Goal: Task Accomplishment & Management: Use online tool/utility

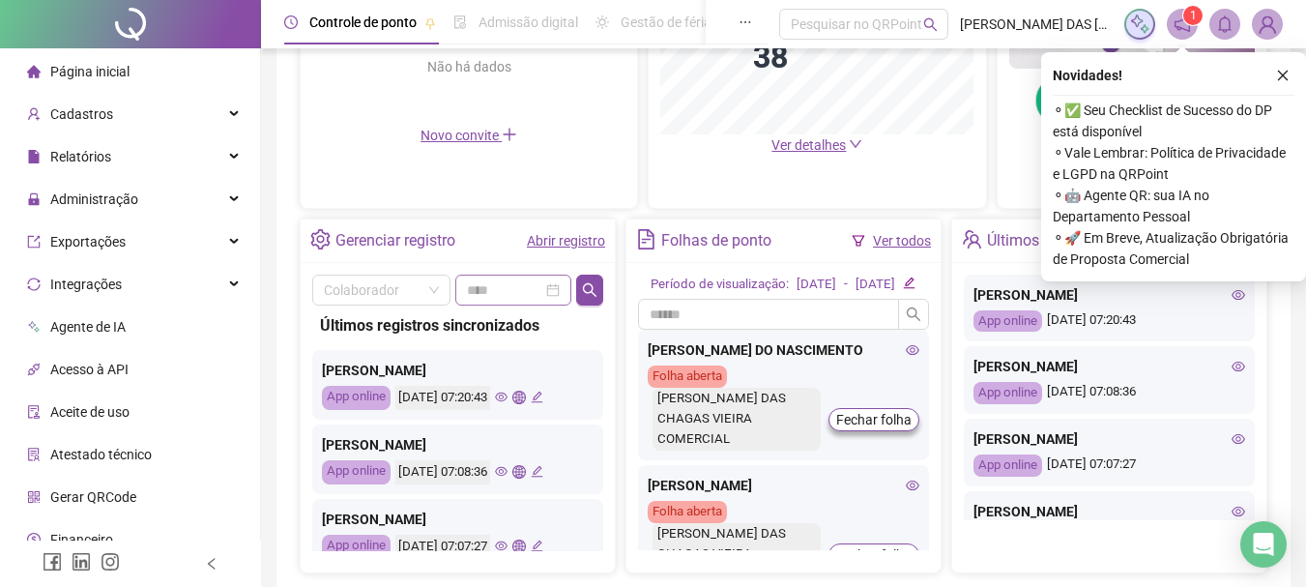
scroll to position [580, 0]
click at [553, 244] on link "Abrir registro" at bounding box center [566, 239] width 78 height 15
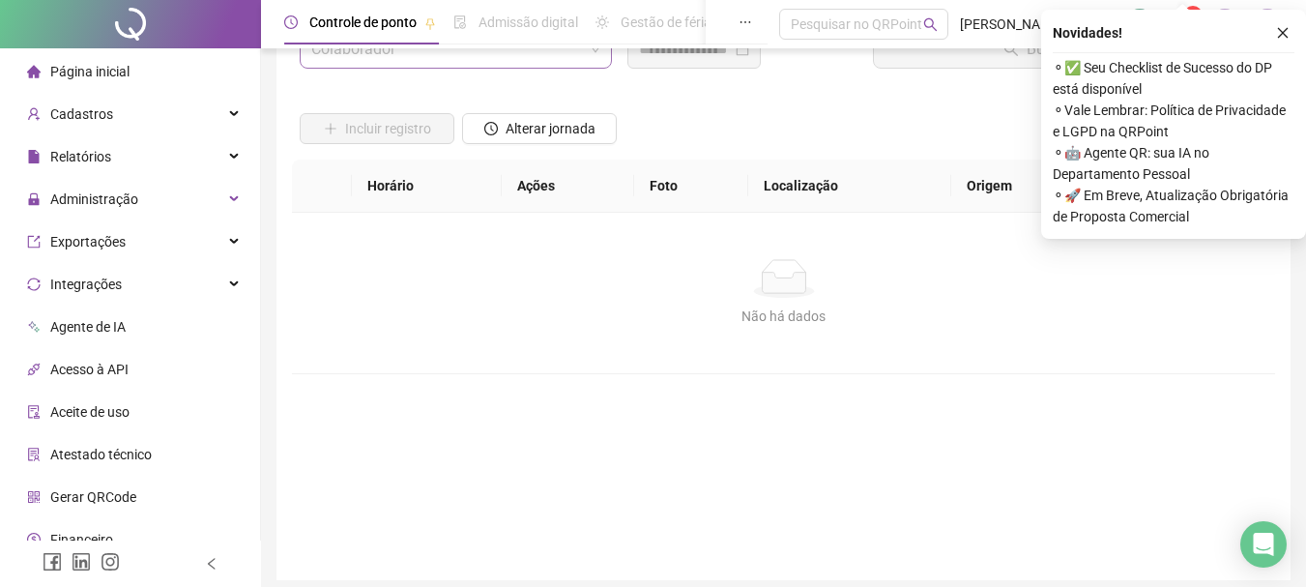
scroll to position [5, 0]
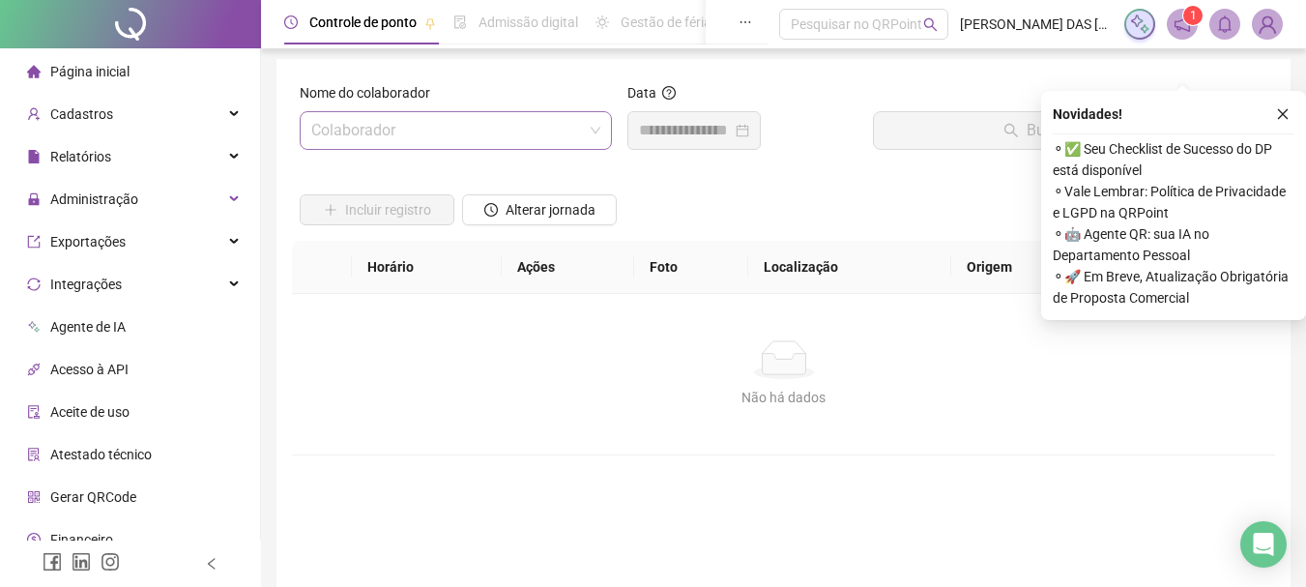
click at [492, 135] on input "search" at bounding box center [447, 130] width 272 height 37
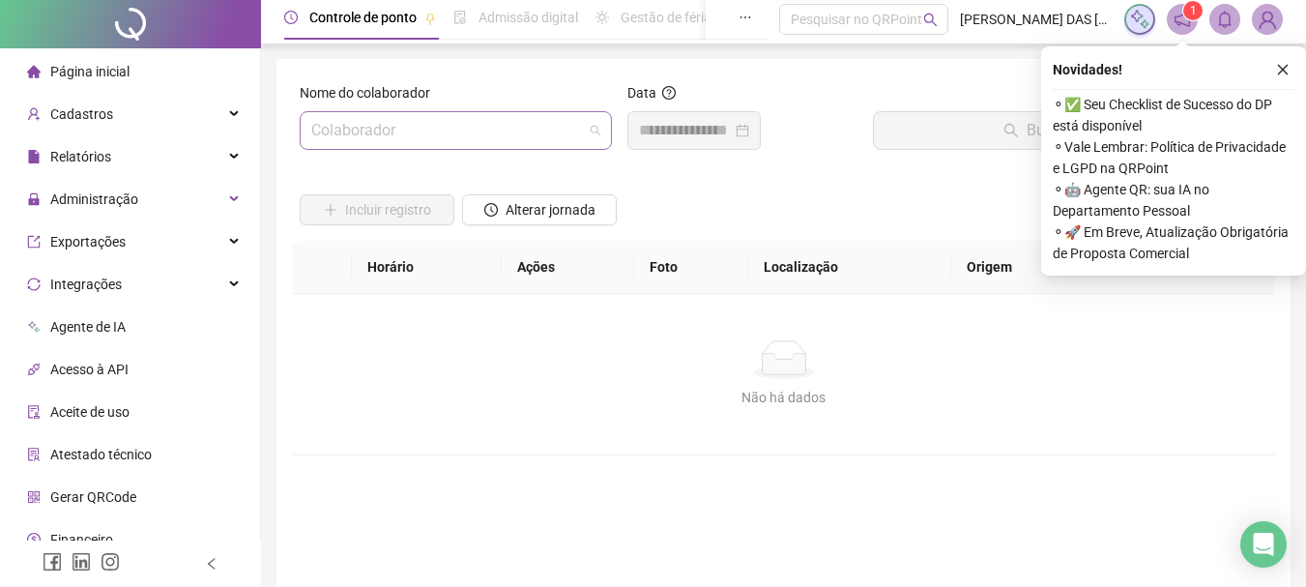
scroll to position [0, 0]
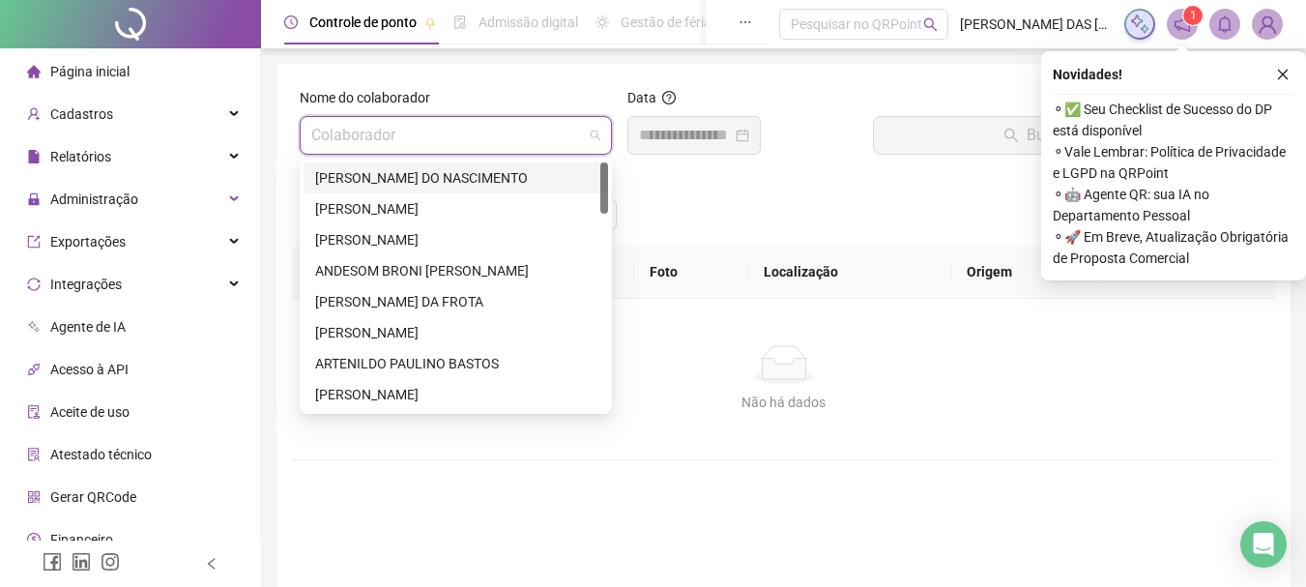
click at [436, 174] on div "[PERSON_NAME] DO NASCIMENTO" at bounding box center [455, 177] width 281 height 21
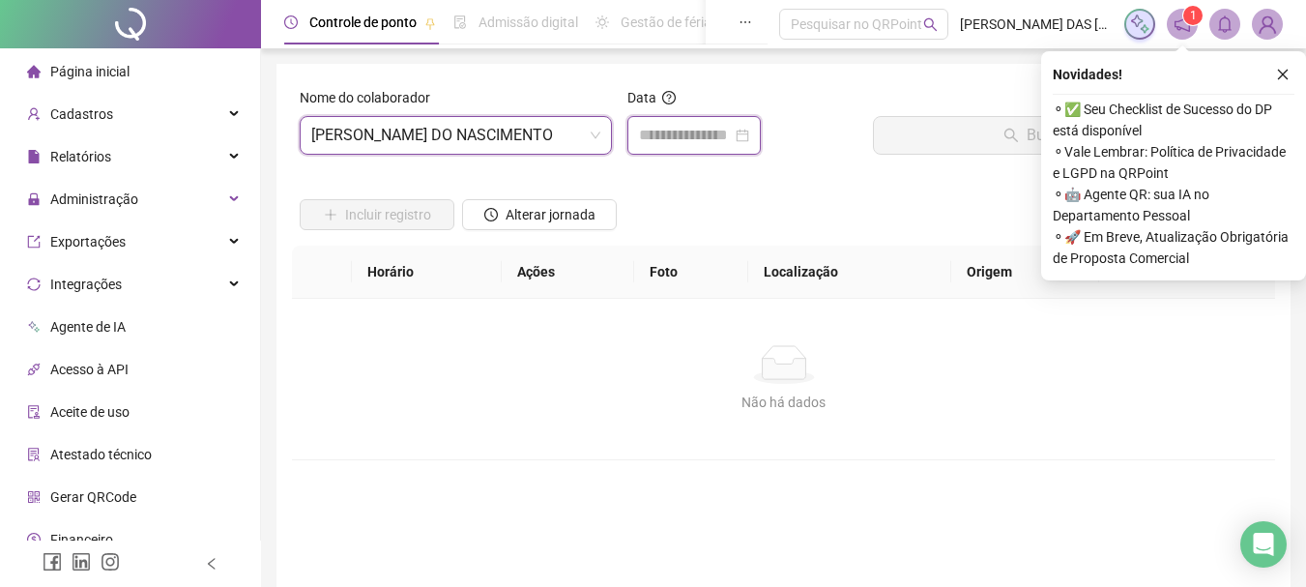
click at [689, 141] on input at bounding box center [685, 135] width 93 height 23
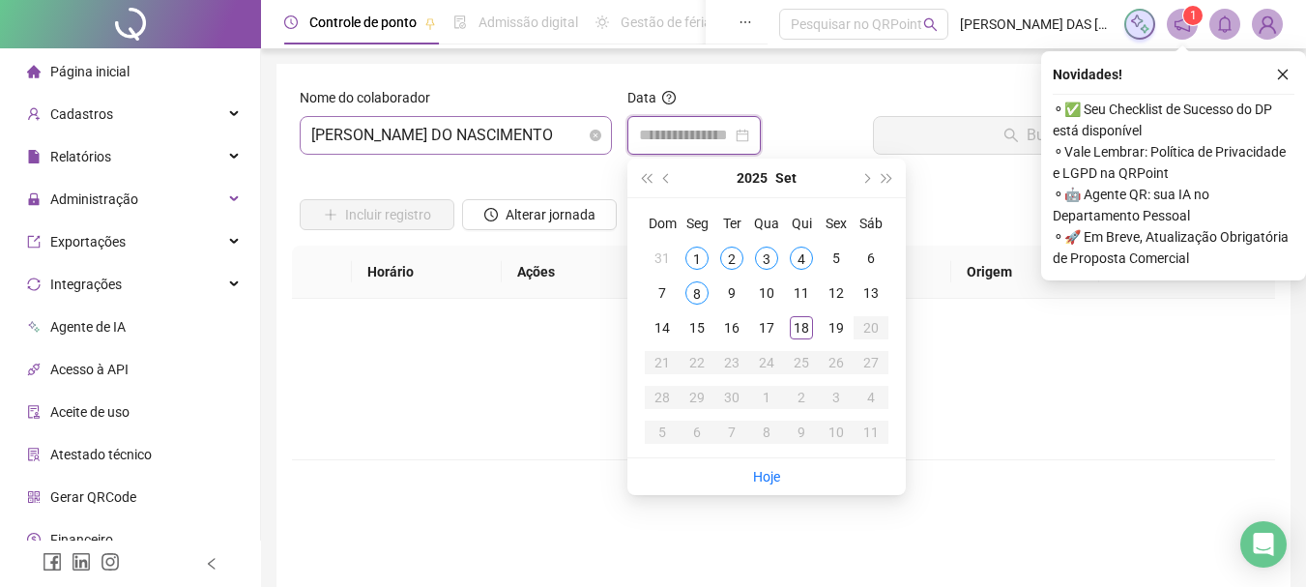
click at [561, 142] on span "[PERSON_NAME] DO NASCIMENTO" at bounding box center [455, 135] width 289 height 37
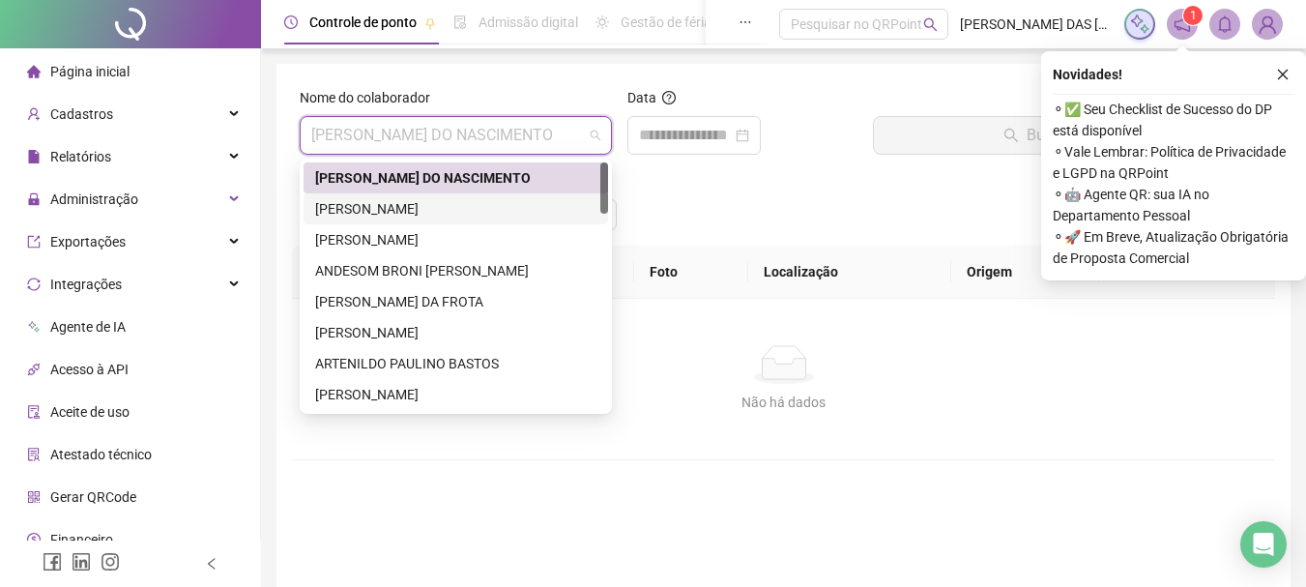
click at [396, 215] on div "[PERSON_NAME]" at bounding box center [455, 208] width 281 height 21
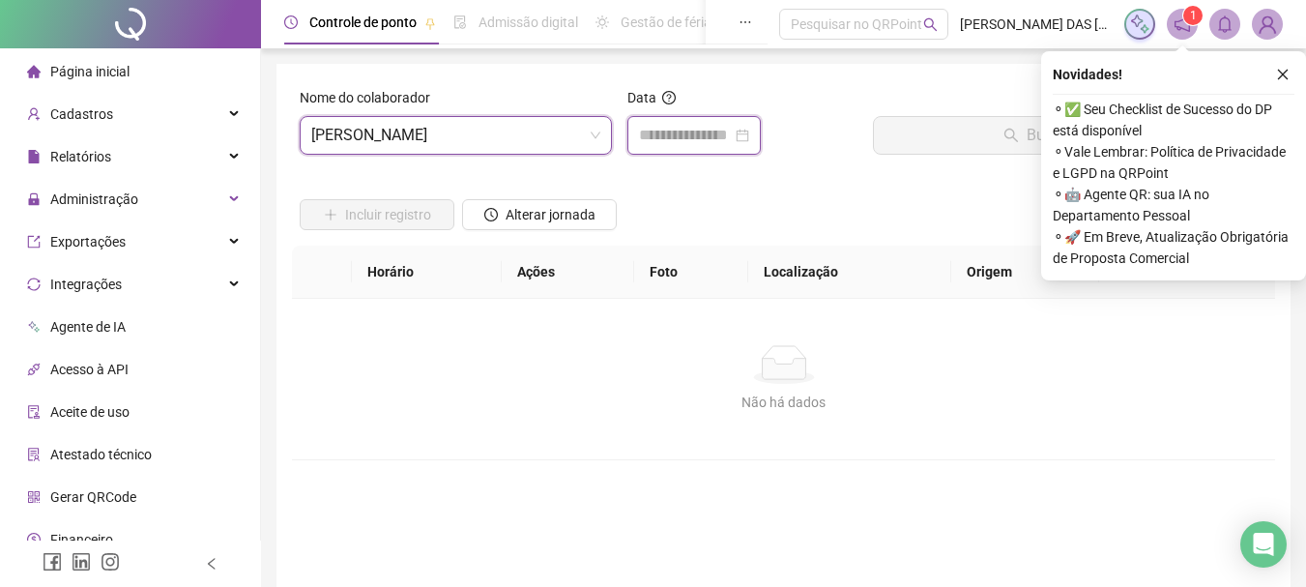
click at [687, 139] on input at bounding box center [685, 135] width 93 height 23
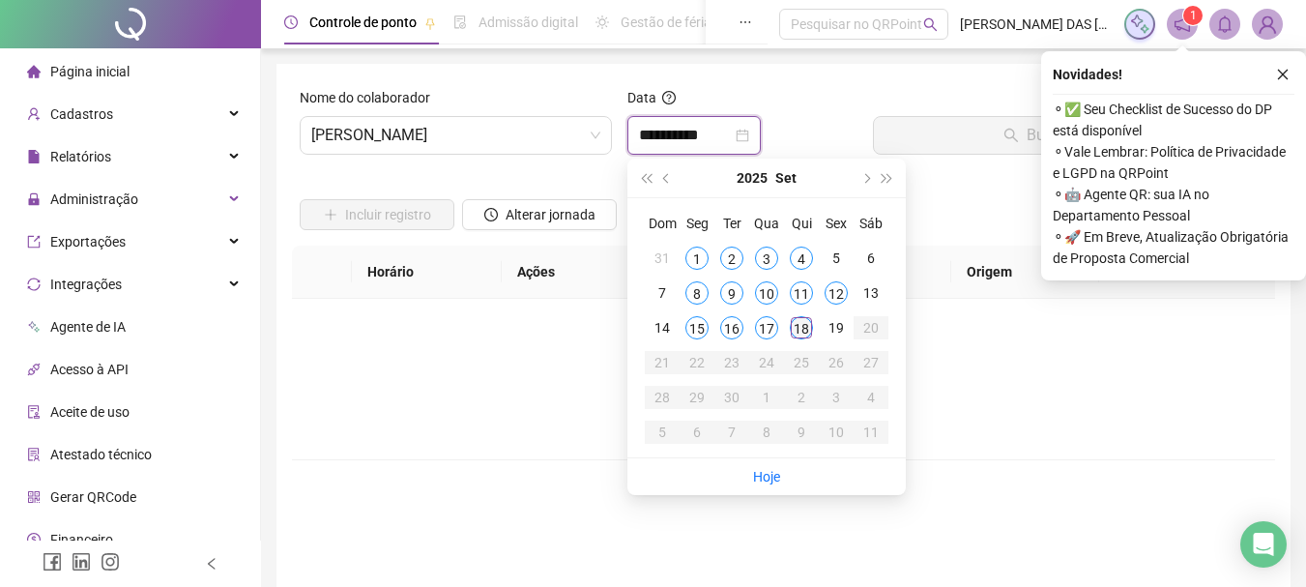
type input "**********"
click at [803, 333] on div "18" at bounding box center [801, 327] width 23 height 23
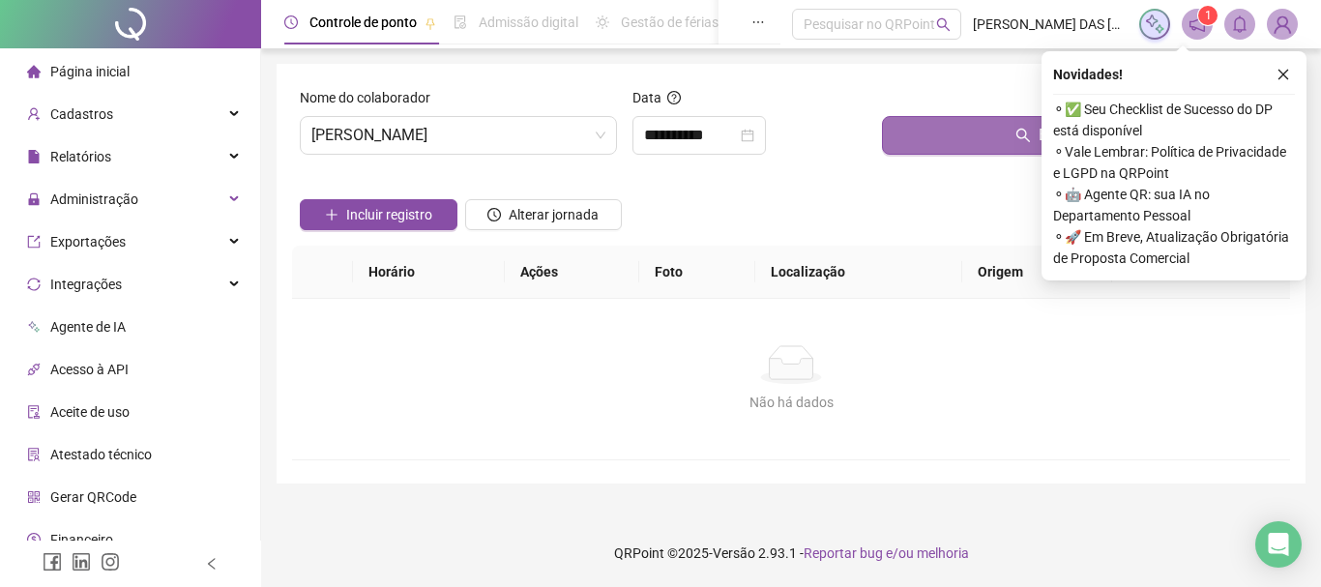
click at [952, 139] on button "Buscar registros" at bounding box center [1082, 135] width 400 height 39
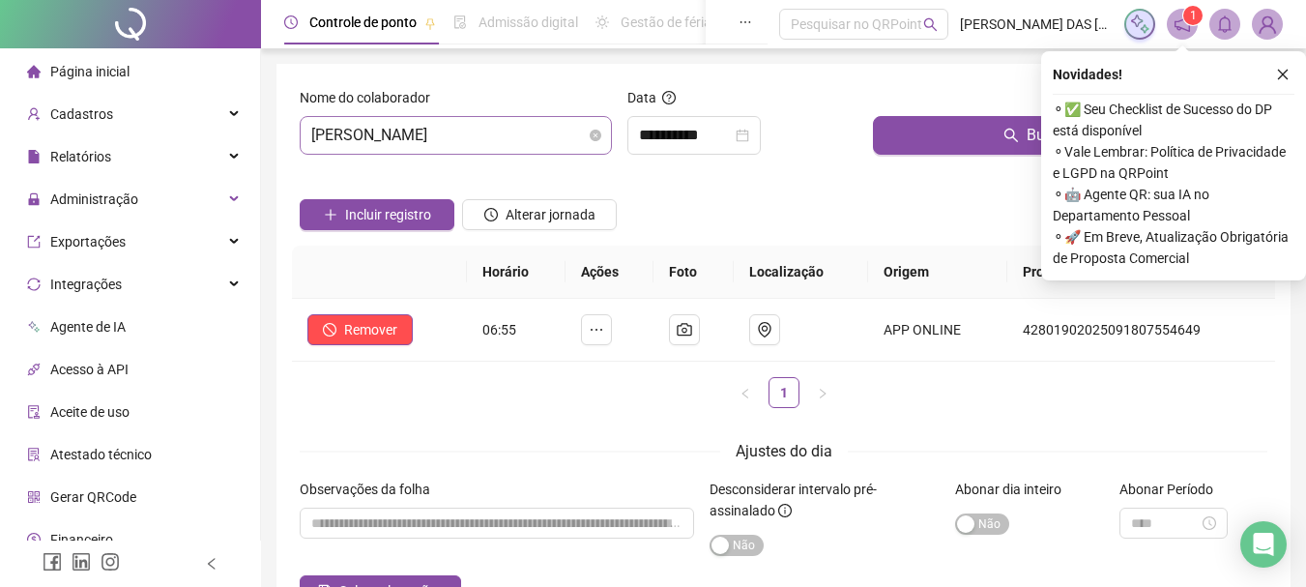
click at [558, 131] on span "[PERSON_NAME]" at bounding box center [455, 135] width 289 height 37
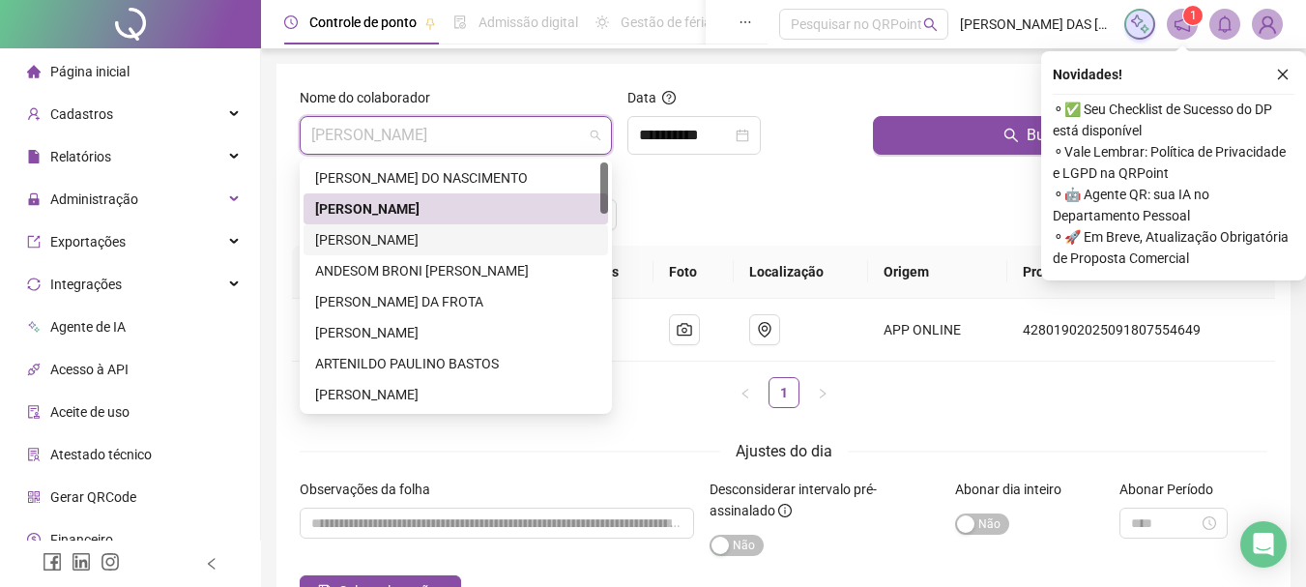
click at [393, 238] on div "[PERSON_NAME]" at bounding box center [455, 239] width 281 height 21
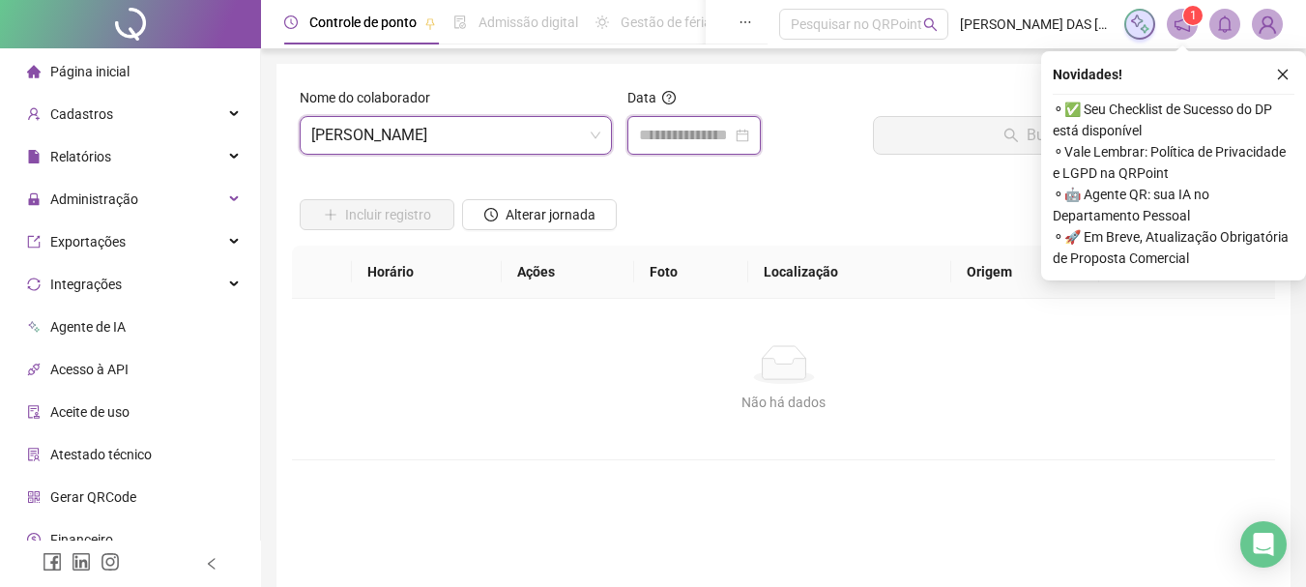
click at [680, 134] on input at bounding box center [685, 135] width 93 height 23
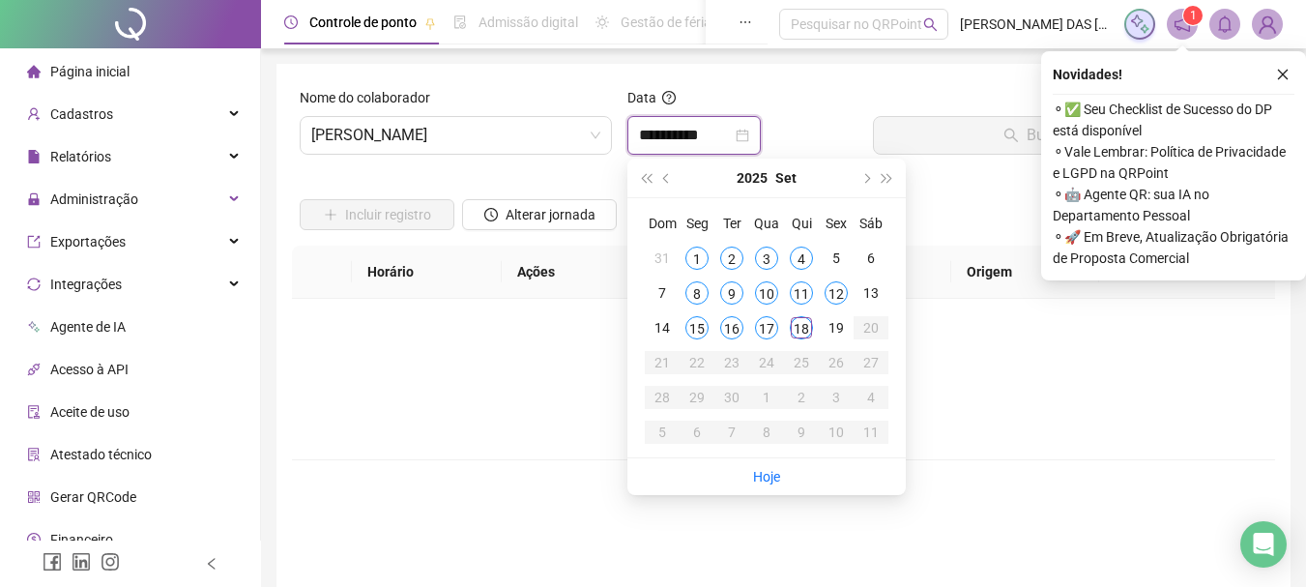
type input "**********"
click at [800, 331] on div "18" at bounding box center [801, 327] width 23 height 23
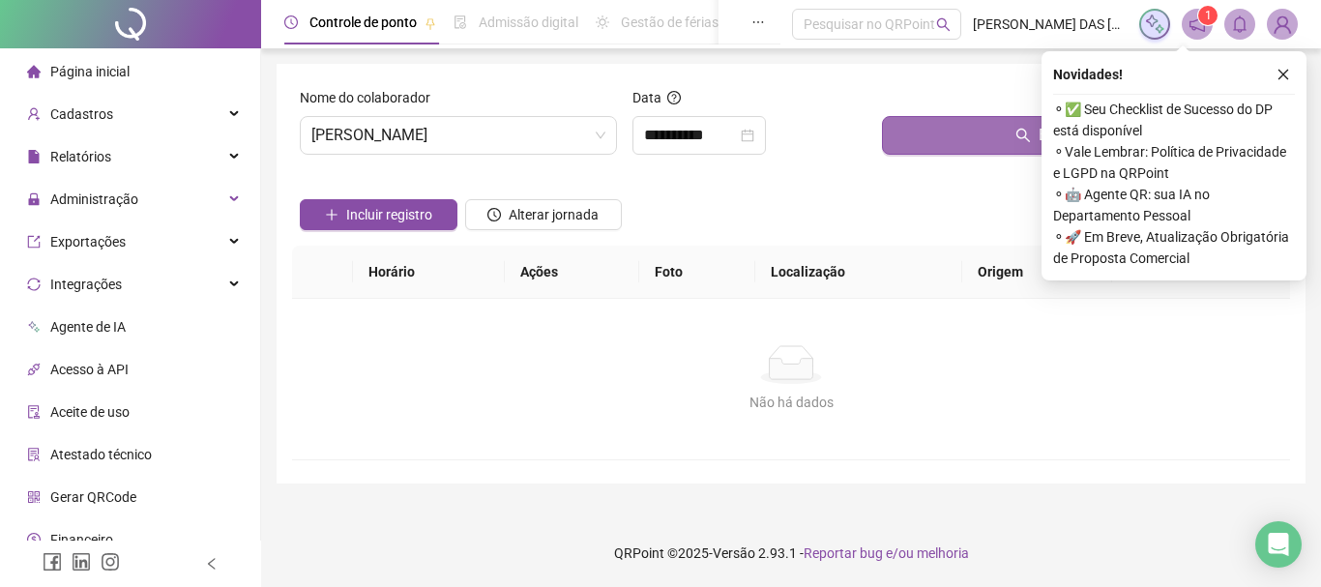
click at [944, 144] on button "Buscar registros" at bounding box center [1082, 135] width 400 height 39
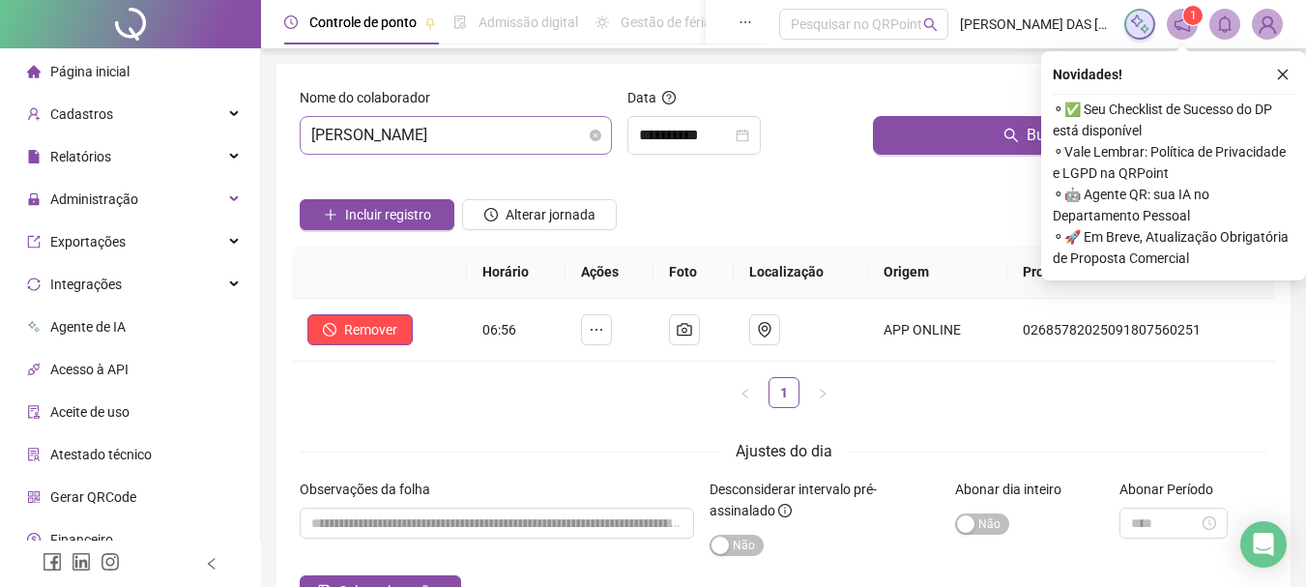
click at [547, 136] on span "[PERSON_NAME]" at bounding box center [455, 135] width 289 height 37
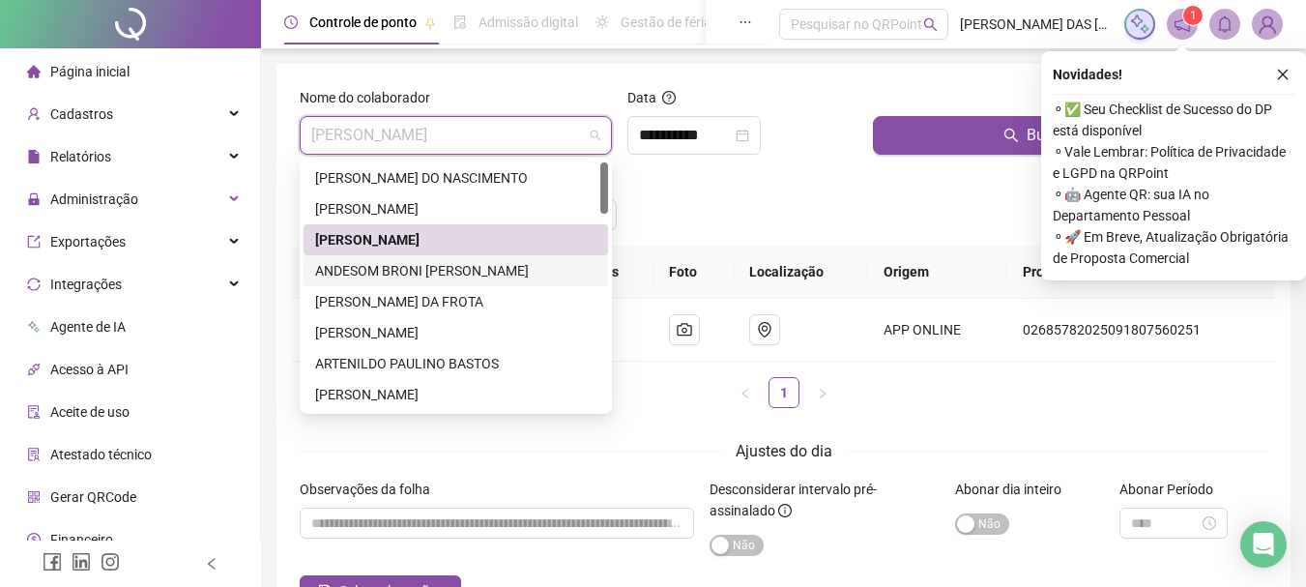
click at [355, 274] on div "ANDESOM BRONI [PERSON_NAME]" at bounding box center [455, 270] width 281 height 21
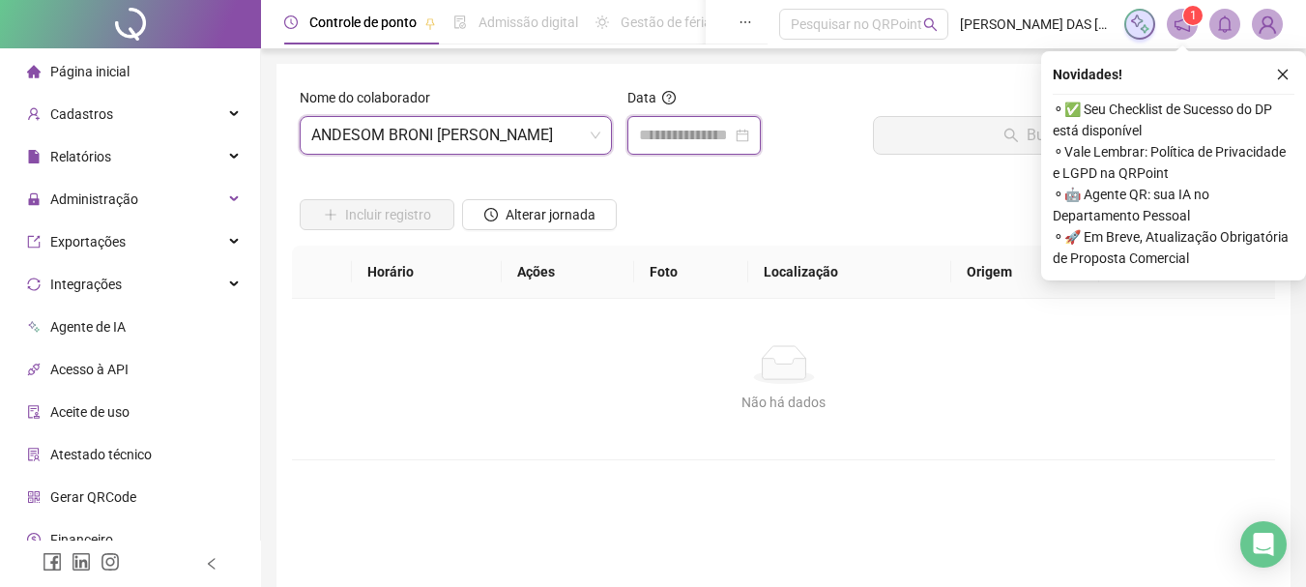
click at [664, 142] on input at bounding box center [685, 135] width 93 height 23
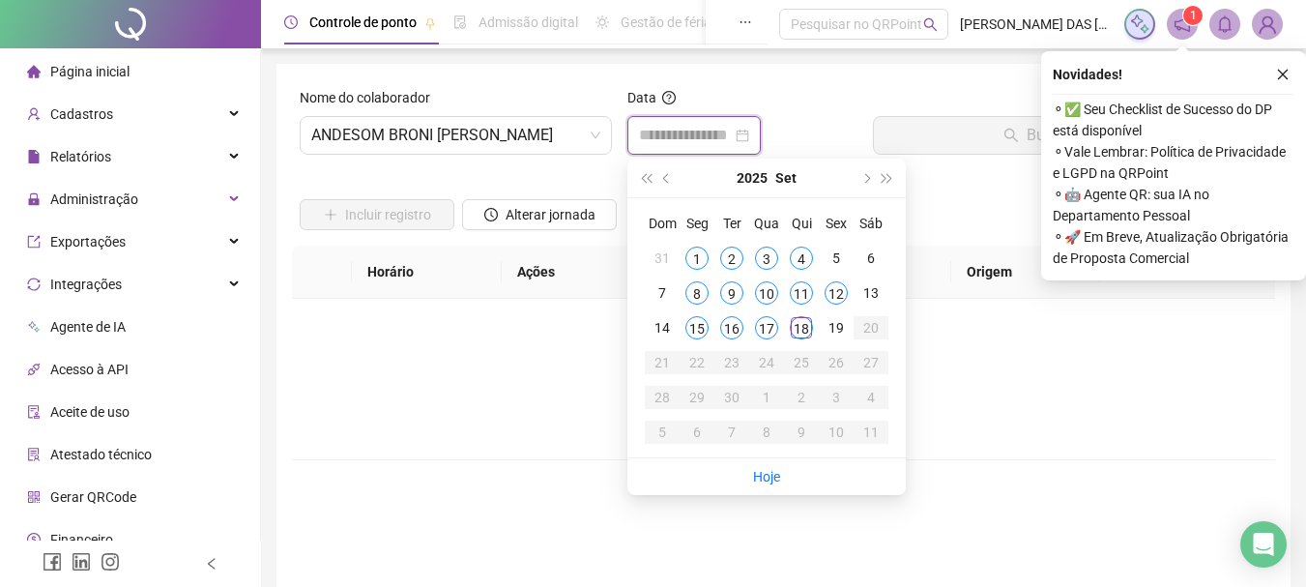
type input "**********"
click at [803, 331] on div "18" at bounding box center [801, 327] width 23 height 23
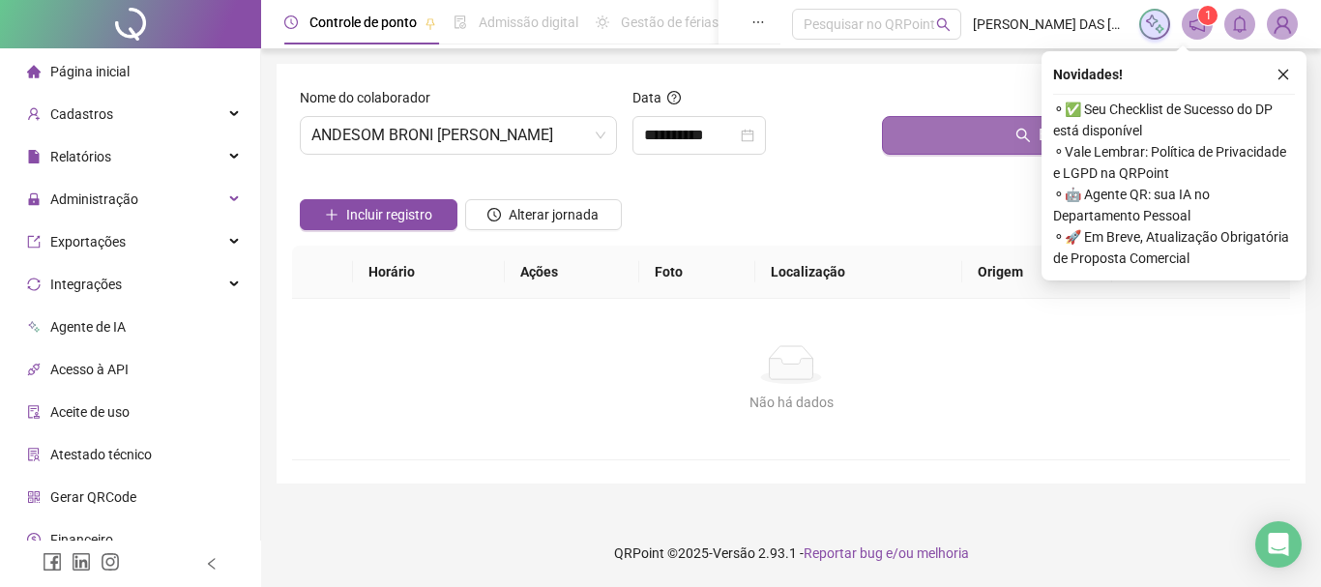
click at [975, 131] on button "Buscar registros" at bounding box center [1082, 135] width 400 height 39
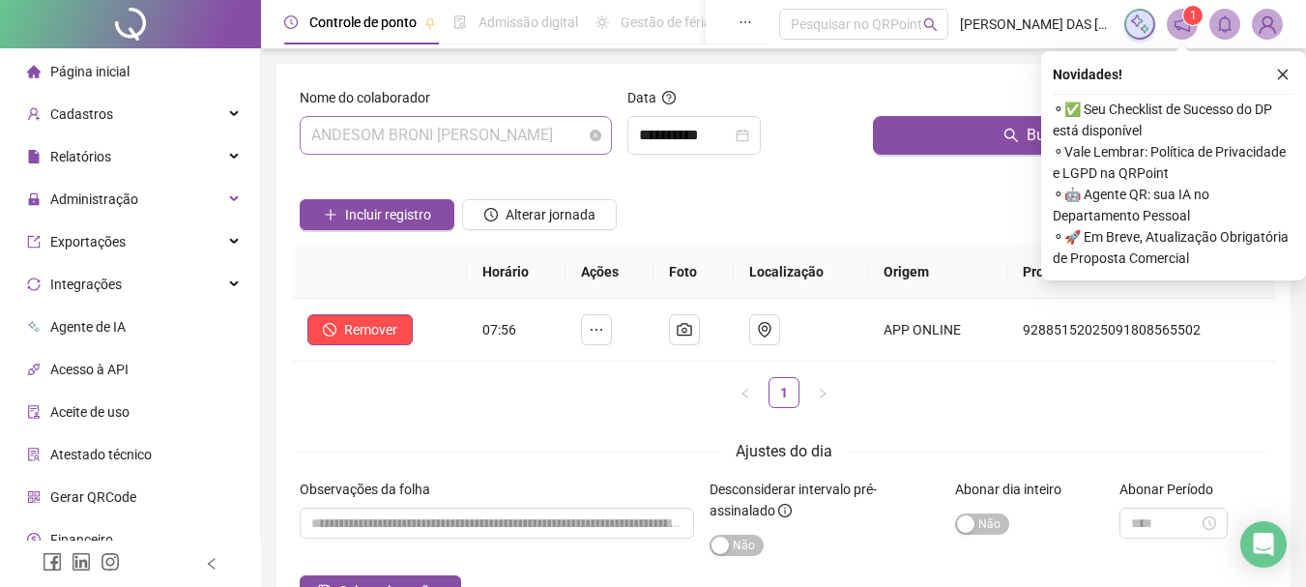
click at [543, 140] on span "ANDESOM BRONI [PERSON_NAME]" at bounding box center [455, 135] width 289 height 37
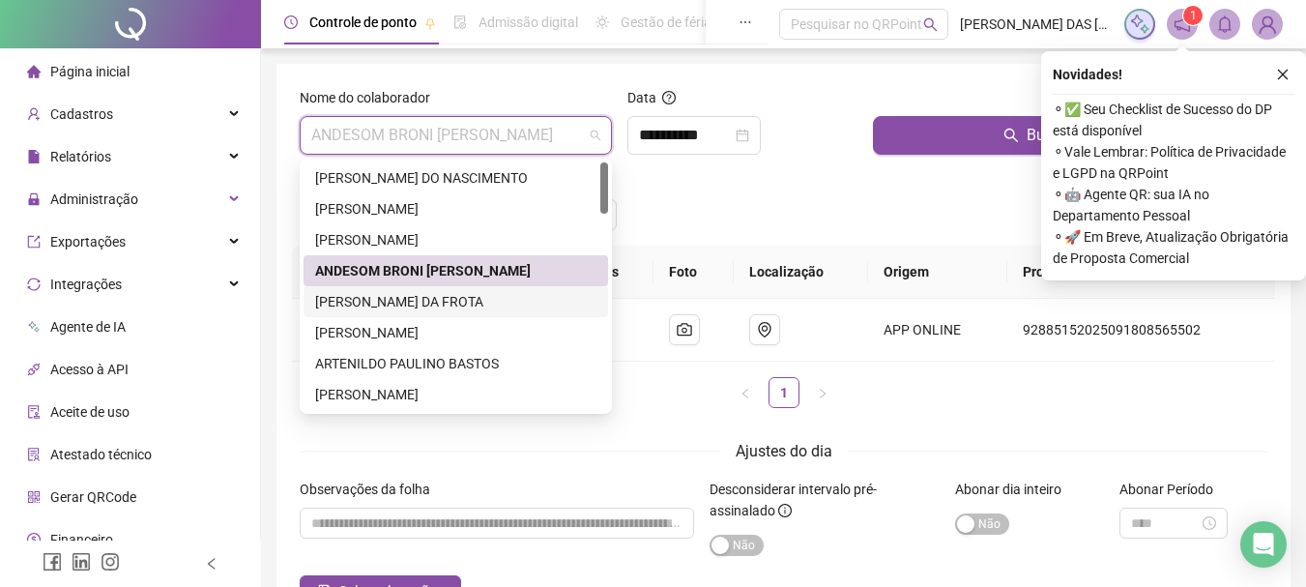
click at [375, 305] on div "[PERSON_NAME] DA FROTA" at bounding box center [455, 301] width 281 height 21
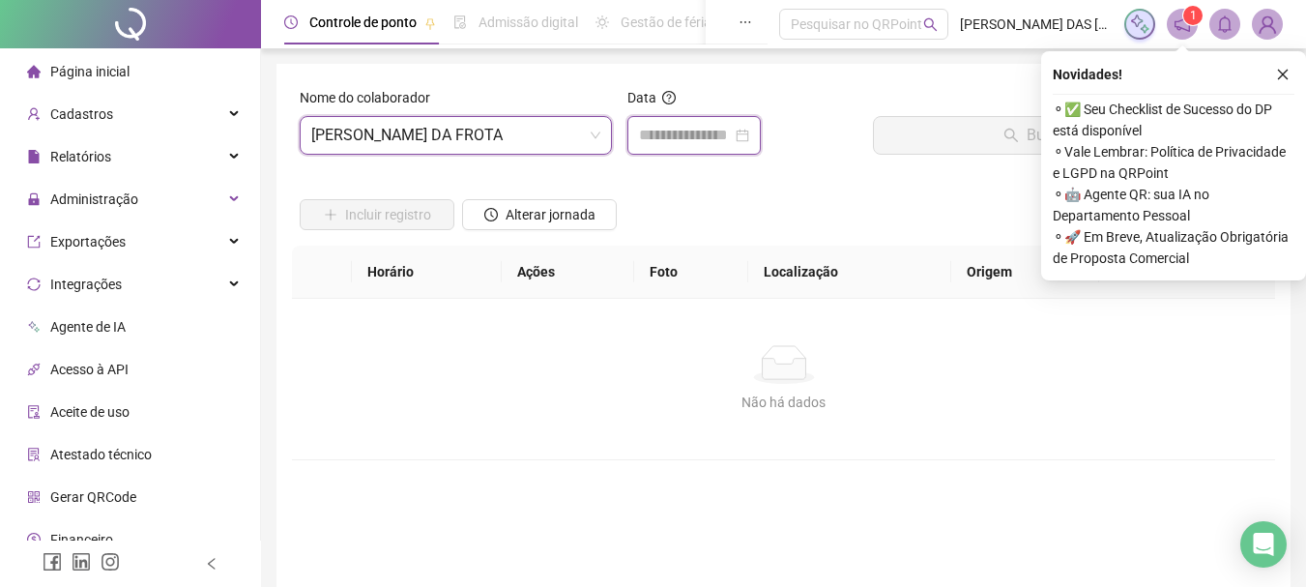
click at [692, 143] on input at bounding box center [685, 135] width 93 height 23
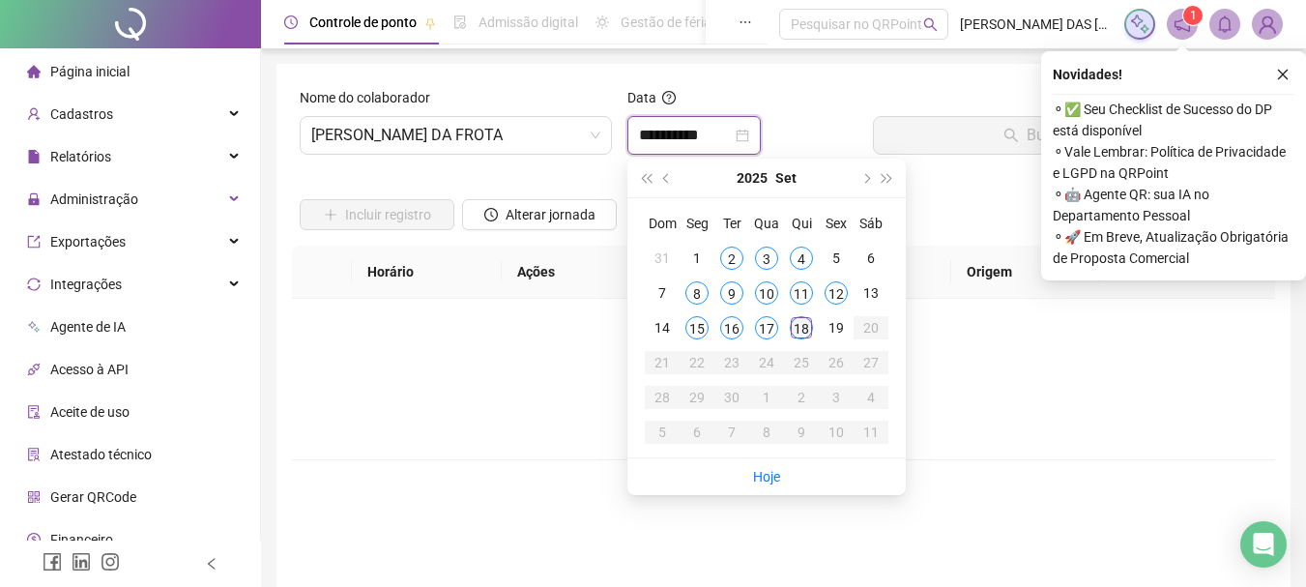
type input "**********"
click at [804, 328] on div "18" at bounding box center [801, 327] width 23 height 23
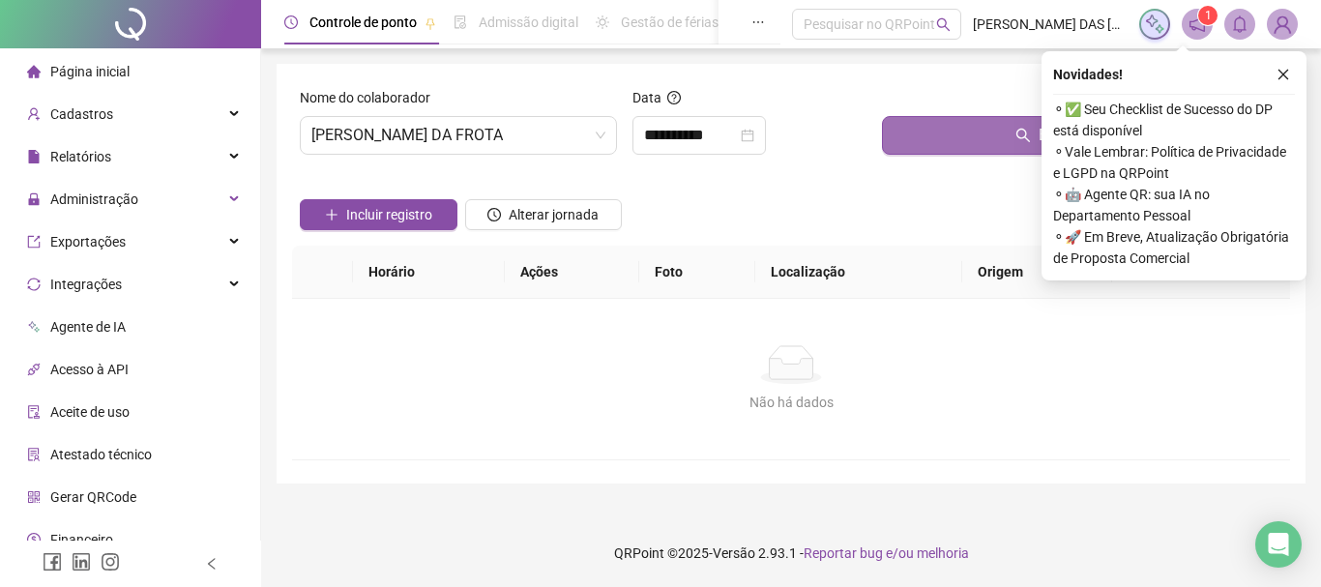
click at [926, 136] on button "Buscar registros" at bounding box center [1082, 135] width 400 height 39
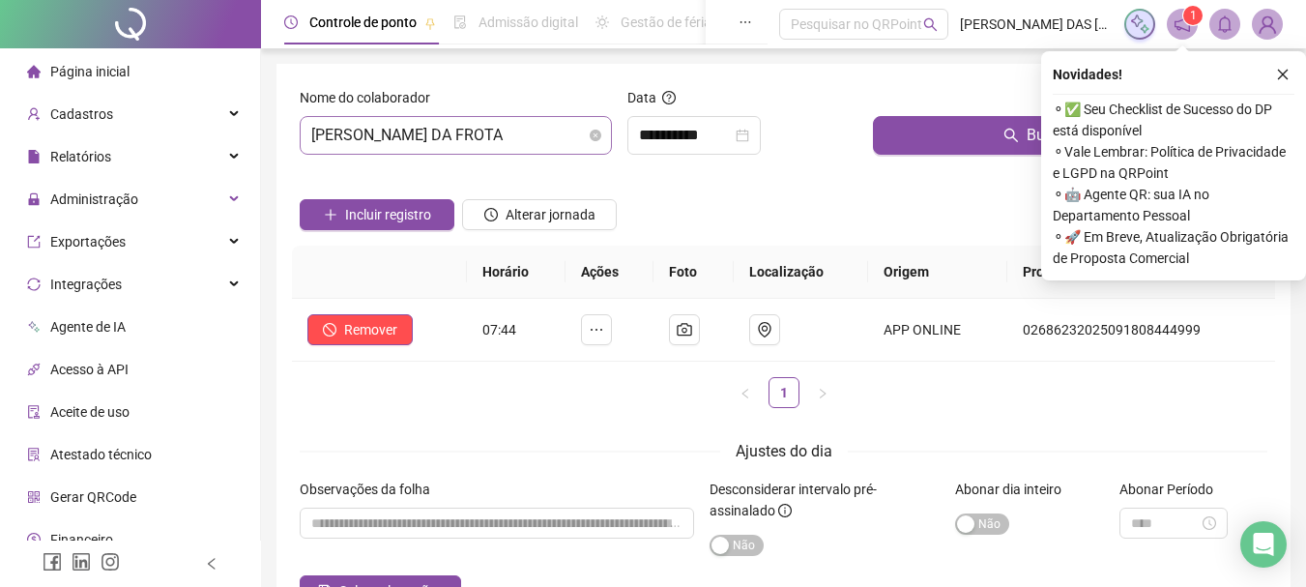
click at [535, 138] on span "[PERSON_NAME] DA FROTA" at bounding box center [455, 135] width 289 height 37
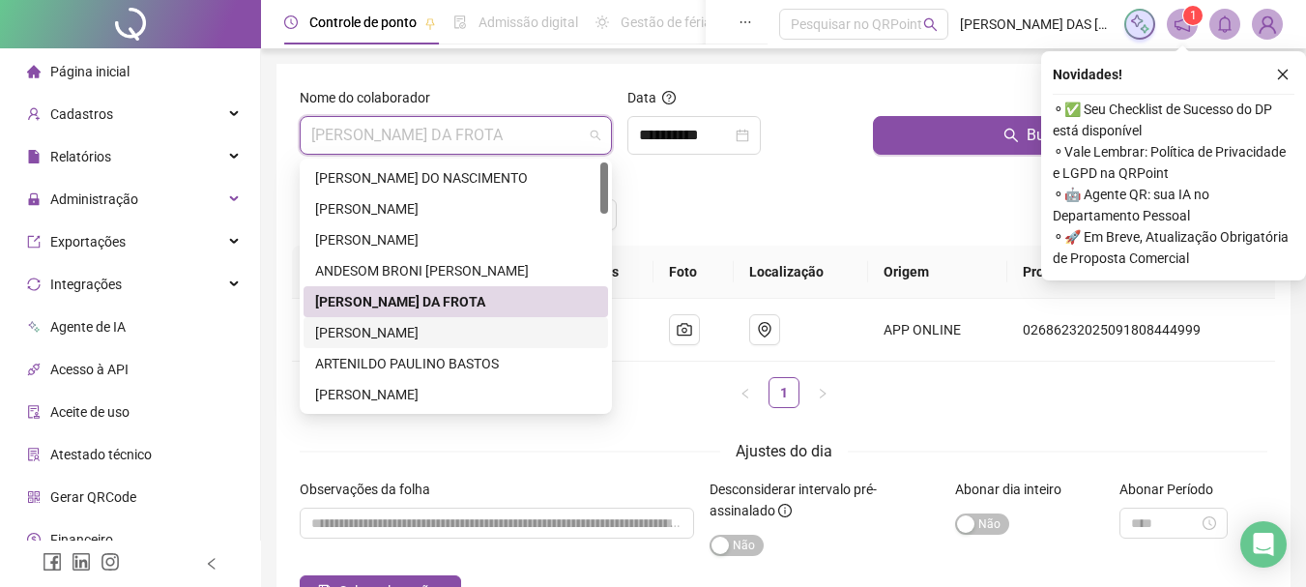
click at [382, 334] on div "[PERSON_NAME]" at bounding box center [455, 332] width 281 height 21
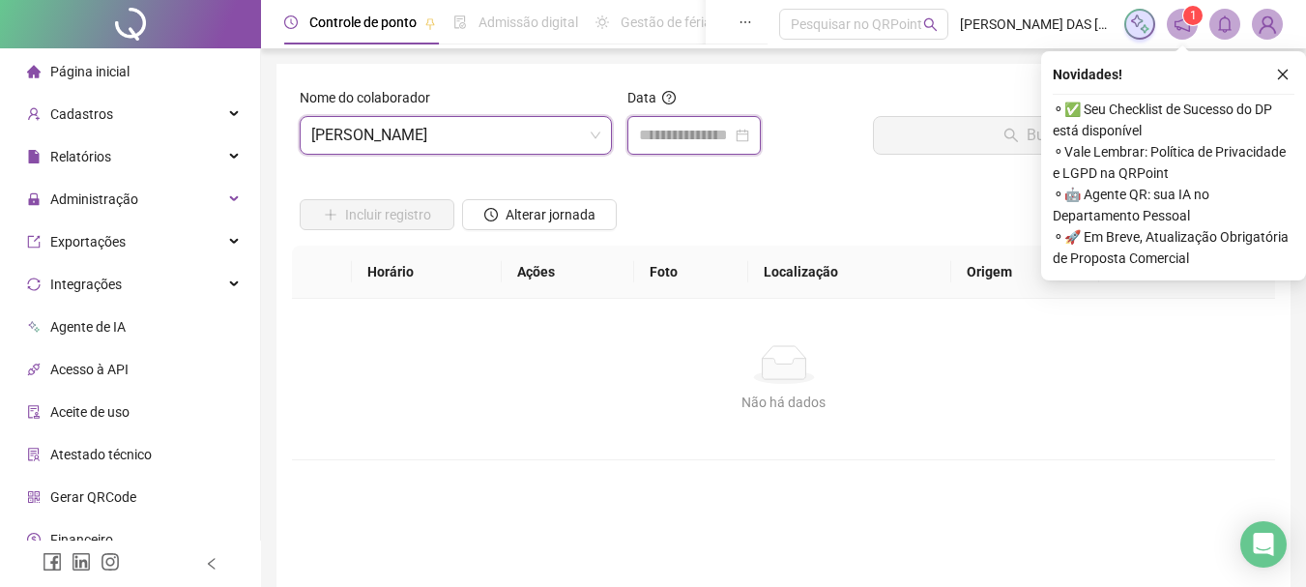
click at [675, 134] on input at bounding box center [685, 135] width 93 height 23
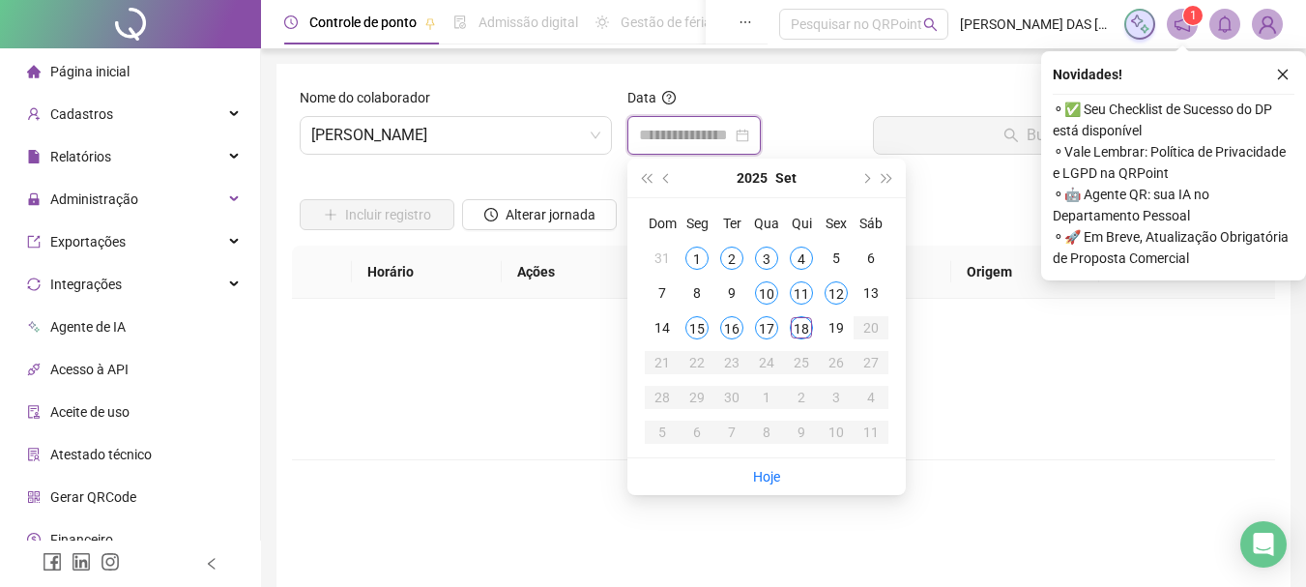
type input "**********"
click at [804, 332] on div "18" at bounding box center [801, 327] width 23 height 23
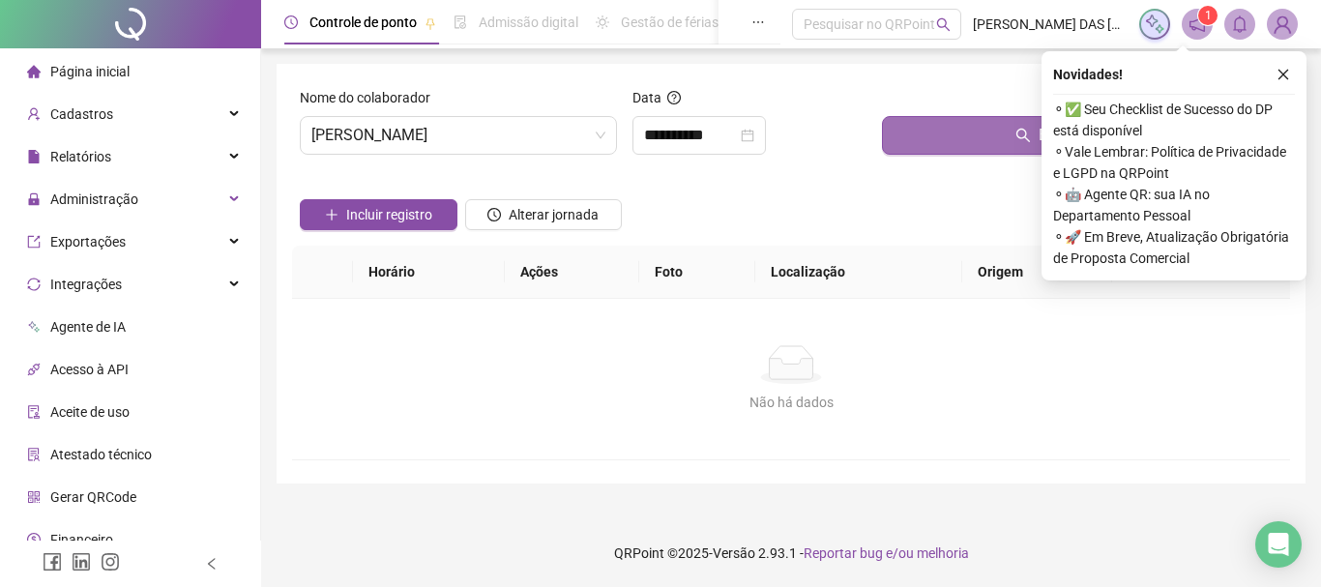
click at [970, 132] on button "Buscar registros" at bounding box center [1082, 135] width 400 height 39
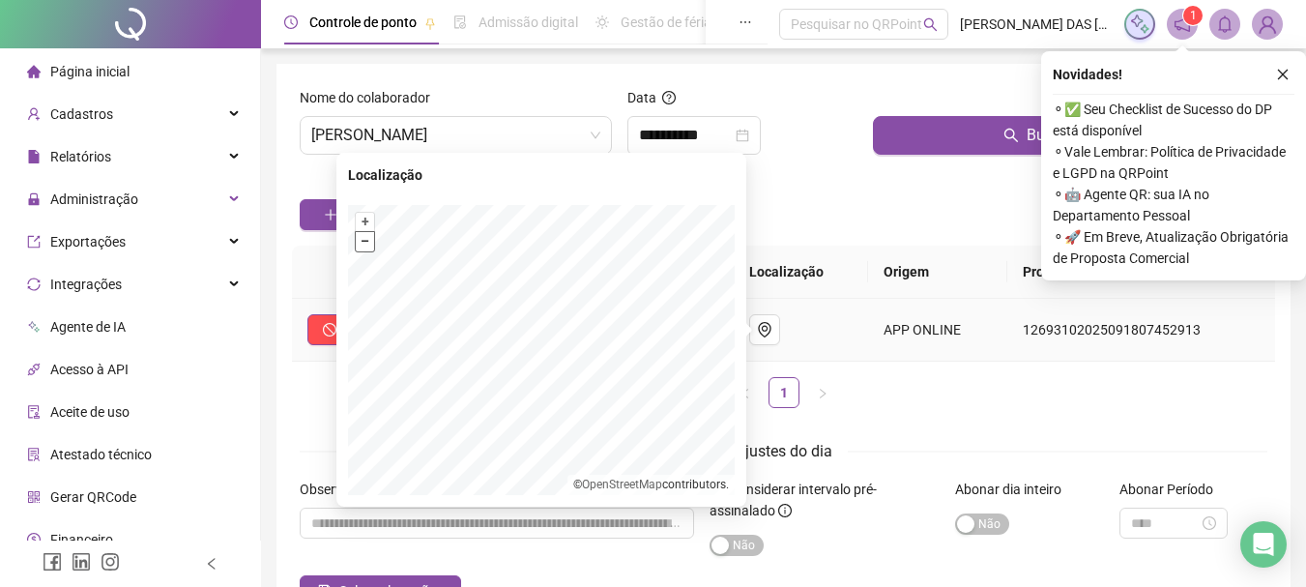
click at [363, 247] on button "–" at bounding box center [365, 241] width 18 height 18
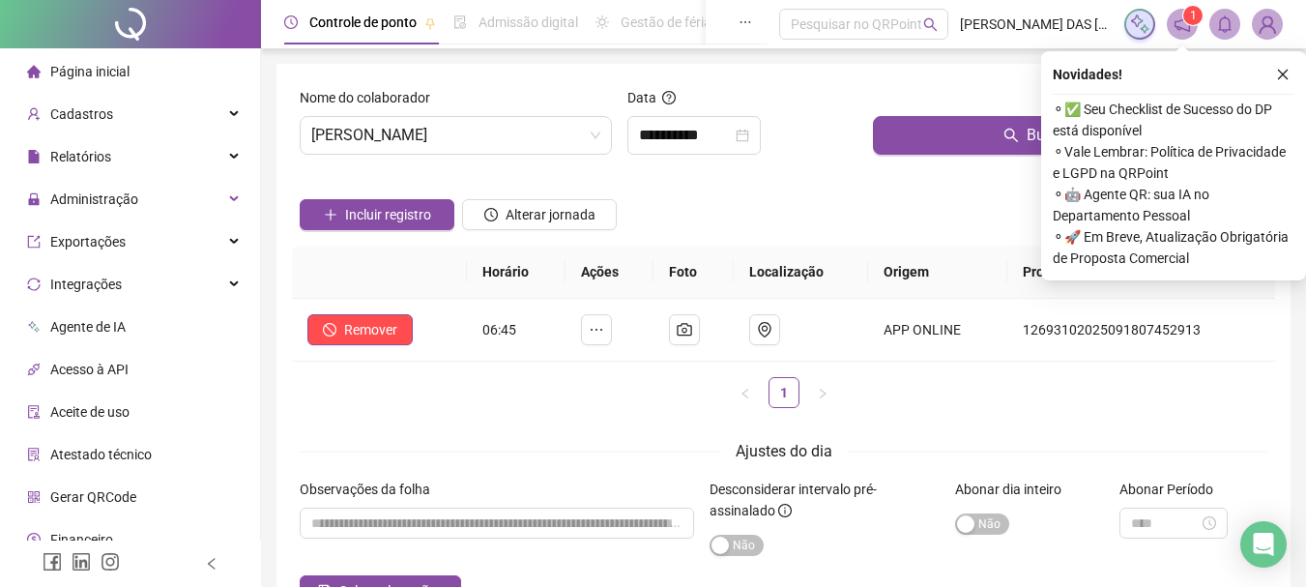
click at [334, 459] on body "**********" at bounding box center [653, 293] width 1306 height 587
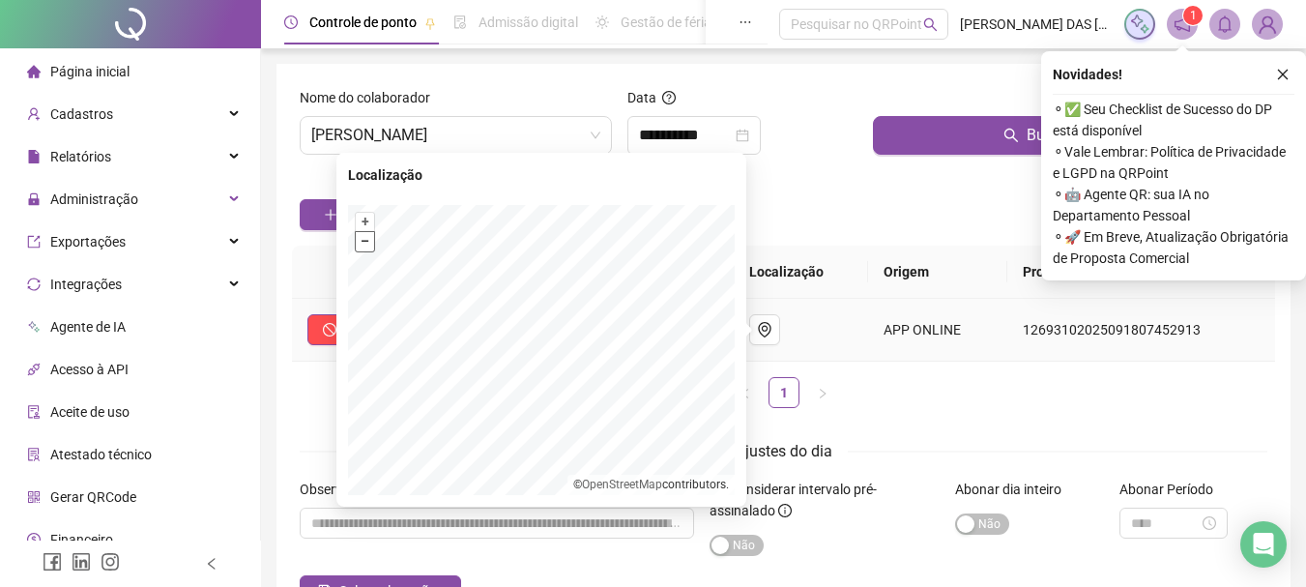
click at [367, 245] on button "–" at bounding box center [365, 241] width 18 height 18
click at [369, 243] on button "–" at bounding box center [365, 241] width 18 height 18
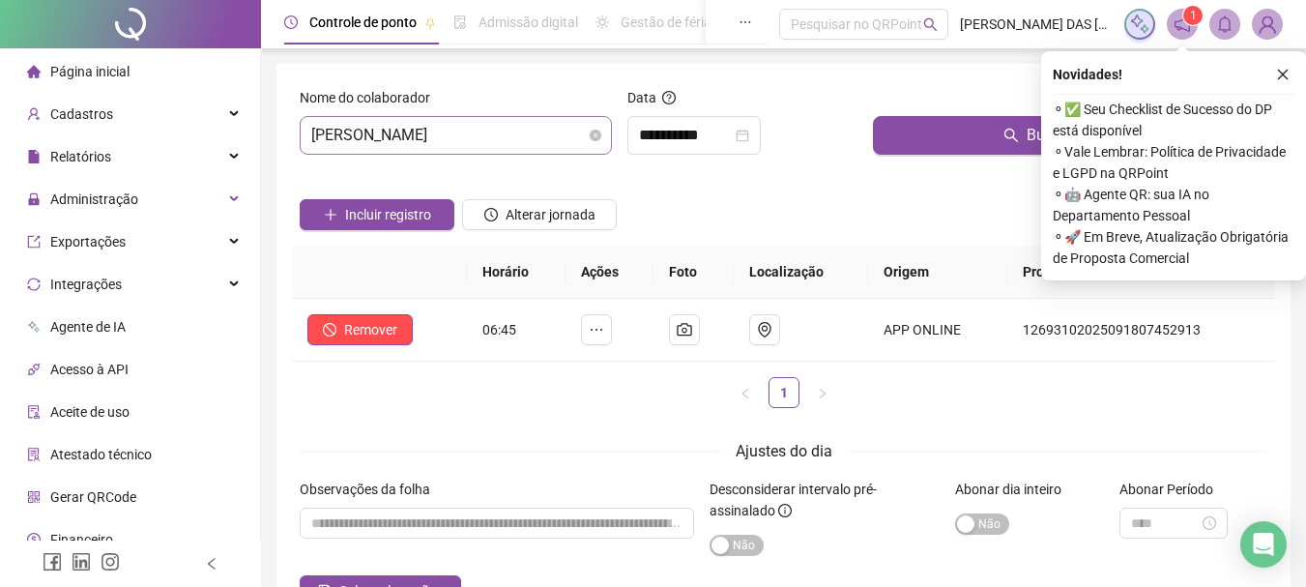
click at [553, 135] on span "[PERSON_NAME]" at bounding box center [455, 135] width 289 height 37
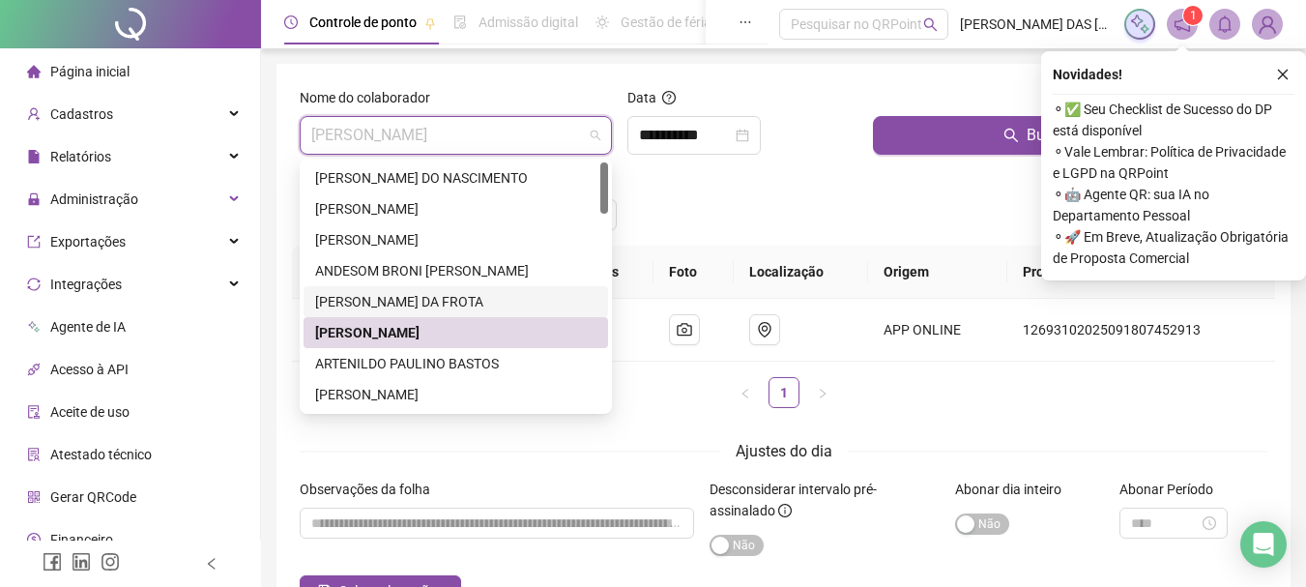
scroll to position [97, 0]
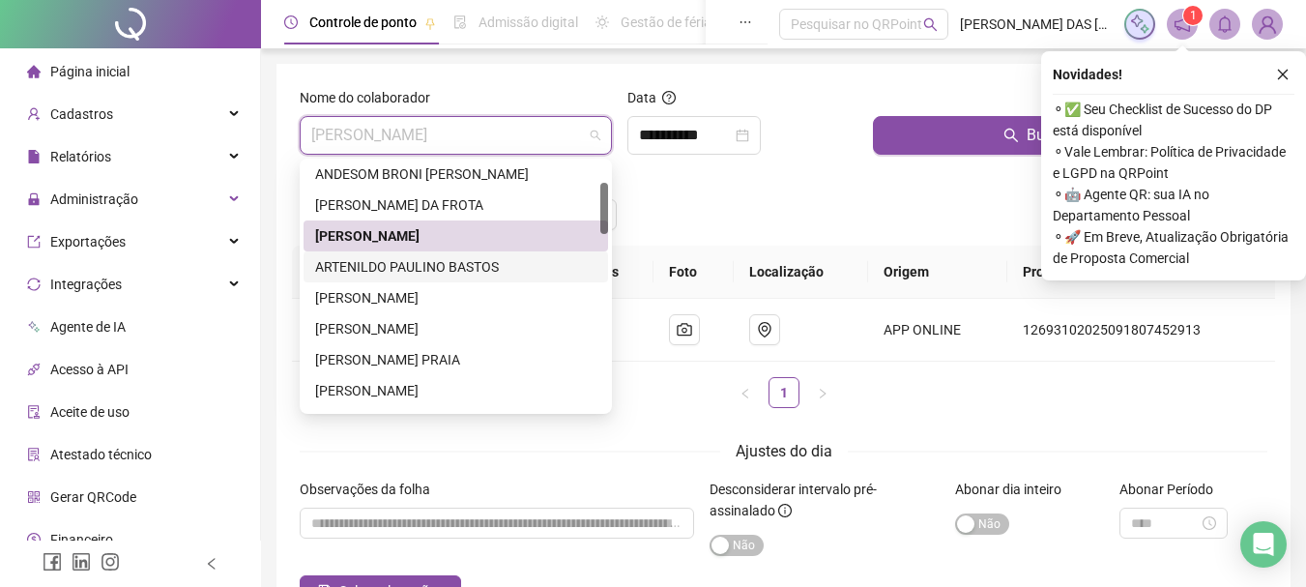
click at [381, 266] on div "ARTENILDO PAULINO BASTOS" at bounding box center [455, 266] width 281 height 21
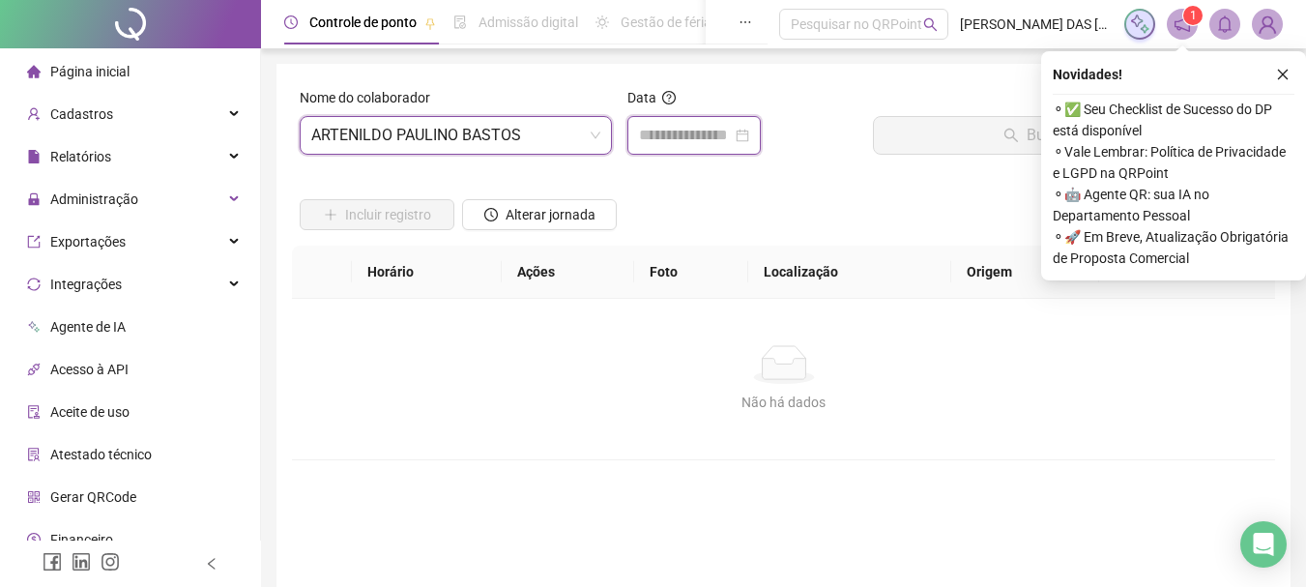
click at [660, 133] on input at bounding box center [685, 135] width 93 height 23
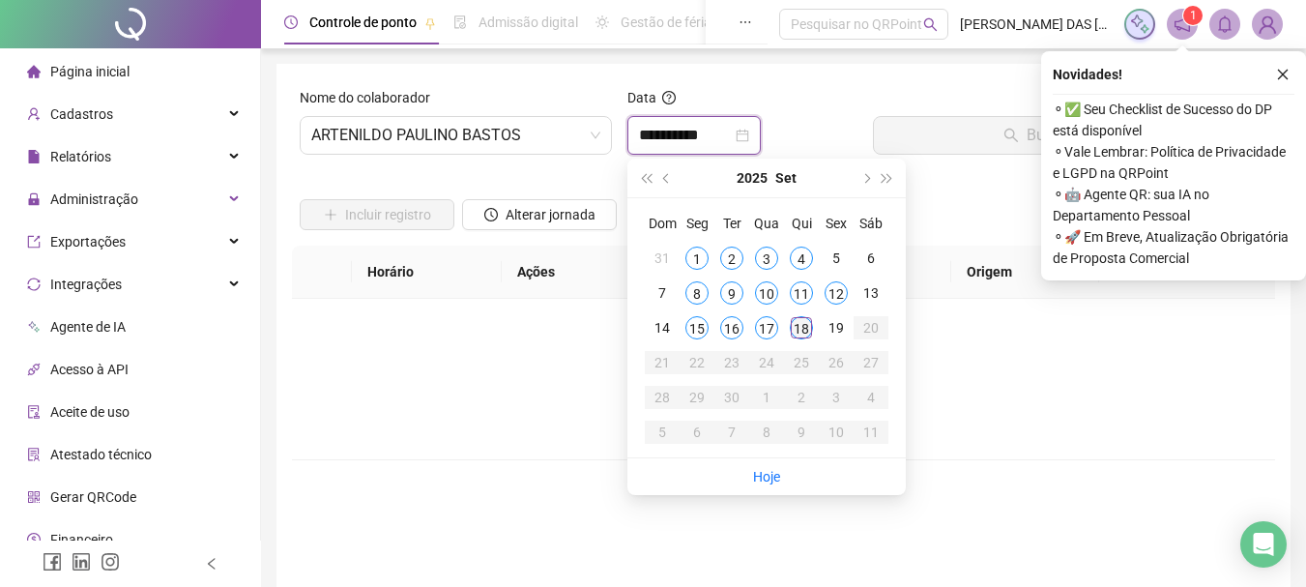
type input "**********"
click at [801, 330] on div "18" at bounding box center [801, 327] width 23 height 23
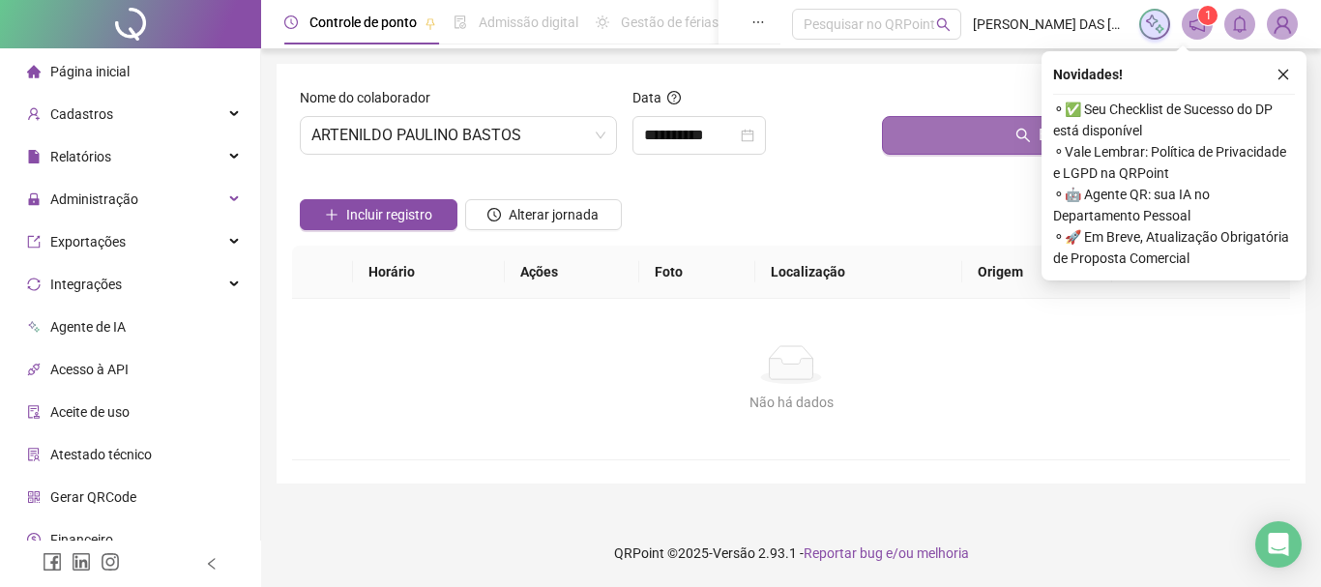
click at [971, 130] on button "Buscar registros" at bounding box center [1082, 135] width 400 height 39
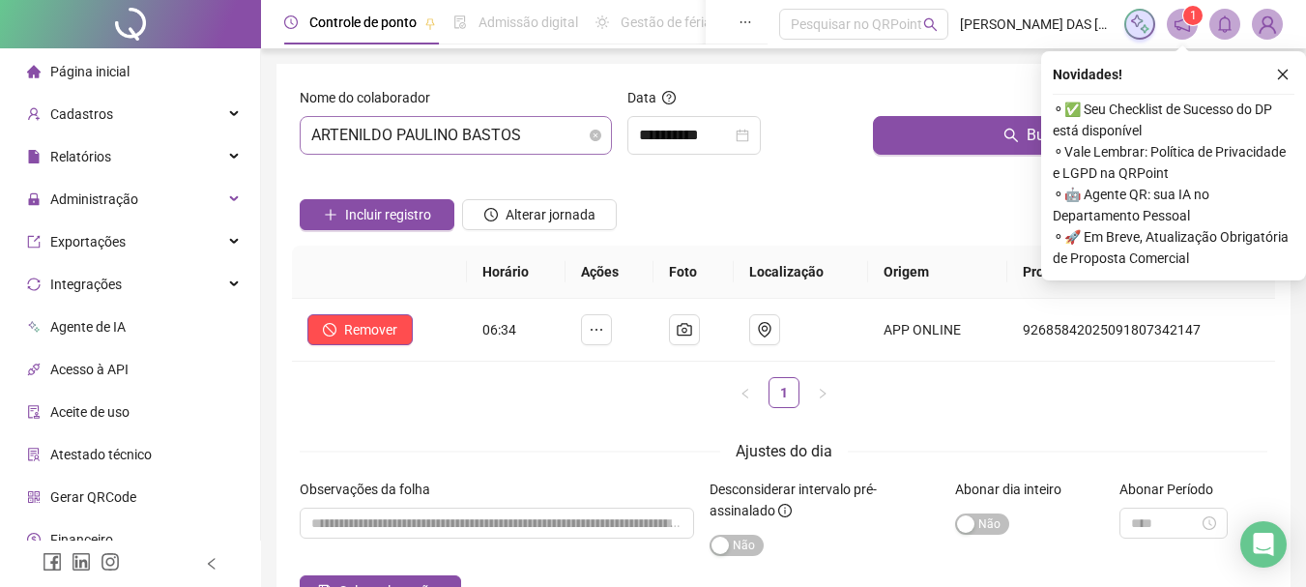
click at [536, 136] on span "ARTENILDO PAULINO BASTOS" at bounding box center [455, 135] width 289 height 37
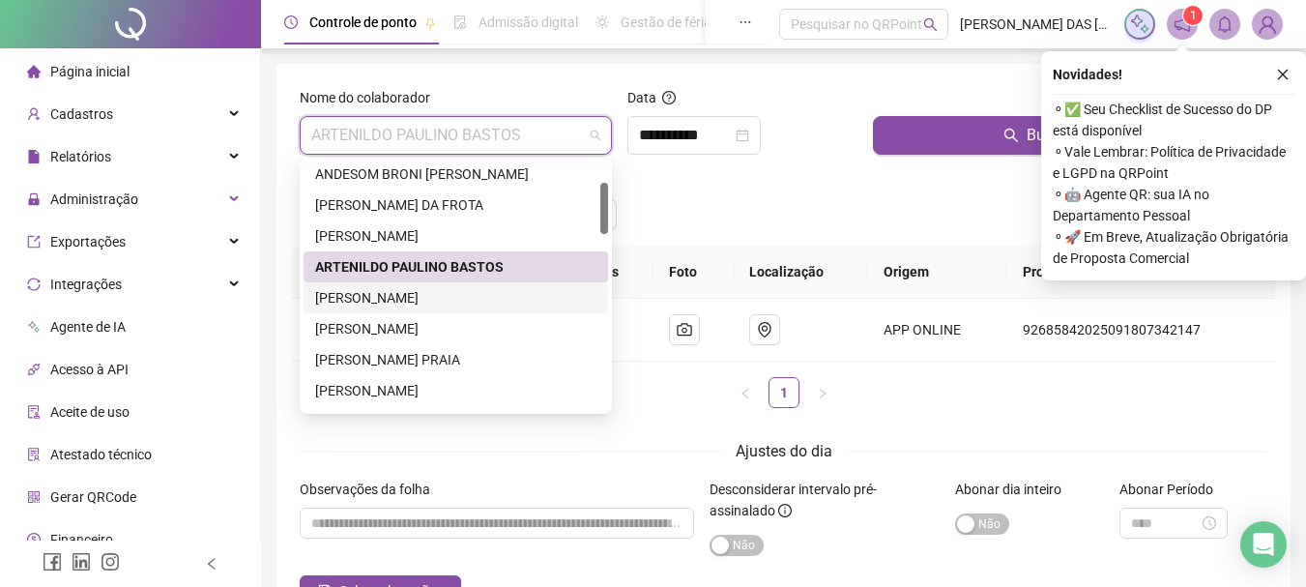
click at [376, 295] on div "[PERSON_NAME]" at bounding box center [455, 297] width 281 height 21
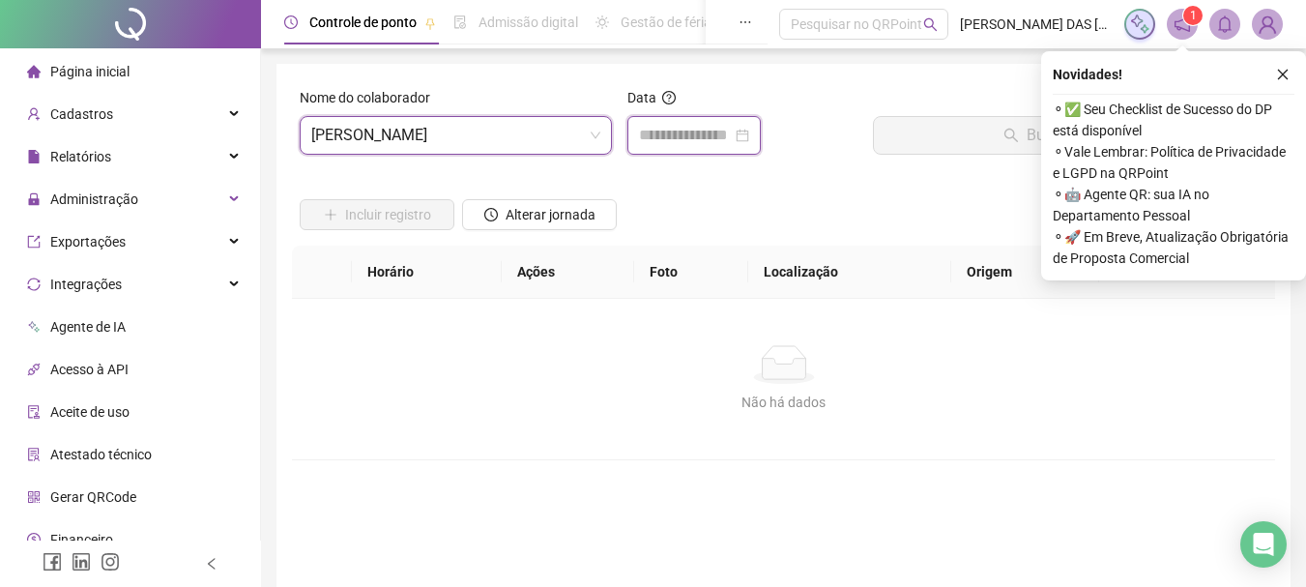
click at [694, 140] on input at bounding box center [685, 135] width 93 height 23
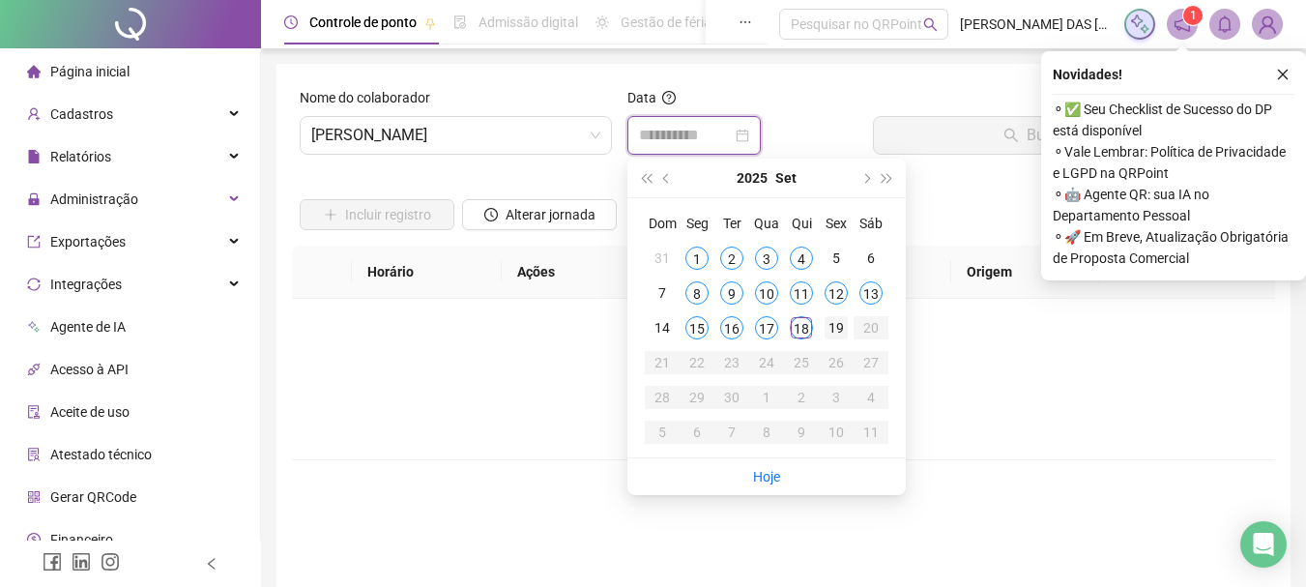
type input "**********"
click at [874, 302] on div "13" at bounding box center [870, 292] width 23 height 23
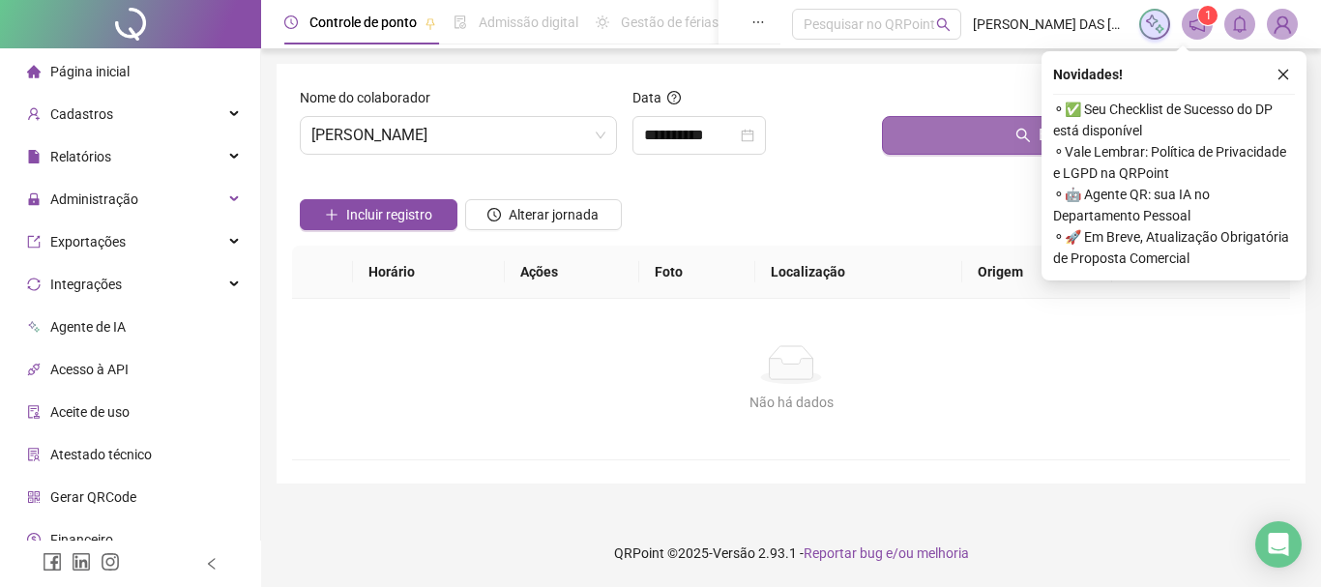
click at [926, 135] on button "Buscar registros" at bounding box center [1082, 135] width 400 height 39
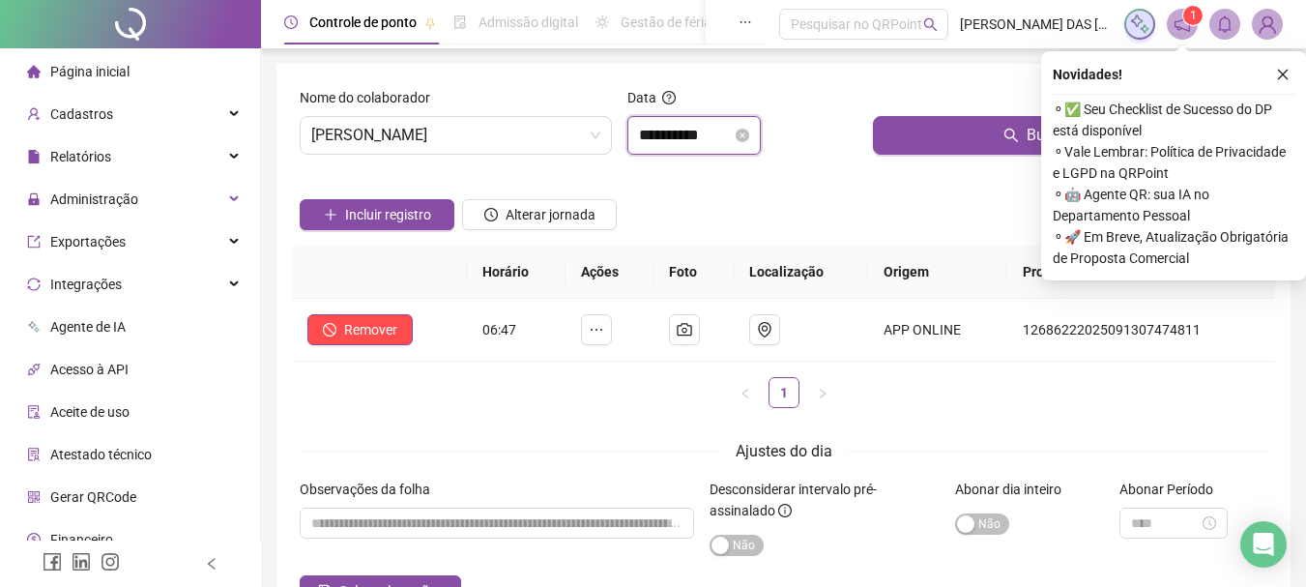
click at [726, 137] on input "**********" at bounding box center [685, 135] width 93 height 23
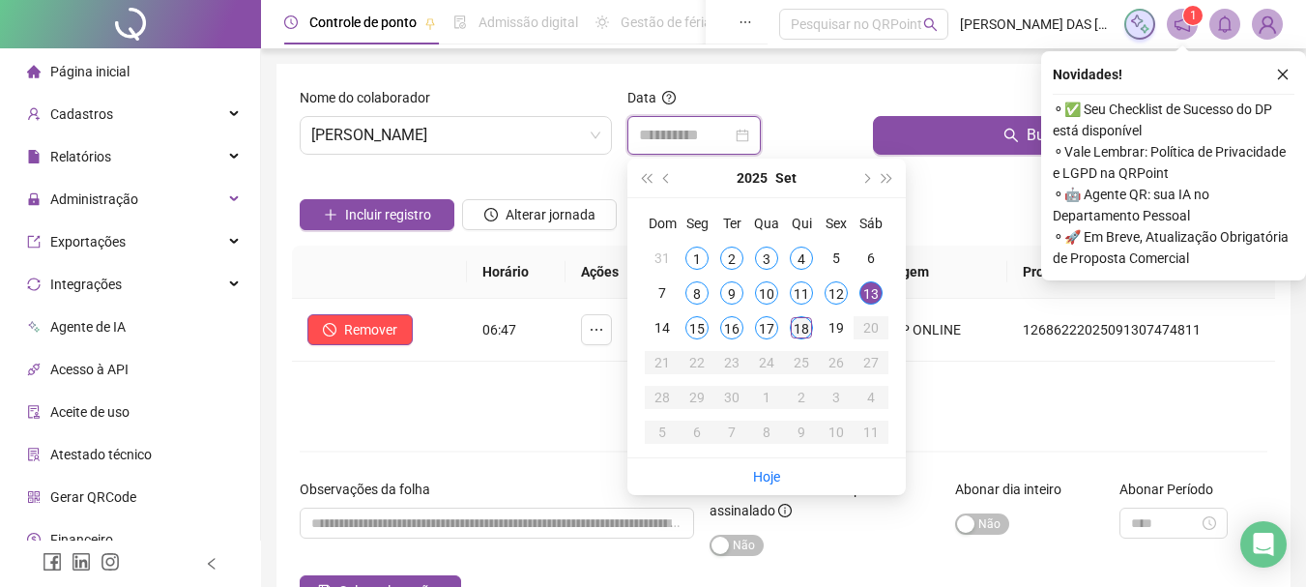
type input "**********"
click at [802, 329] on div "18" at bounding box center [801, 327] width 23 height 23
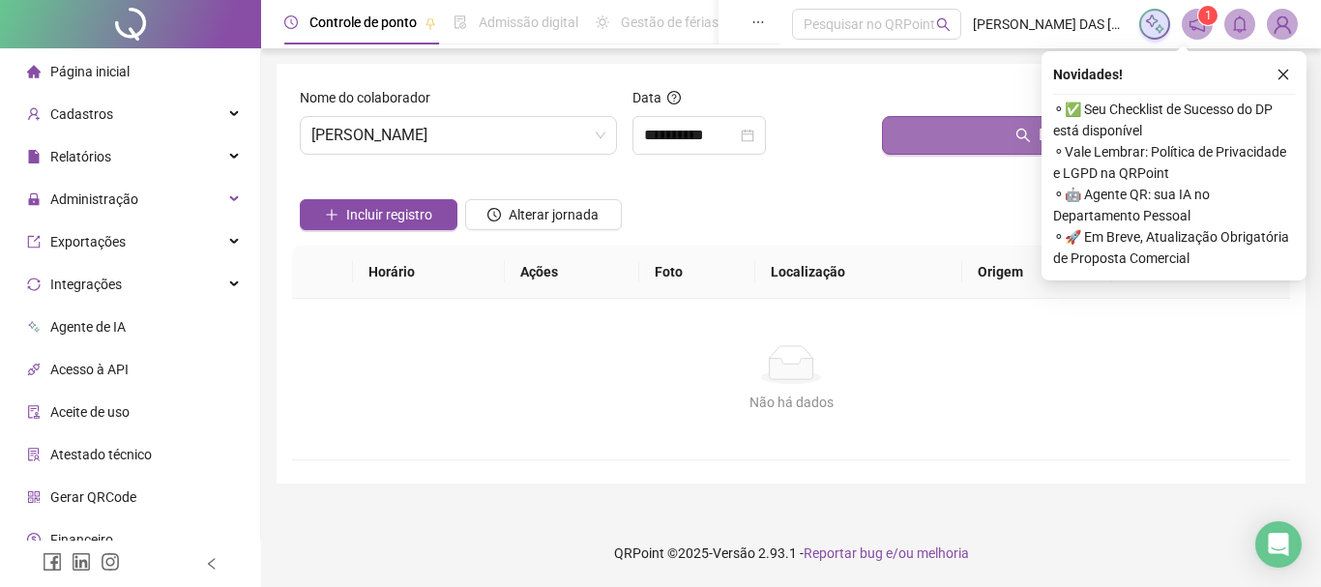
click at [945, 141] on button "Buscar registros" at bounding box center [1082, 135] width 400 height 39
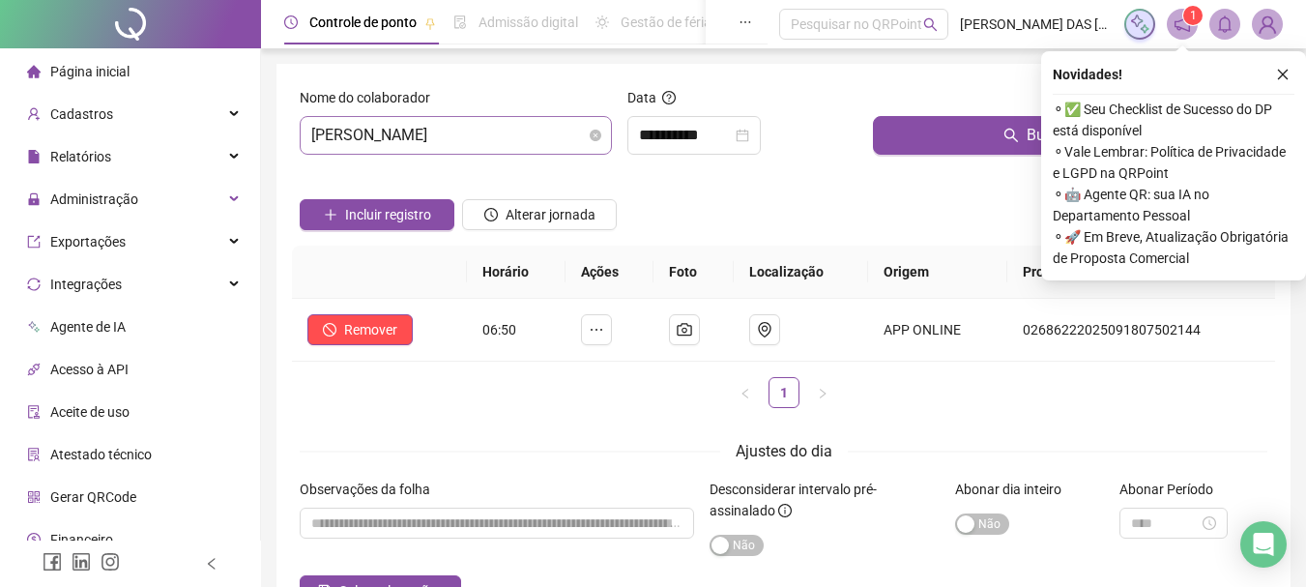
click at [524, 141] on span "[PERSON_NAME]" at bounding box center [455, 135] width 289 height 37
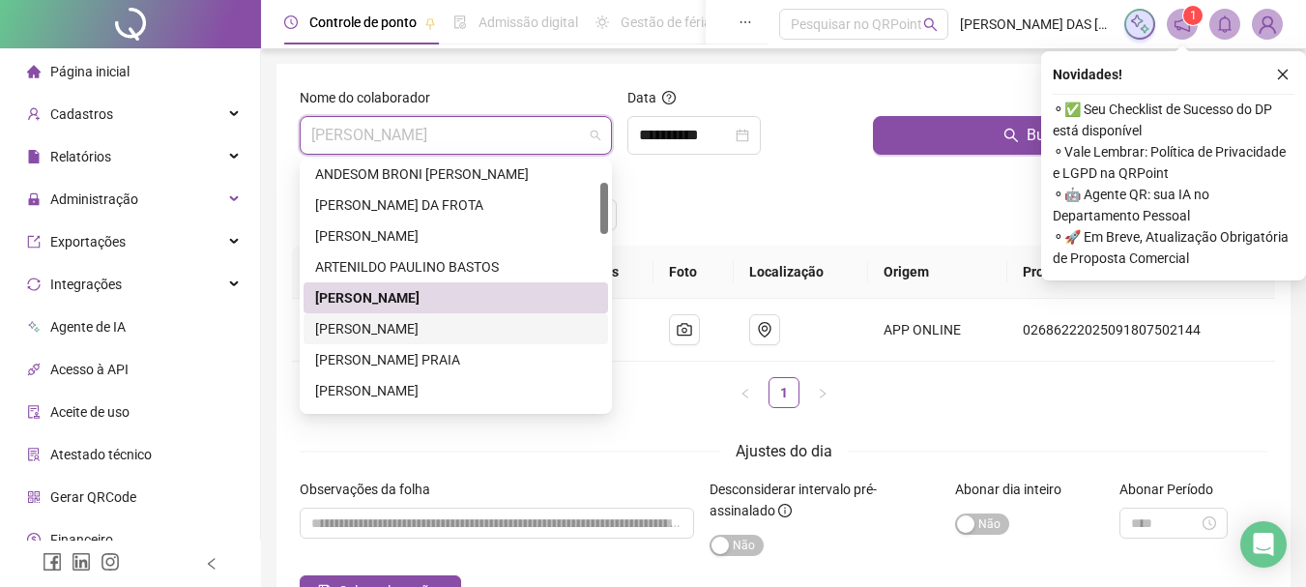
click at [393, 328] on div "[PERSON_NAME]" at bounding box center [455, 328] width 281 height 21
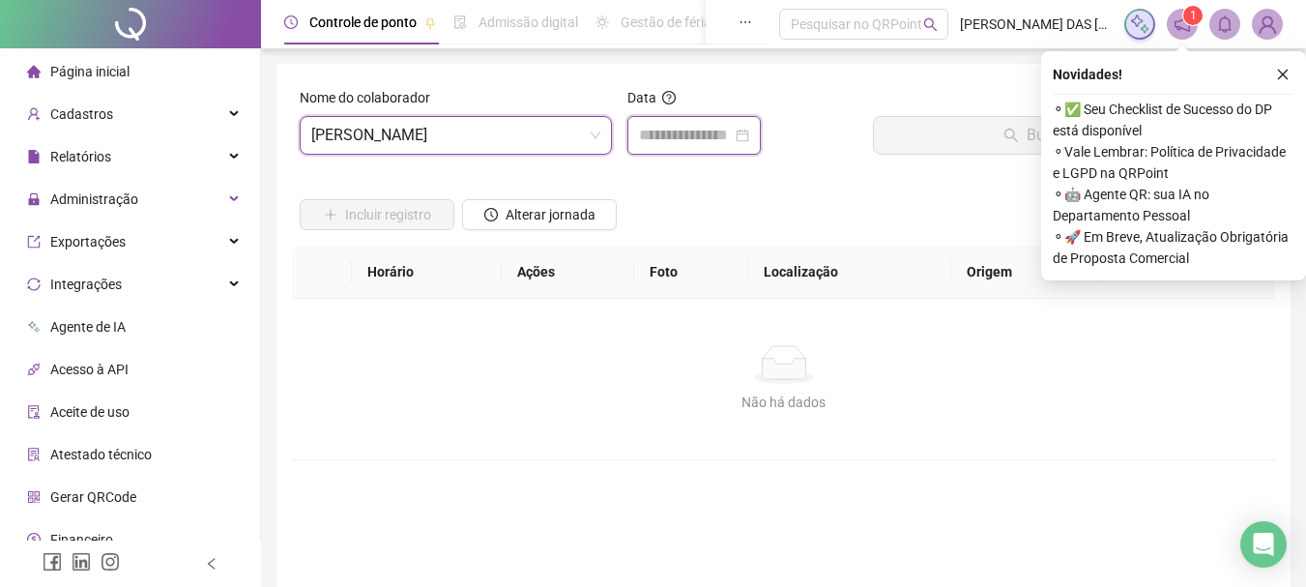
click at [687, 137] on input at bounding box center [685, 135] width 93 height 23
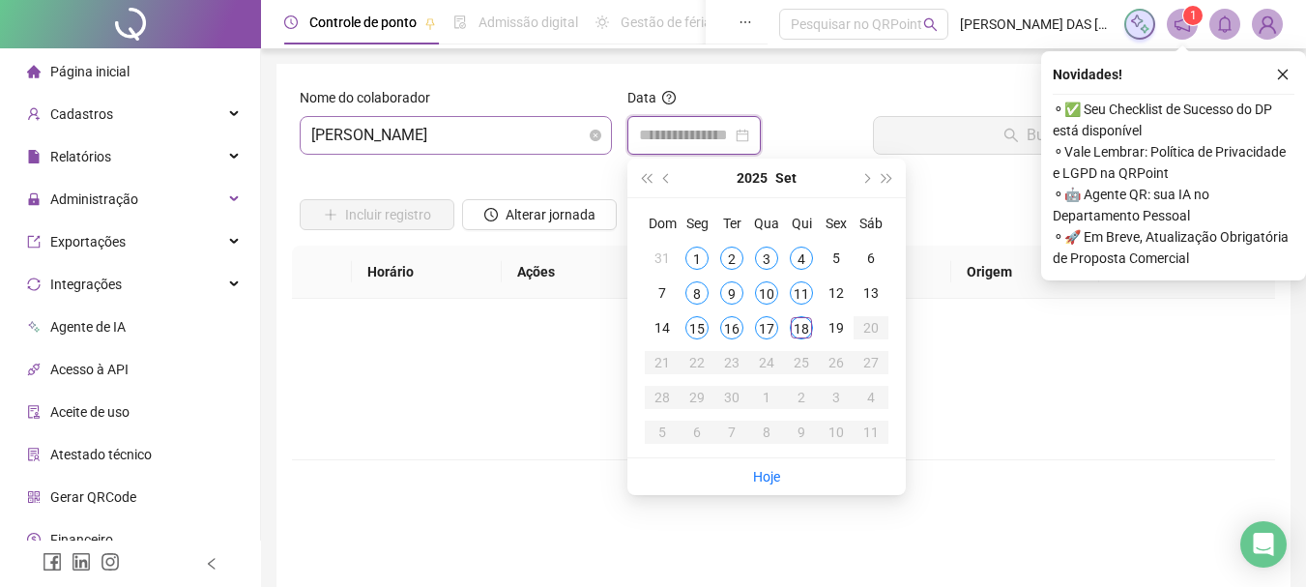
click at [566, 134] on span "[PERSON_NAME]" at bounding box center [455, 135] width 289 height 37
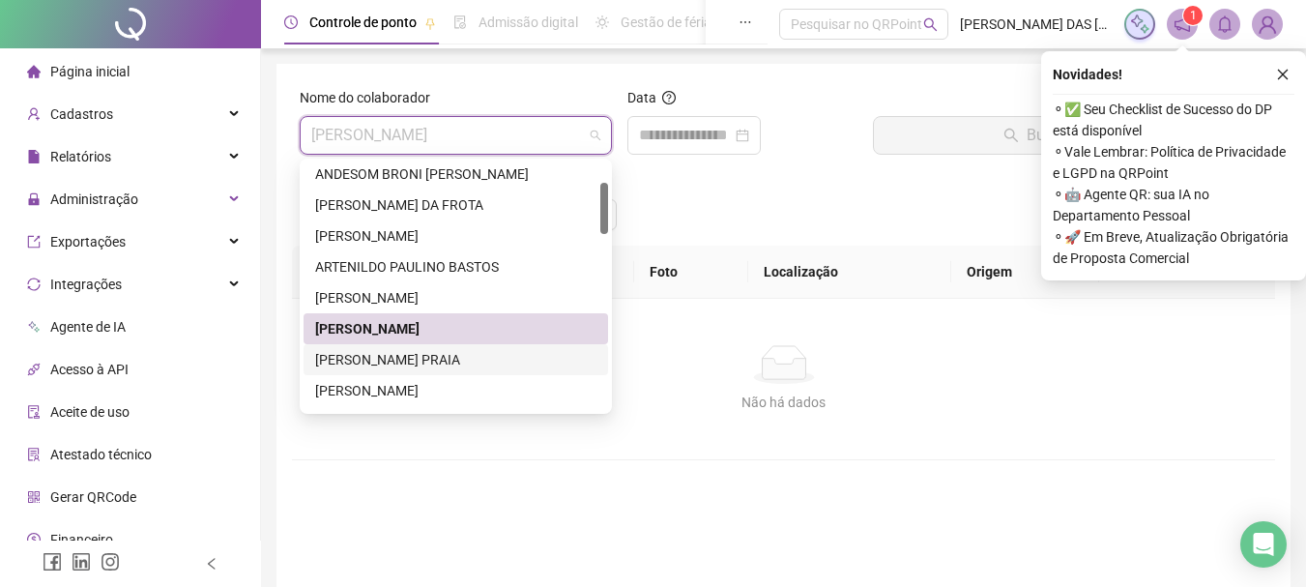
click at [390, 360] on div "[PERSON_NAME] PRAIA" at bounding box center [455, 359] width 281 height 21
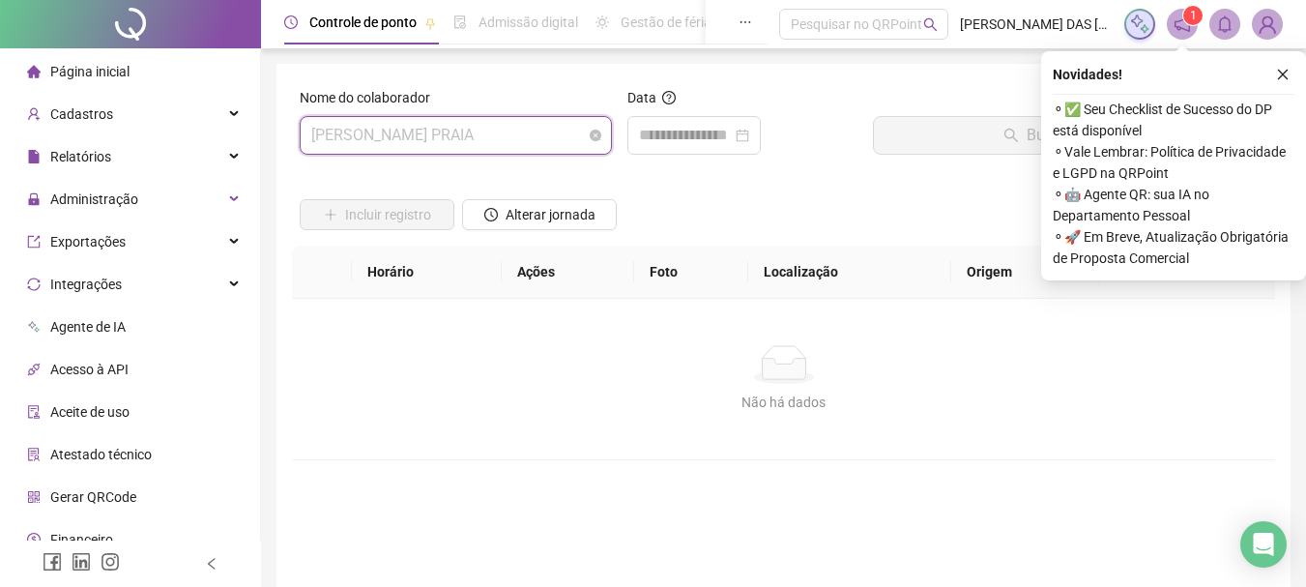
click at [563, 135] on span "[PERSON_NAME] PRAIA" at bounding box center [455, 135] width 289 height 37
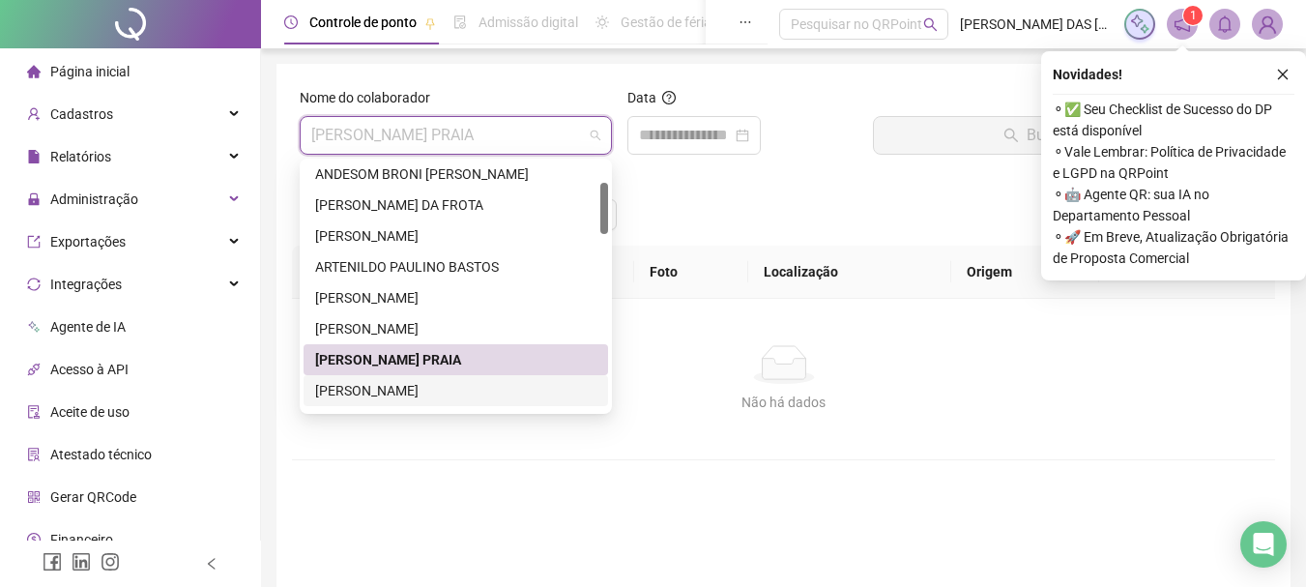
click at [395, 393] on div "[PERSON_NAME]" at bounding box center [455, 390] width 281 height 21
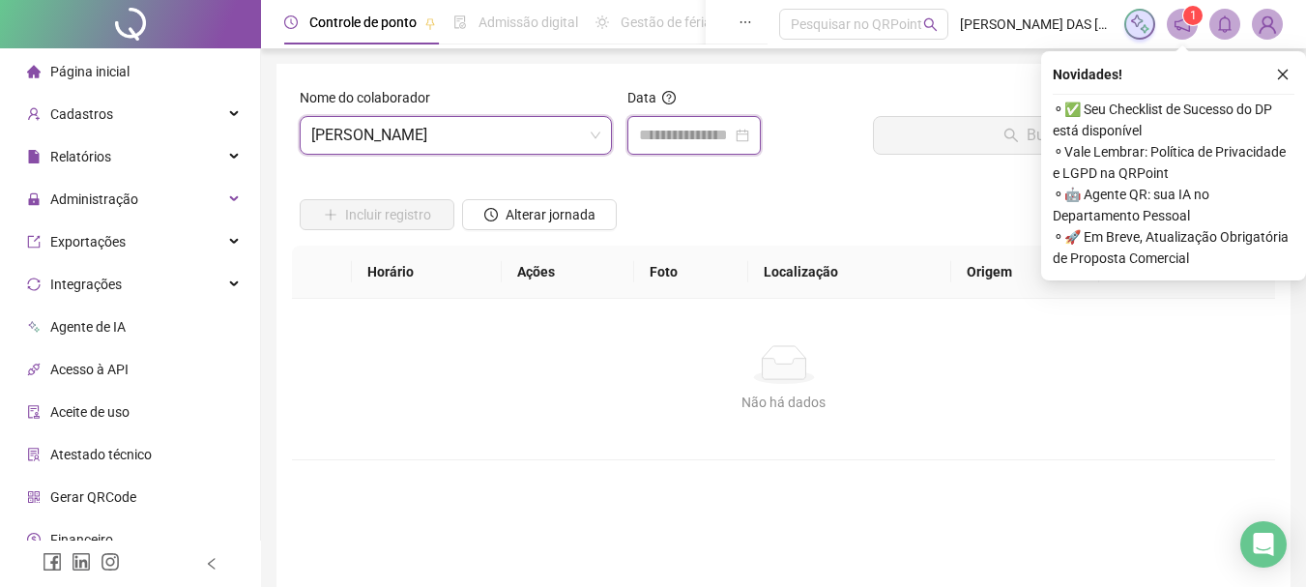
click at [696, 131] on input at bounding box center [685, 135] width 93 height 23
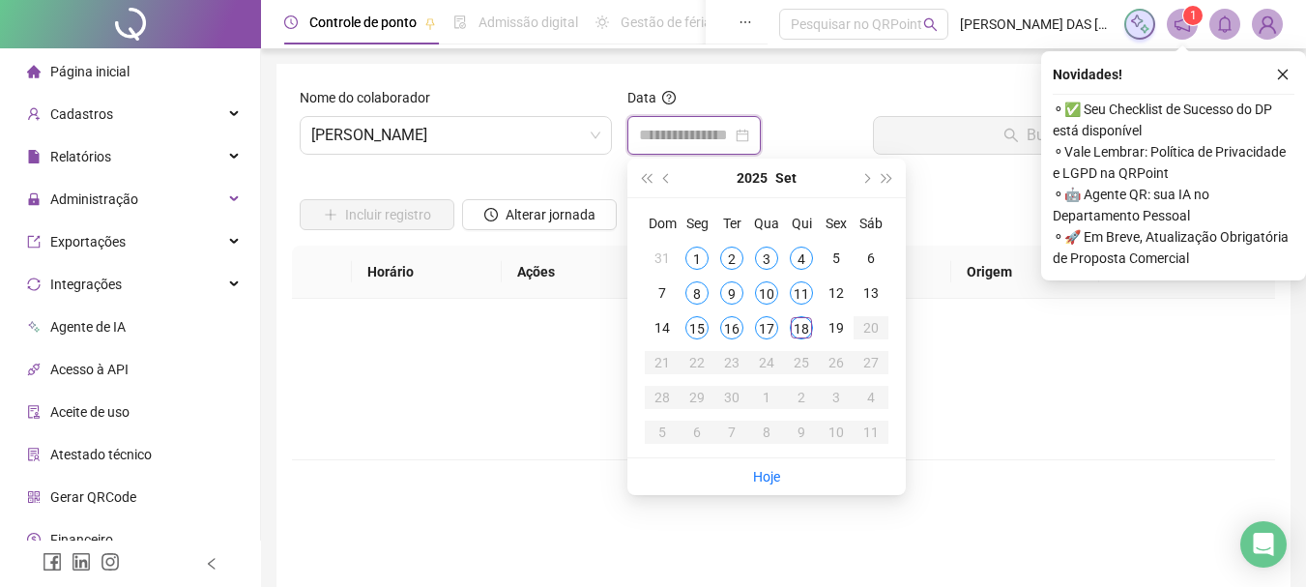
type input "**********"
click at [800, 330] on div "18" at bounding box center [801, 327] width 23 height 23
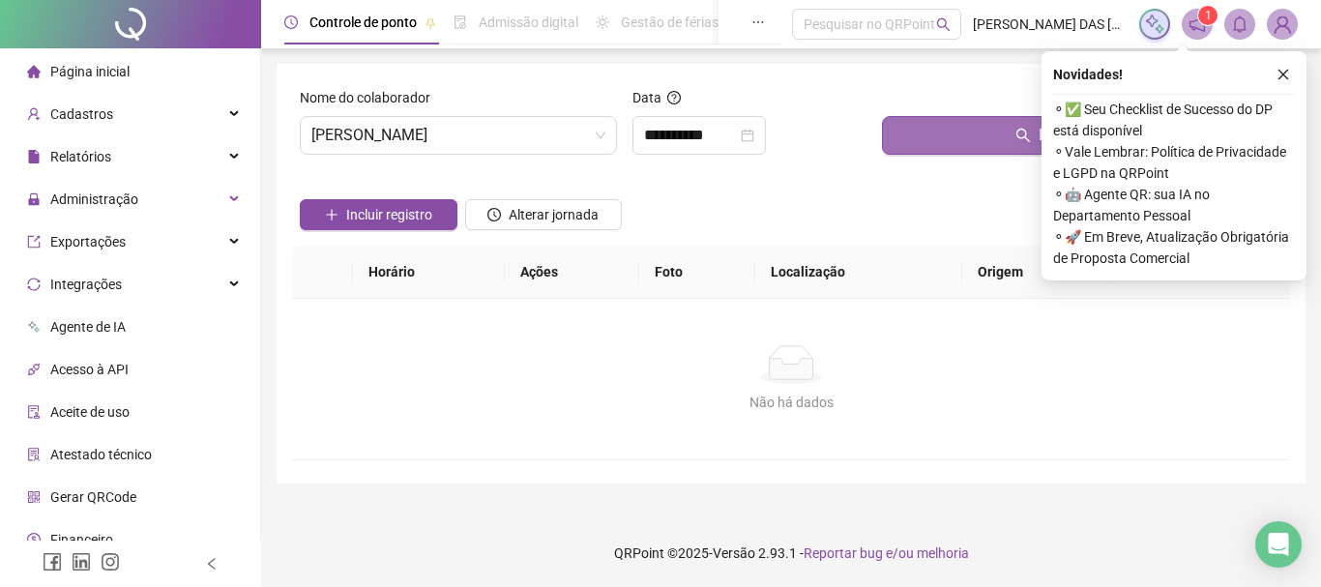
click at [957, 132] on button "Buscar registros" at bounding box center [1082, 135] width 400 height 39
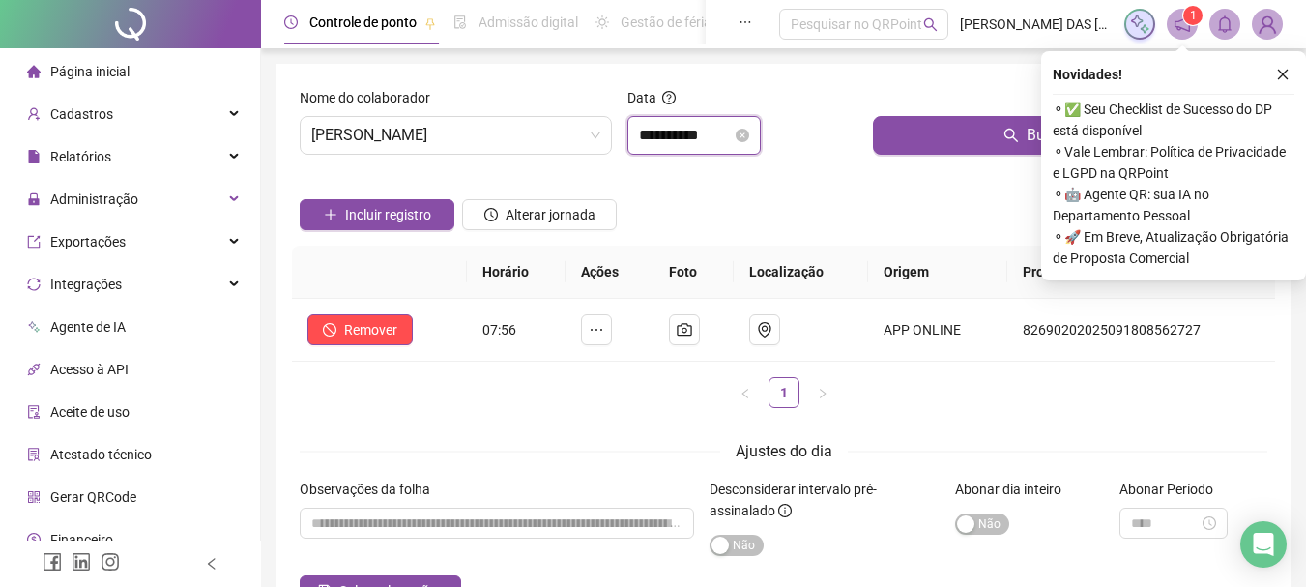
click at [732, 134] on input "**********" at bounding box center [685, 135] width 93 height 23
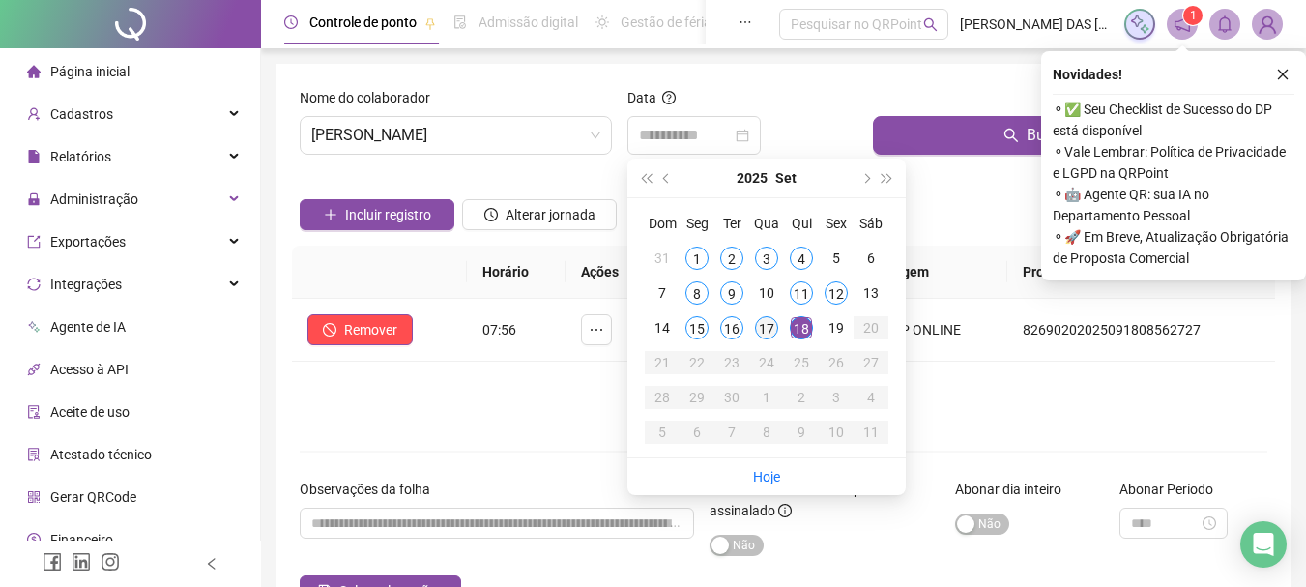
click at [766, 328] on div "17" at bounding box center [766, 327] width 23 height 23
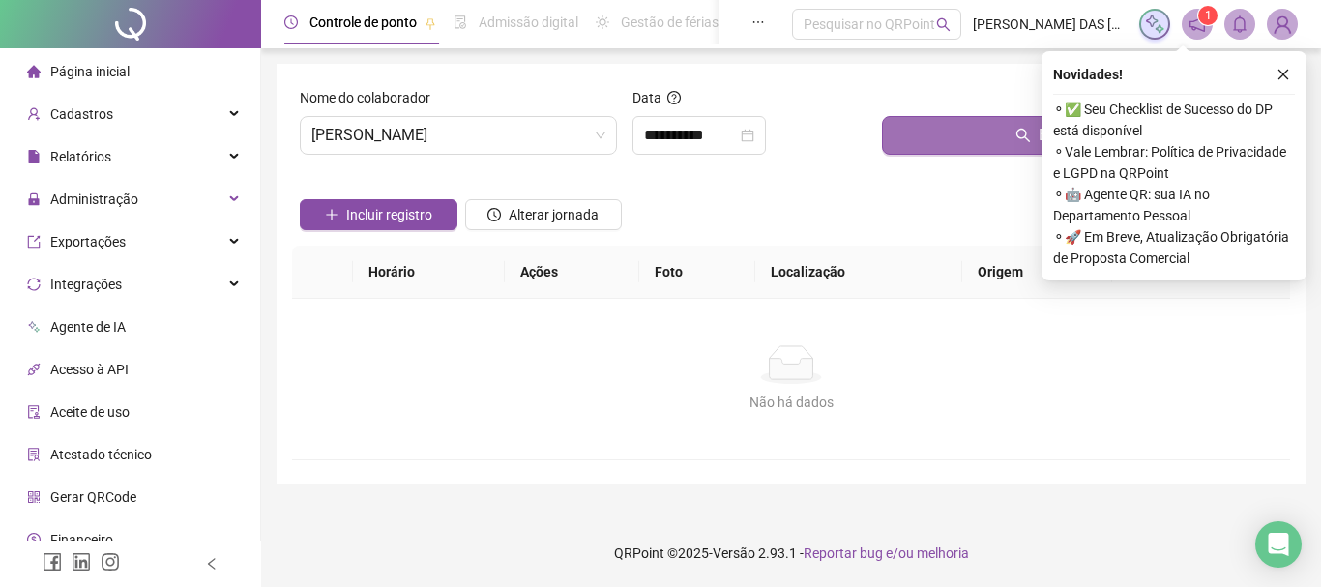
click at [1006, 136] on button "Buscar registros" at bounding box center [1082, 135] width 400 height 39
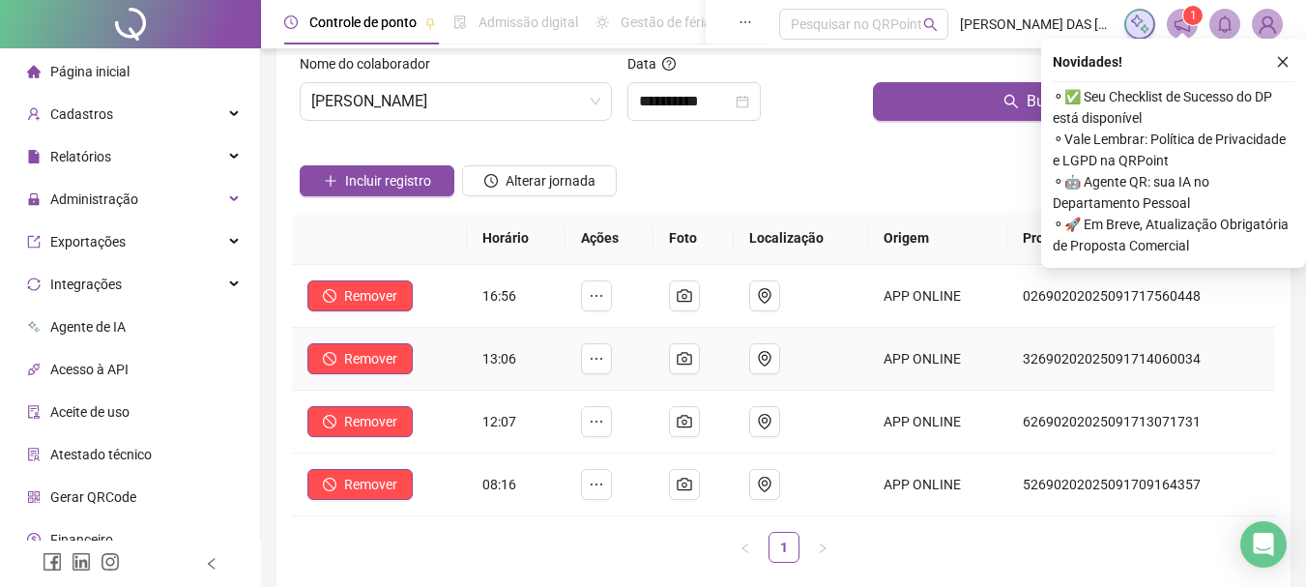
scroll to position [0, 0]
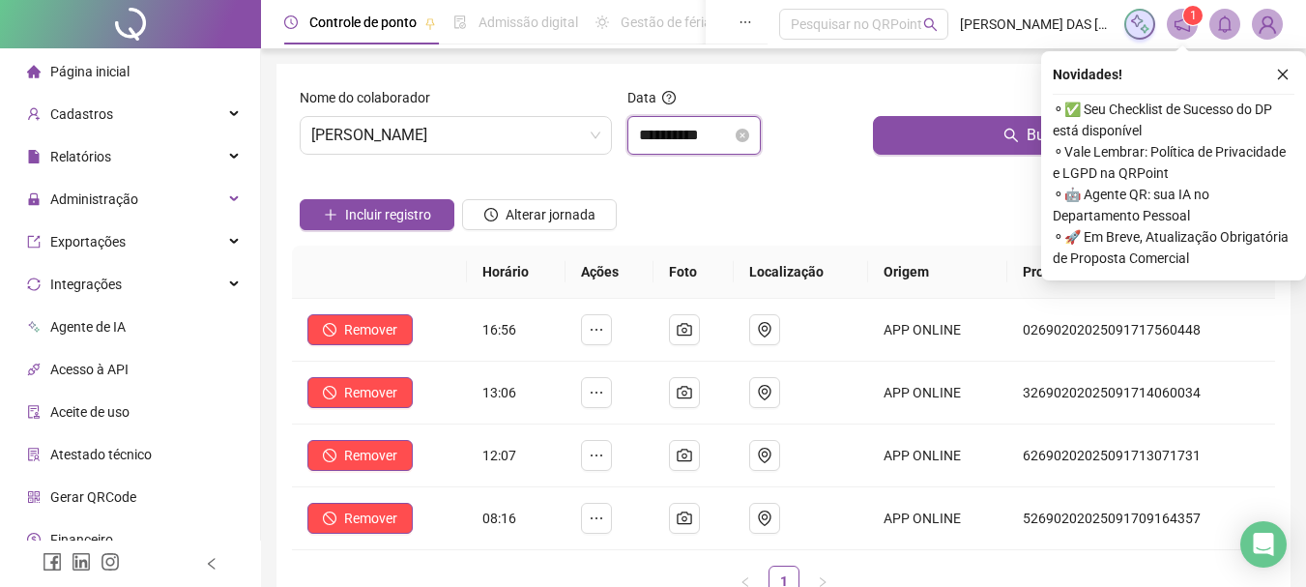
click at [723, 130] on input "**********" at bounding box center [685, 135] width 93 height 23
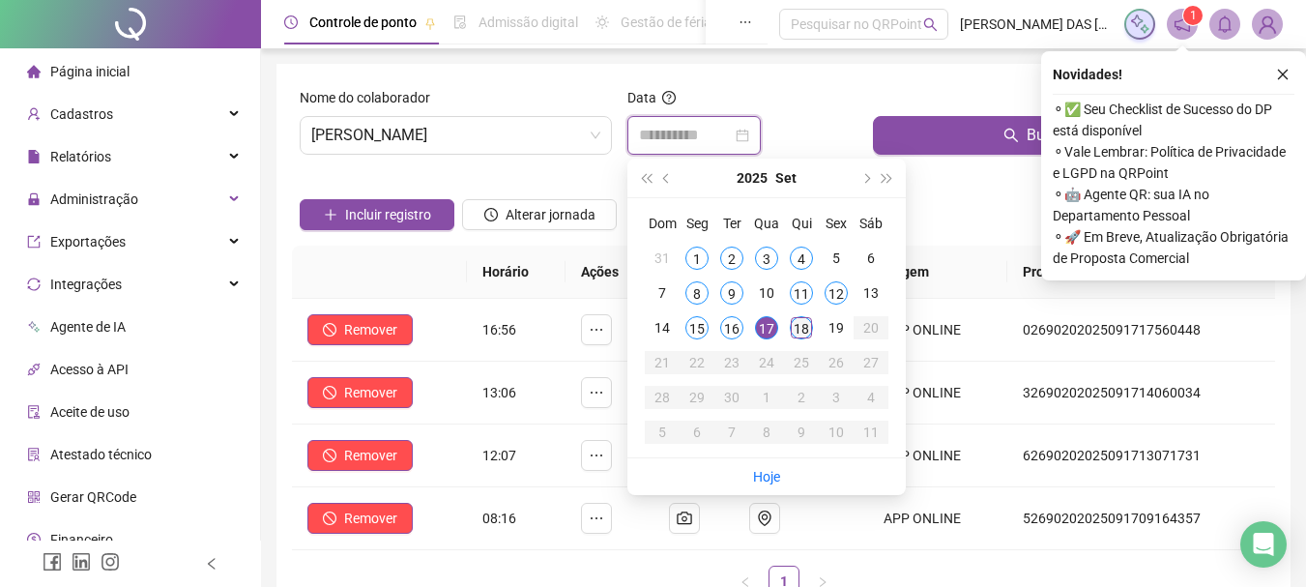
type input "**********"
click at [804, 328] on div "18" at bounding box center [801, 327] width 23 height 23
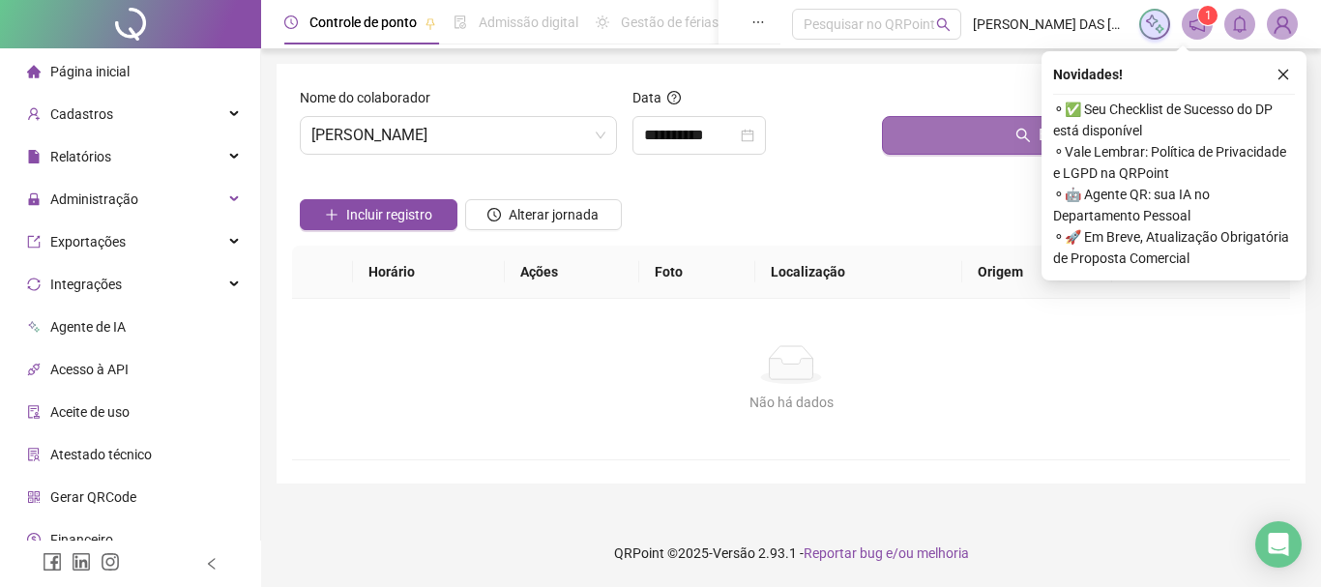
click at [959, 141] on button "Buscar registros" at bounding box center [1082, 135] width 400 height 39
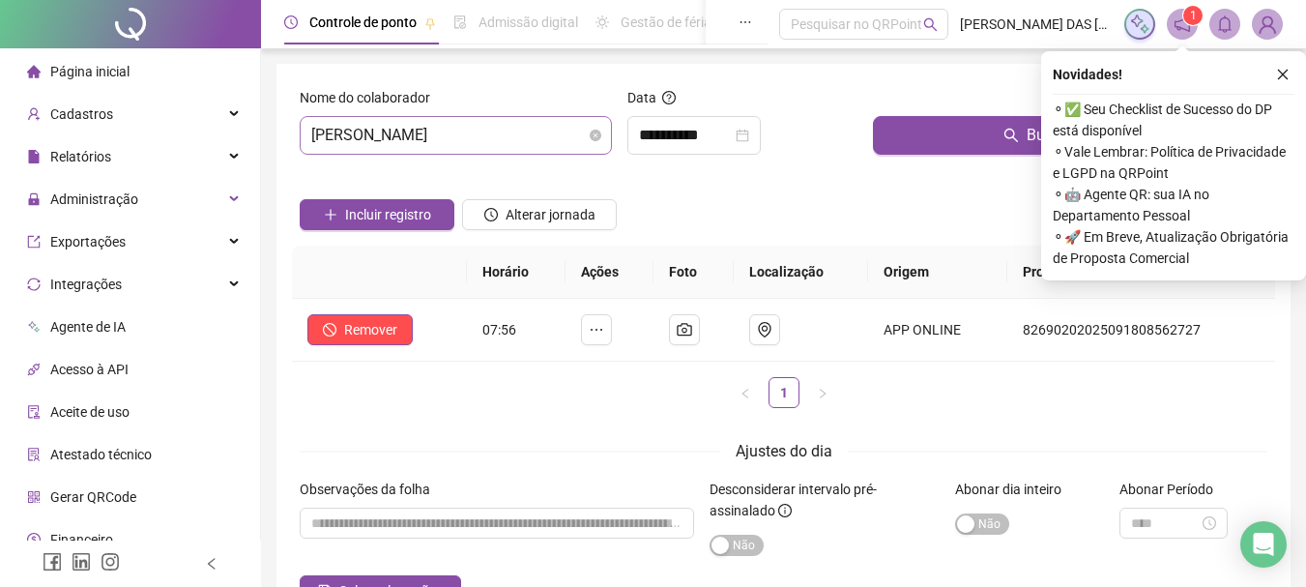
click at [555, 138] on span "[PERSON_NAME]" at bounding box center [455, 135] width 289 height 37
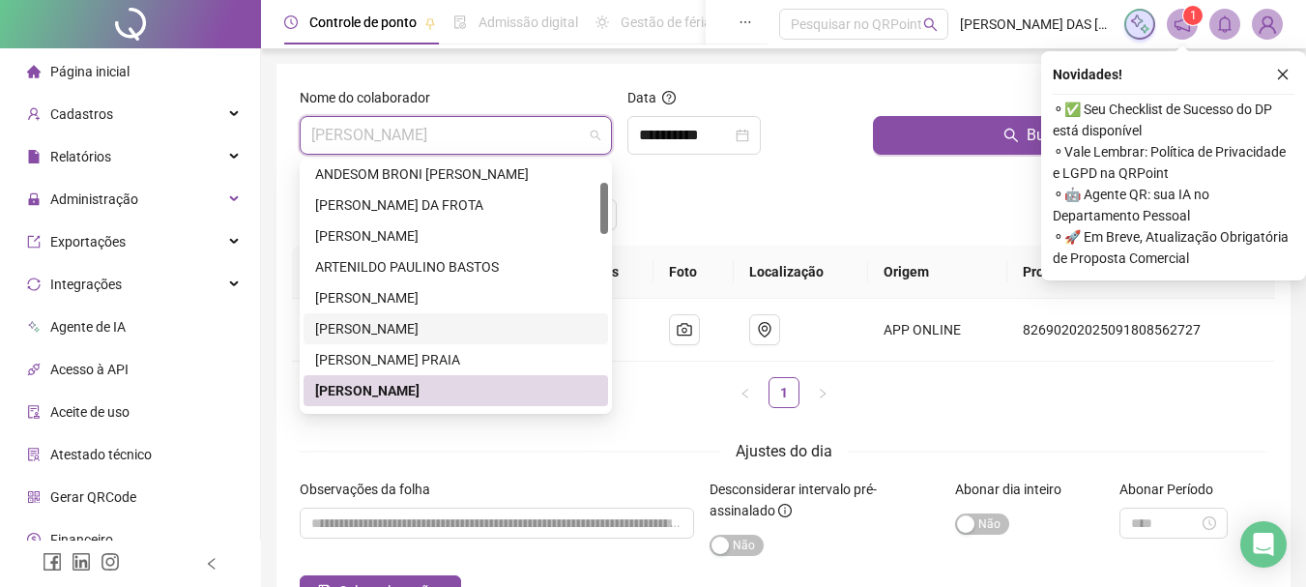
scroll to position [290, 0]
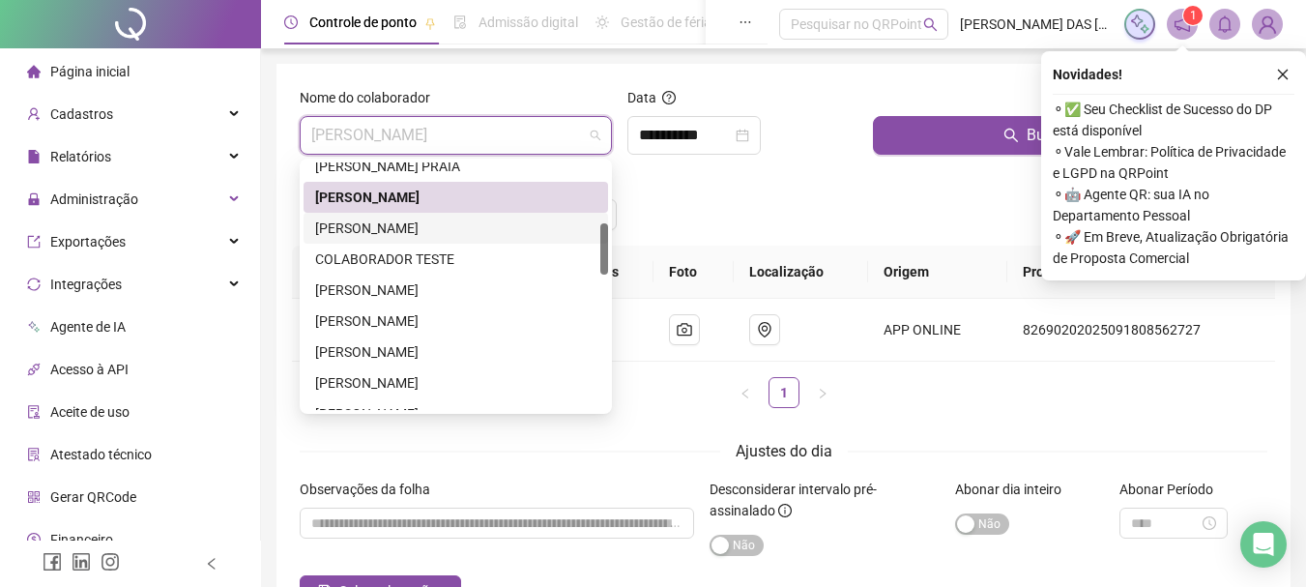
click at [369, 223] on div "[PERSON_NAME]" at bounding box center [455, 228] width 281 height 21
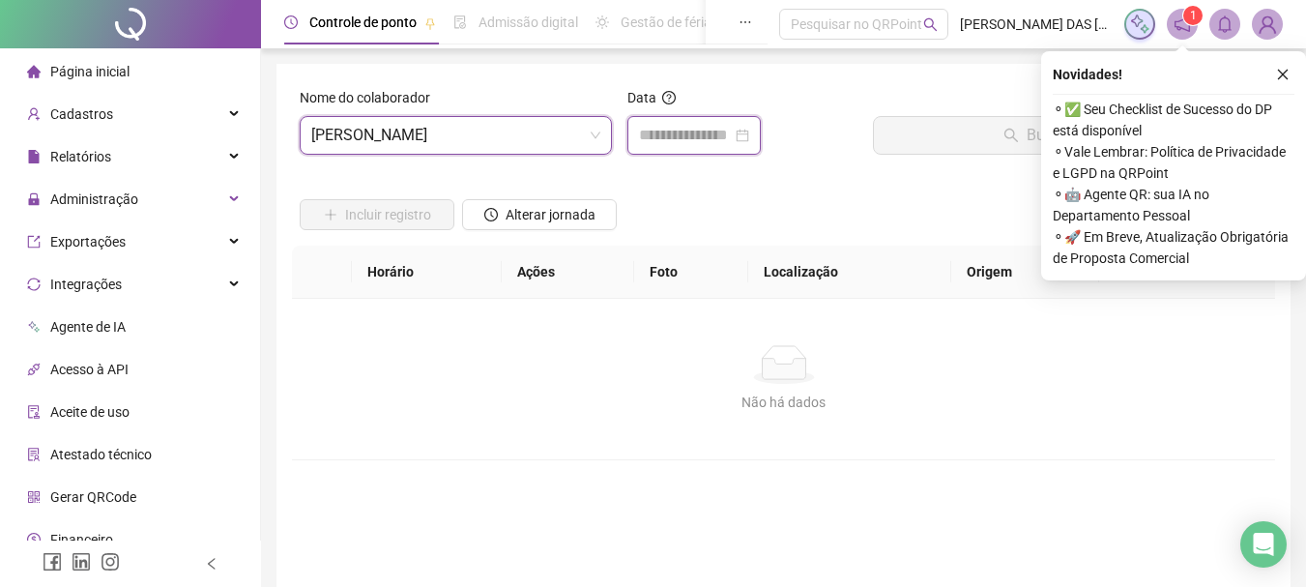
click at [657, 131] on input at bounding box center [685, 135] width 93 height 23
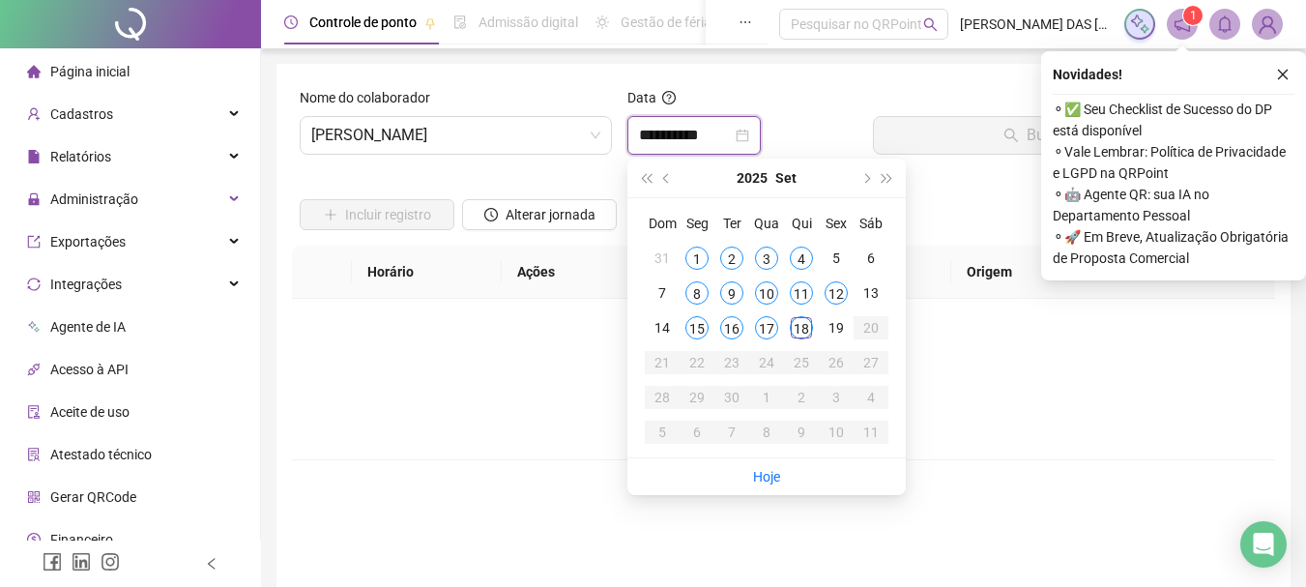
type input "**********"
click at [803, 330] on div "18" at bounding box center [801, 327] width 23 height 23
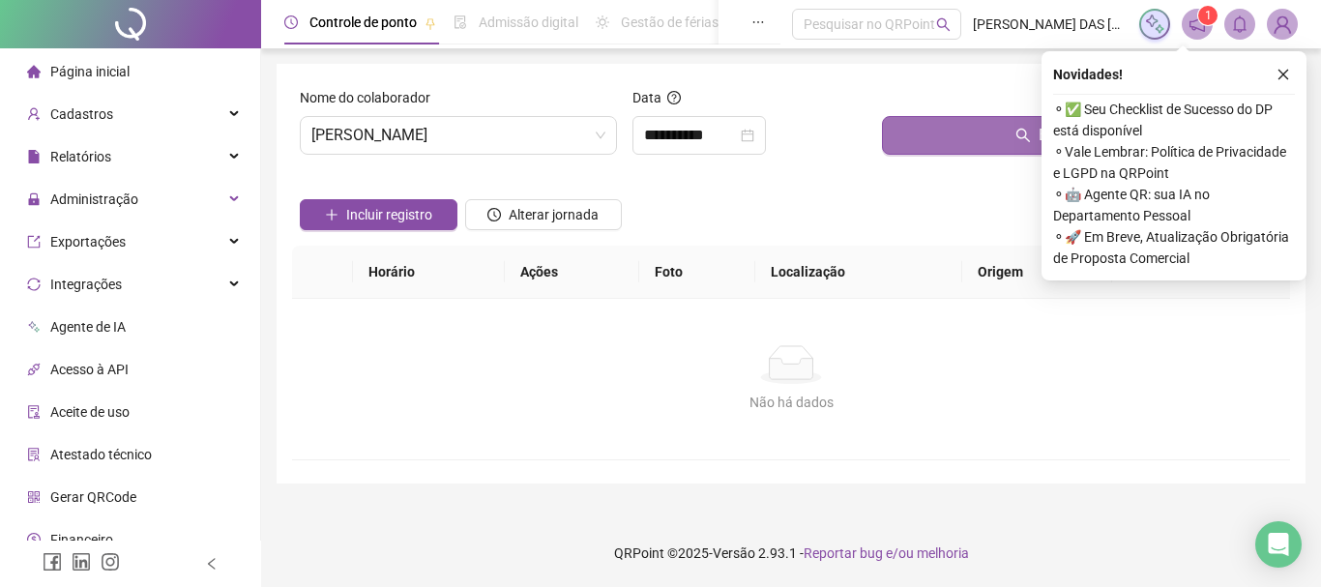
click at [944, 137] on button "Buscar registros" at bounding box center [1082, 135] width 400 height 39
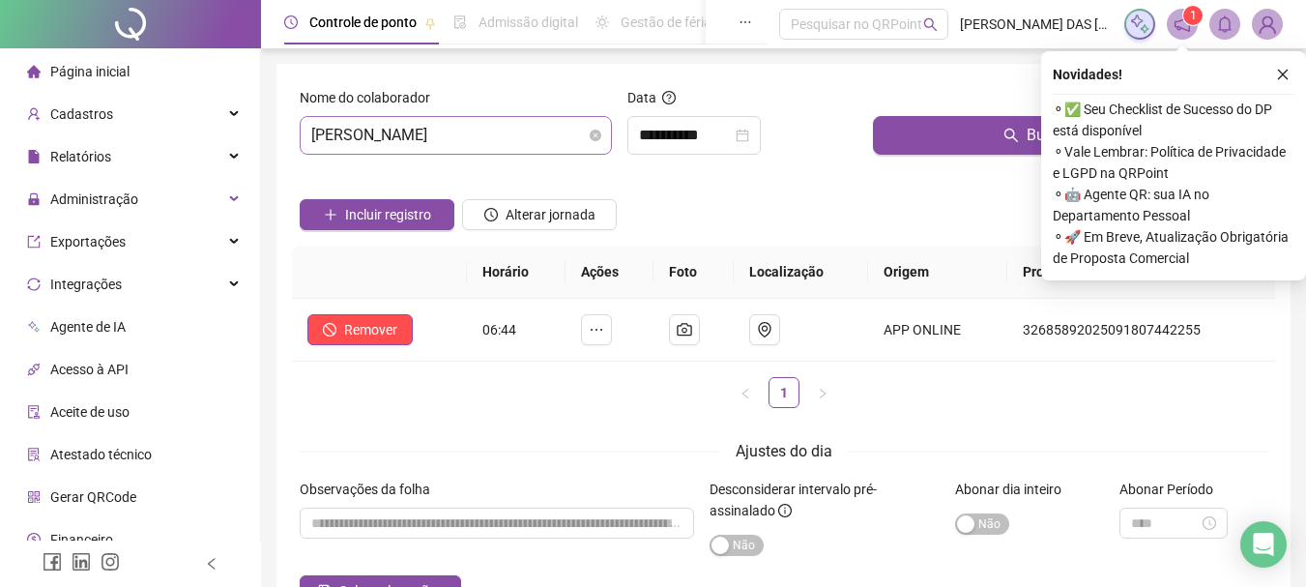
click at [557, 143] on span "[PERSON_NAME]" at bounding box center [455, 135] width 289 height 37
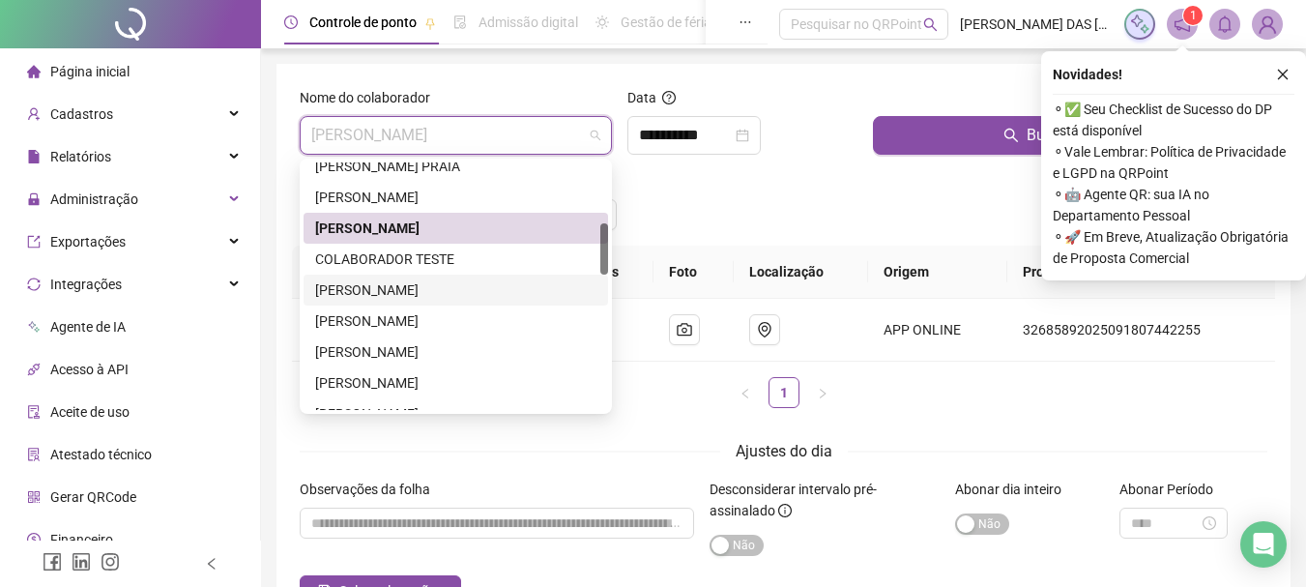
click at [376, 298] on div "[PERSON_NAME]" at bounding box center [455, 289] width 281 height 21
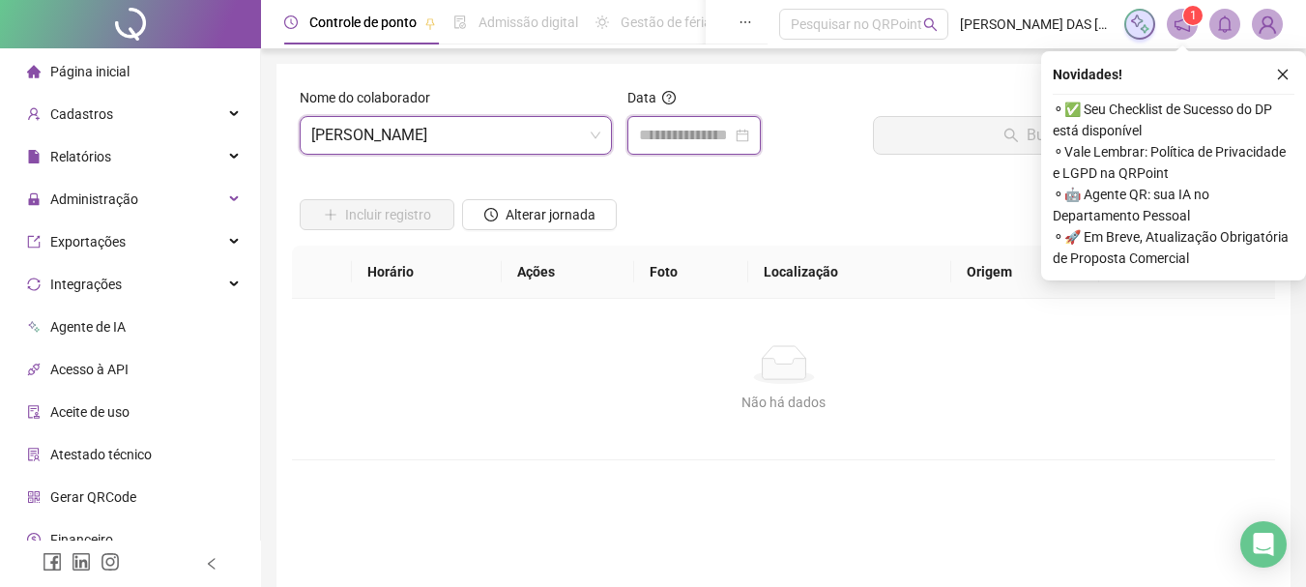
click at [704, 130] on input at bounding box center [685, 135] width 93 height 23
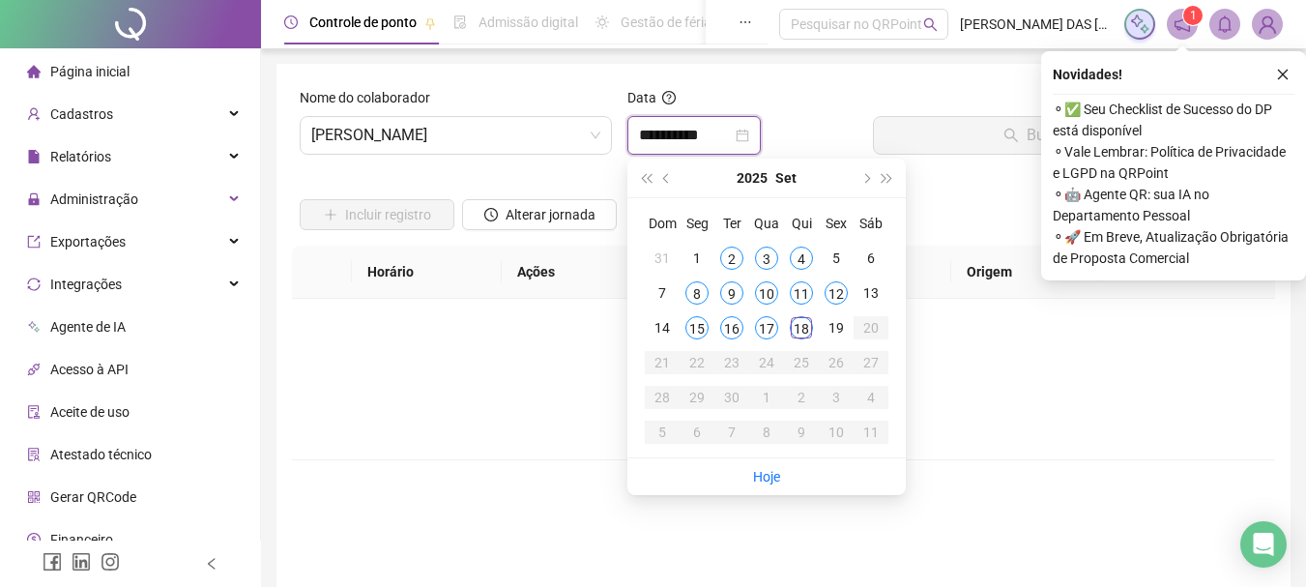
type input "**********"
click at [800, 334] on div "18" at bounding box center [801, 327] width 23 height 23
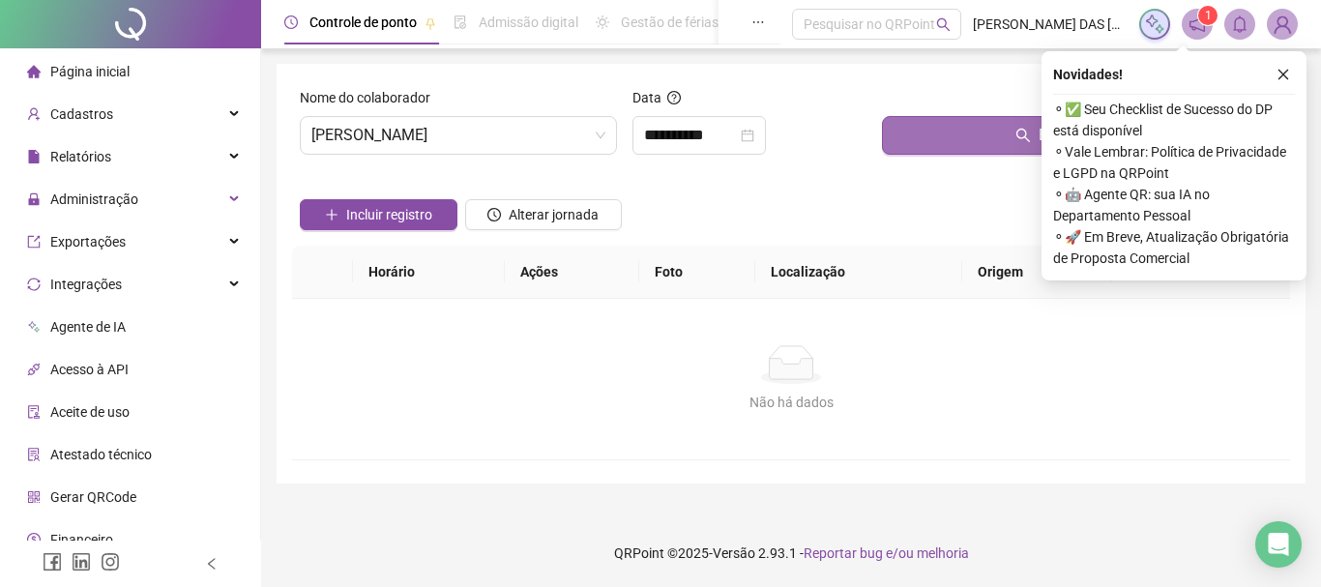
click at [970, 147] on button "Buscar registros" at bounding box center [1082, 135] width 400 height 39
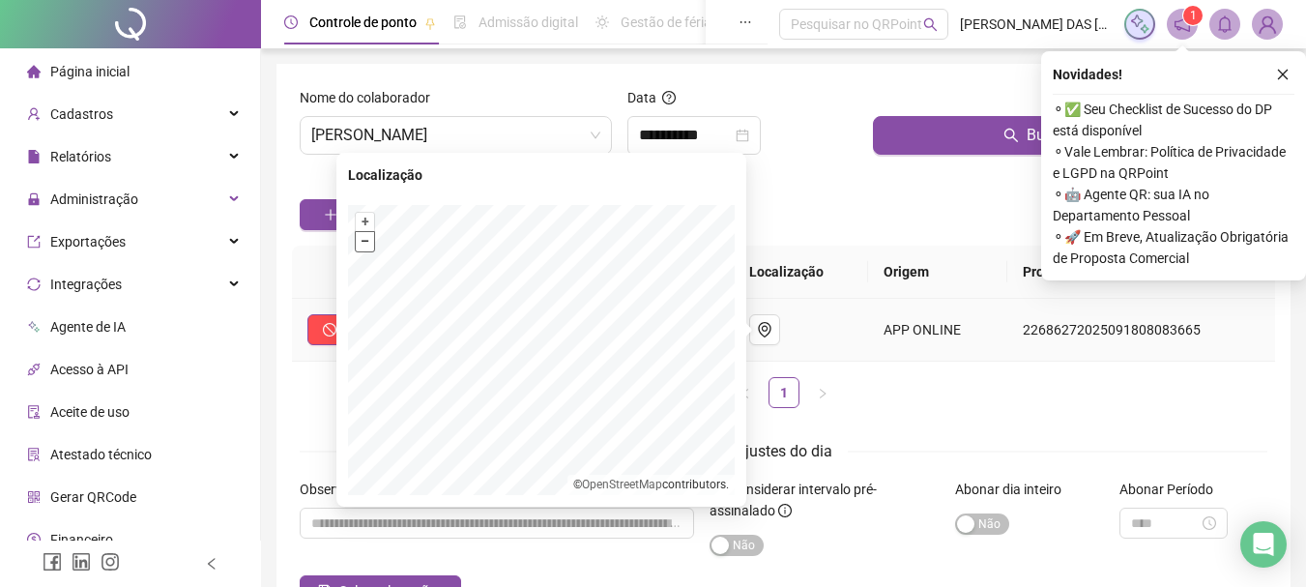
click at [367, 246] on button "–" at bounding box center [365, 241] width 18 height 18
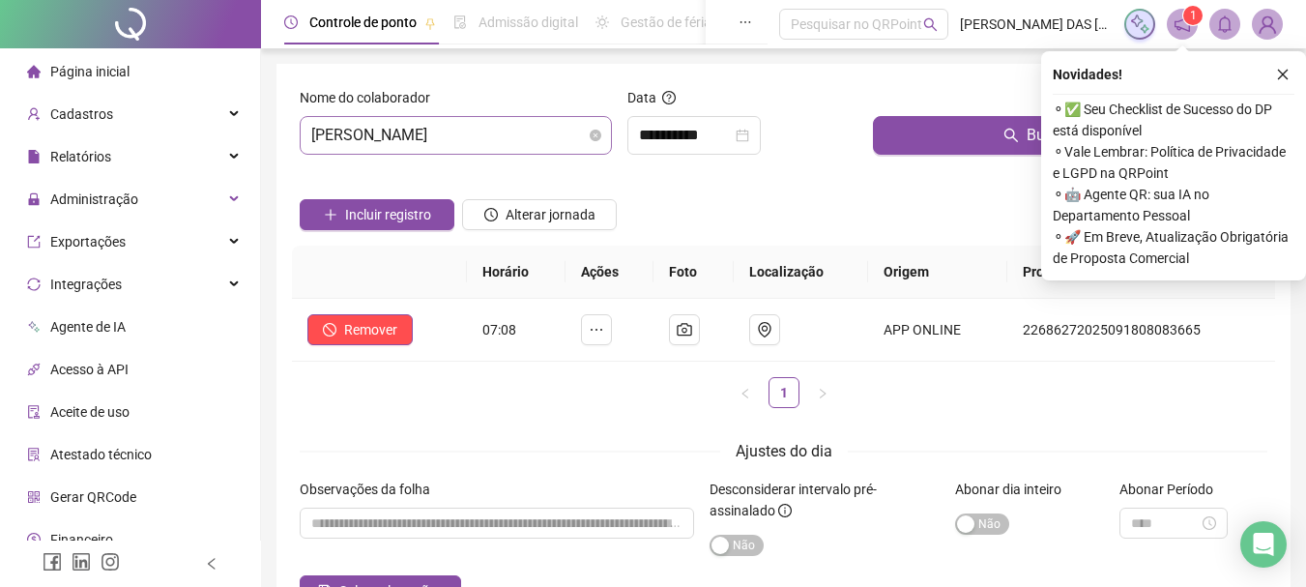
click at [519, 136] on span "[PERSON_NAME]" at bounding box center [455, 135] width 289 height 37
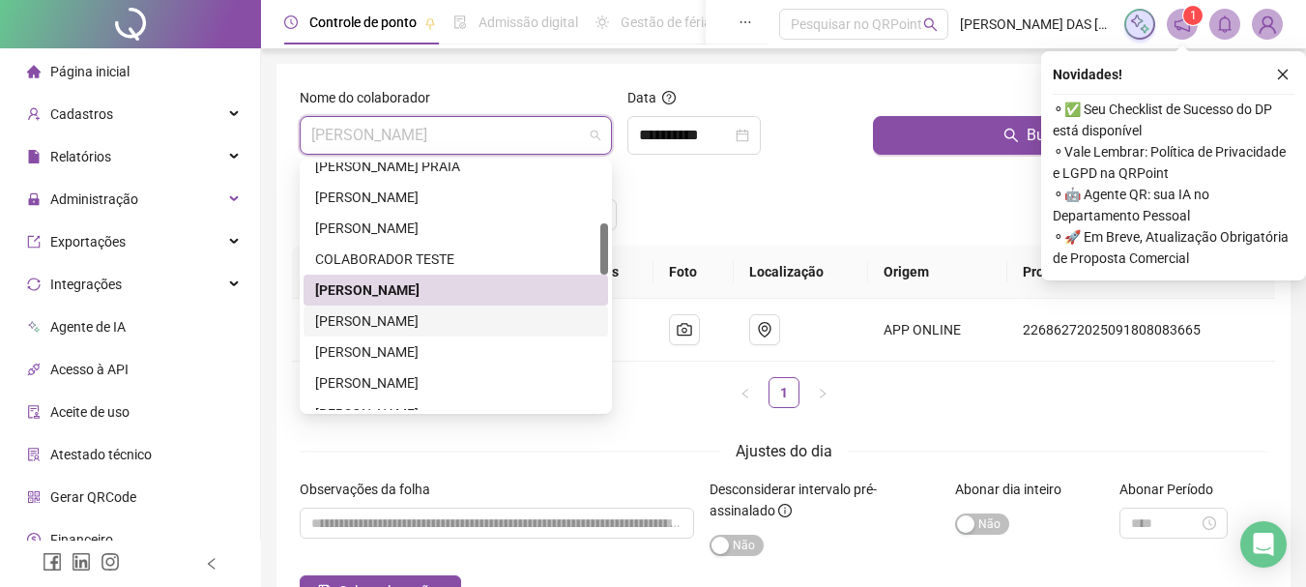
click at [383, 323] on div "[PERSON_NAME]" at bounding box center [455, 320] width 281 height 21
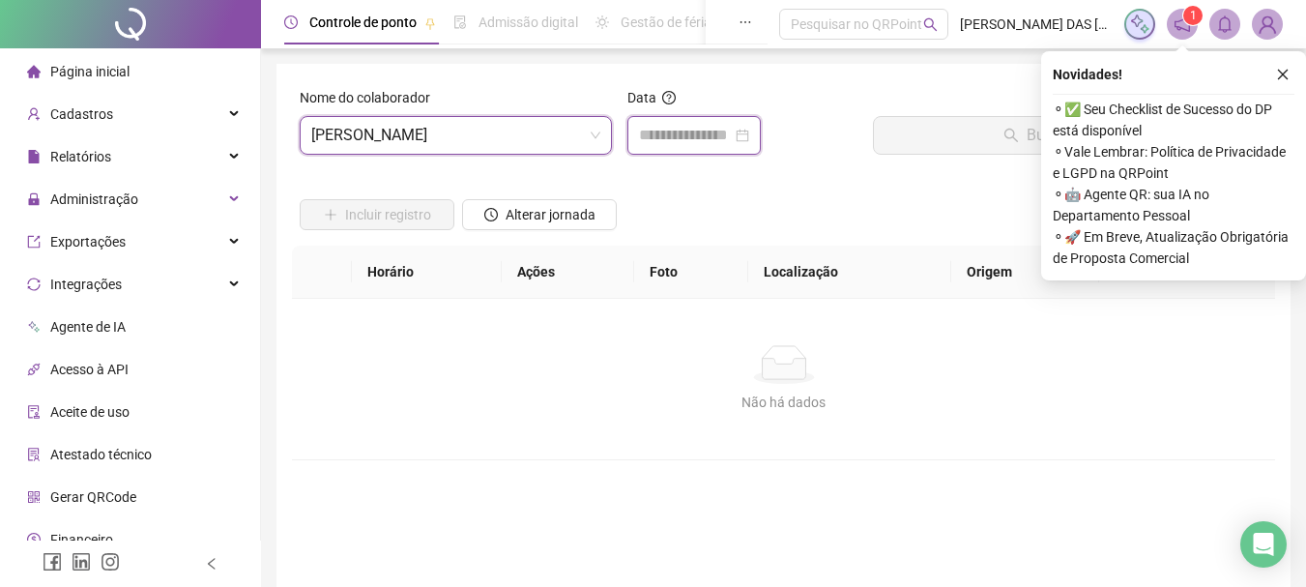
click at [667, 136] on input at bounding box center [685, 135] width 93 height 23
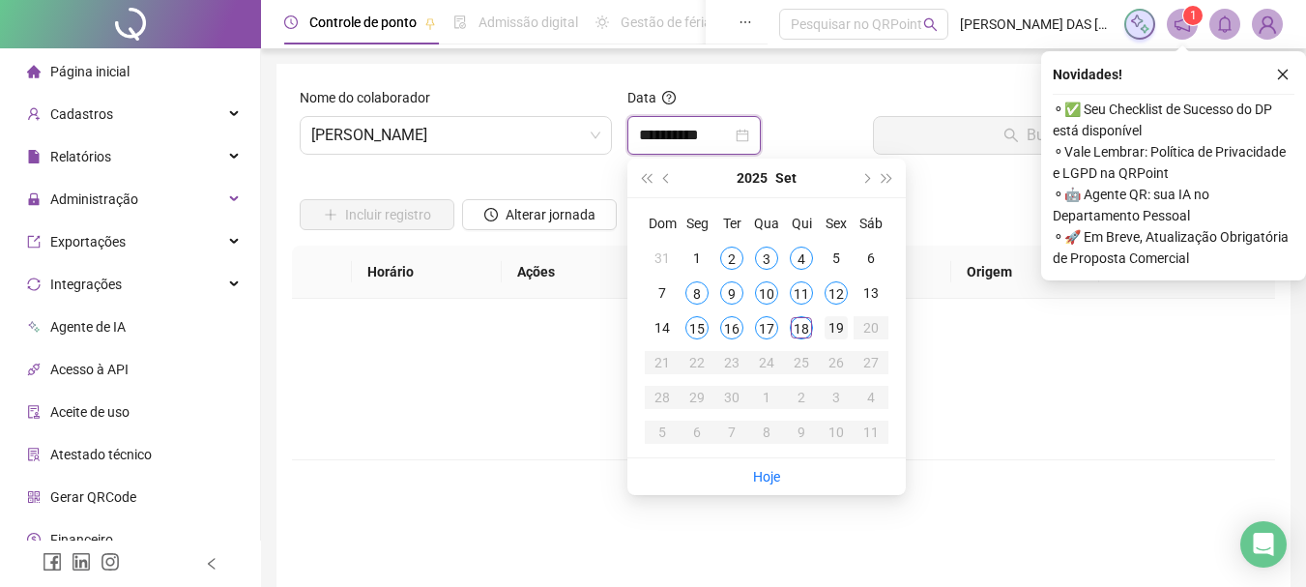
type input "**********"
click at [804, 329] on div "18" at bounding box center [801, 327] width 23 height 23
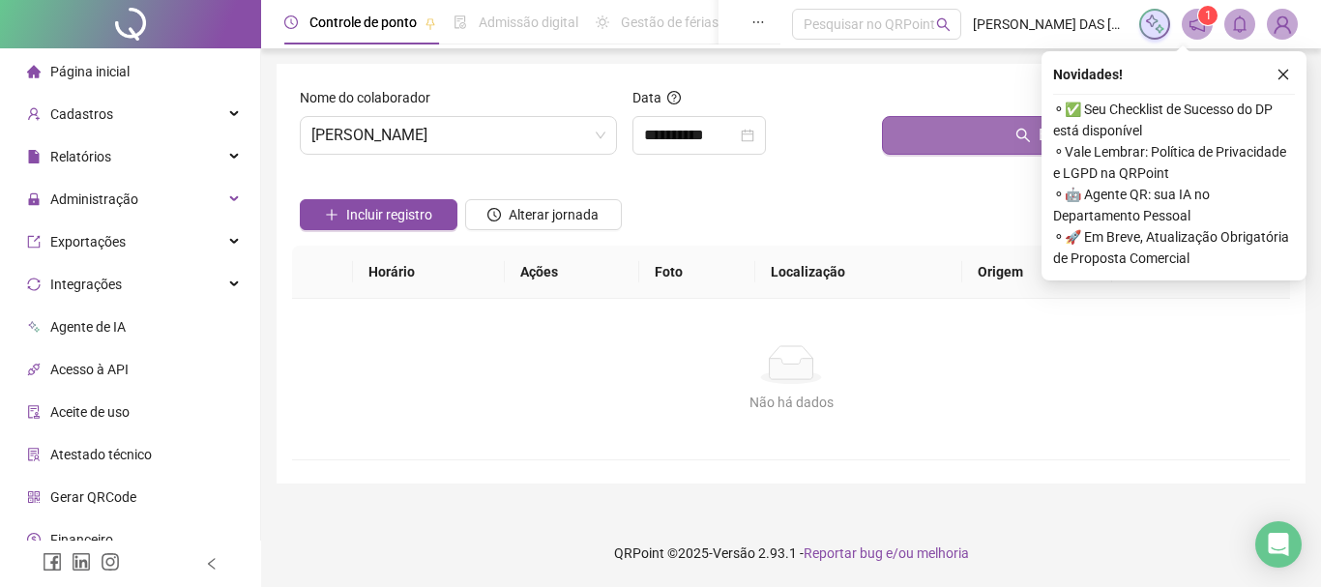
click at [975, 142] on button "Buscar registros" at bounding box center [1082, 135] width 400 height 39
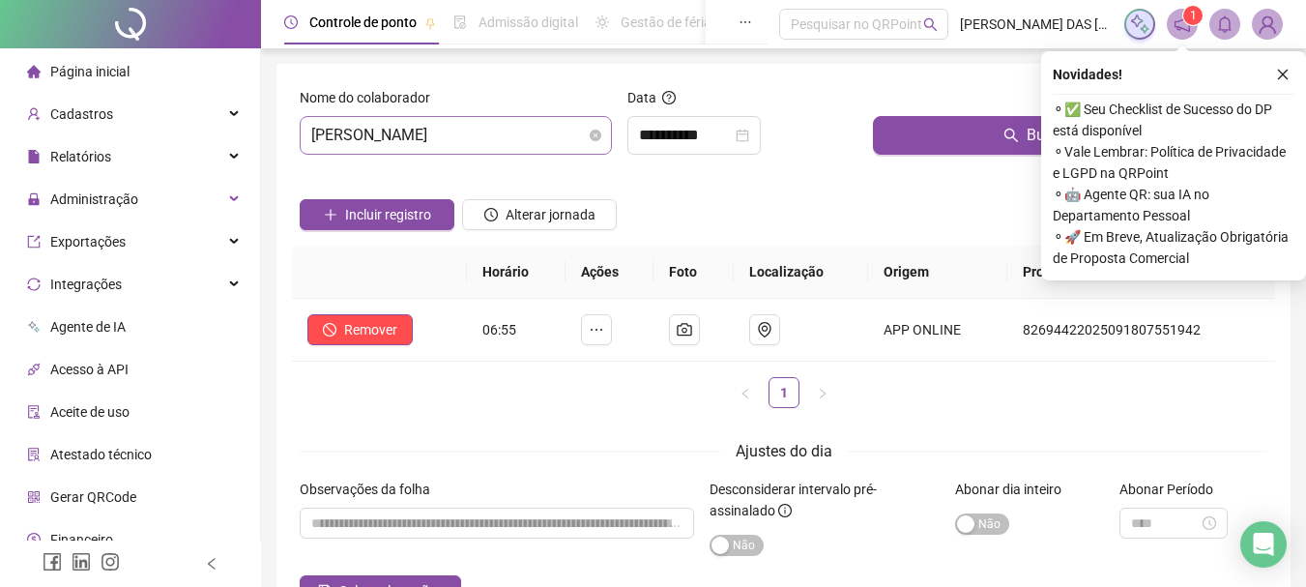
click at [568, 141] on span "[PERSON_NAME]" at bounding box center [455, 135] width 289 height 37
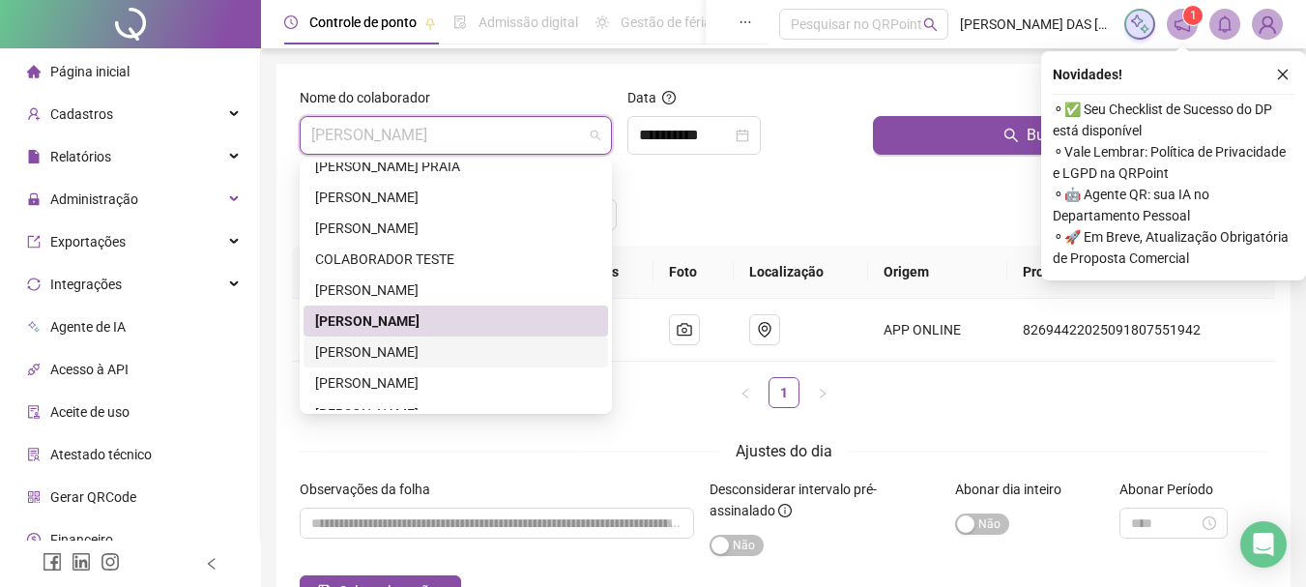
click at [363, 359] on div "[PERSON_NAME]" at bounding box center [455, 351] width 281 height 21
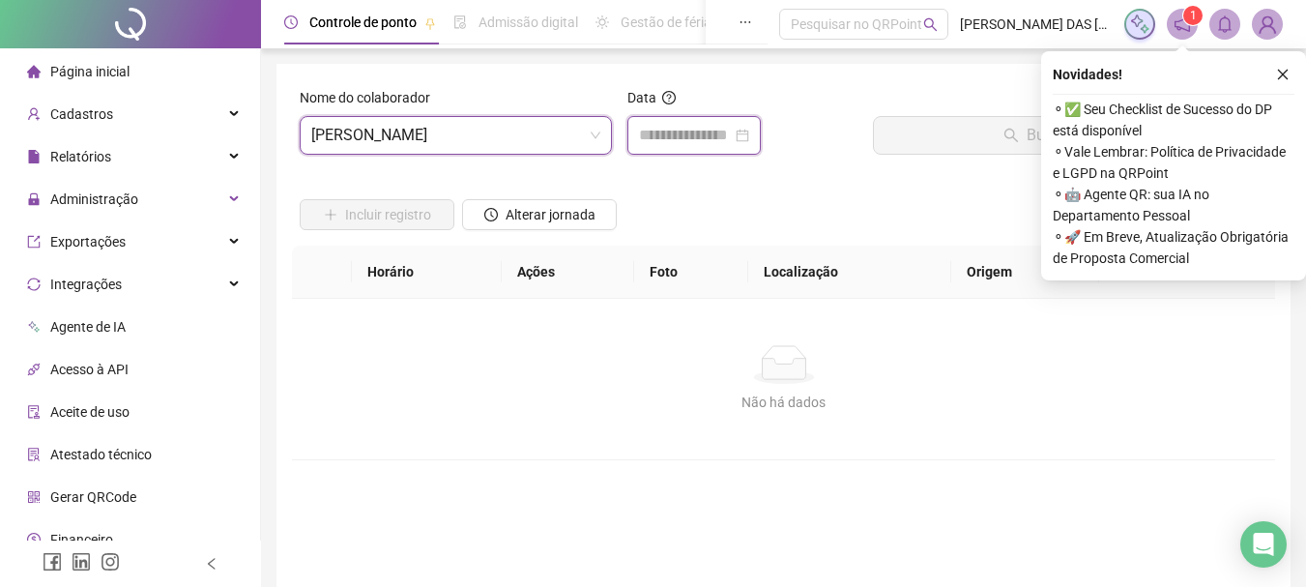
click at [689, 137] on input at bounding box center [685, 135] width 93 height 23
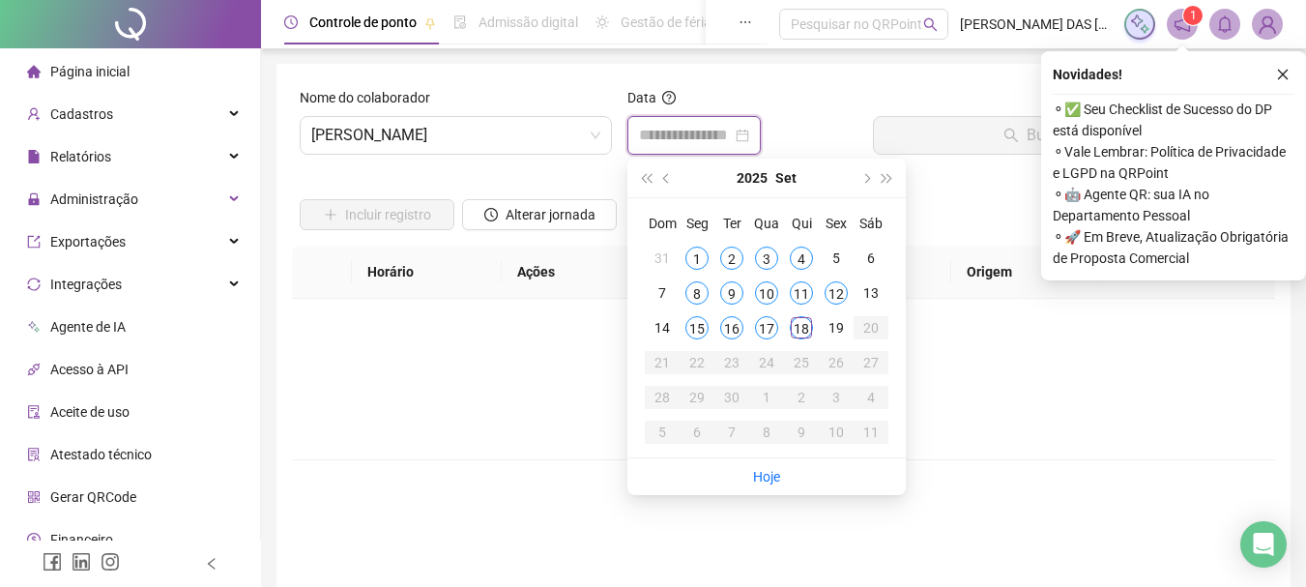
type input "**********"
click at [800, 333] on div "18" at bounding box center [801, 327] width 23 height 23
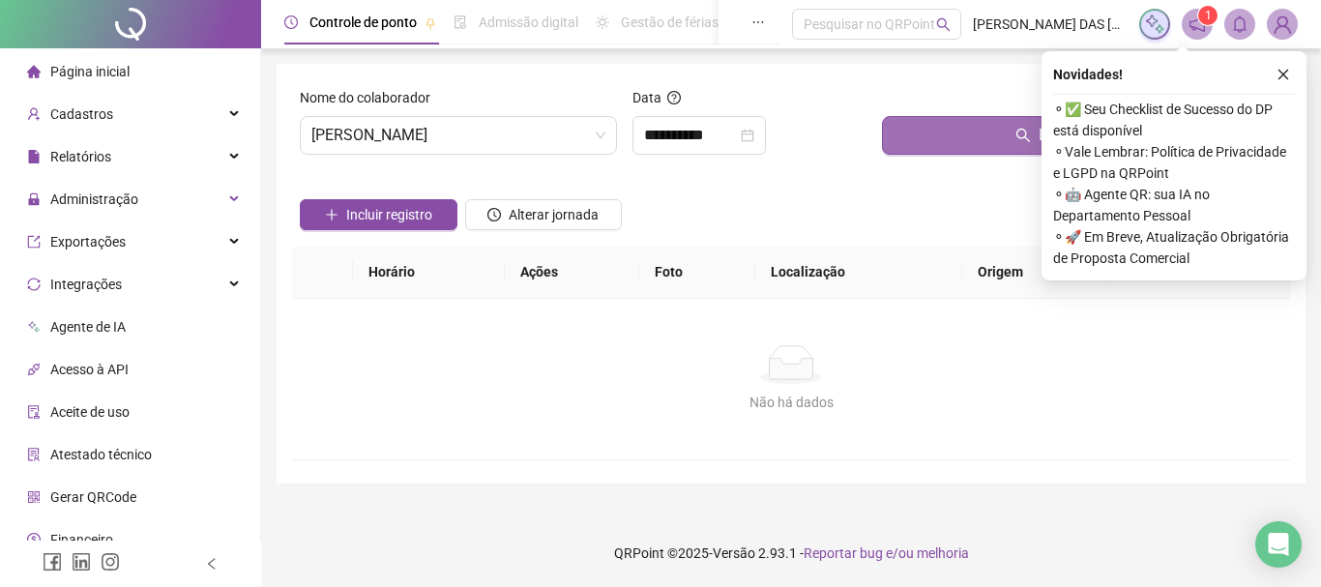
click at [974, 136] on button "Buscar registros" at bounding box center [1082, 135] width 400 height 39
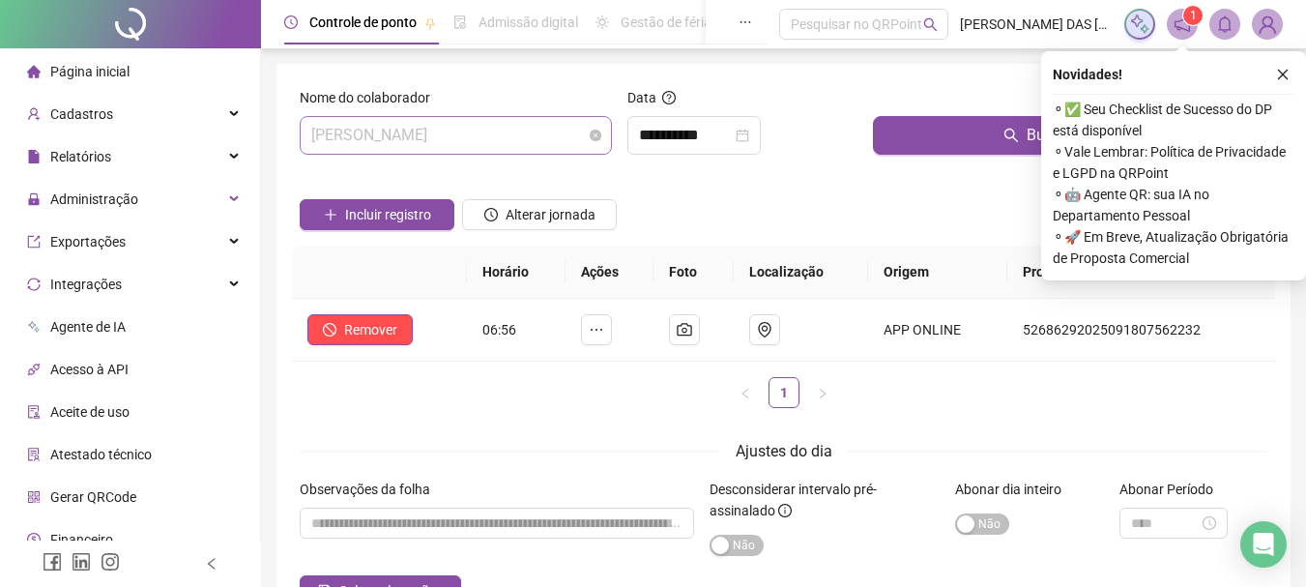
click at [552, 134] on span "[PERSON_NAME]" at bounding box center [455, 135] width 289 height 37
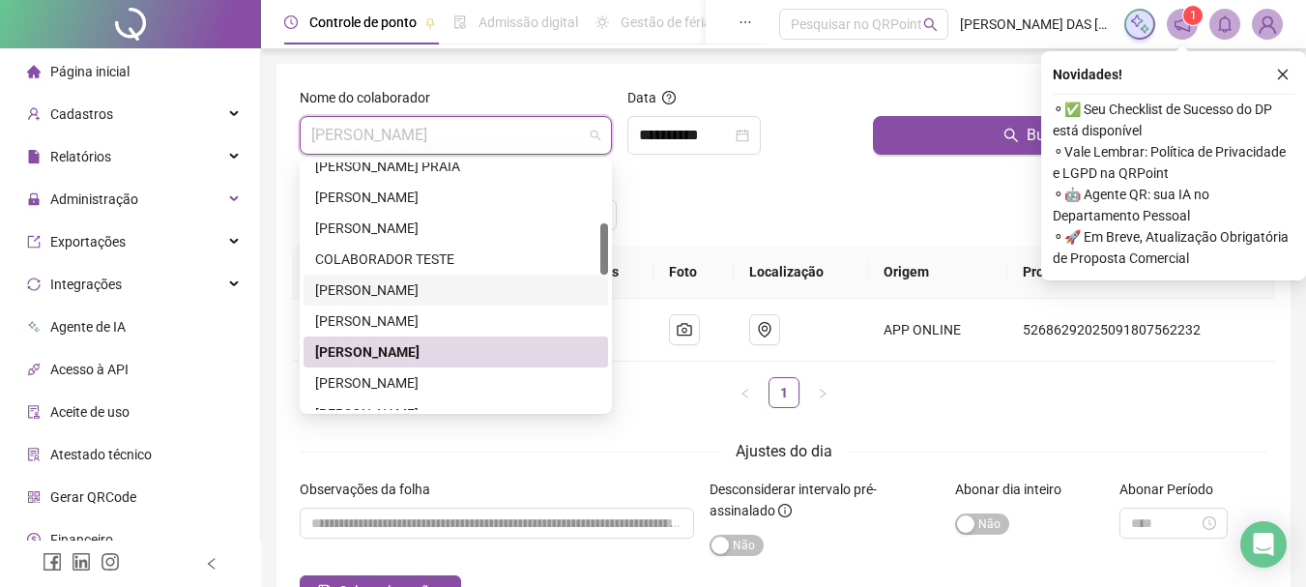
scroll to position [387, 0]
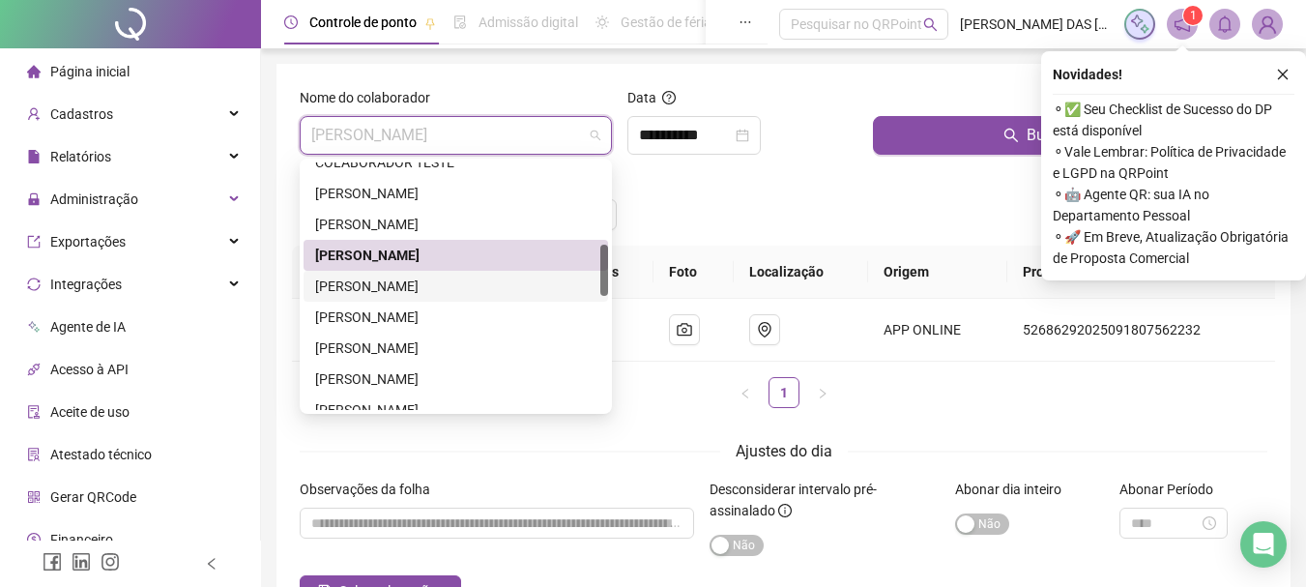
click at [468, 282] on div "[PERSON_NAME]" at bounding box center [455, 286] width 281 height 21
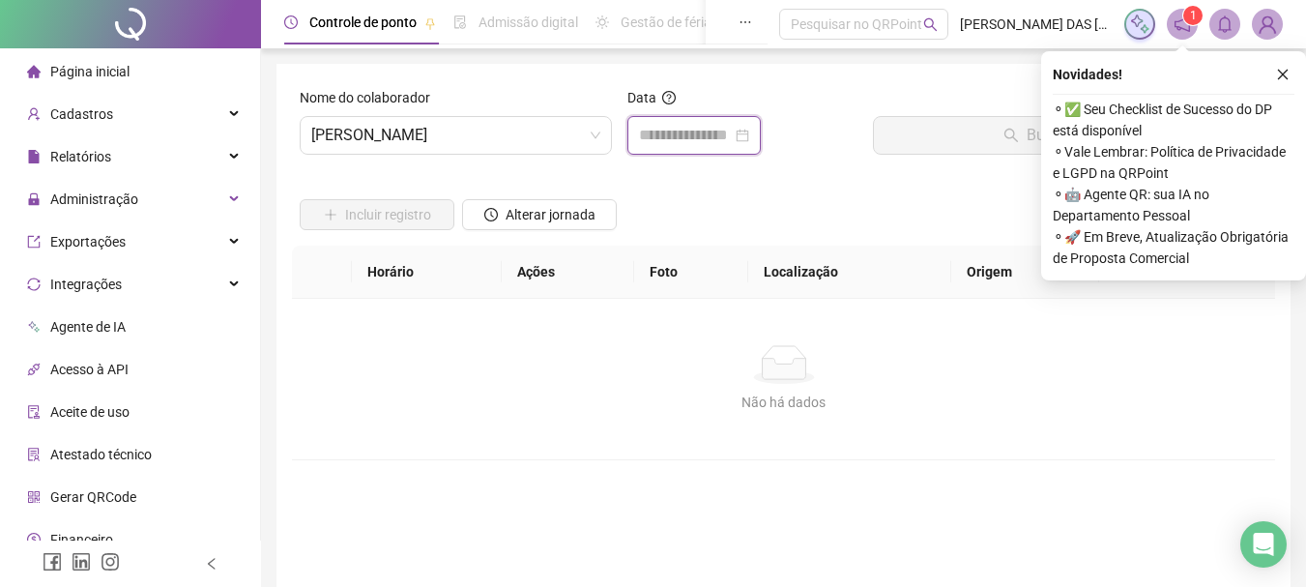
click at [680, 131] on input at bounding box center [685, 135] width 93 height 23
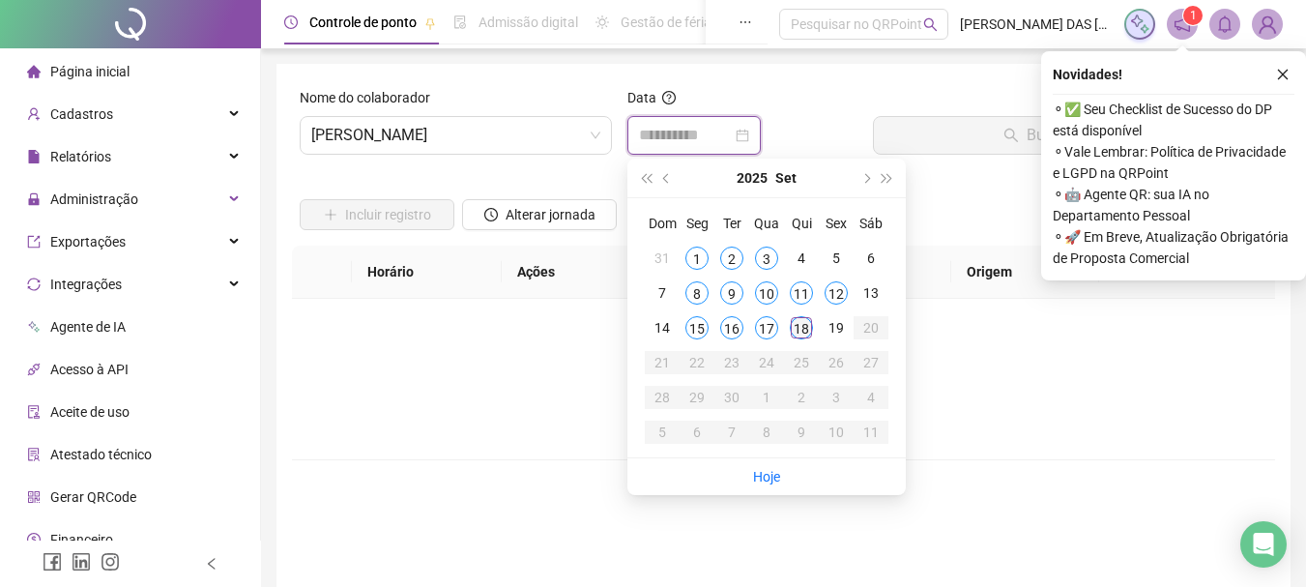
type input "**********"
click at [803, 331] on div "18" at bounding box center [801, 327] width 23 height 23
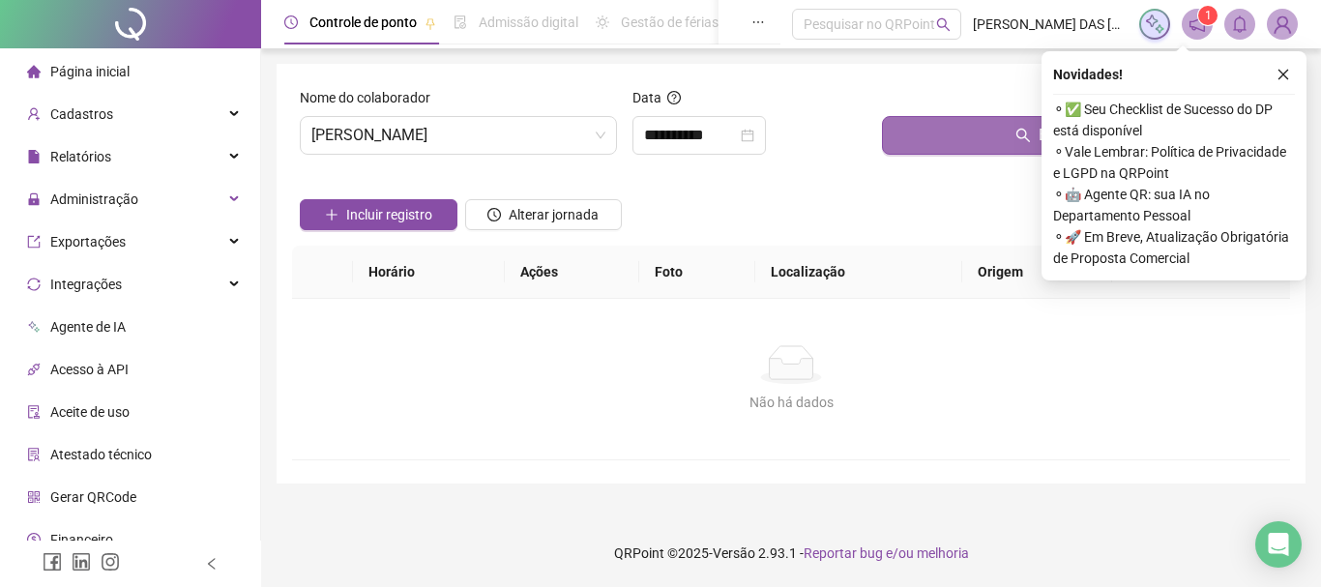
click at [933, 140] on button "Buscar registros" at bounding box center [1082, 135] width 400 height 39
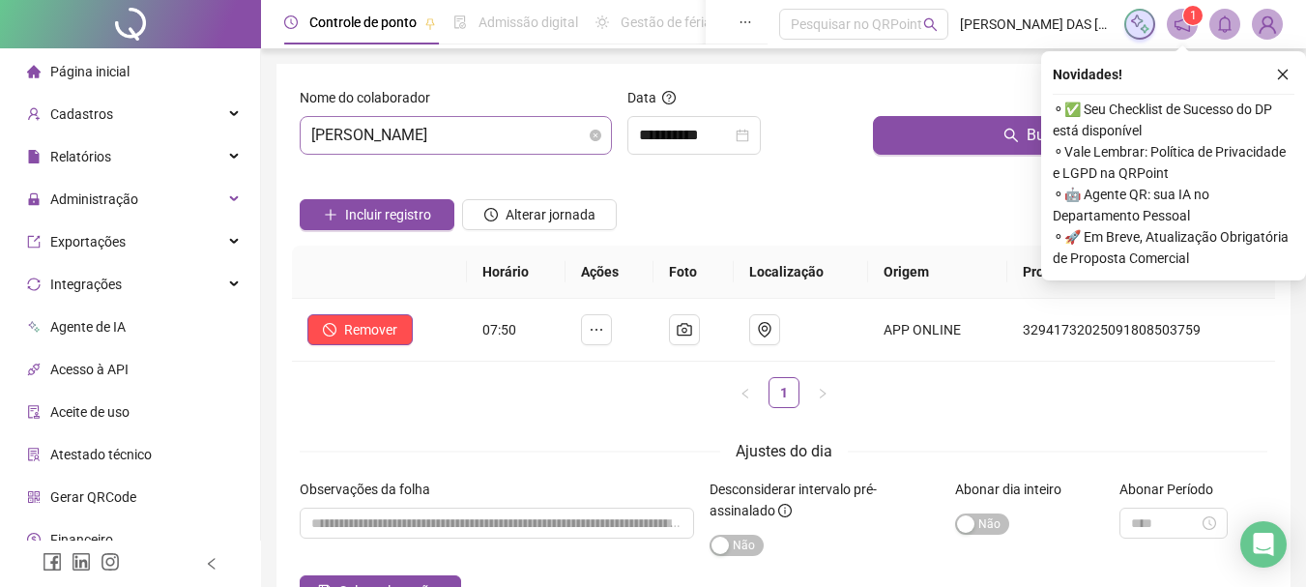
click at [527, 133] on span "[PERSON_NAME]" at bounding box center [455, 135] width 289 height 37
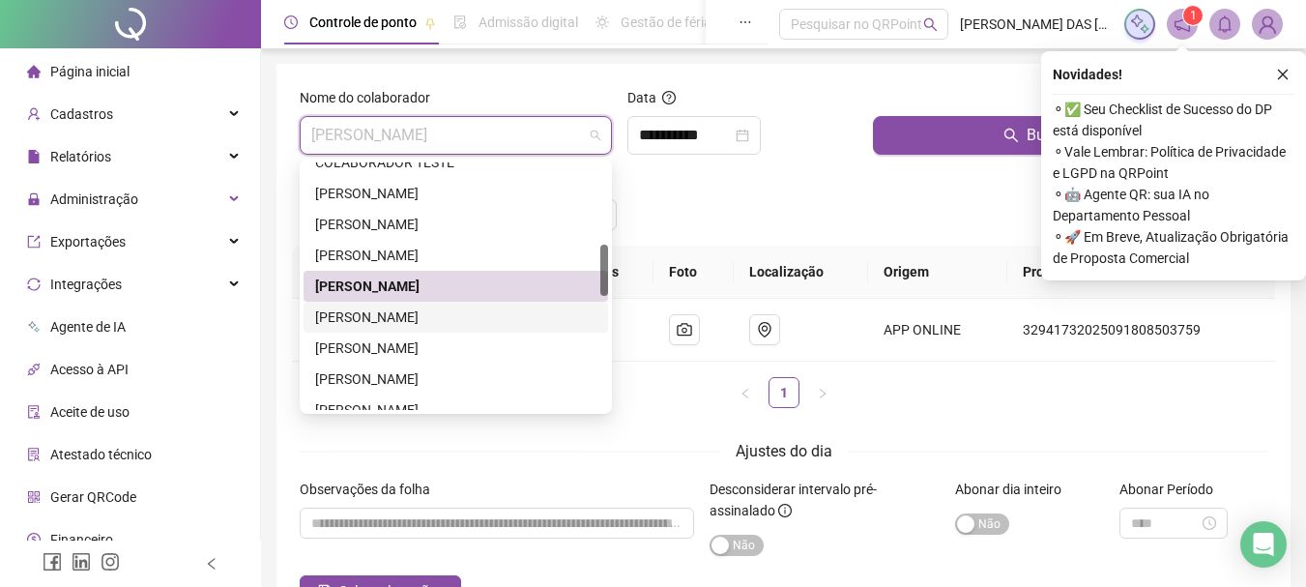
click at [423, 317] on div "[PERSON_NAME]" at bounding box center [455, 316] width 281 height 21
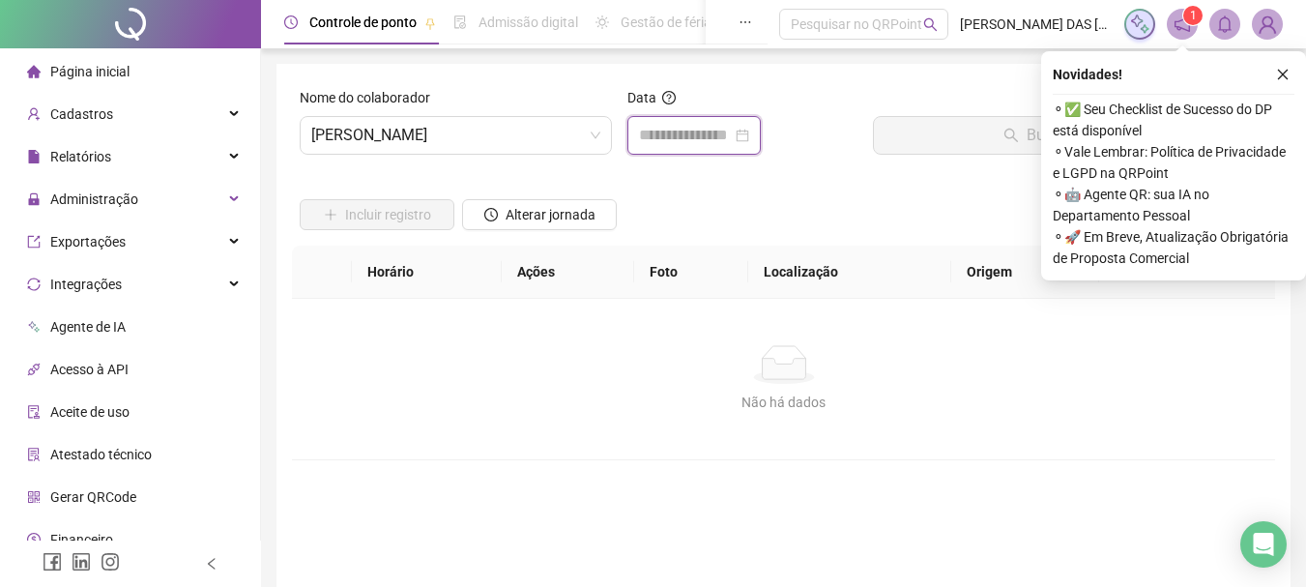
click at [694, 141] on input at bounding box center [685, 135] width 93 height 23
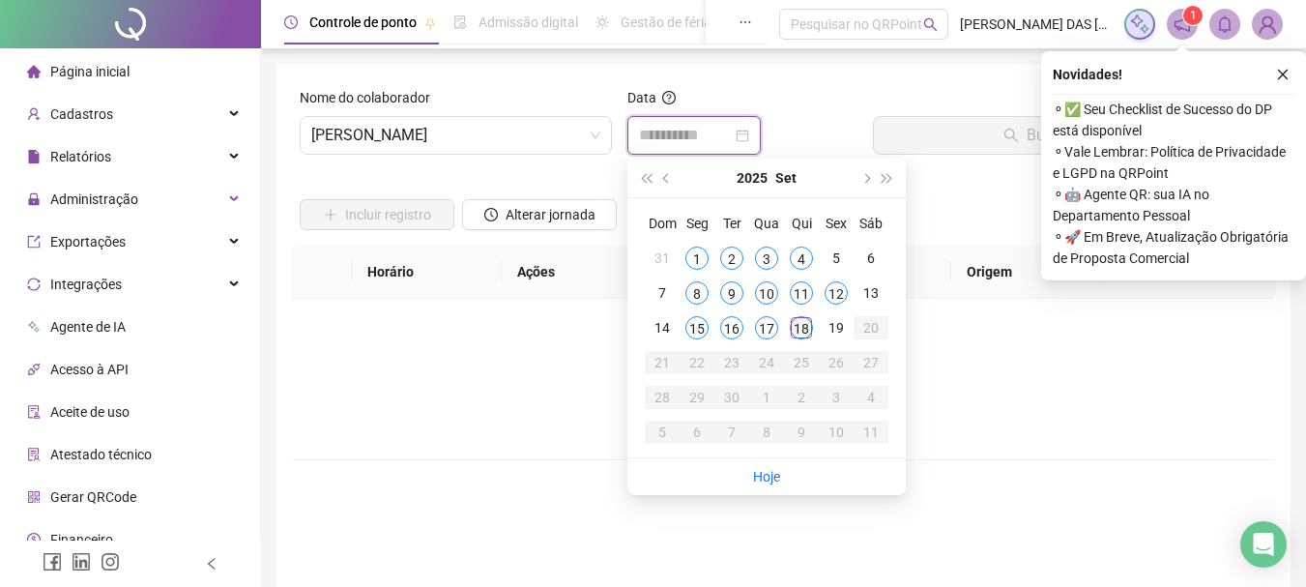
type input "**********"
click at [800, 333] on div "18" at bounding box center [801, 327] width 23 height 23
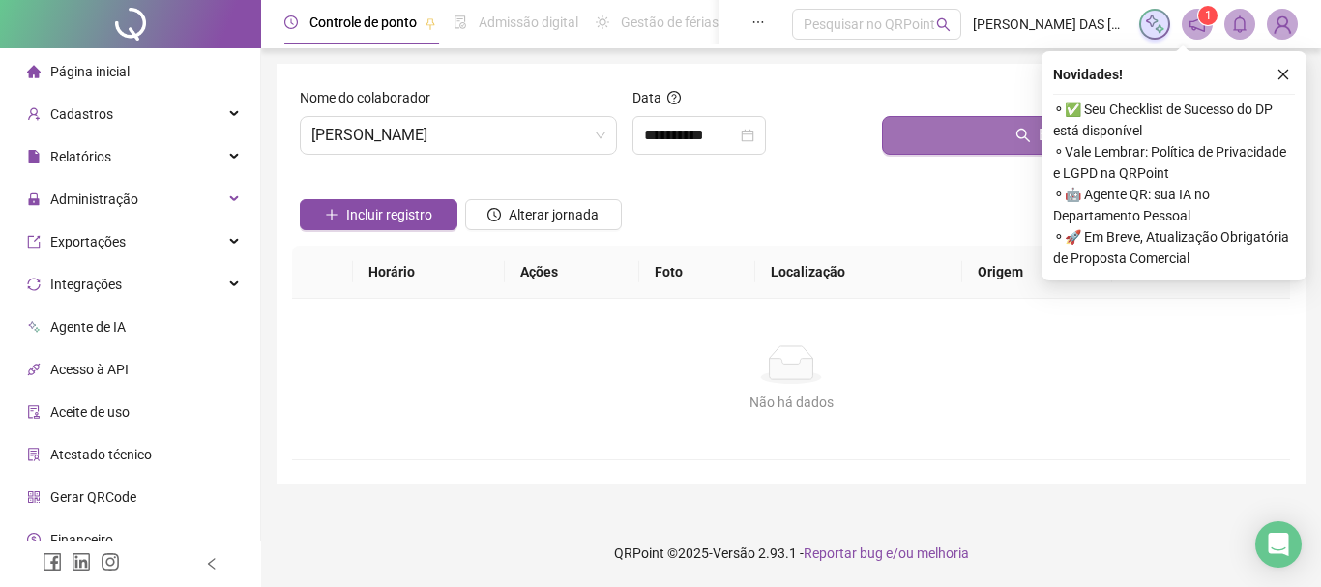
click at [1000, 134] on button "Buscar registros" at bounding box center [1082, 135] width 400 height 39
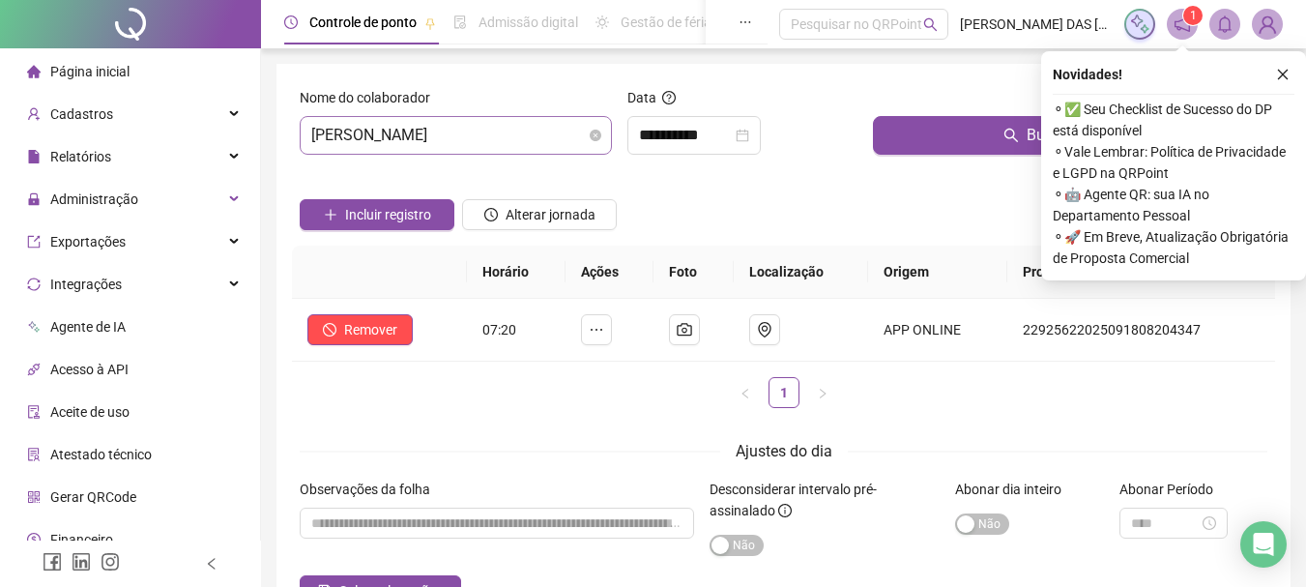
click at [565, 140] on span "[PERSON_NAME]" at bounding box center [455, 135] width 289 height 37
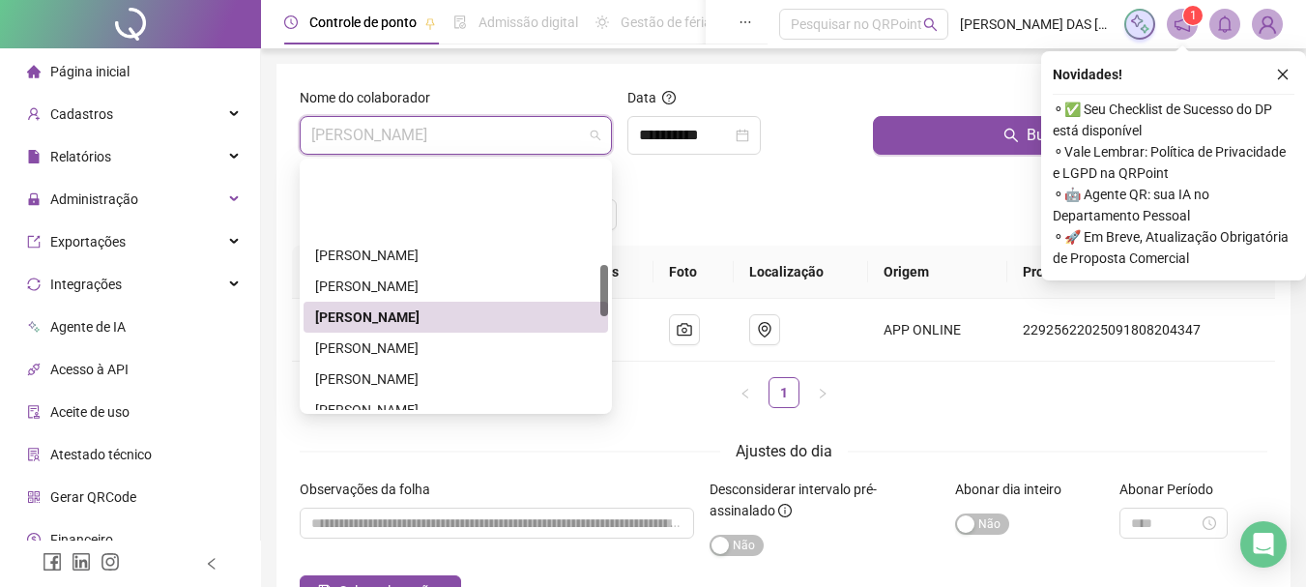
scroll to position [483, 0]
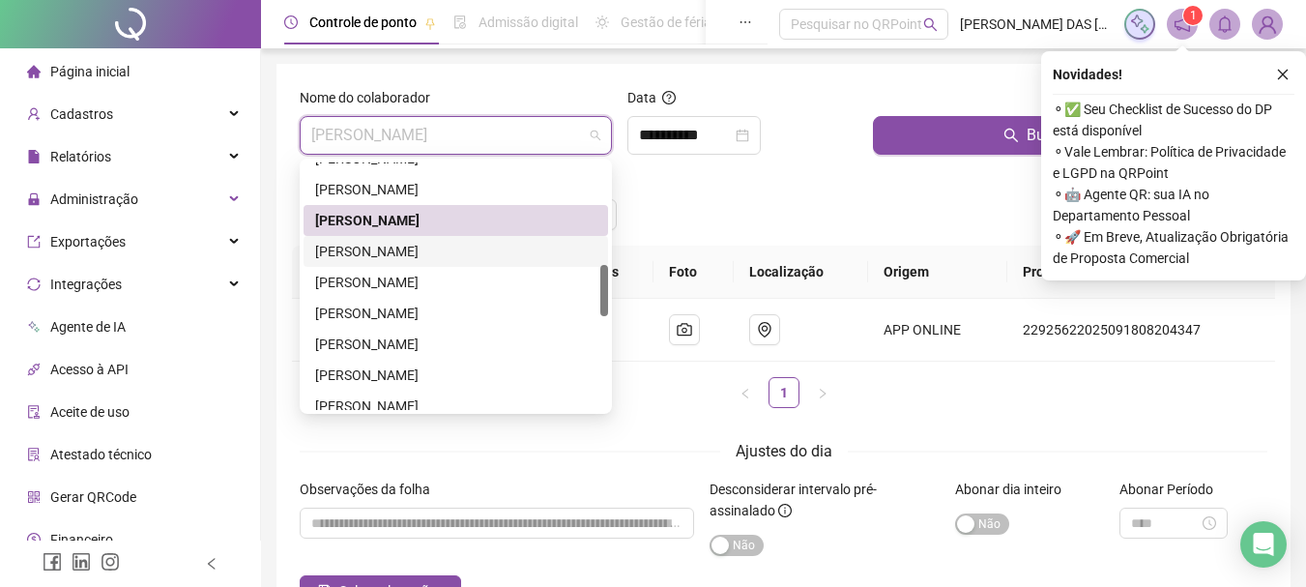
click at [342, 254] on div "[PERSON_NAME]" at bounding box center [455, 251] width 281 height 21
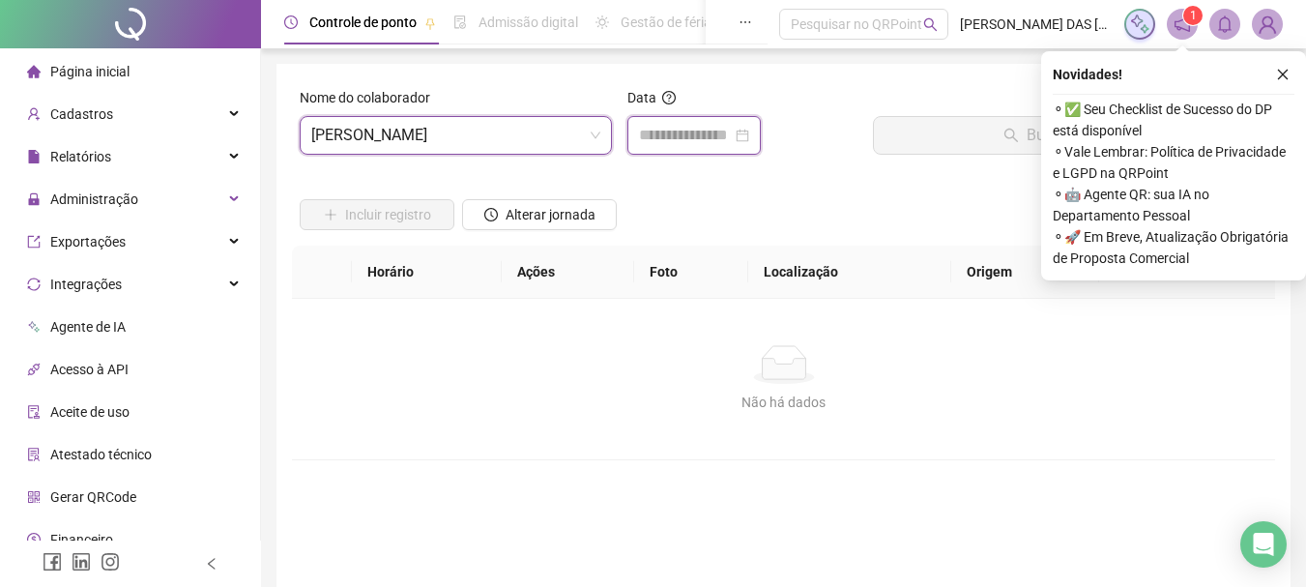
click at [717, 135] on input at bounding box center [685, 135] width 93 height 23
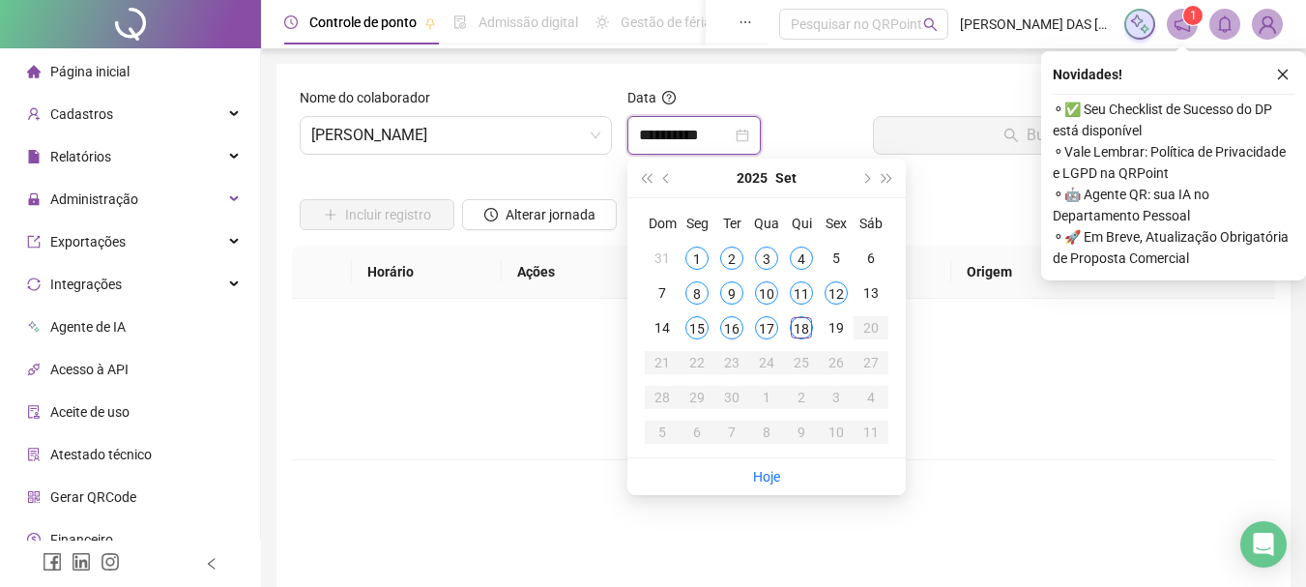
type input "**********"
click at [801, 330] on div "18" at bounding box center [801, 327] width 23 height 23
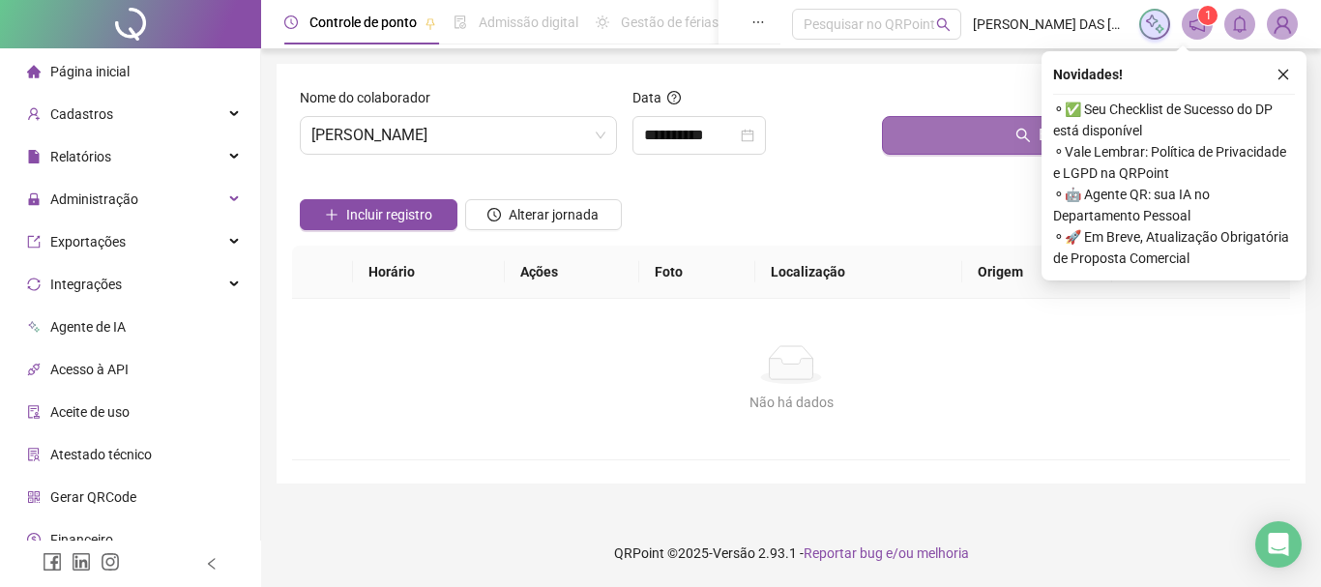
click at [947, 134] on button "Buscar registros" at bounding box center [1082, 135] width 400 height 39
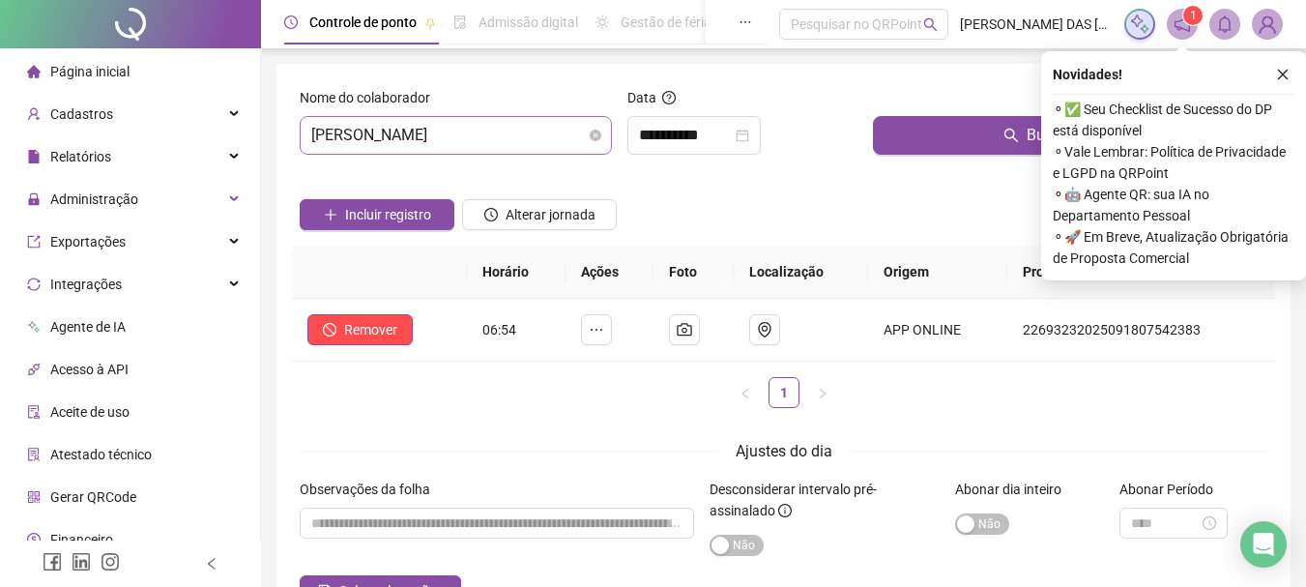
click at [499, 139] on span "[PERSON_NAME]" at bounding box center [455, 135] width 289 height 37
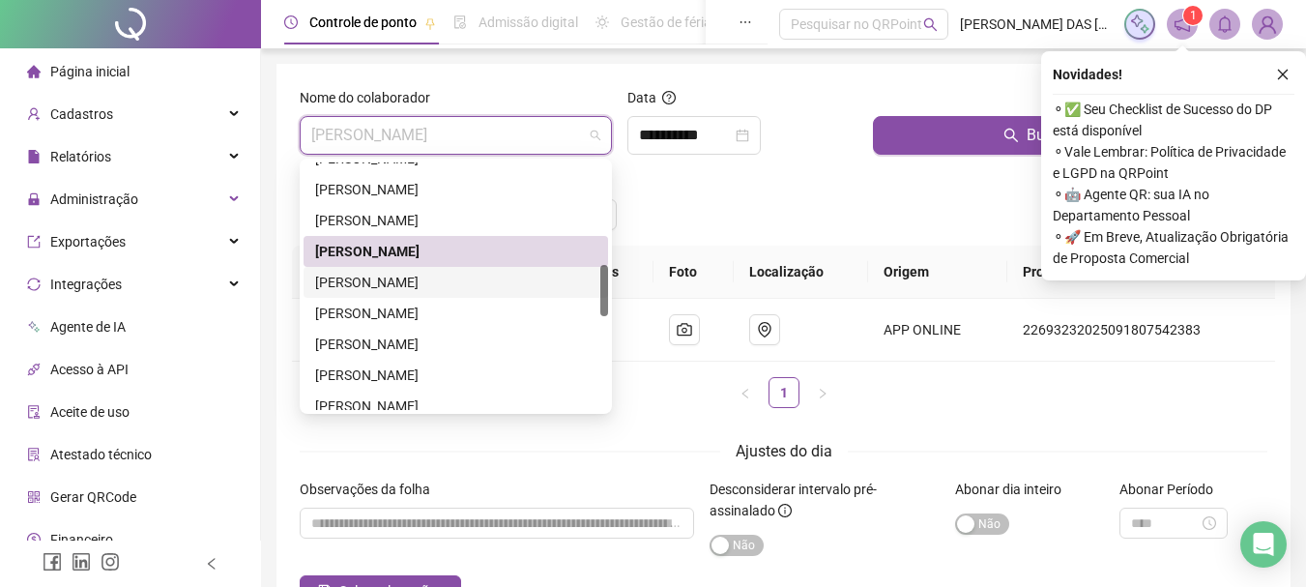
click at [378, 284] on div "[PERSON_NAME]" at bounding box center [455, 282] width 281 height 21
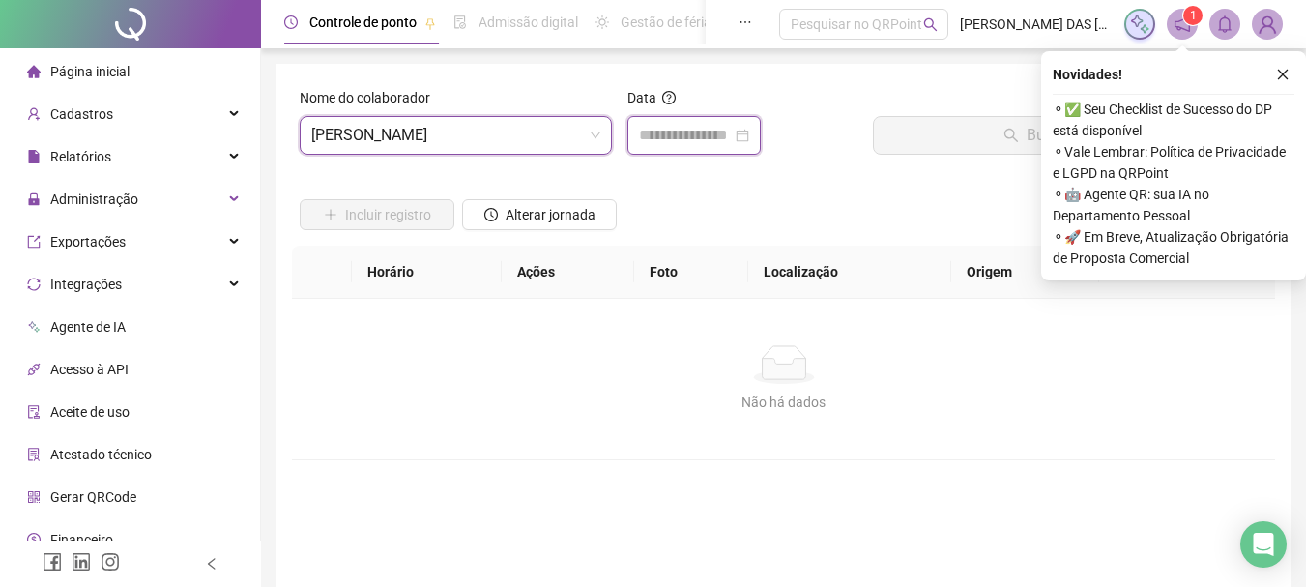
click at [713, 129] on input at bounding box center [685, 135] width 93 height 23
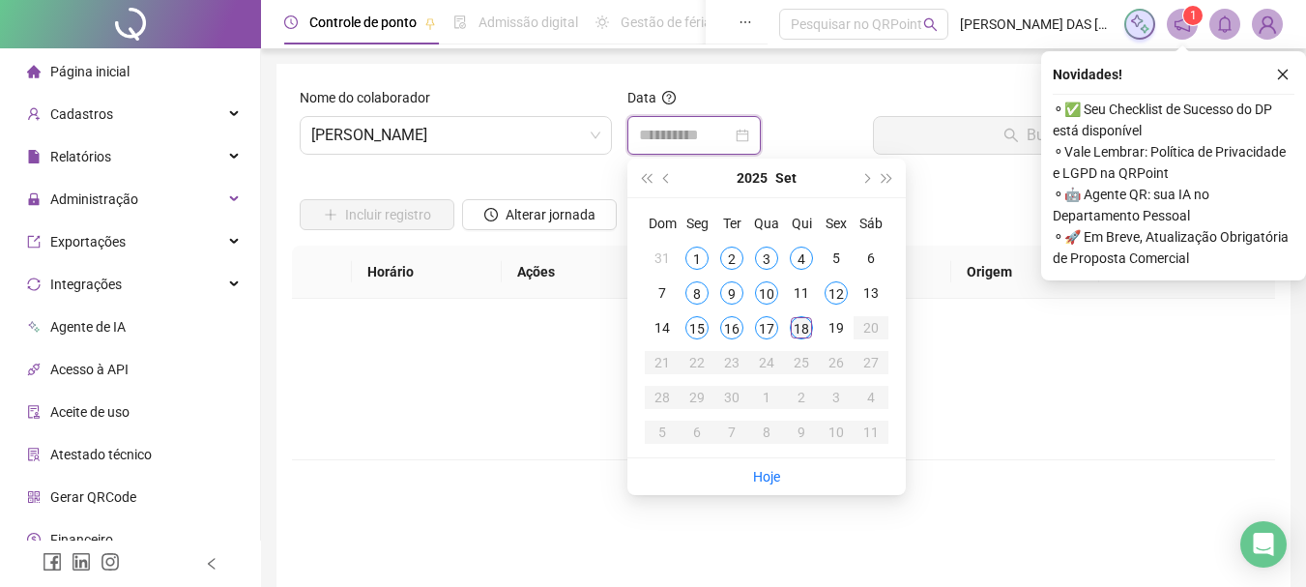
type input "**********"
click at [804, 332] on div "18" at bounding box center [801, 327] width 23 height 23
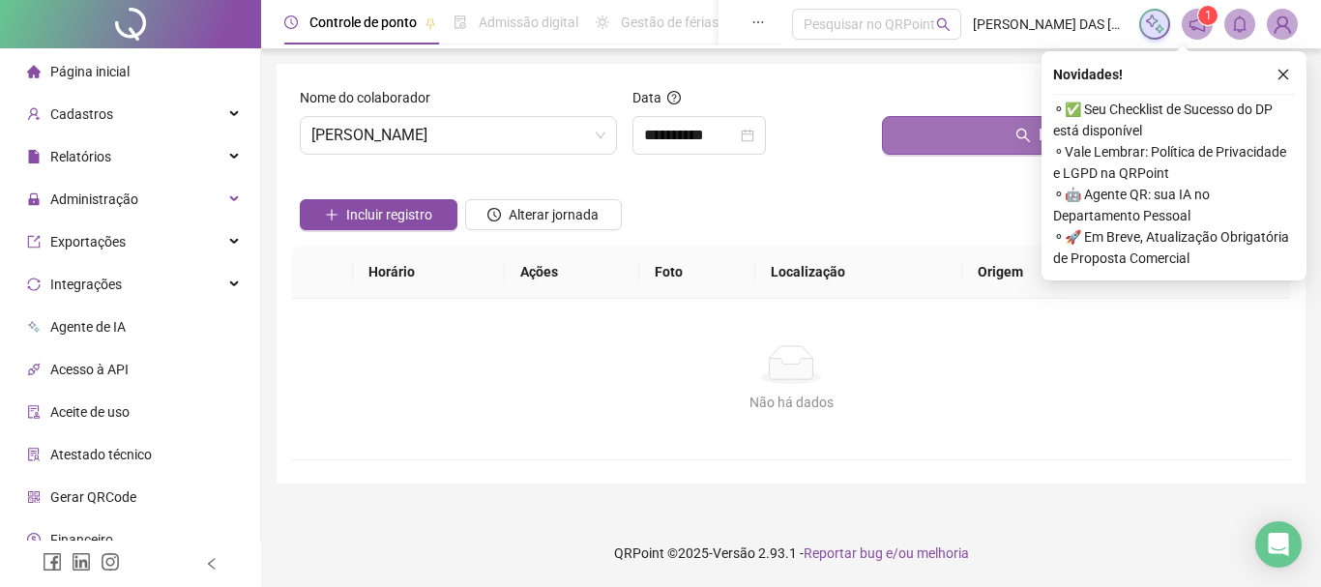
click at [949, 148] on button "Buscar registros" at bounding box center [1082, 135] width 400 height 39
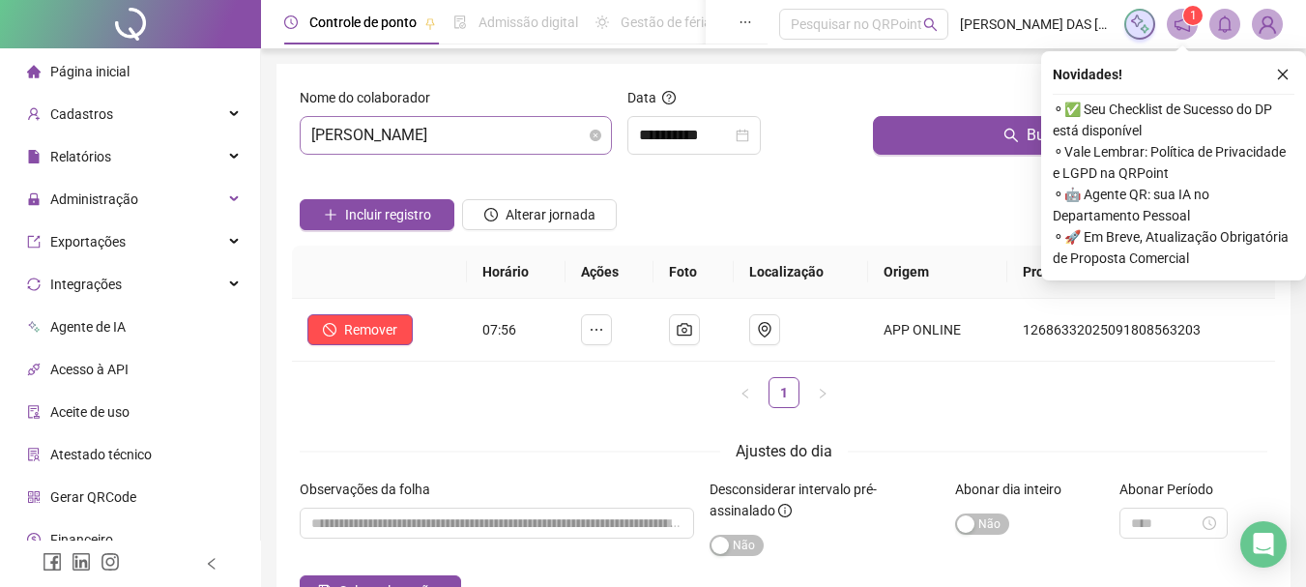
click at [545, 142] on span "[PERSON_NAME]" at bounding box center [455, 135] width 289 height 37
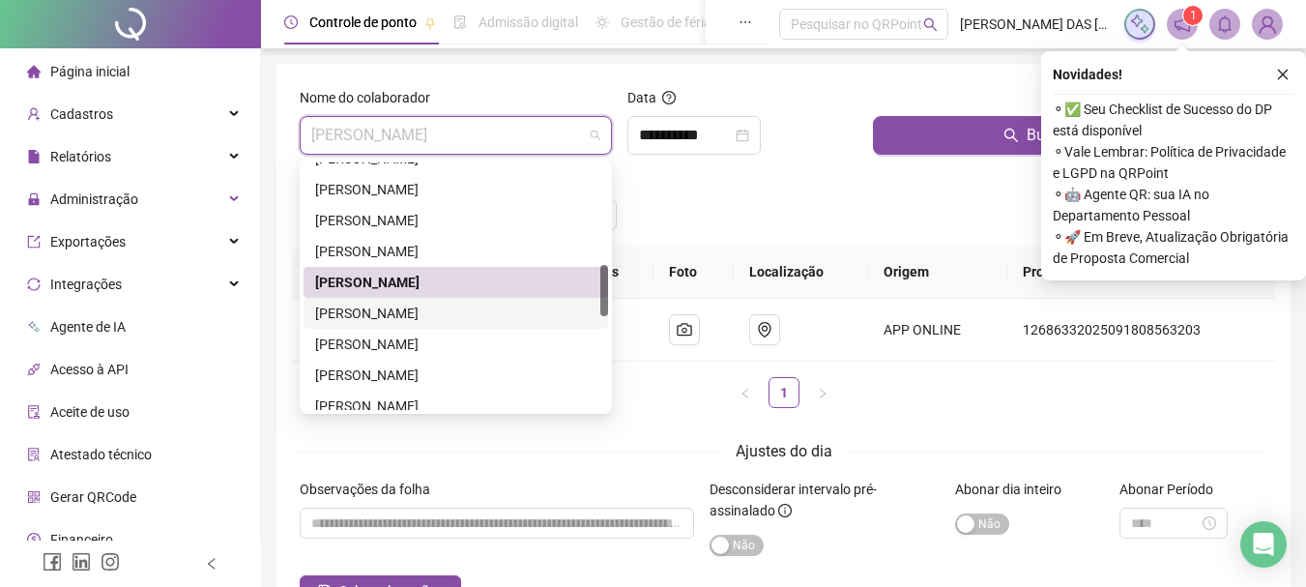
click at [410, 317] on div "[PERSON_NAME]" at bounding box center [455, 313] width 281 height 21
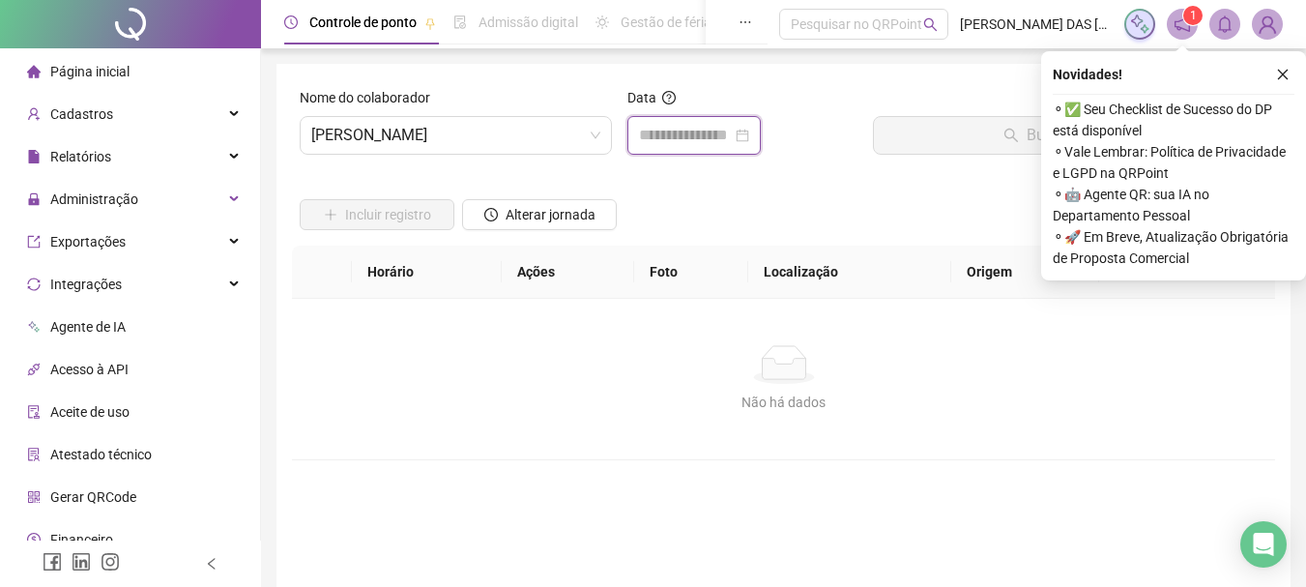
click at [687, 127] on input at bounding box center [685, 135] width 93 height 23
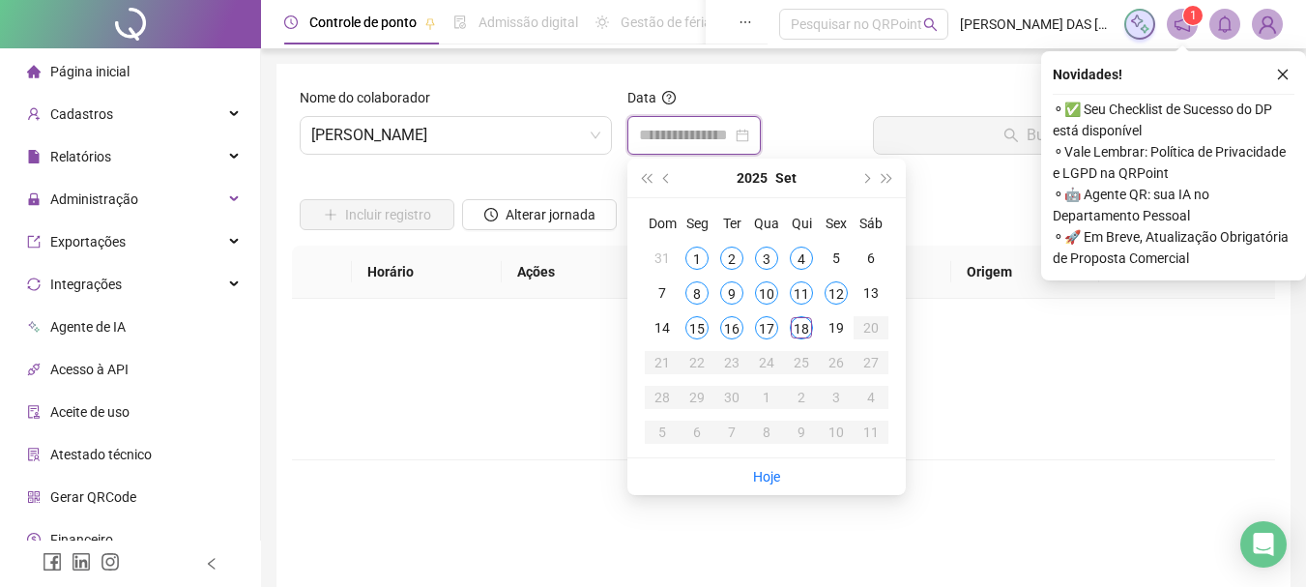
type input "**********"
click at [801, 332] on div "18" at bounding box center [801, 327] width 23 height 23
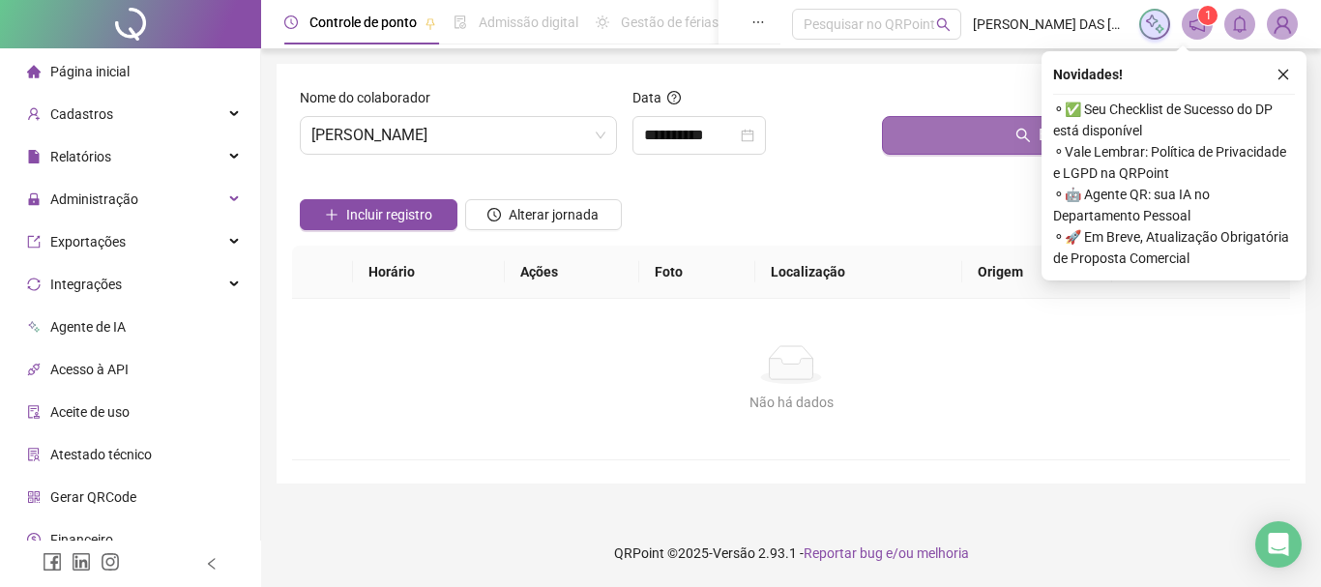
click at [966, 151] on button "Buscar registros" at bounding box center [1082, 135] width 400 height 39
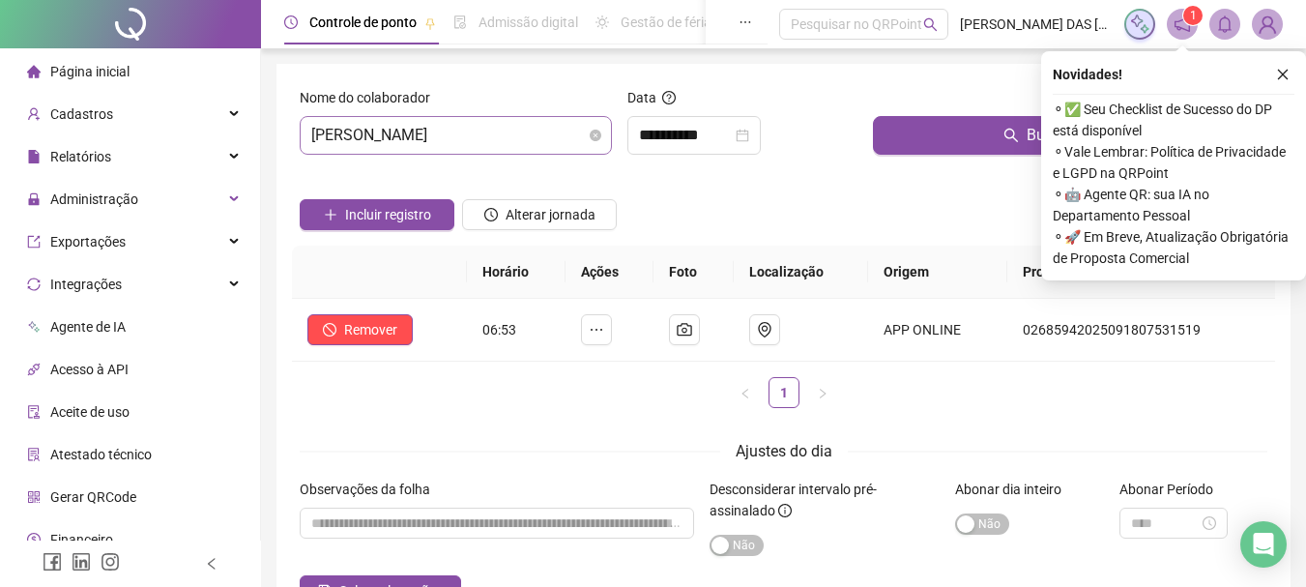
click at [565, 144] on span "[PERSON_NAME]" at bounding box center [455, 135] width 289 height 37
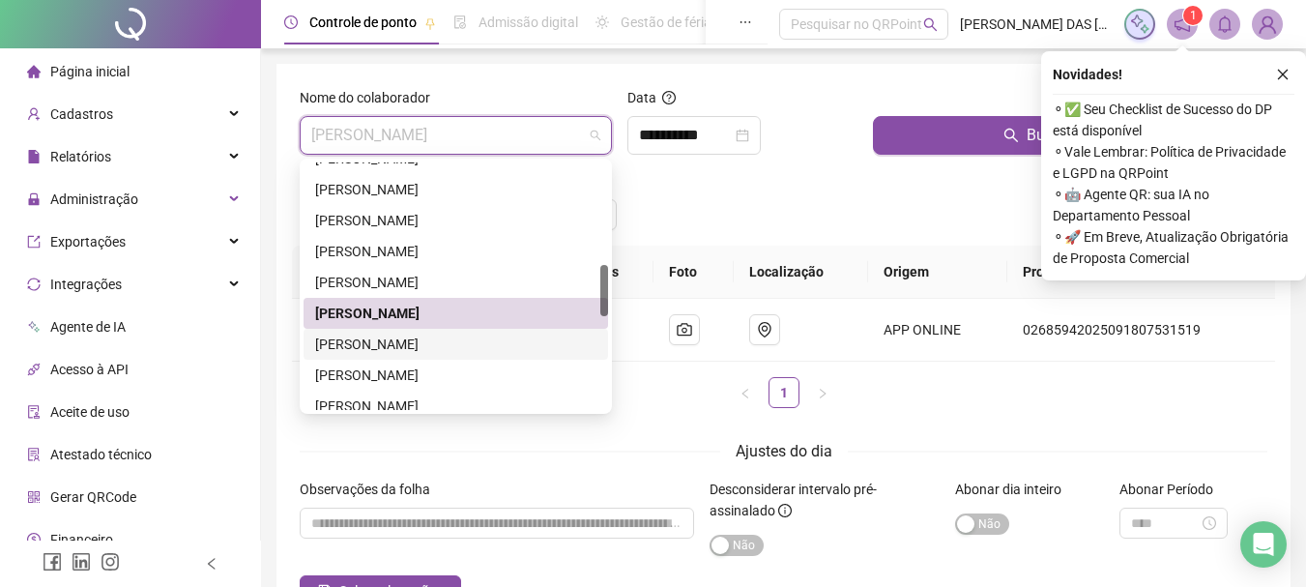
click at [370, 347] on div "[PERSON_NAME]" at bounding box center [455, 344] width 281 height 21
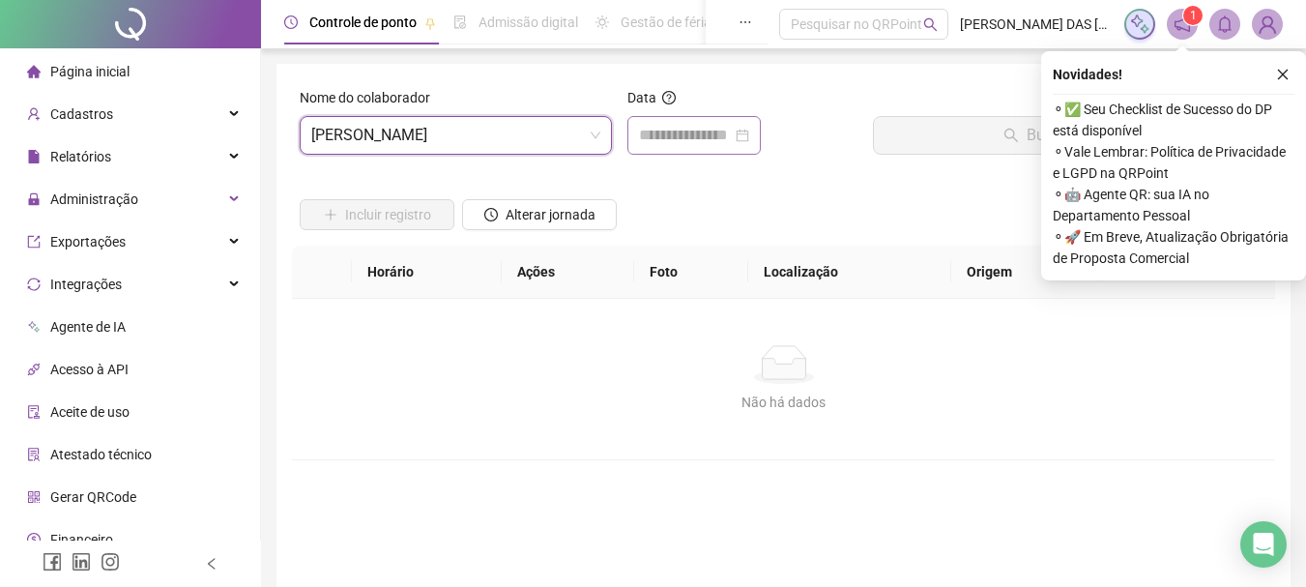
click at [666, 147] on div at bounding box center [693, 135] width 133 height 39
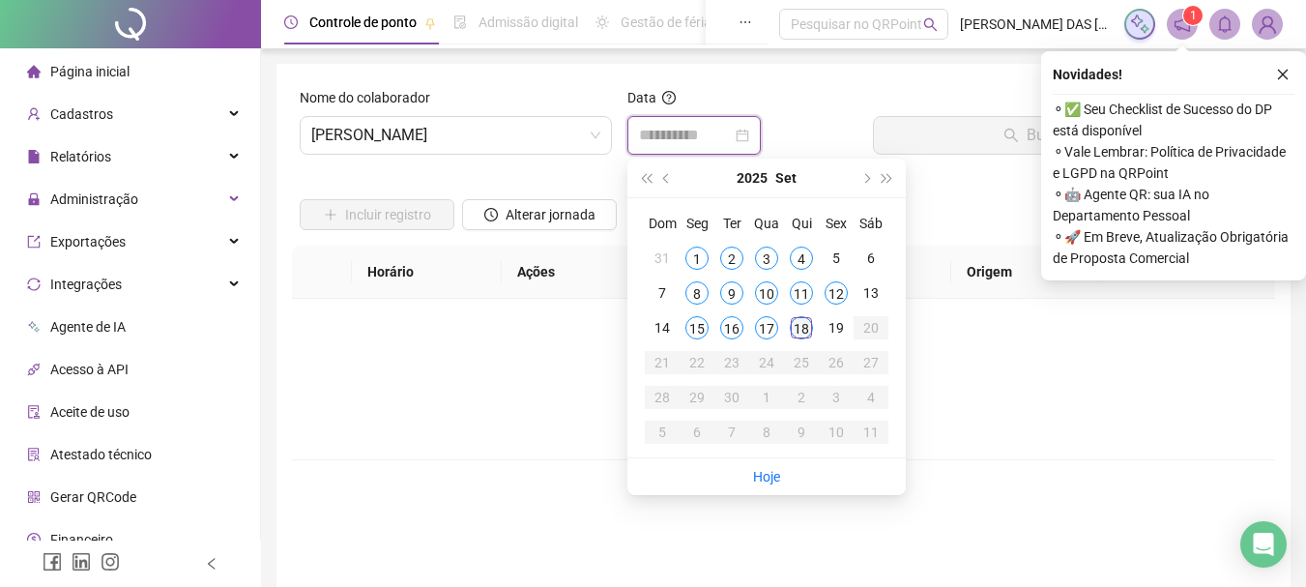
type input "**********"
click at [801, 331] on div "18" at bounding box center [801, 327] width 23 height 23
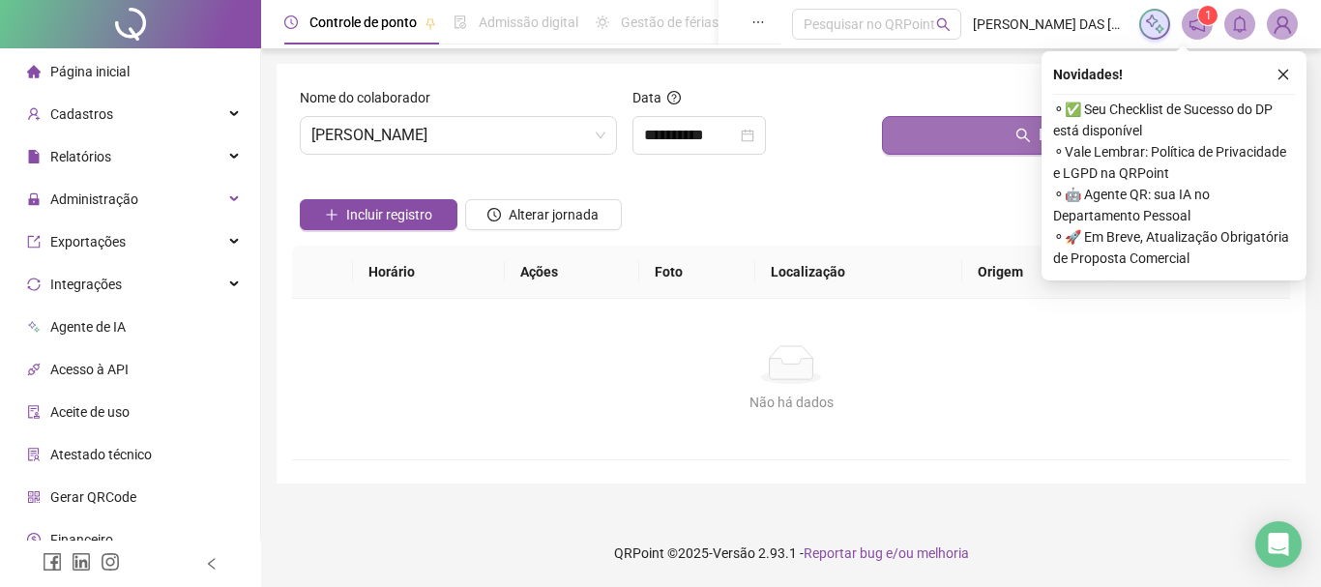
click at [1008, 133] on button "Buscar registros" at bounding box center [1082, 135] width 400 height 39
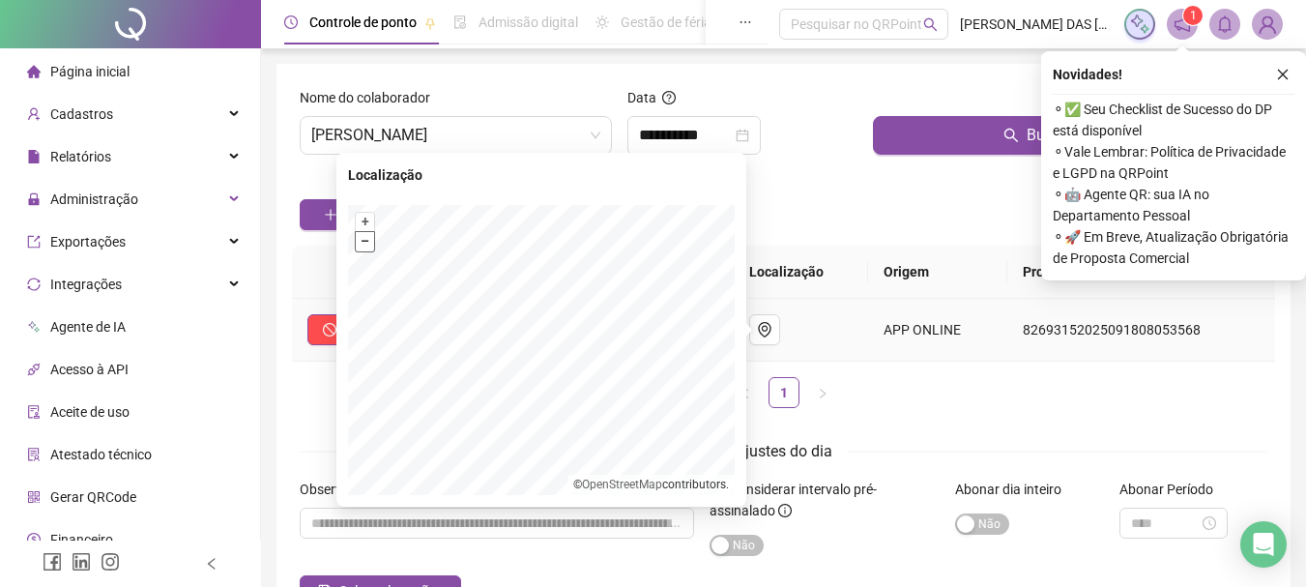
click at [362, 248] on button "–" at bounding box center [365, 241] width 18 height 18
click at [366, 247] on button "–" at bounding box center [365, 241] width 18 height 18
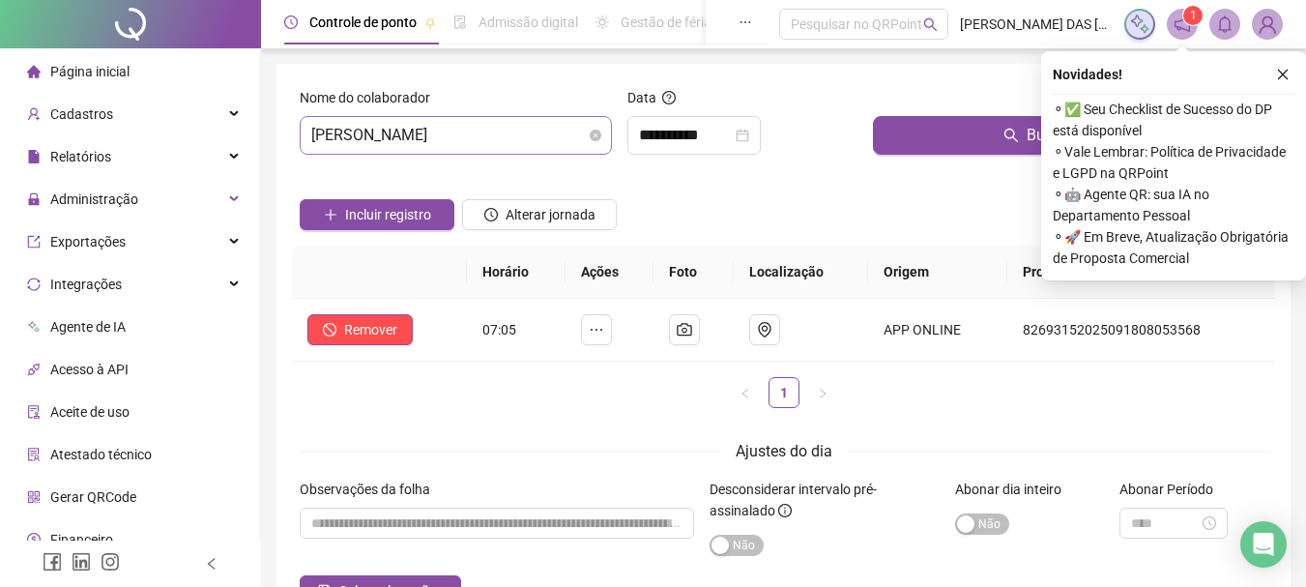
click at [565, 131] on span "[PERSON_NAME]" at bounding box center [455, 135] width 289 height 37
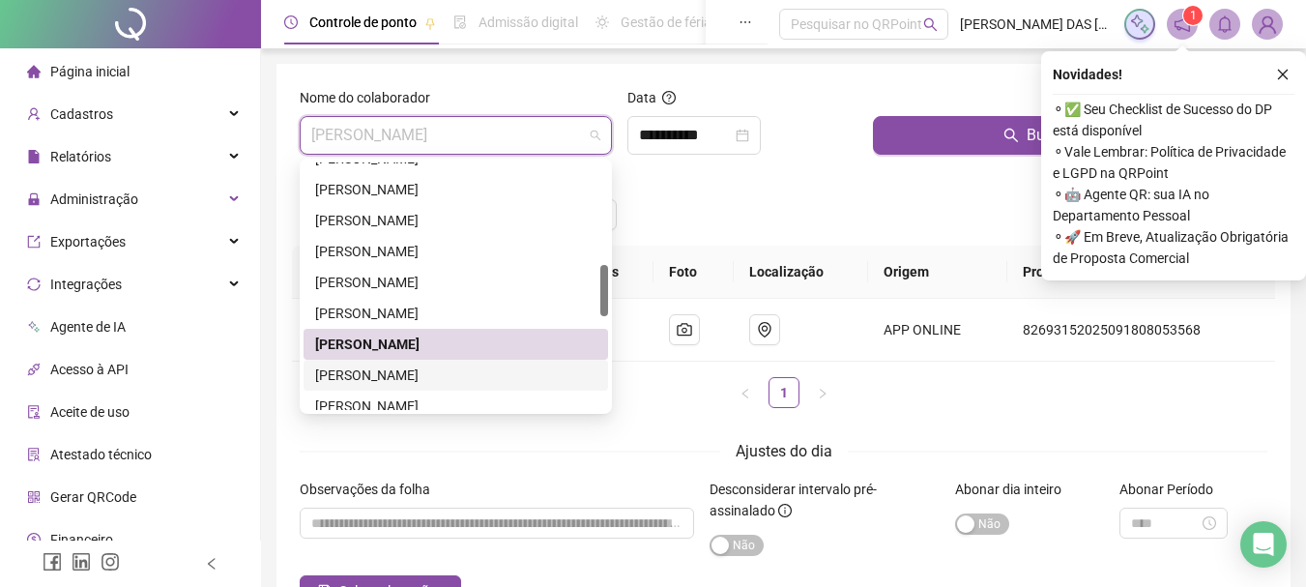
click at [426, 380] on div "[PERSON_NAME]" at bounding box center [455, 374] width 281 height 21
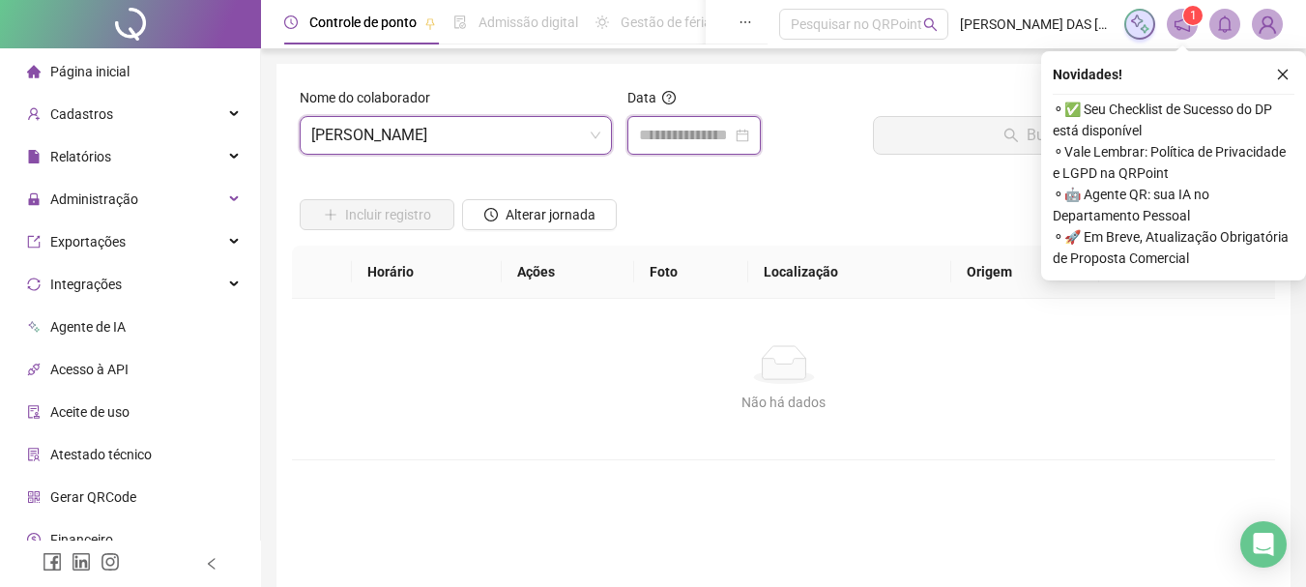
click at [699, 139] on input at bounding box center [685, 135] width 93 height 23
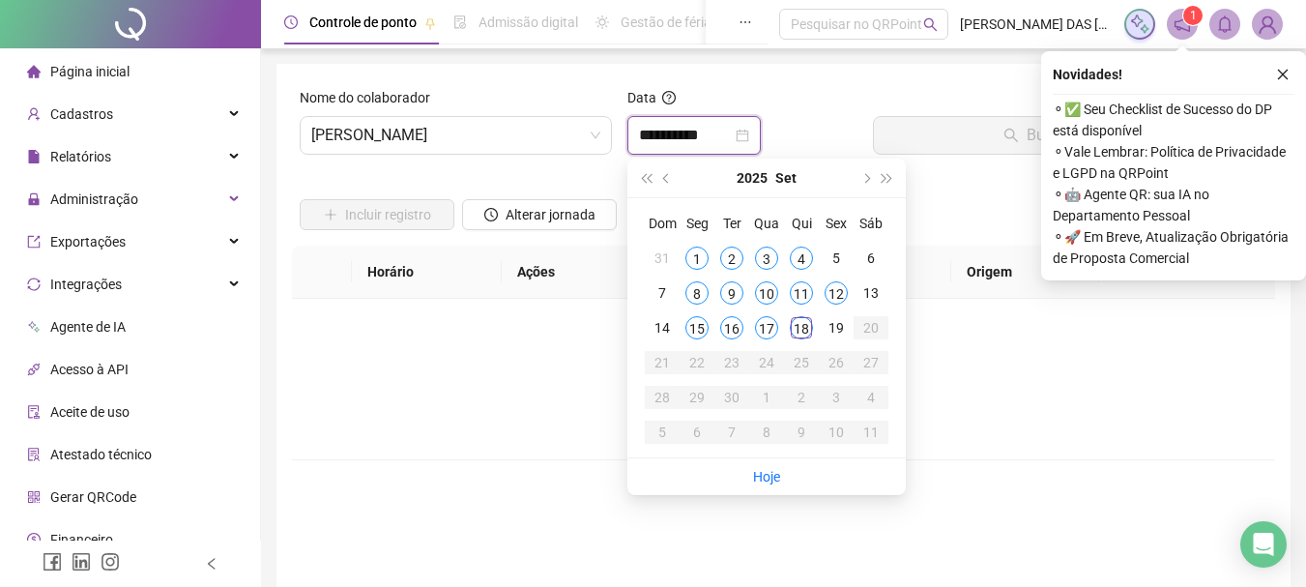
type input "**********"
click at [800, 334] on div "18" at bounding box center [801, 327] width 23 height 23
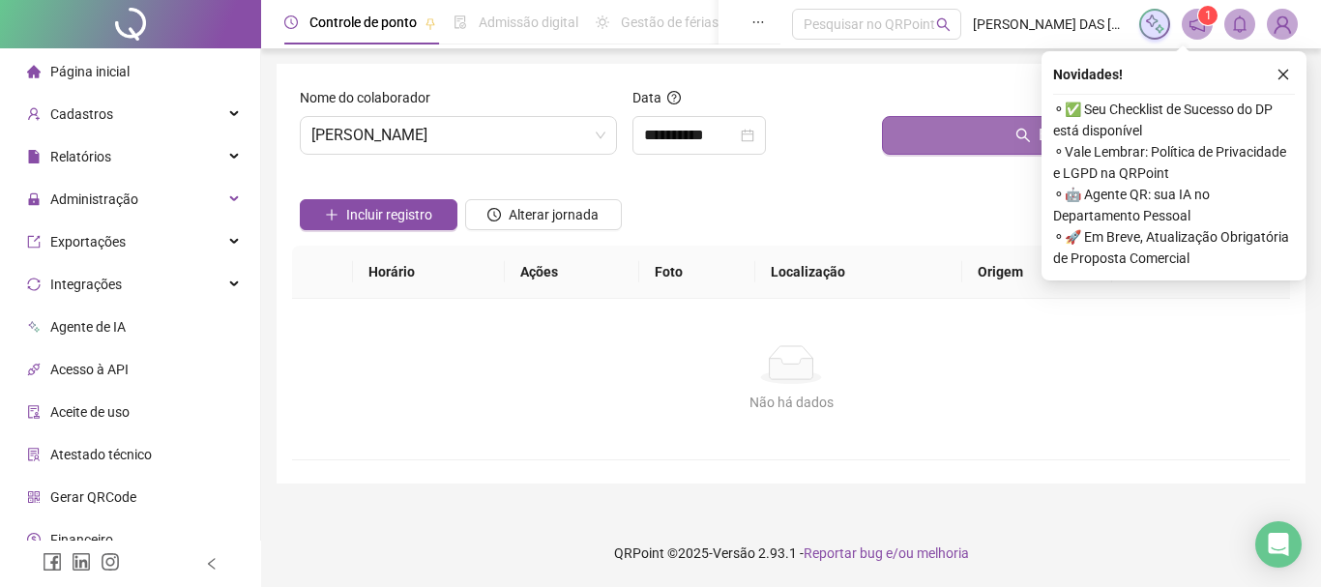
click at [949, 140] on button "Buscar registros" at bounding box center [1082, 135] width 400 height 39
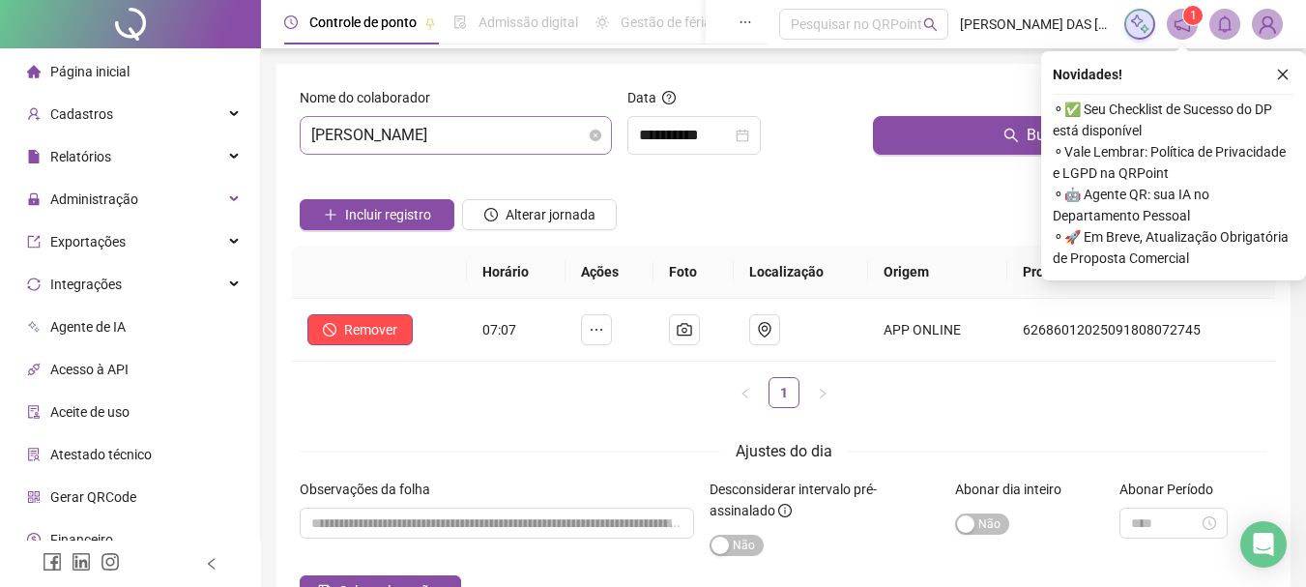
click at [572, 132] on span "[PERSON_NAME]" at bounding box center [455, 135] width 289 height 37
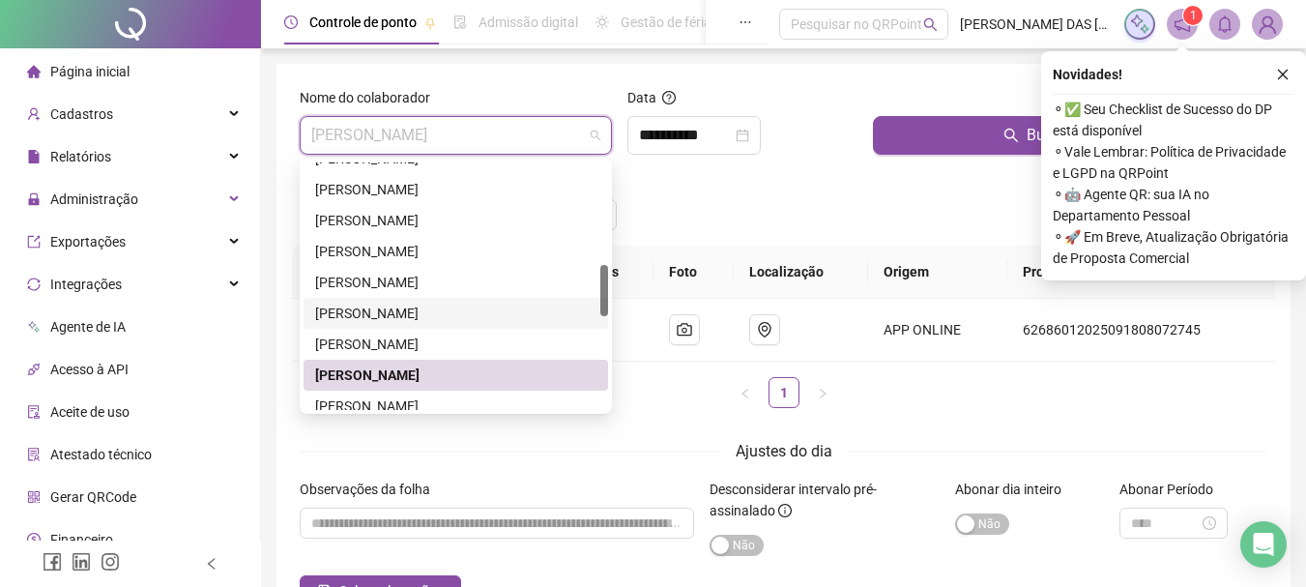
scroll to position [580, 0]
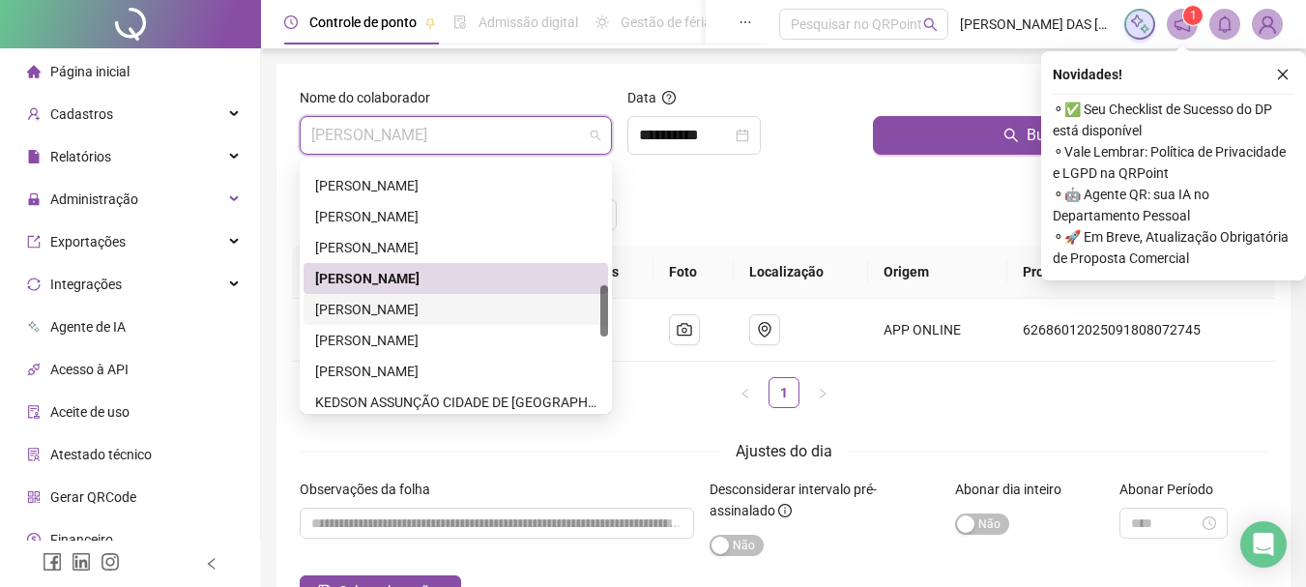
drag, startPoint x: 380, startPoint y: 310, endPoint x: 442, endPoint y: 261, distance: 79.1
click at [380, 310] on div "[PERSON_NAME]" at bounding box center [455, 309] width 281 height 21
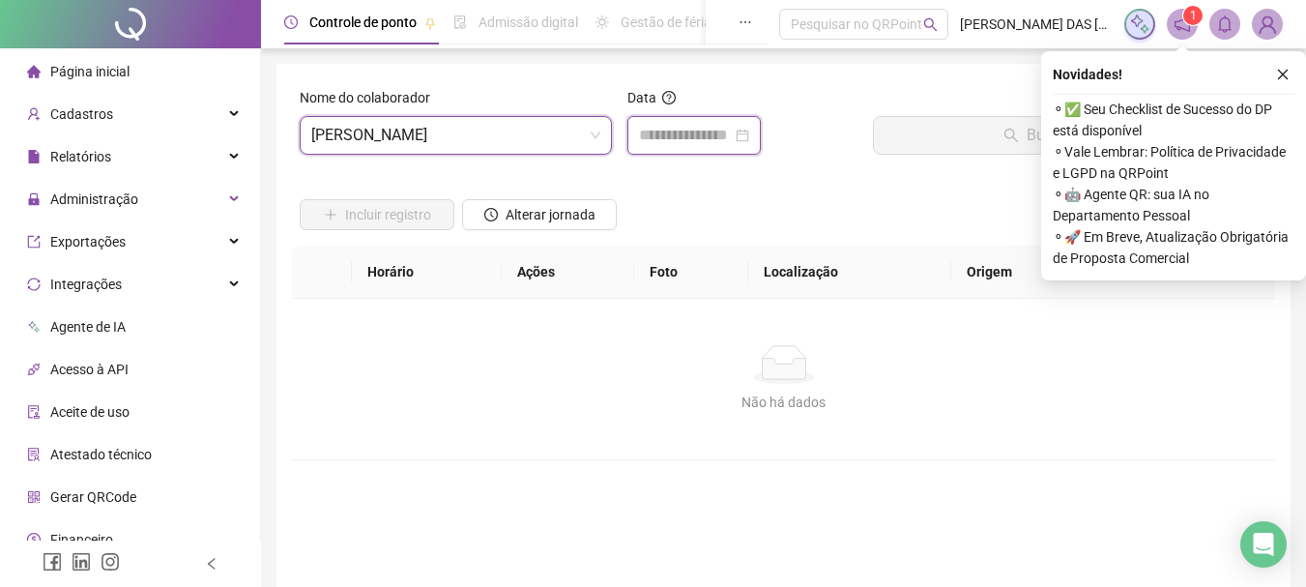
click at [670, 139] on input at bounding box center [685, 135] width 93 height 23
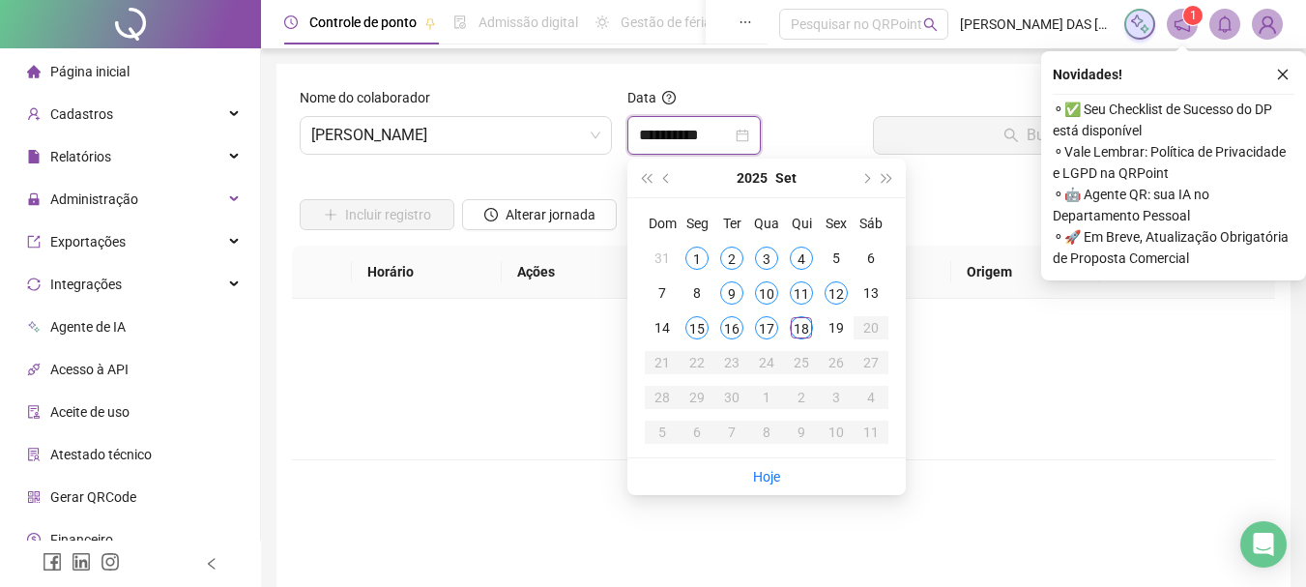
type input "**********"
drag, startPoint x: 800, startPoint y: 334, endPoint x: 854, endPoint y: 276, distance: 78.0
click at [800, 333] on div "18" at bounding box center [801, 327] width 23 height 23
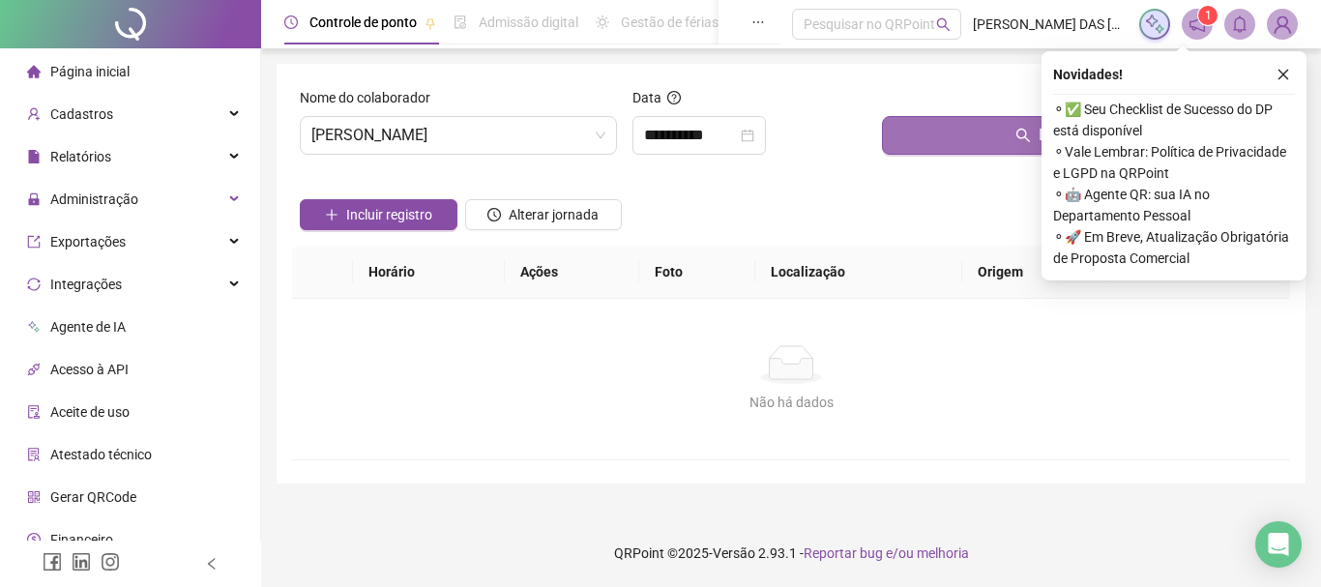
click at [960, 139] on button "Buscar registros" at bounding box center [1082, 135] width 400 height 39
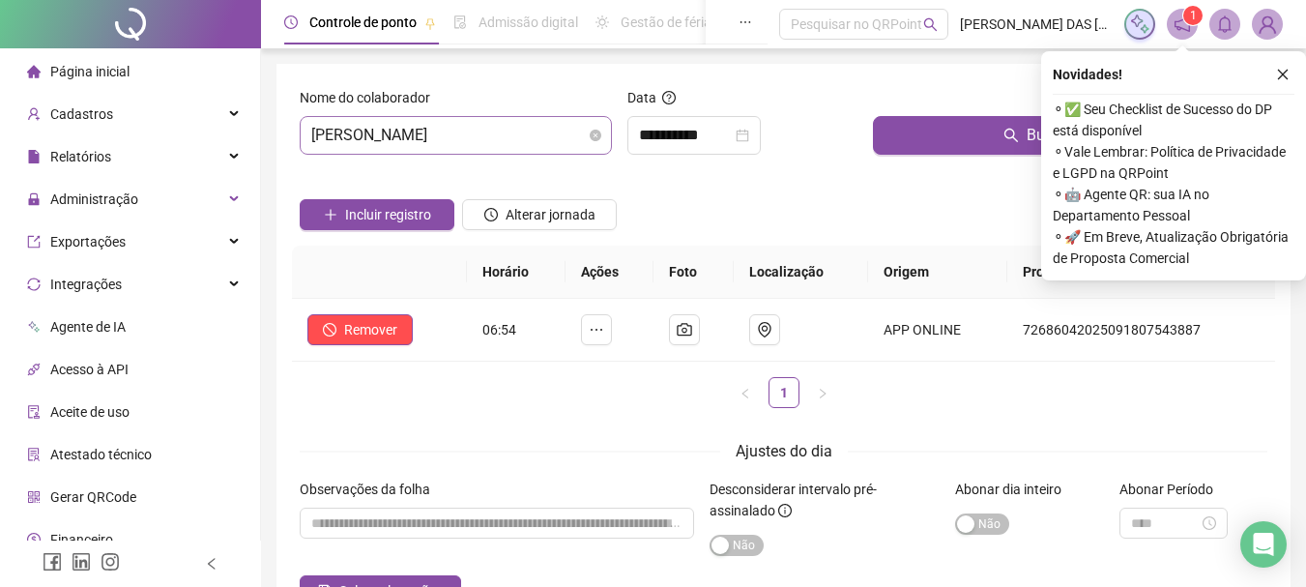
click at [565, 129] on span "[PERSON_NAME]" at bounding box center [455, 135] width 289 height 37
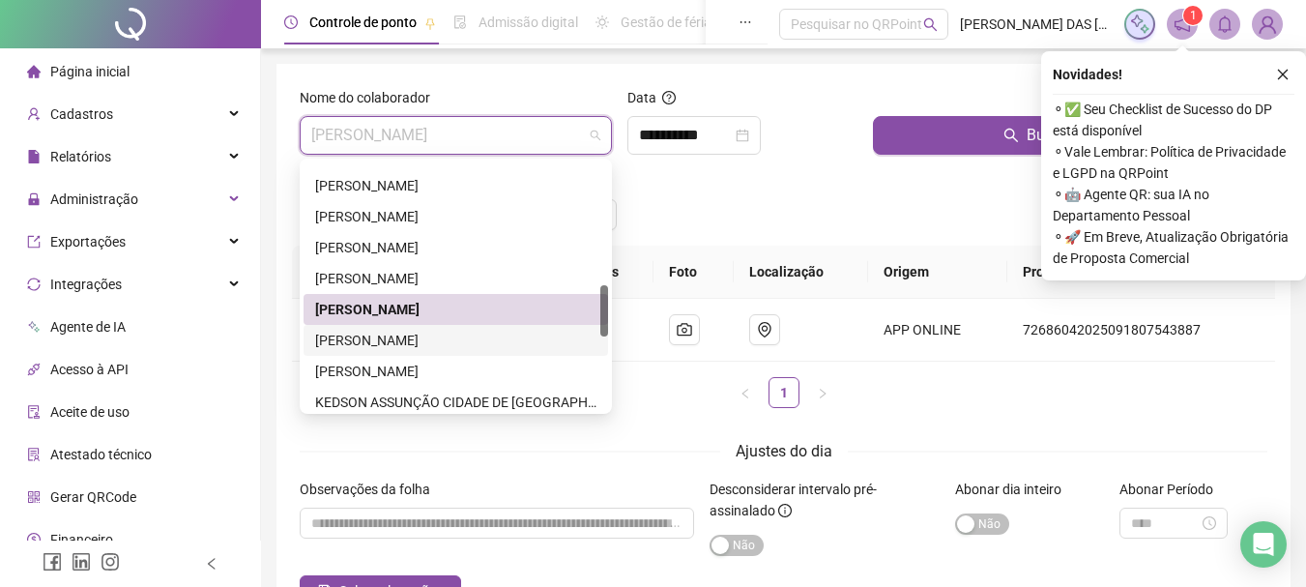
click at [380, 347] on div "[PERSON_NAME]" at bounding box center [455, 340] width 281 height 21
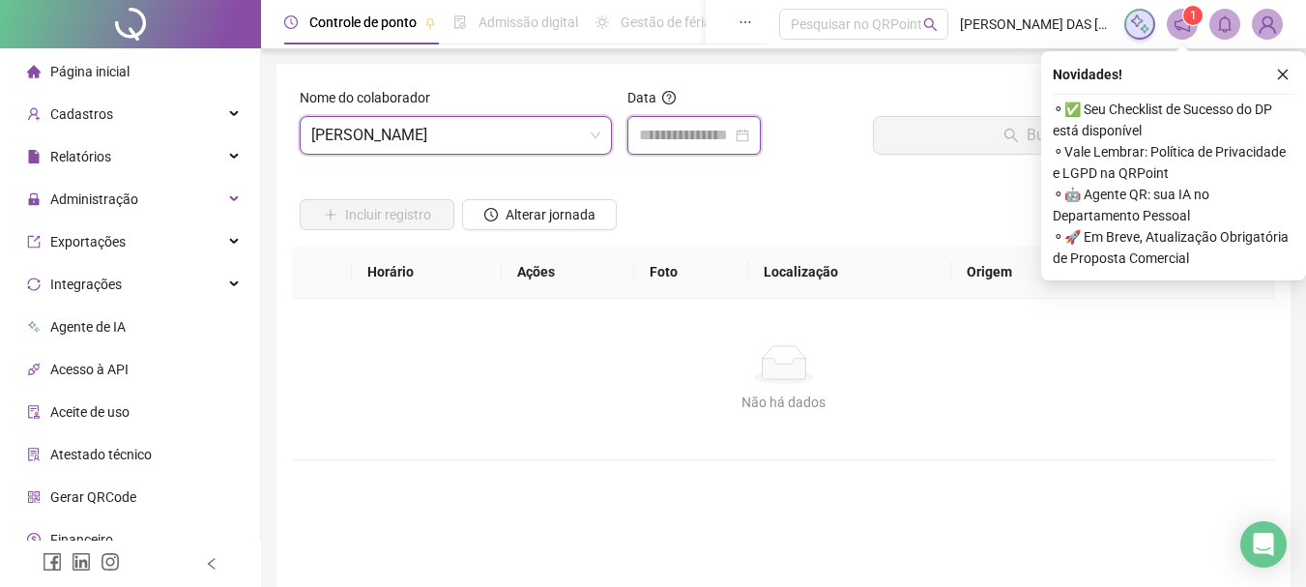
click at [728, 134] on input at bounding box center [685, 135] width 93 height 23
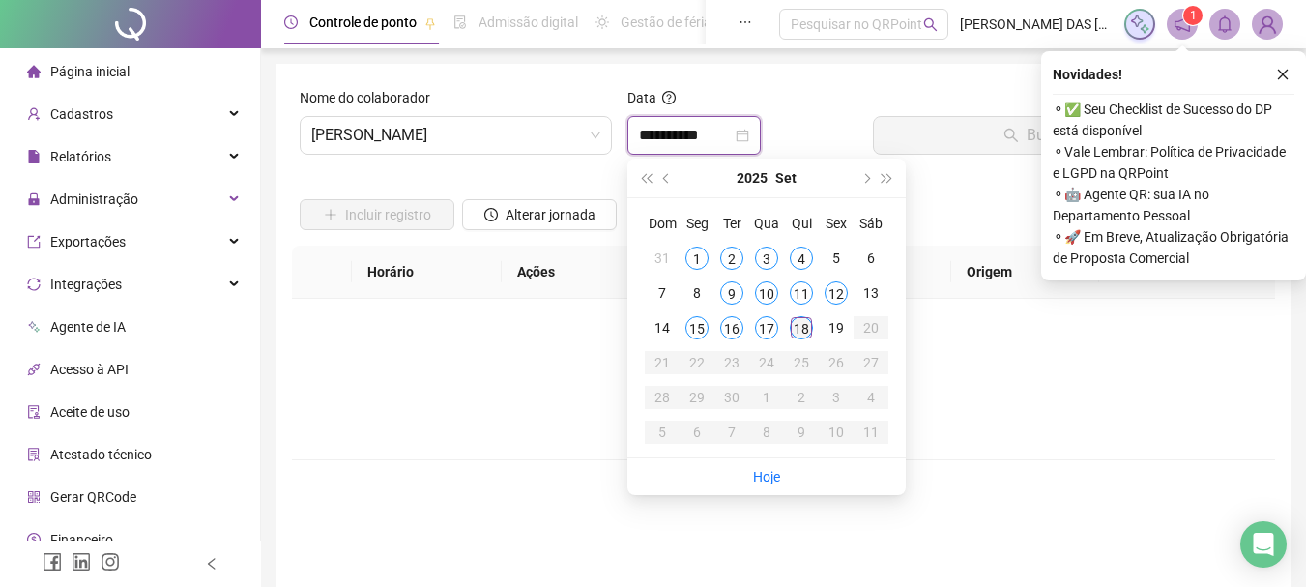
type input "**********"
click at [800, 332] on div "18" at bounding box center [801, 327] width 23 height 23
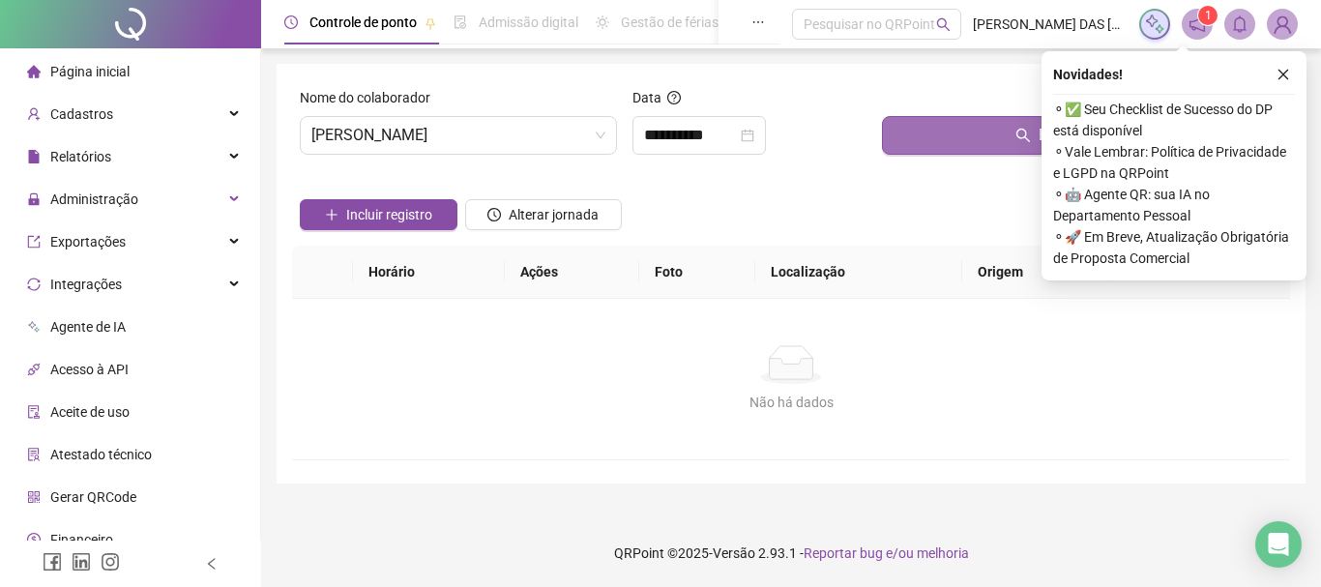
click at [956, 132] on button "Buscar registros" at bounding box center [1082, 135] width 400 height 39
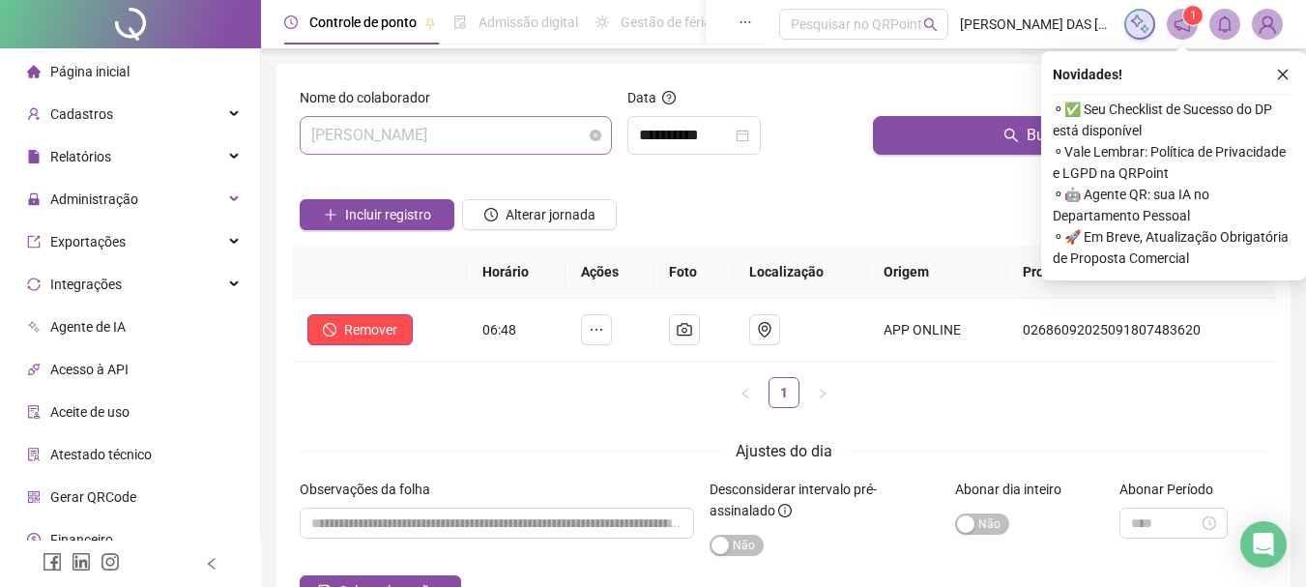
click at [564, 142] on span "[PERSON_NAME]" at bounding box center [455, 135] width 289 height 37
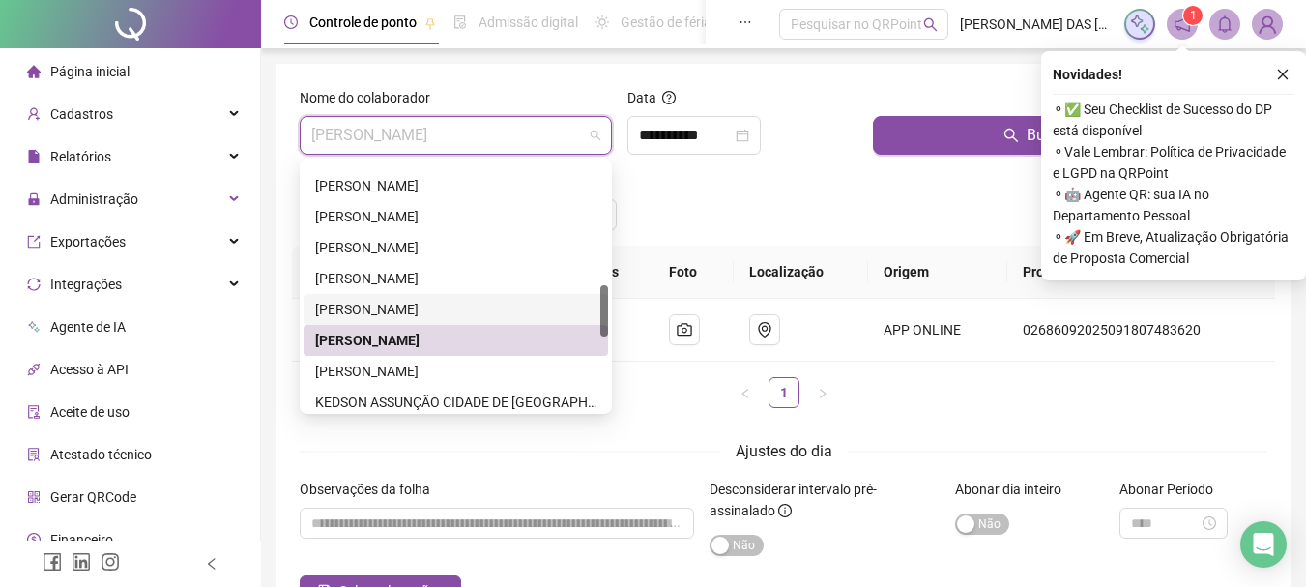
scroll to position [677, 0]
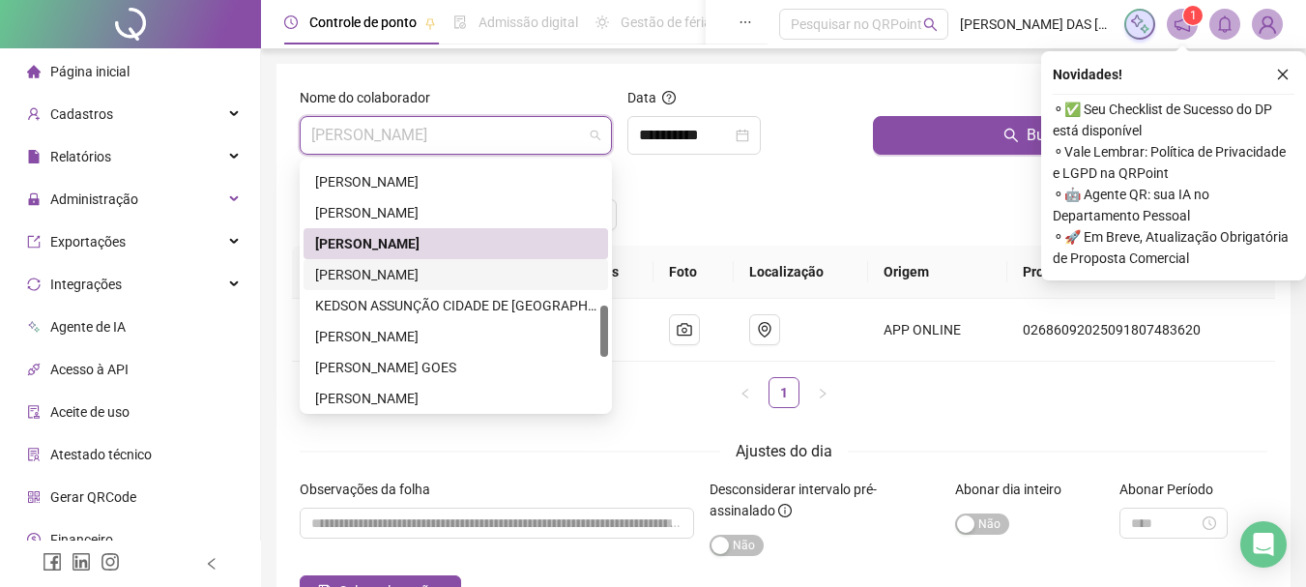
click at [377, 272] on div "[PERSON_NAME]" at bounding box center [455, 274] width 281 height 21
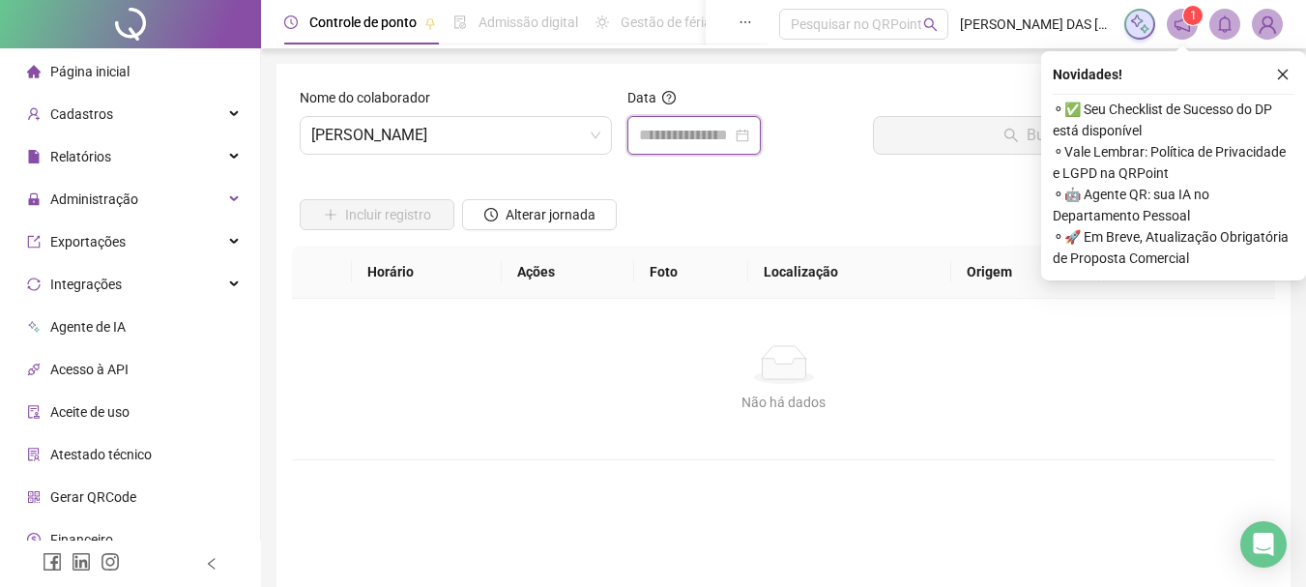
click at [703, 134] on input at bounding box center [685, 135] width 93 height 23
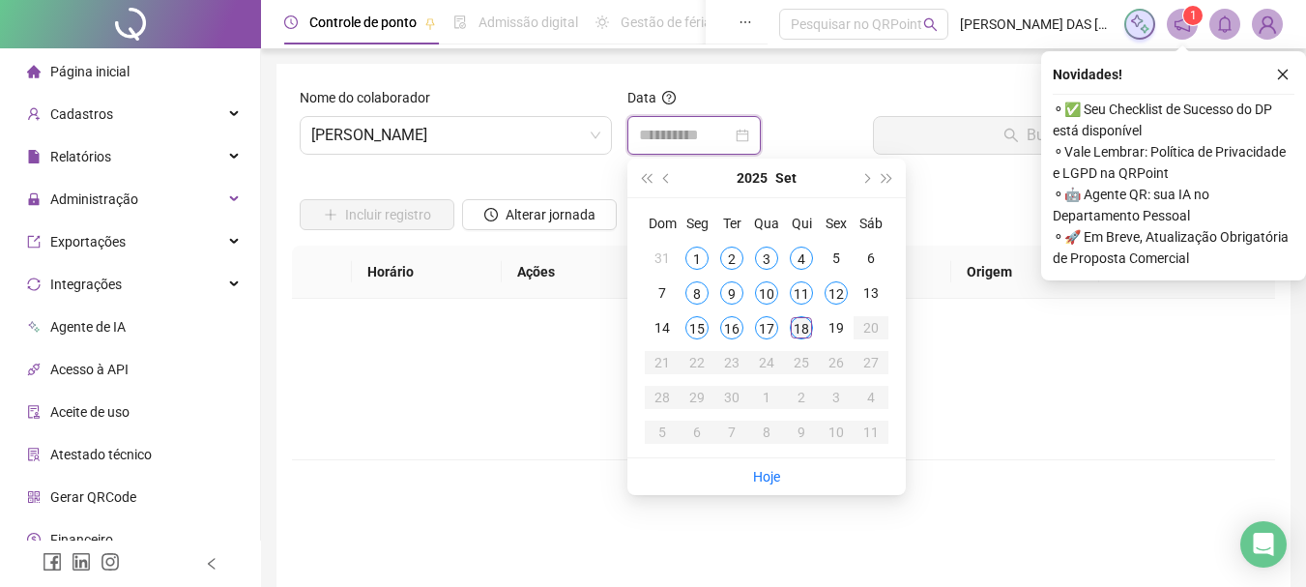
type input "**********"
click at [804, 333] on div "18" at bounding box center [801, 327] width 23 height 23
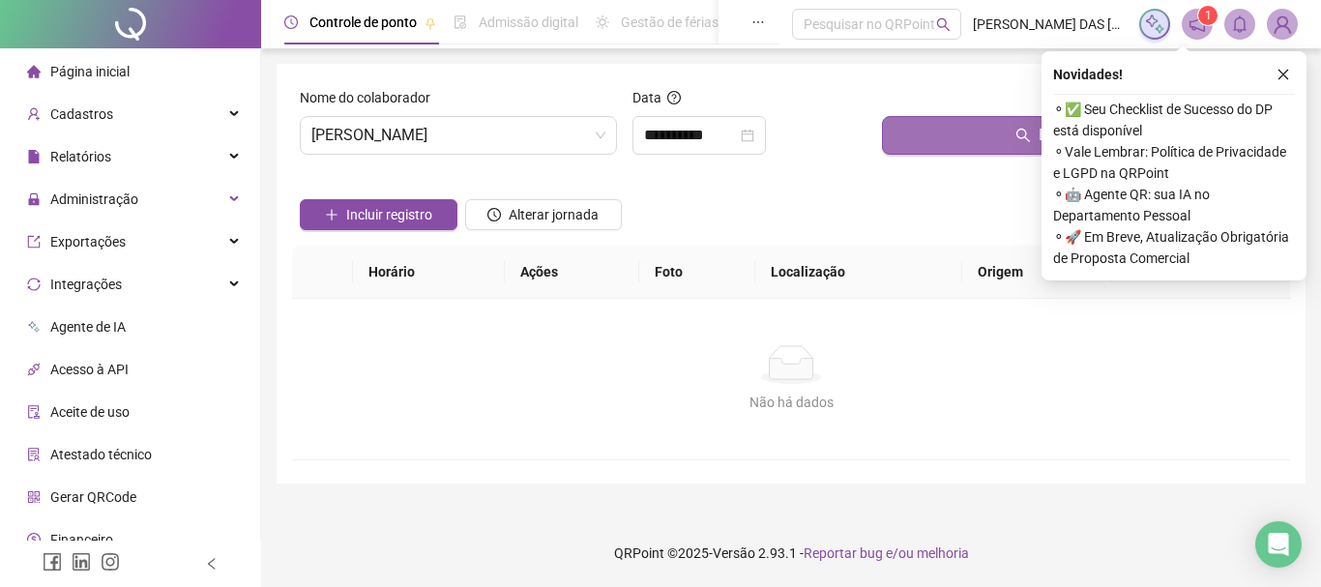
click at [981, 137] on button "Buscar registros" at bounding box center [1082, 135] width 400 height 39
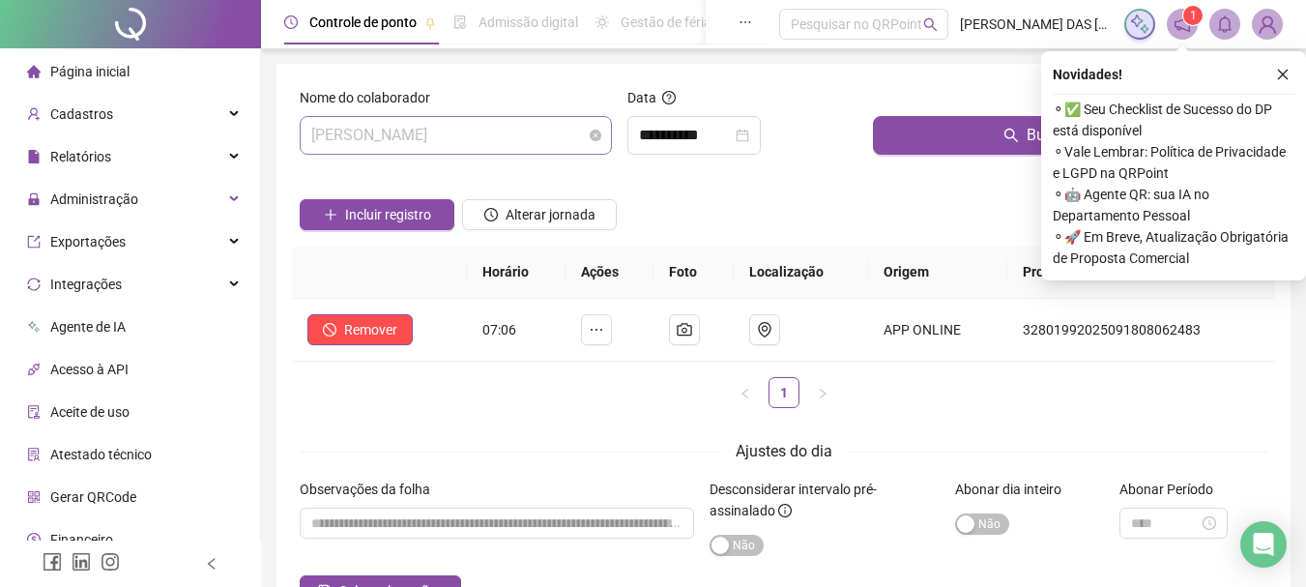
click at [525, 143] on span "[PERSON_NAME]" at bounding box center [455, 135] width 289 height 37
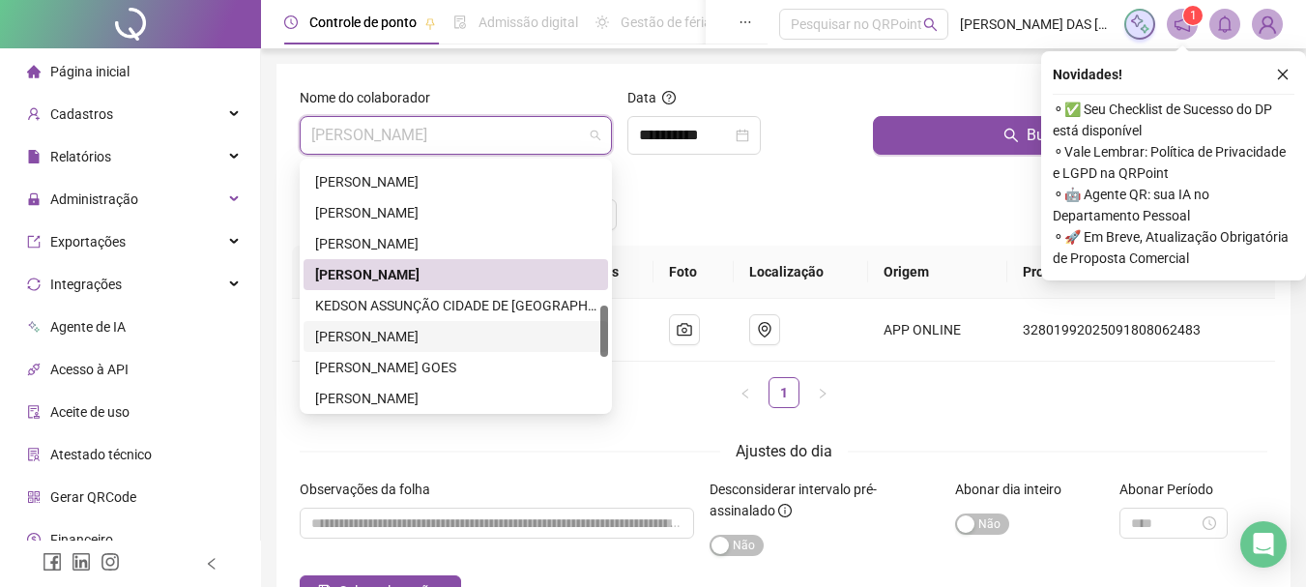
click at [428, 335] on div "[PERSON_NAME]" at bounding box center [455, 336] width 281 height 21
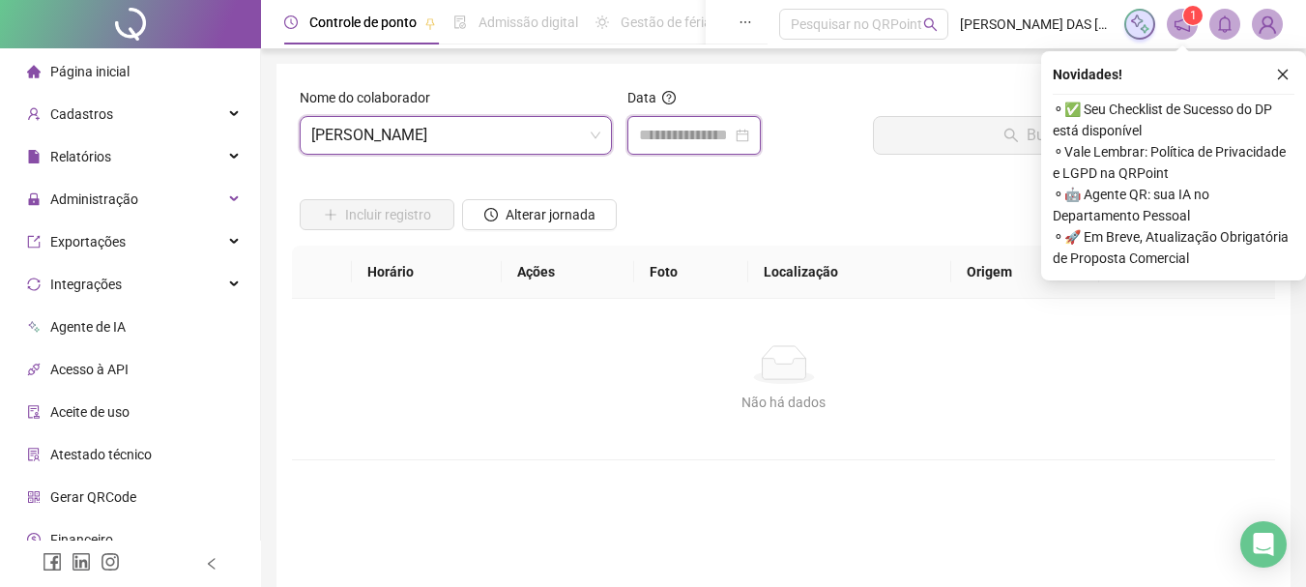
click at [702, 144] on input at bounding box center [685, 135] width 93 height 23
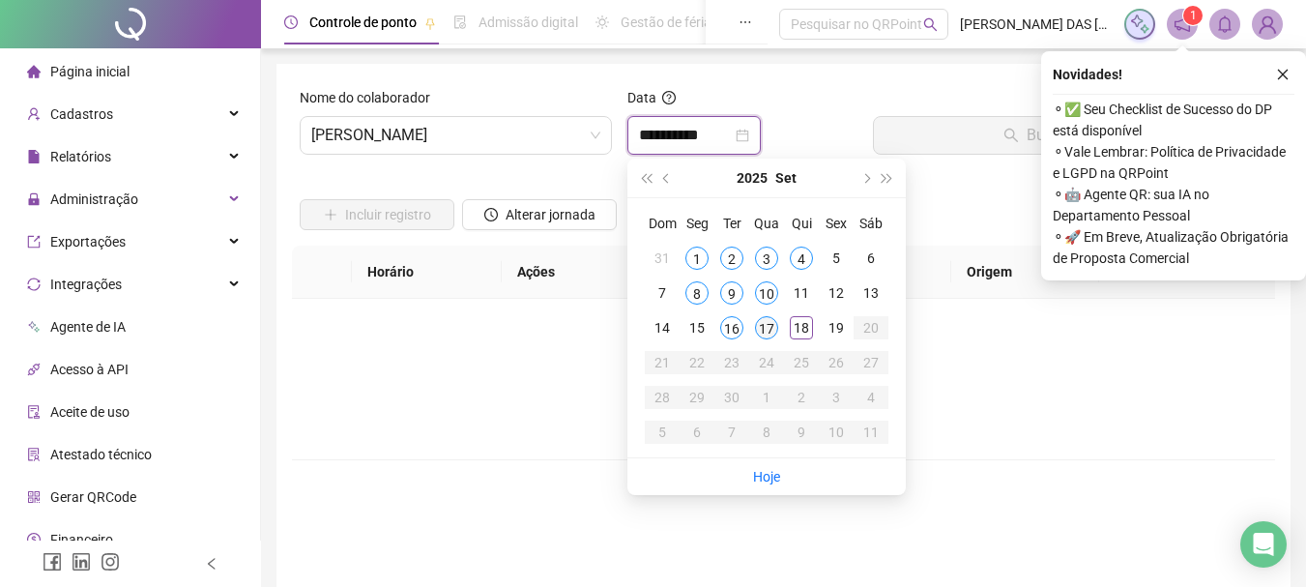
type input "**********"
click at [531, 141] on span "[PERSON_NAME]" at bounding box center [455, 135] width 289 height 37
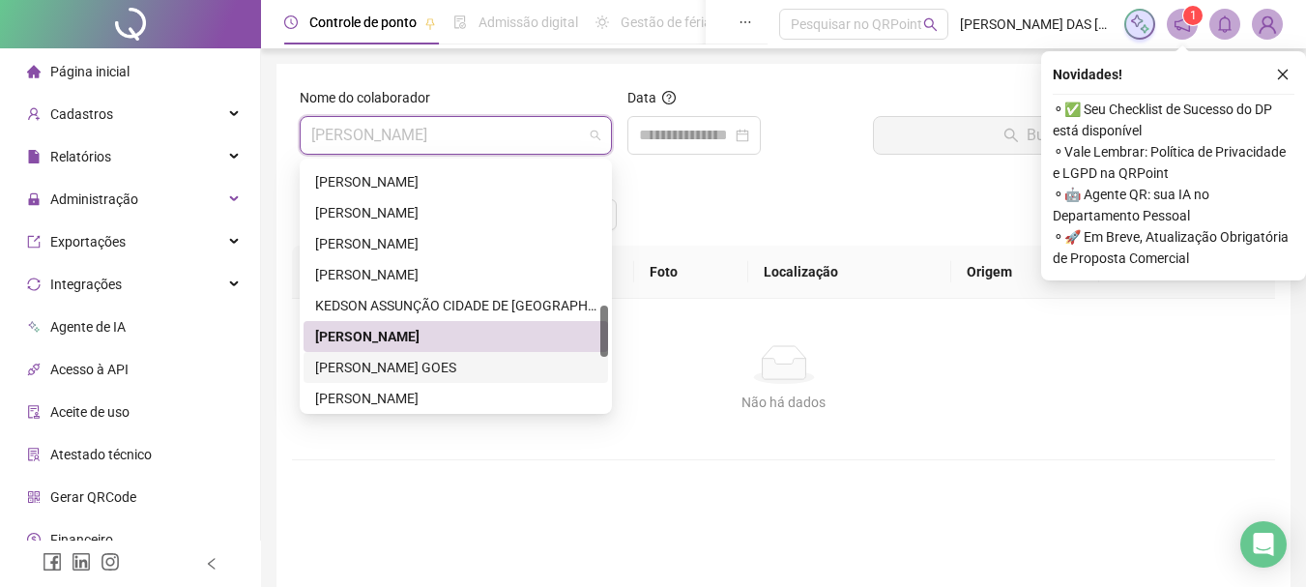
click at [415, 364] on div "[PERSON_NAME] GOES" at bounding box center [455, 367] width 281 height 21
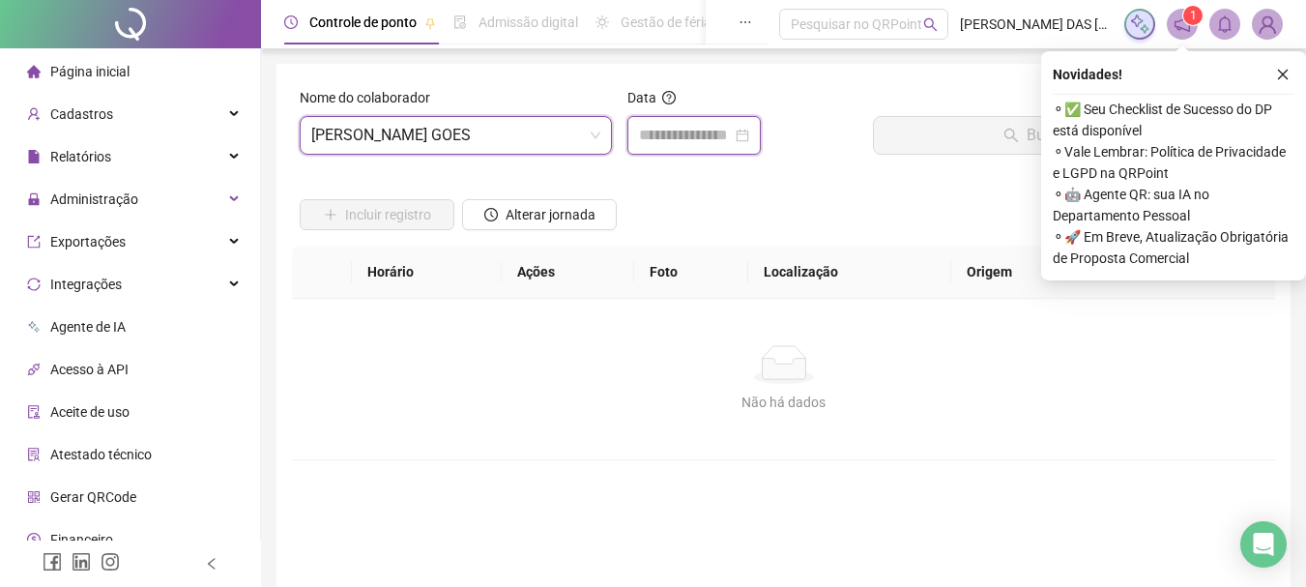
click at [662, 139] on input at bounding box center [685, 135] width 93 height 23
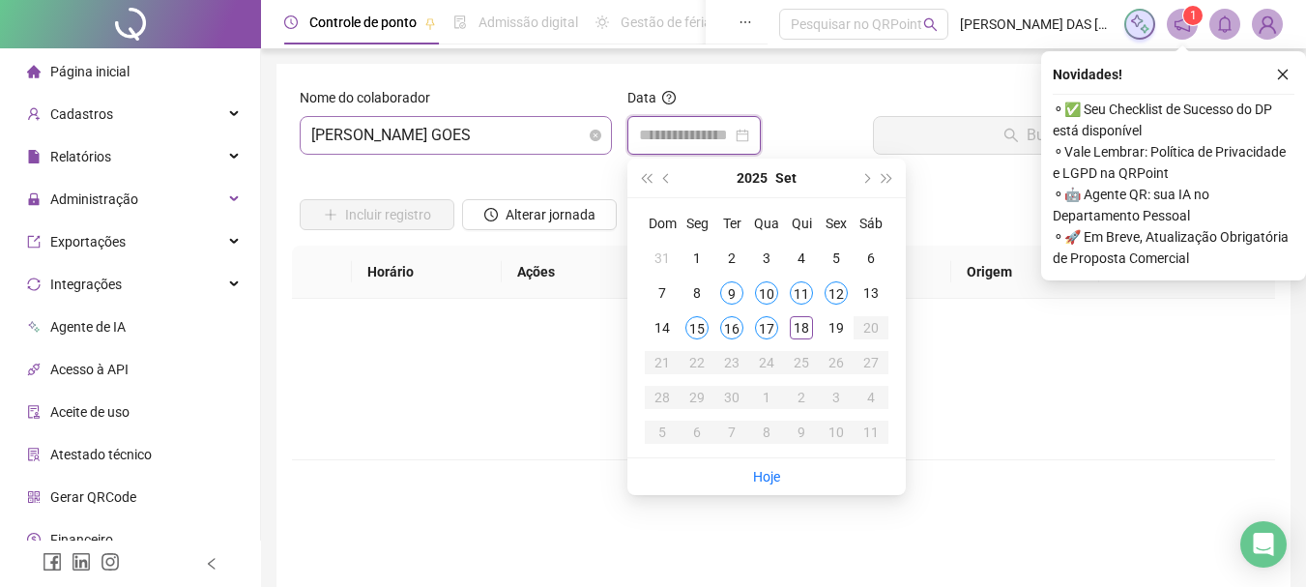
click at [546, 129] on span "[PERSON_NAME] GOES" at bounding box center [455, 135] width 289 height 37
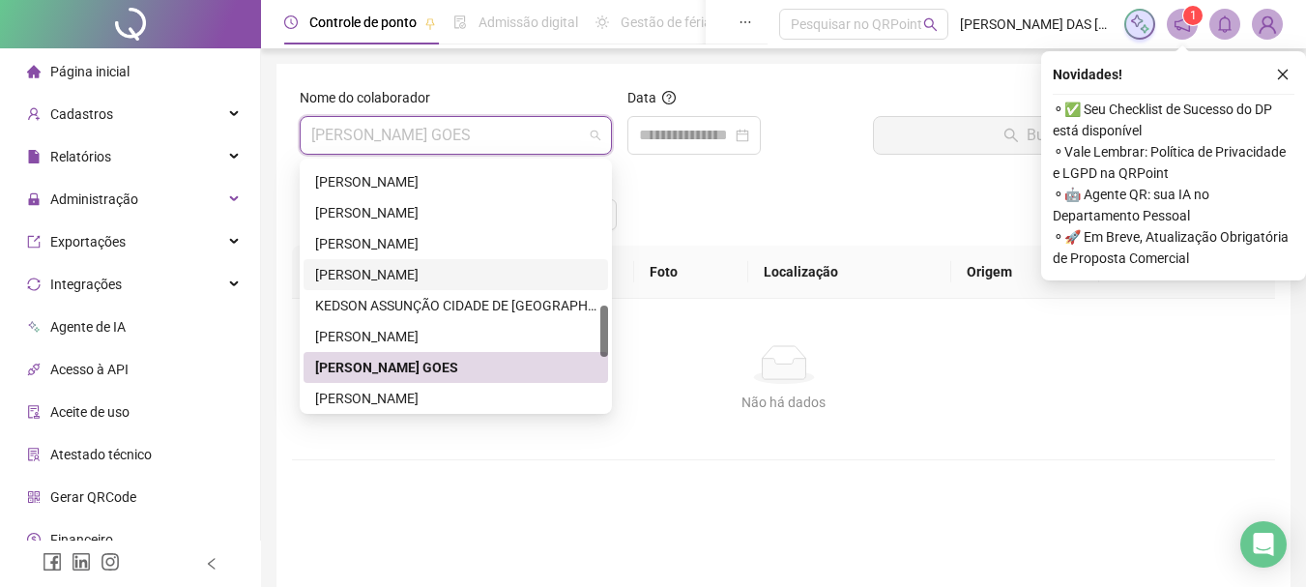
scroll to position [773, 0]
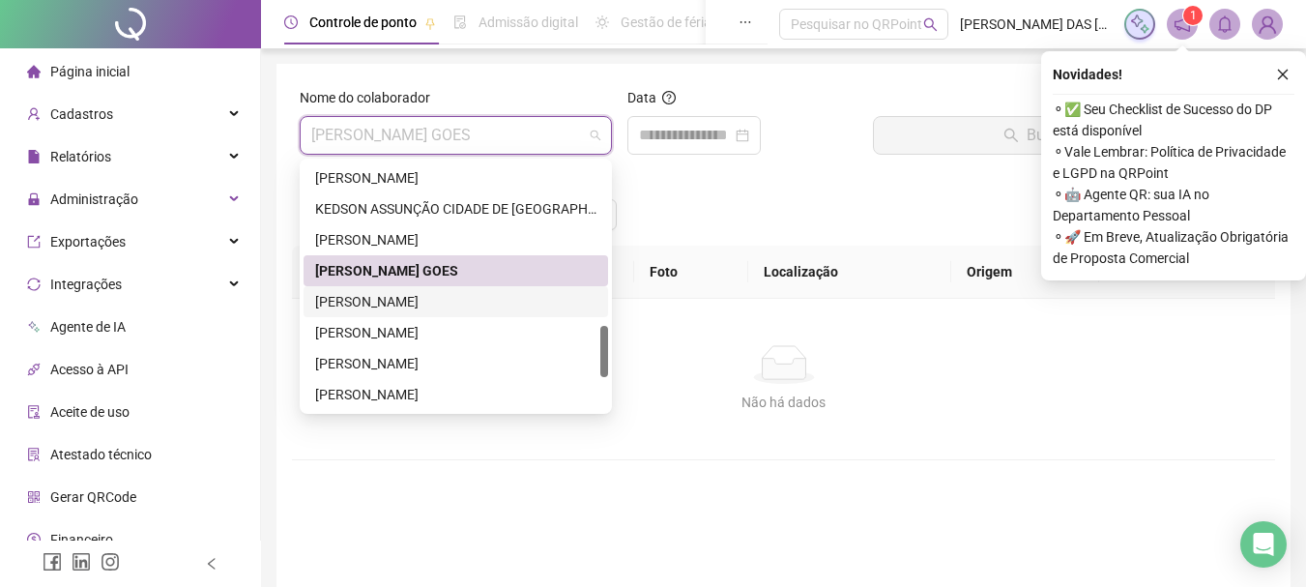
click at [376, 303] on div "[PERSON_NAME]" at bounding box center [455, 301] width 281 height 21
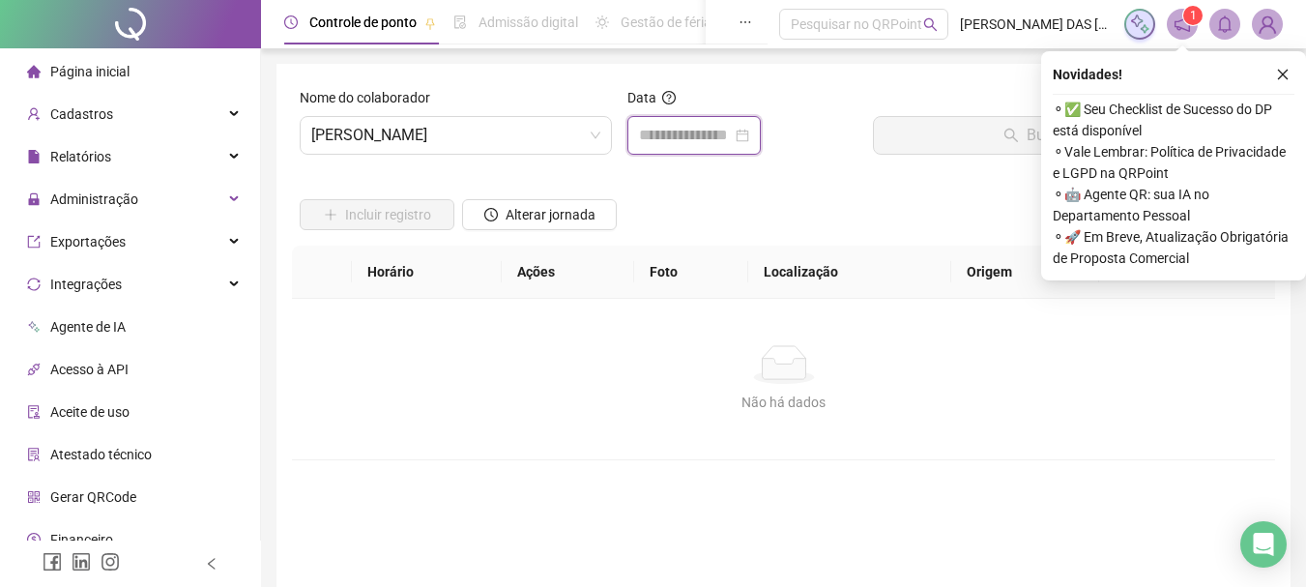
click at [712, 139] on input at bounding box center [685, 135] width 93 height 23
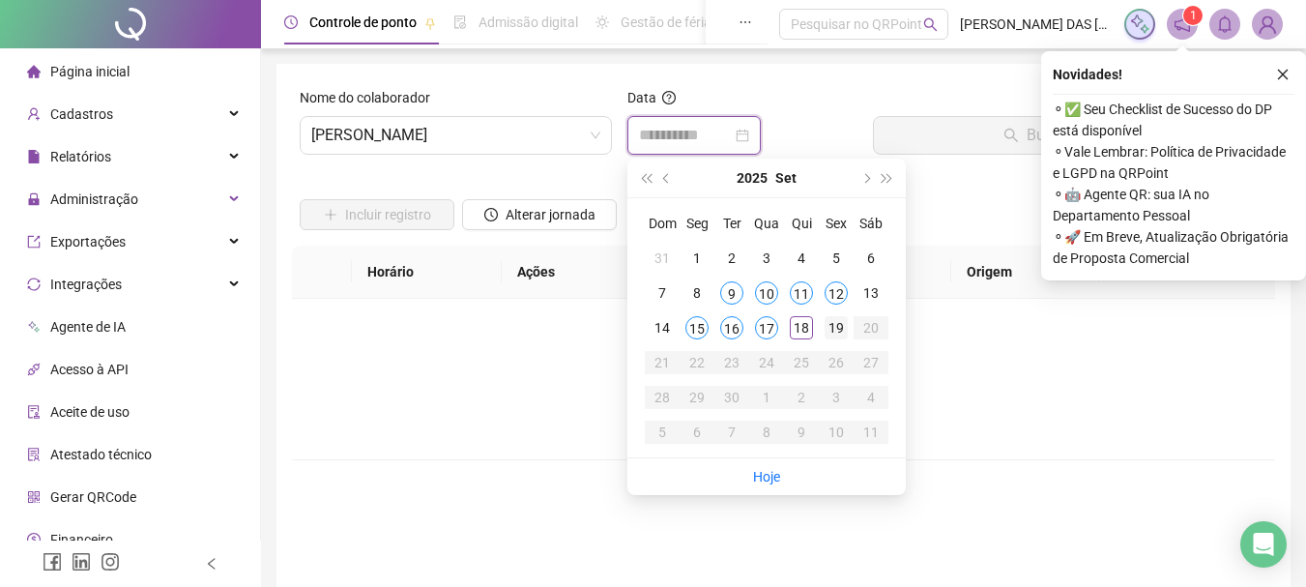
type input "**********"
click at [800, 332] on div "18" at bounding box center [801, 327] width 23 height 23
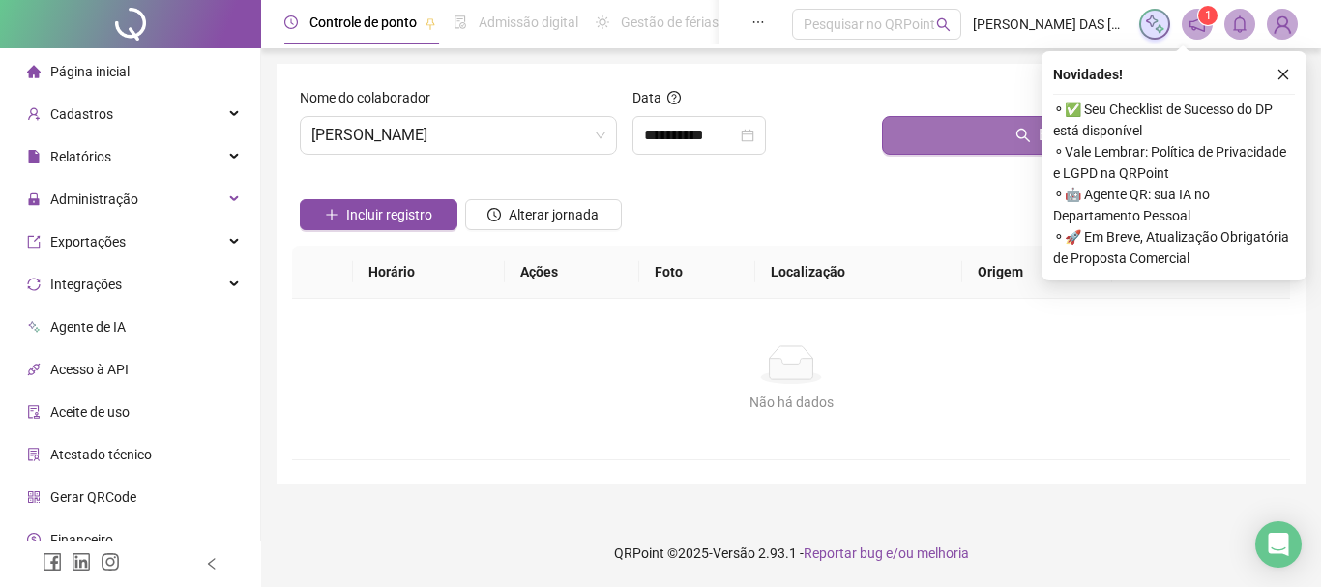
click at [951, 140] on button "Buscar registros" at bounding box center [1082, 135] width 400 height 39
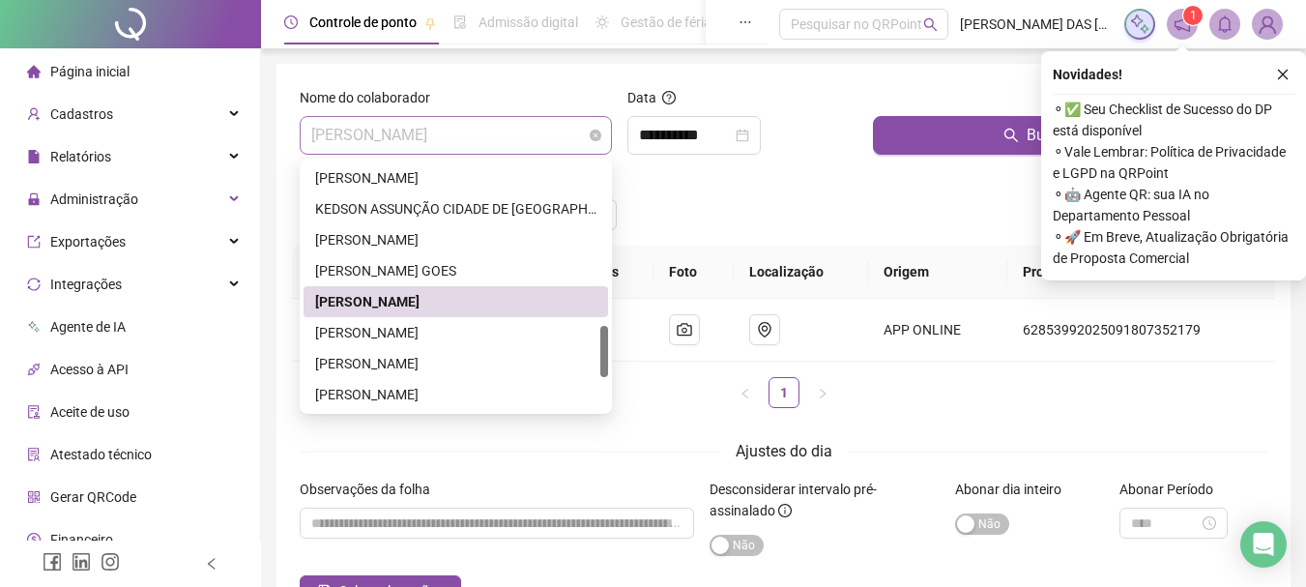
click at [538, 142] on span "[PERSON_NAME]" at bounding box center [455, 135] width 289 height 37
click at [358, 335] on div "[PERSON_NAME]" at bounding box center [455, 332] width 281 height 21
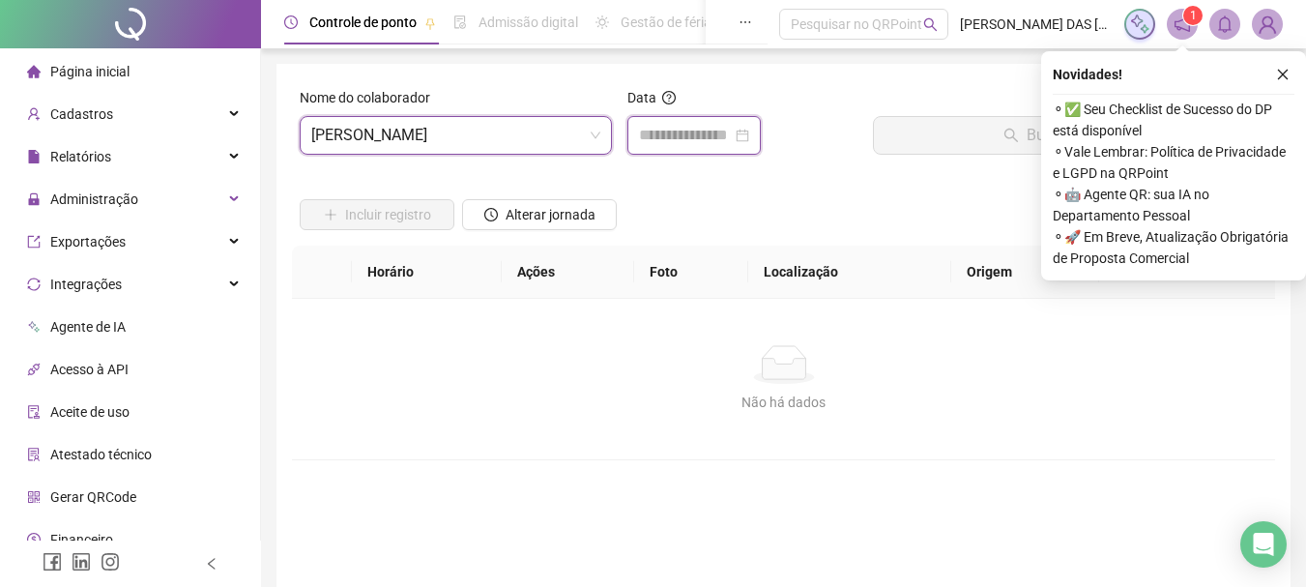
click at [686, 145] on input at bounding box center [685, 135] width 93 height 23
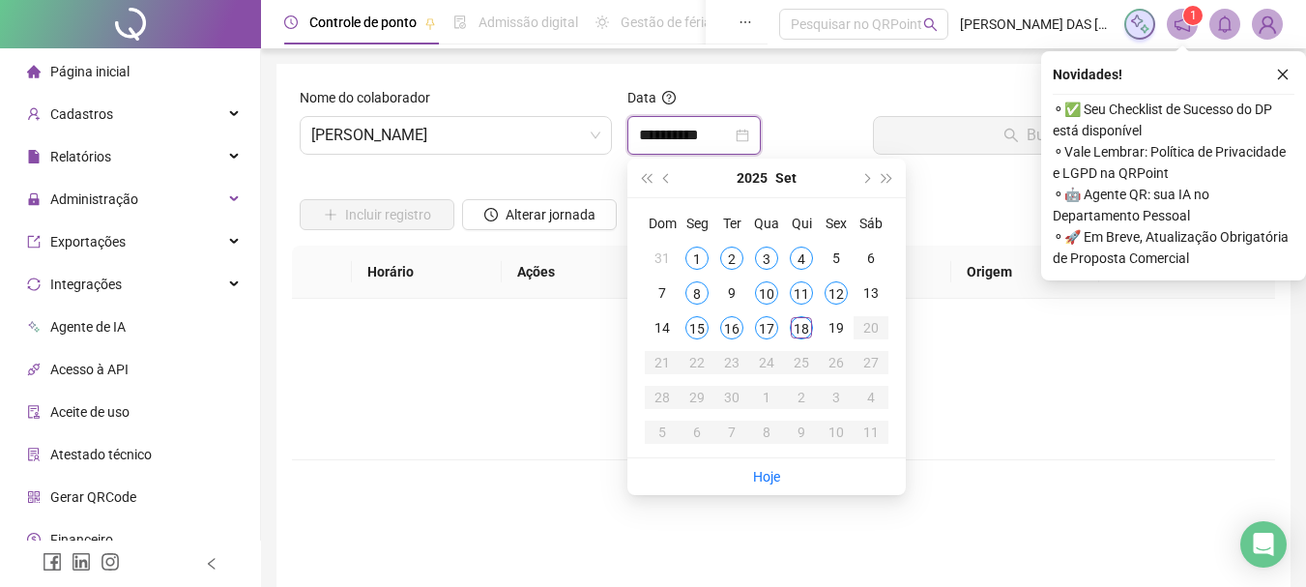
type input "**********"
click at [802, 331] on div "18" at bounding box center [801, 327] width 23 height 23
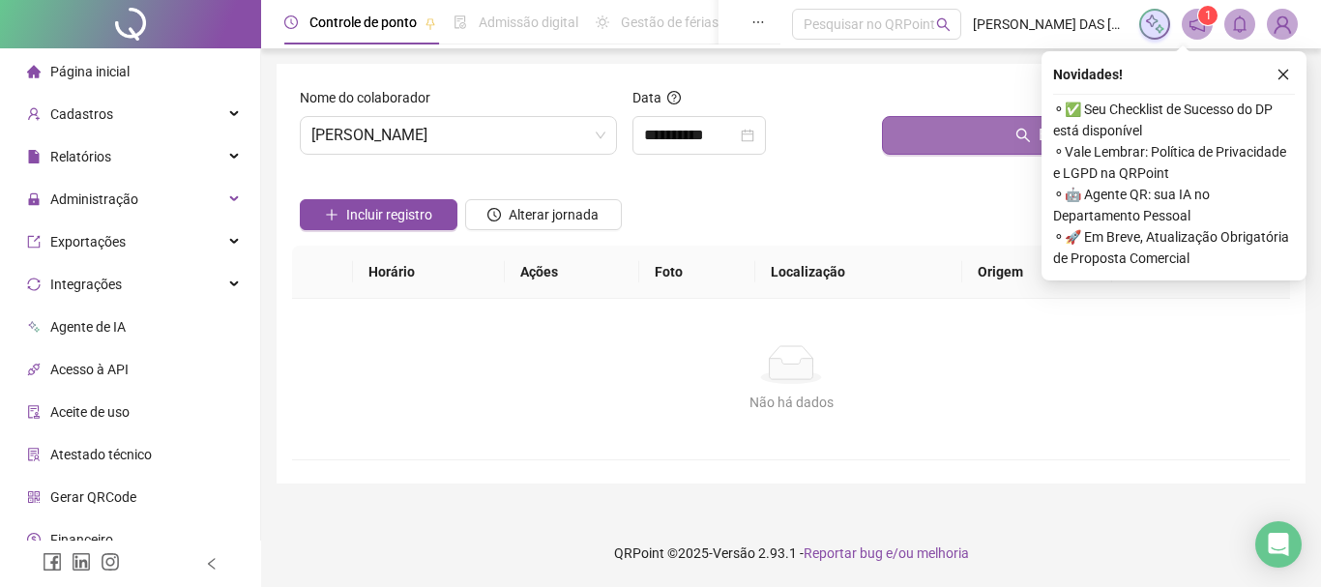
click at [969, 144] on button "Buscar registros" at bounding box center [1082, 135] width 400 height 39
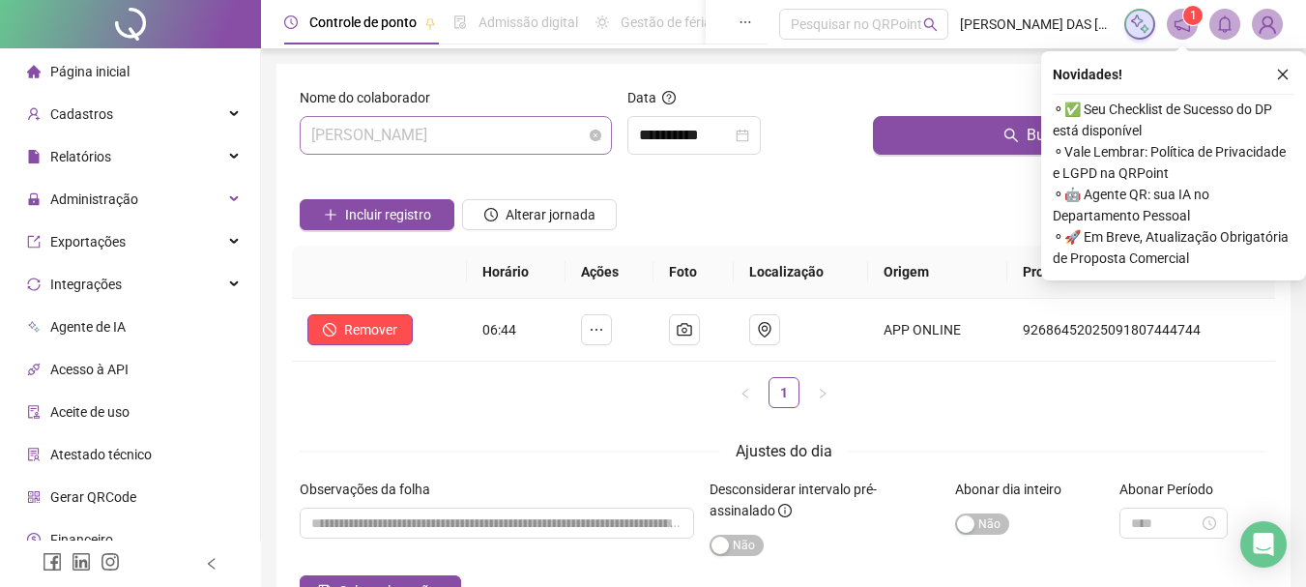
click at [545, 136] on span "[PERSON_NAME]" at bounding box center [455, 135] width 289 height 37
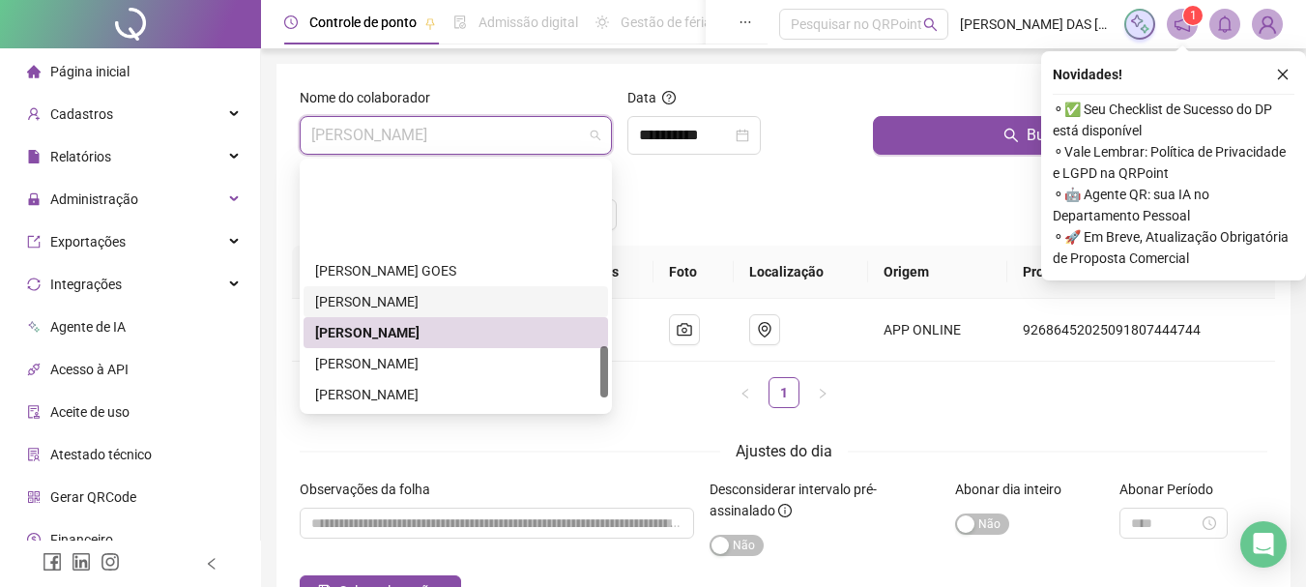
scroll to position [870, 0]
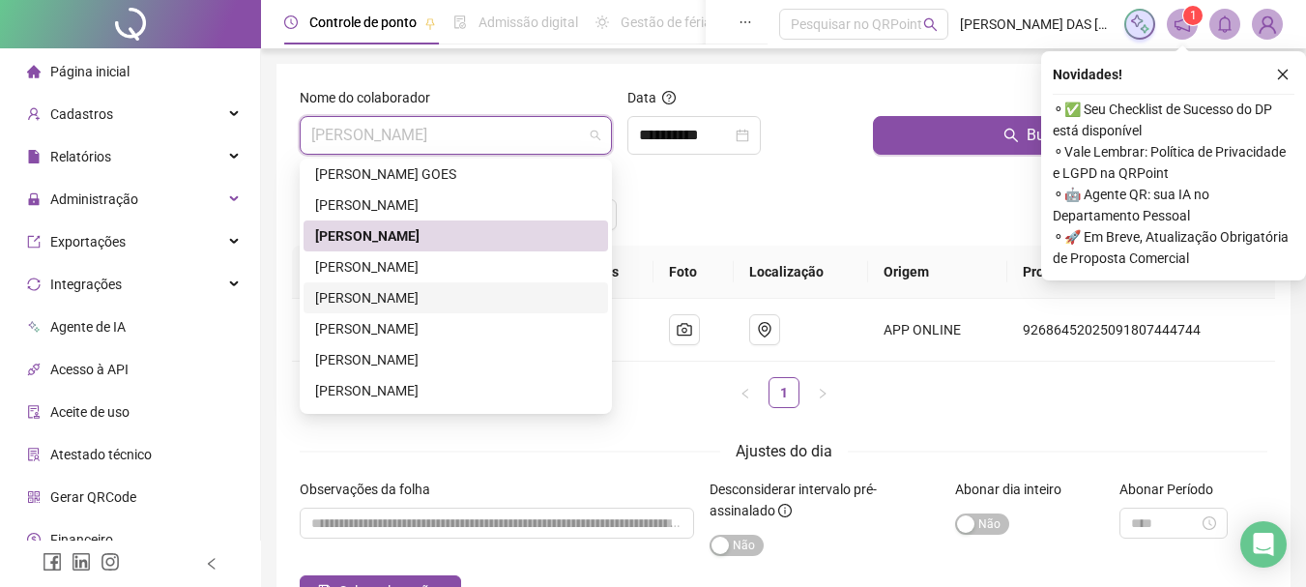
click at [380, 303] on div "[PERSON_NAME]" at bounding box center [455, 297] width 281 height 21
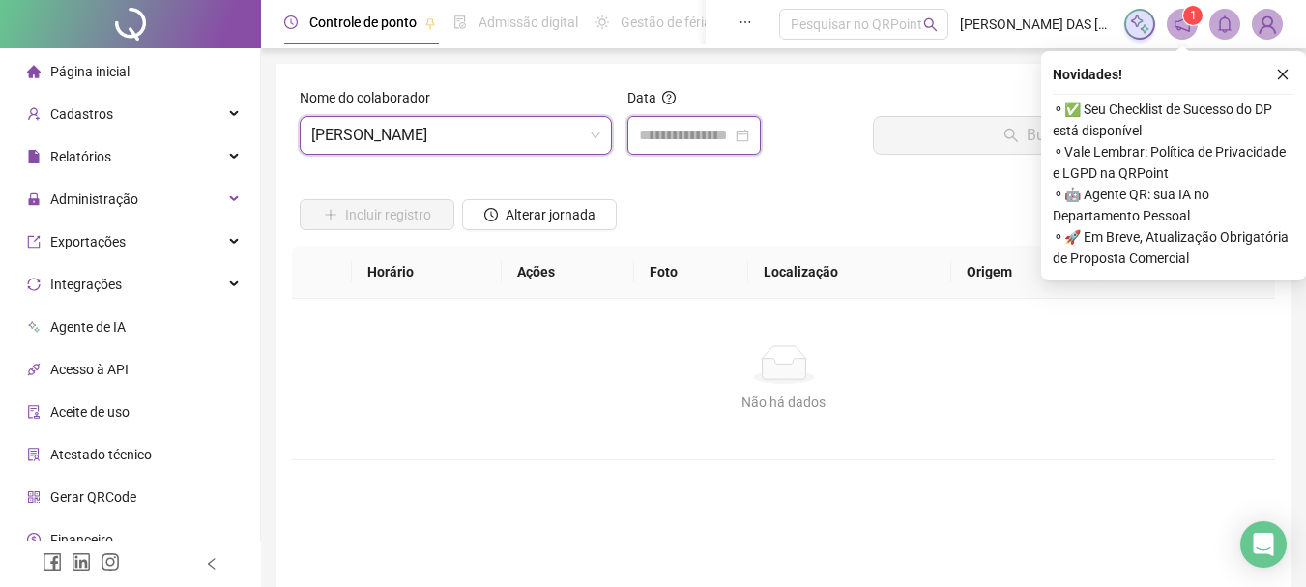
click at [685, 141] on input at bounding box center [685, 135] width 93 height 23
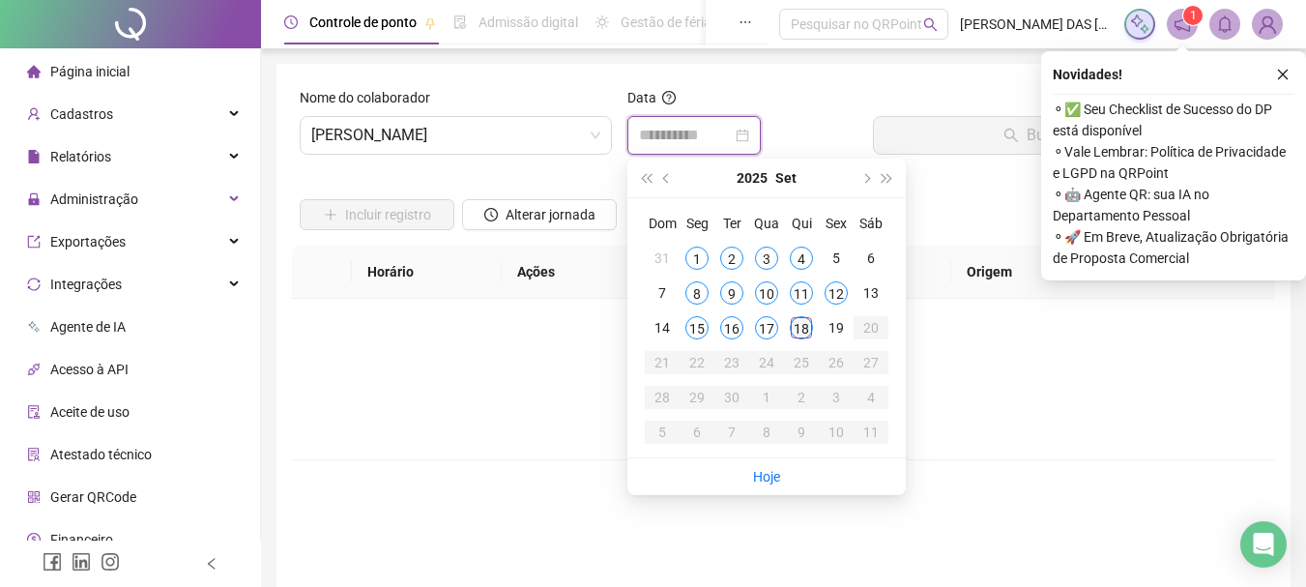
type input "**********"
click at [800, 326] on div "18" at bounding box center [801, 327] width 23 height 23
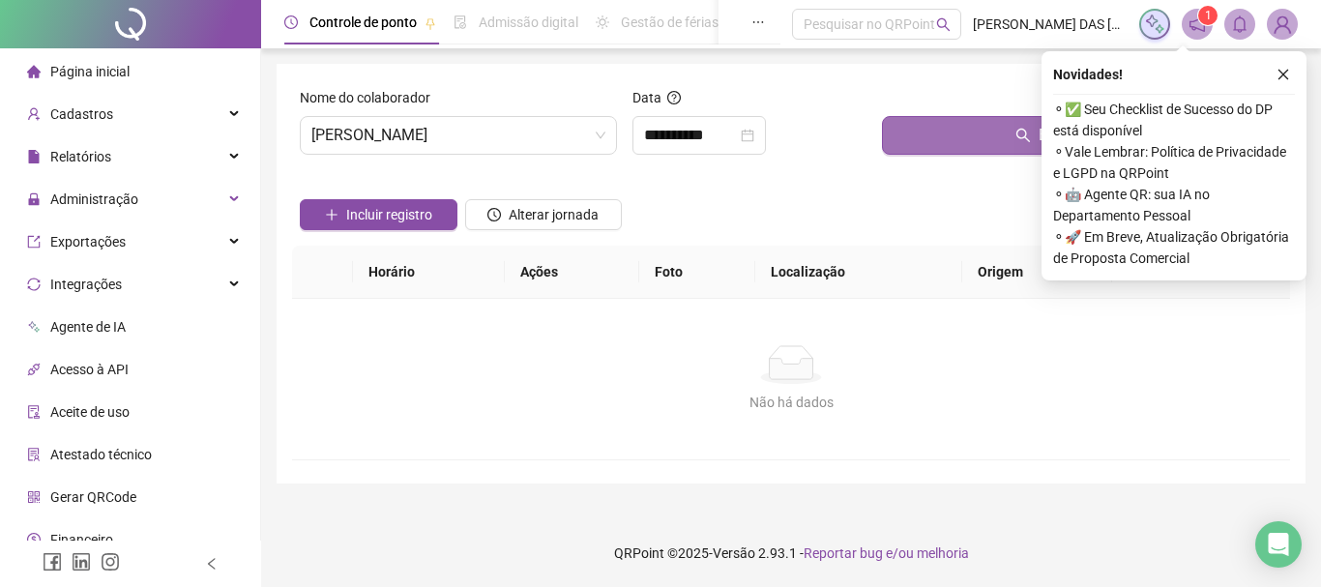
click at [1003, 139] on button "Buscar registros" at bounding box center [1082, 135] width 400 height 39
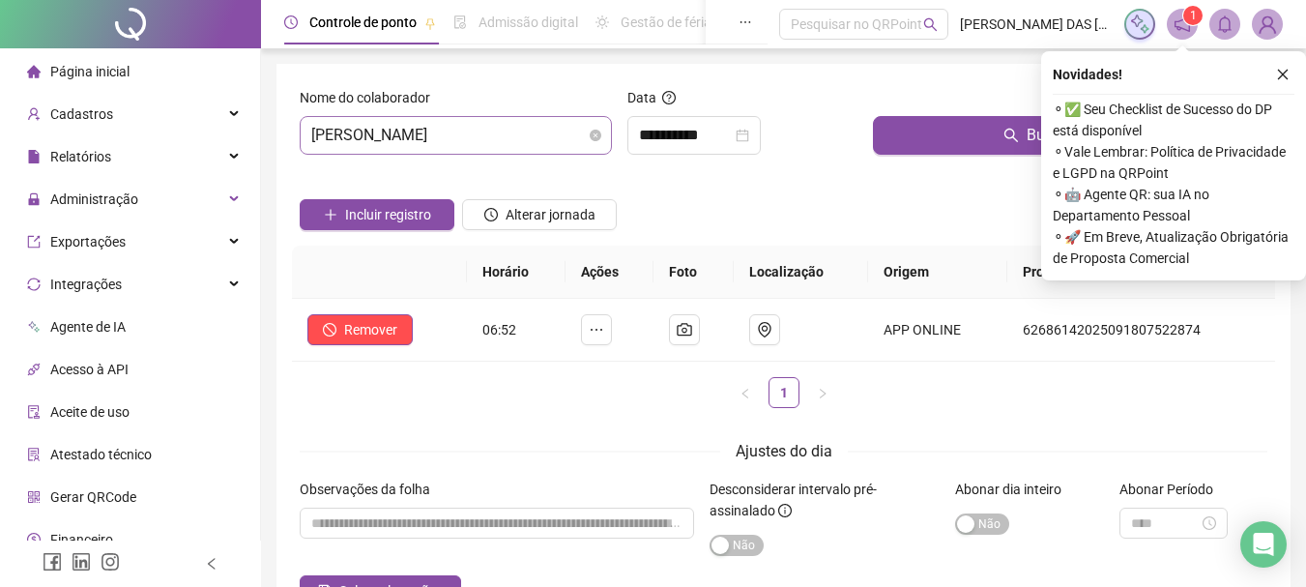
click at [576, 139] on span "[PERSON_NAME]" at bounding box center [455, 135] width 289 height 37
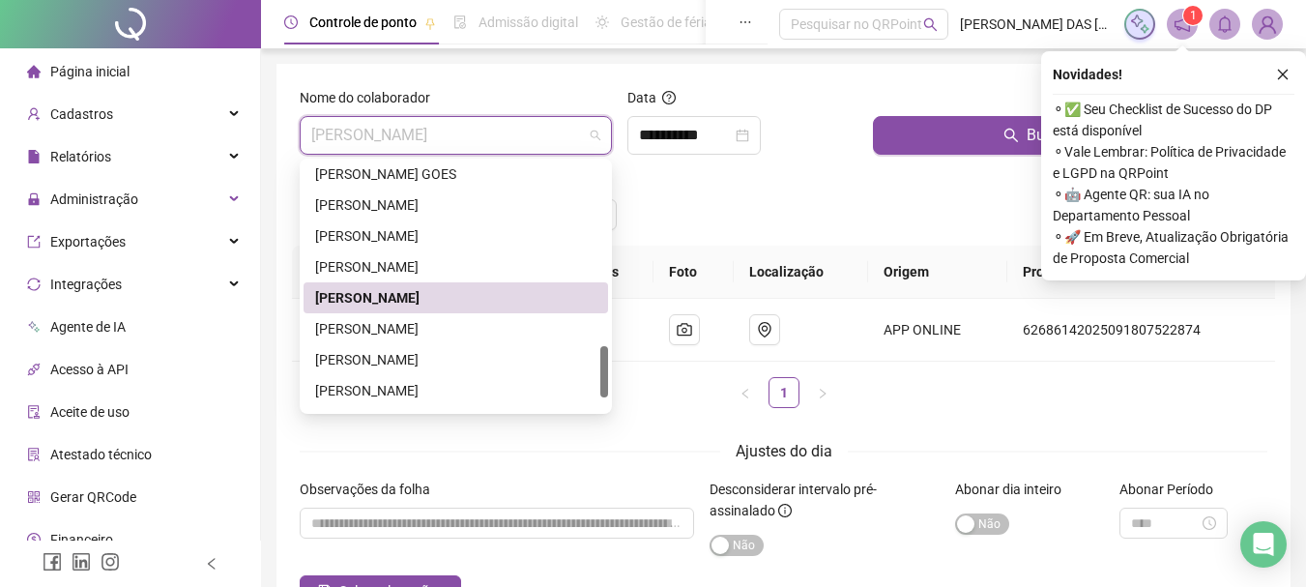
scroll to position [928, 0]
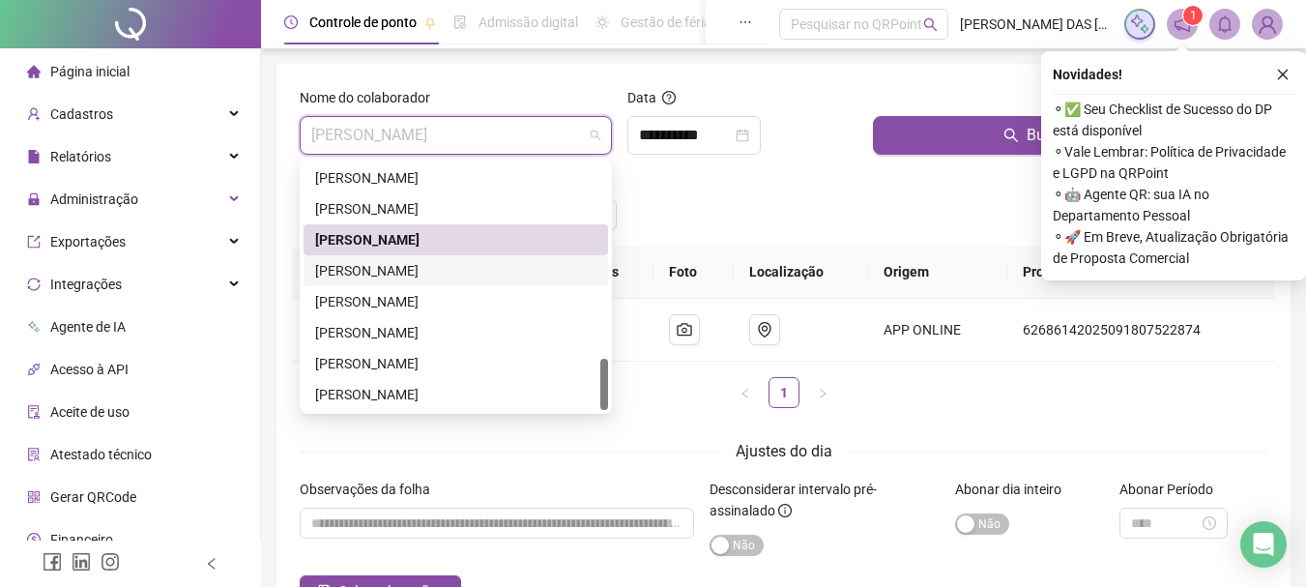
click at [362, 275] on div "[PERSON_NAME]" at bounding box center [455, 270] width 281 height 21
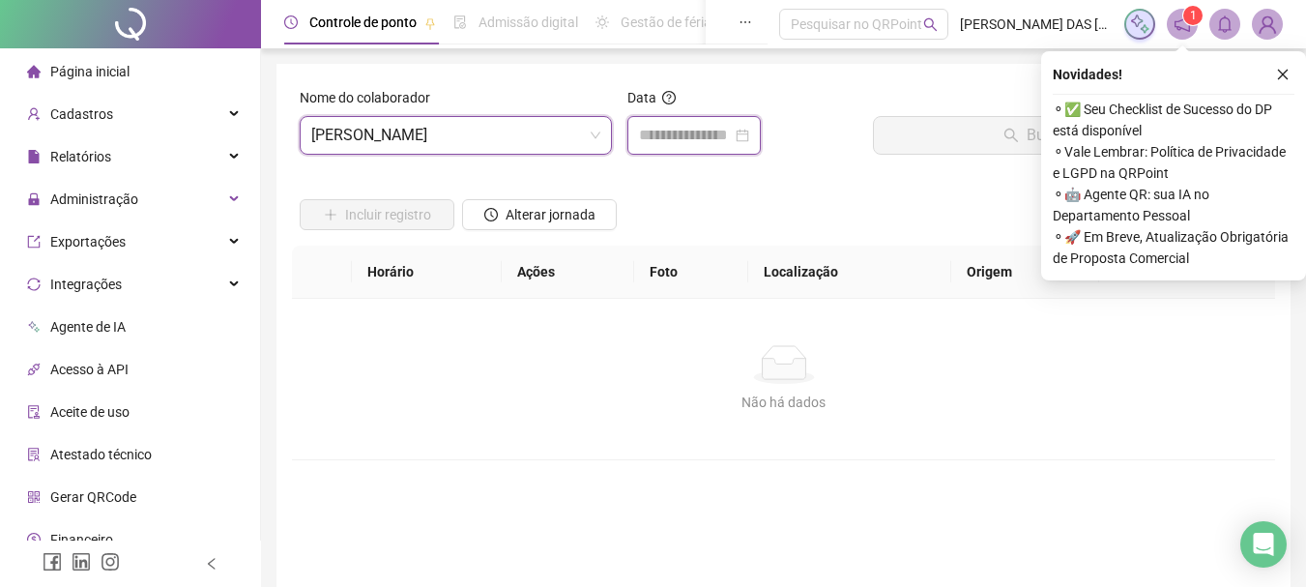
click at [680, 131] on input at bounding box center [685, 135] width 93 height 23
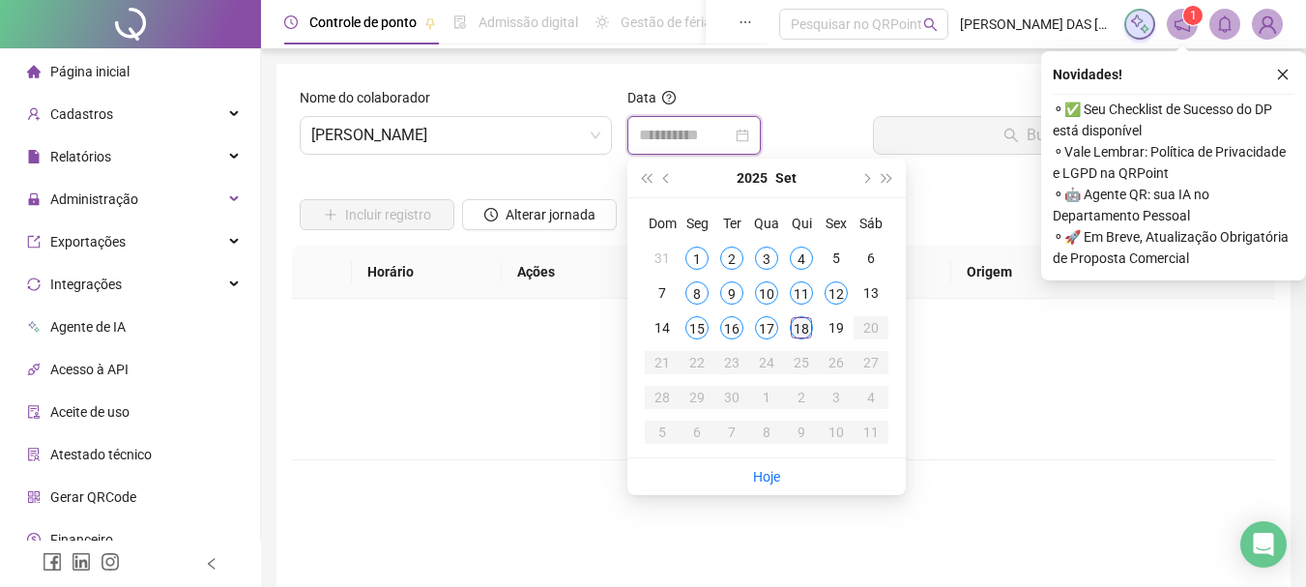
type input "**********"
click at [800, 329] on div "18" at bounding box center [801, 327] width 23 height 23
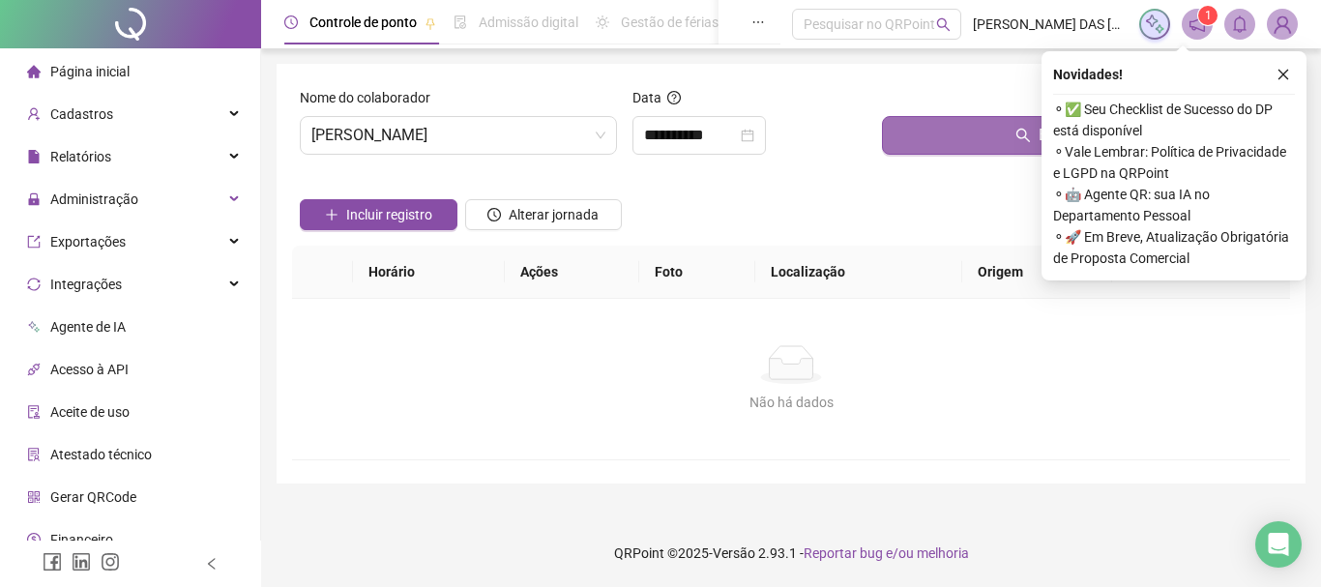
click at [954, 142] on button "Buscar registros" at bounding box center [1082, 135] width 400 height 39
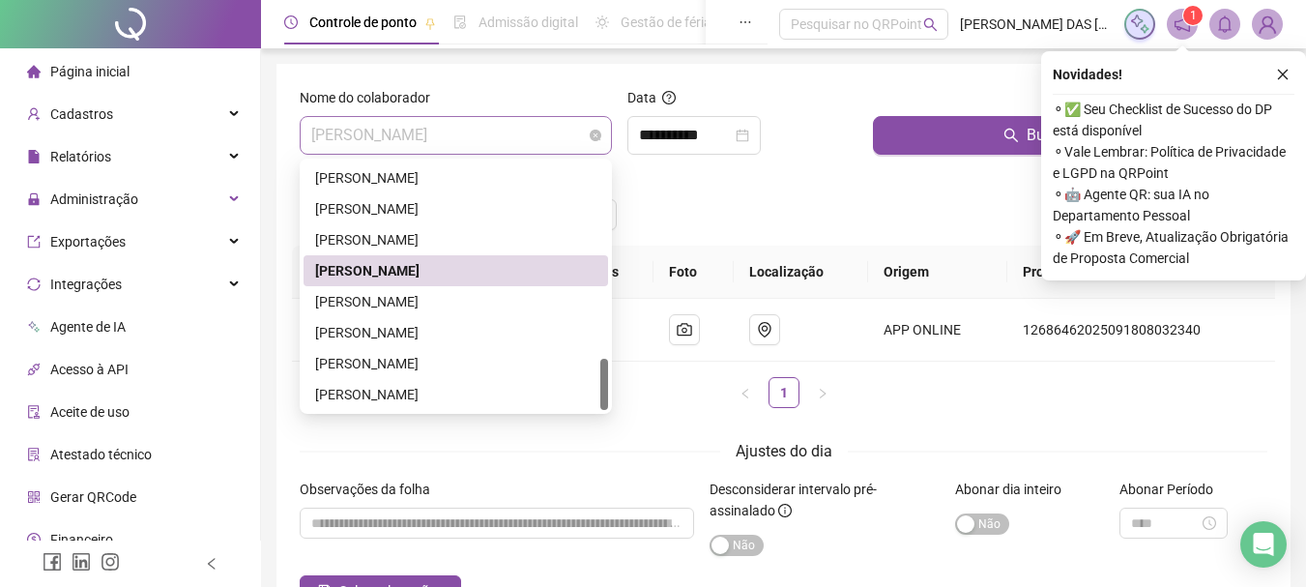
click at [571, 137] on span "[PERSON_NAME]" at bounding box center [455, 135] width 289 height 37
click at [398, 305] on div "[PERSON_NAME]" at bounding box center [455, 301] width 281 height 21
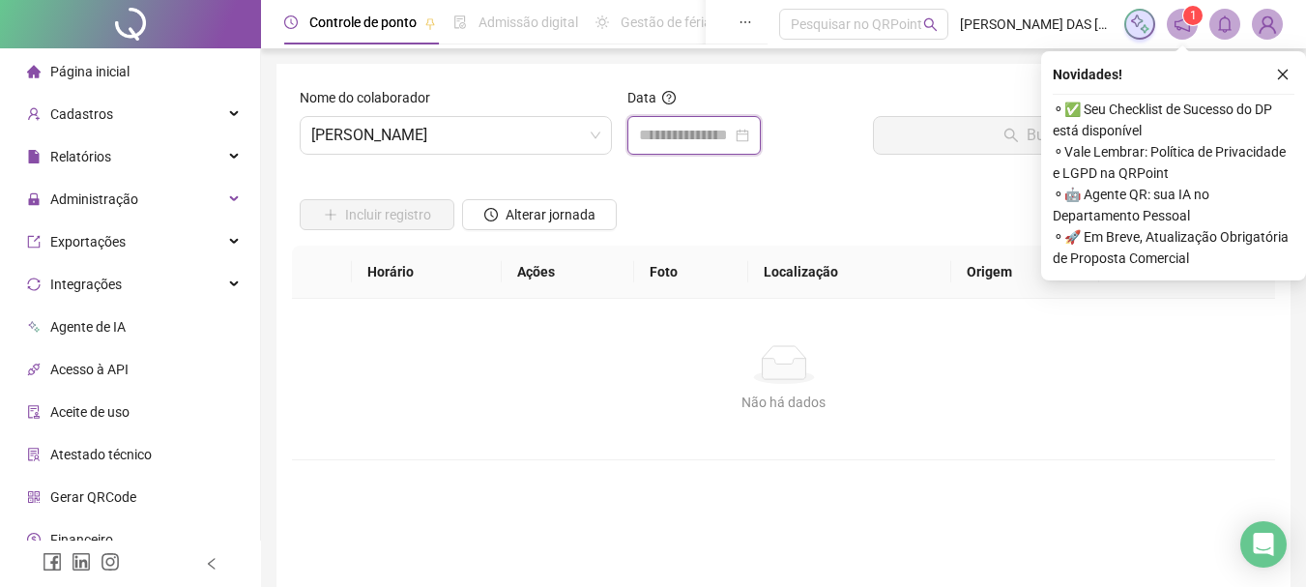
click at [683, 134] on input at bounding box center [685, 135] width 93 height 23
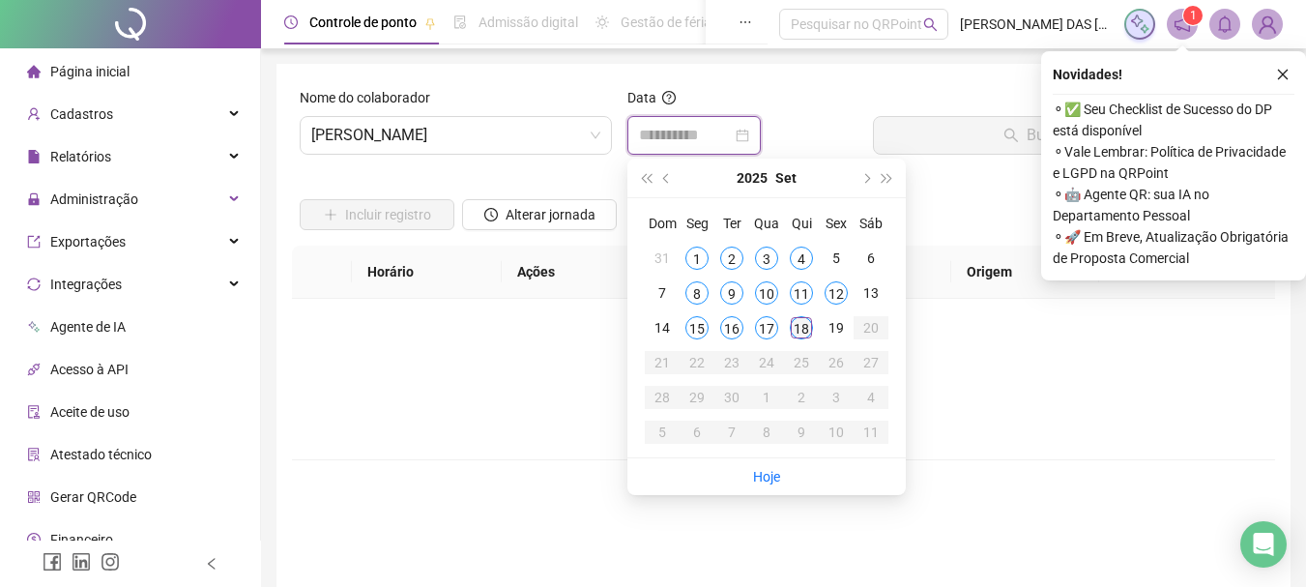
type input "**********"
click at [804, 332] on div "18" at bounding box center [801, 327] width 23 height 23
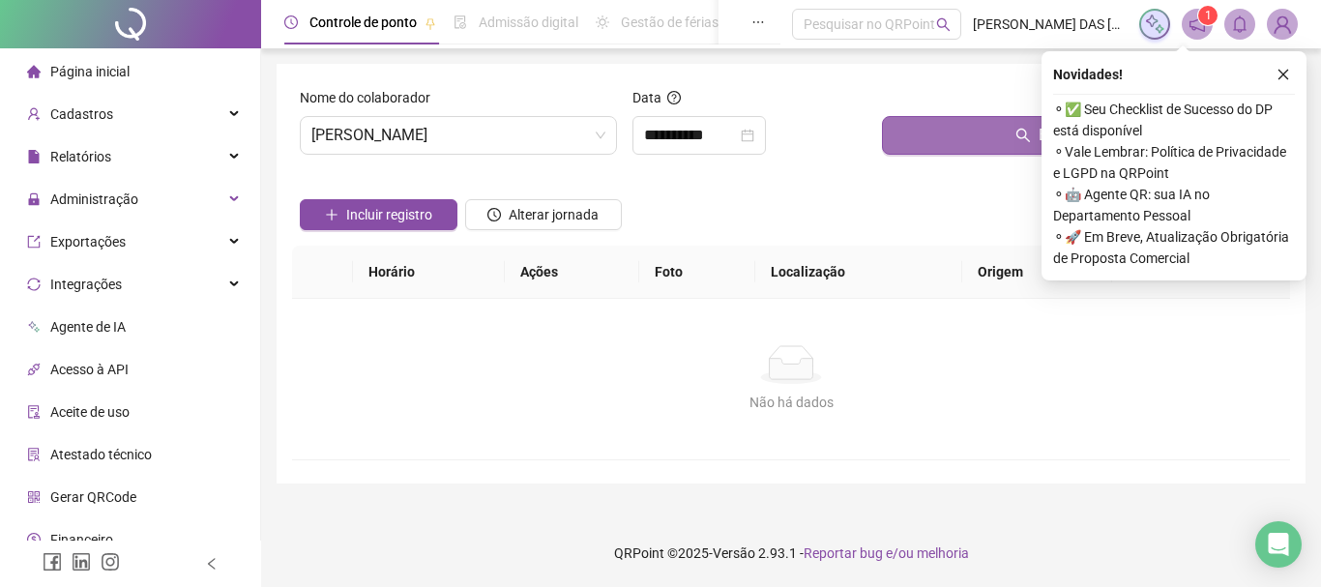
click at [989, 131] on button "Buscar registros" at bounding box center [1082, 135] width 400 height 39
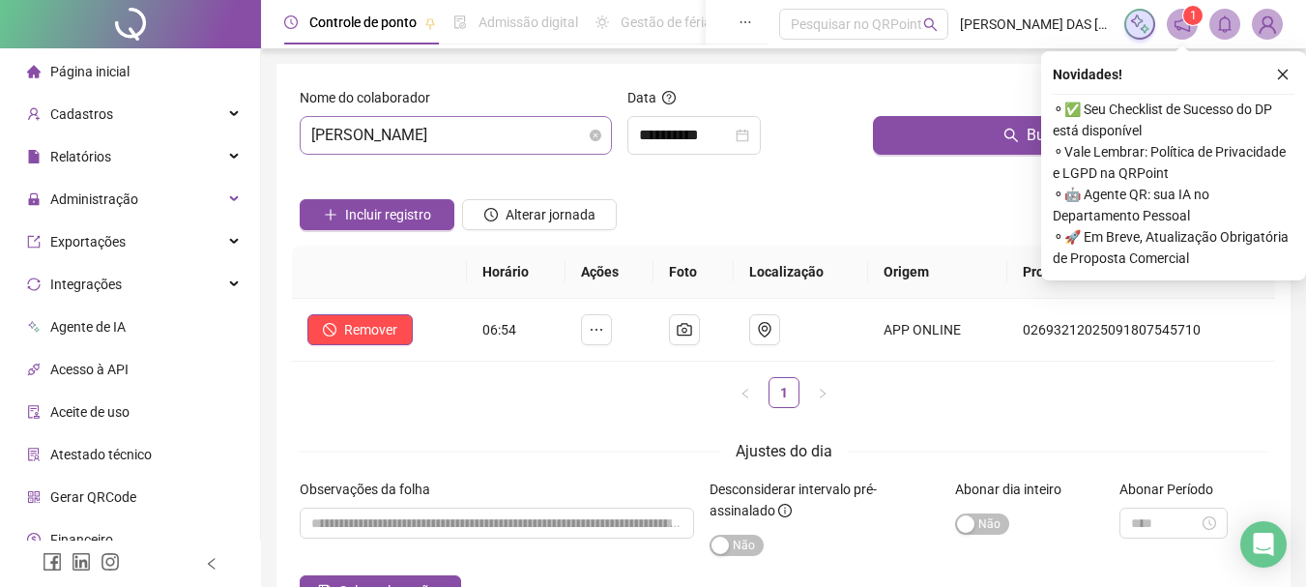
click at [523, 147] on span "[PERSON_NAME]" at bounding box center [455, 135] width 289 height 37
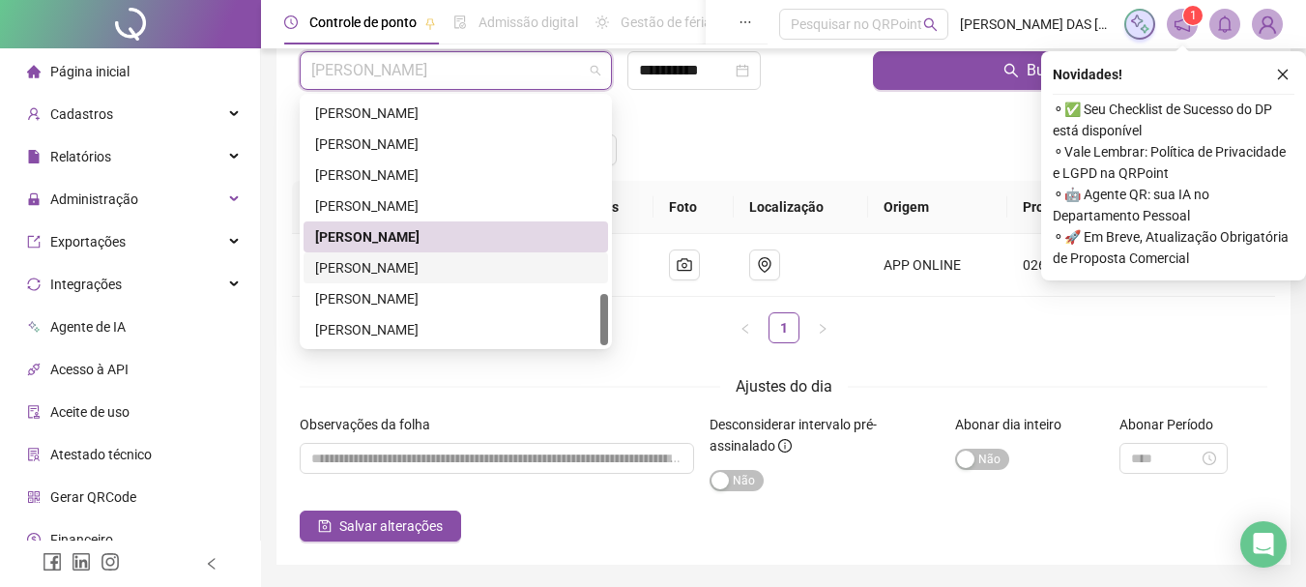
scroll to position [126, 0]
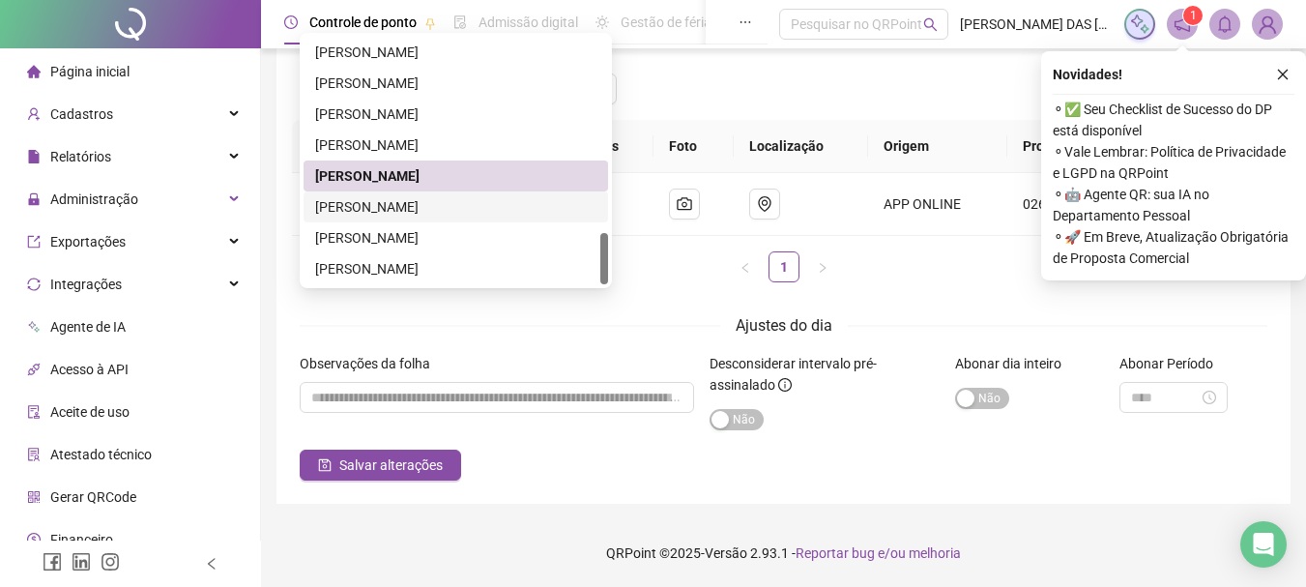
click at [367, 208] on div "[PERSON_NAME]" at bounding box center [455, 206] width 281 height 21
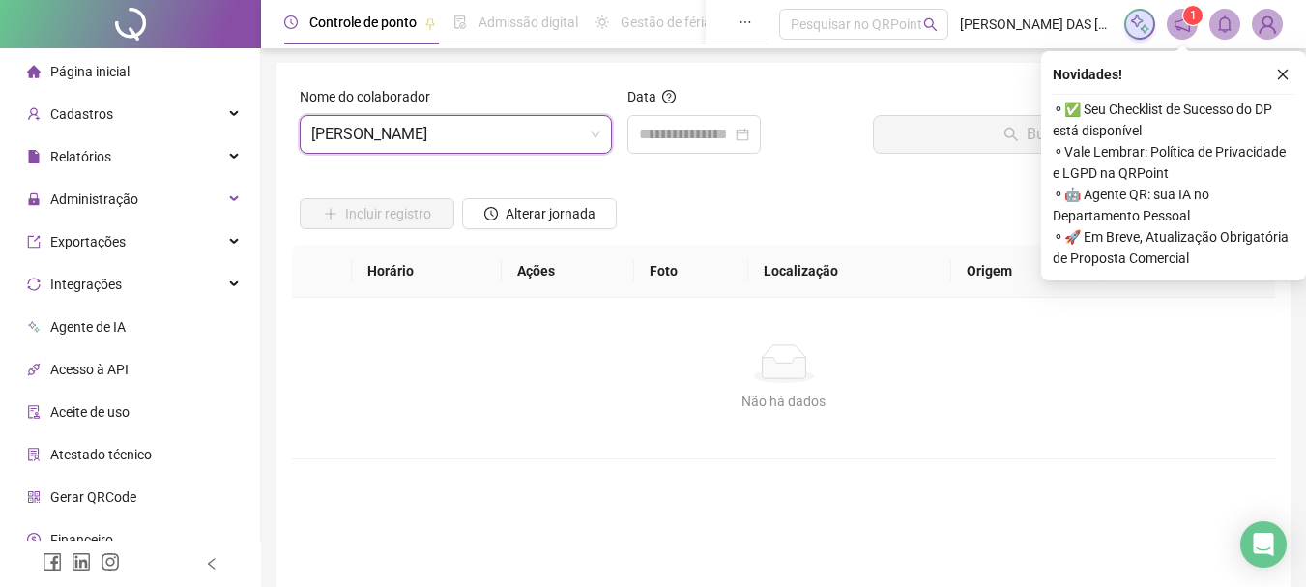
scroll to position [0, 0]
click at [671, 142] on input at bounding box center [685, 135] width 93 height 23
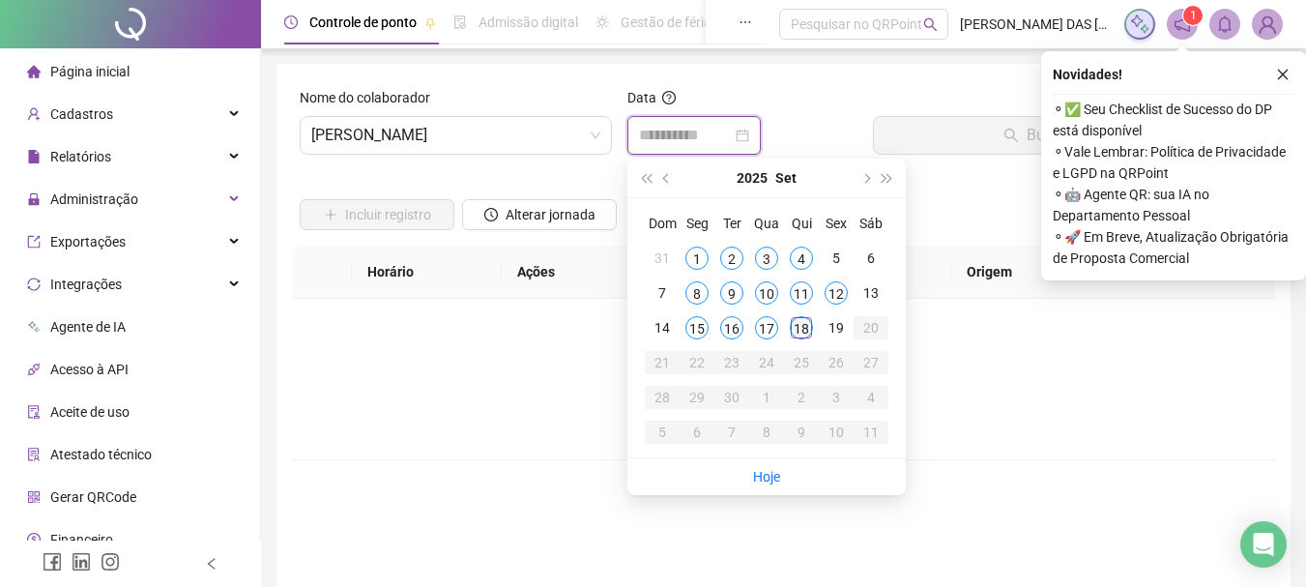
type input "**********"
click at [799, 331] on div "18" at bounding box center [801, 327] width 23 height 23
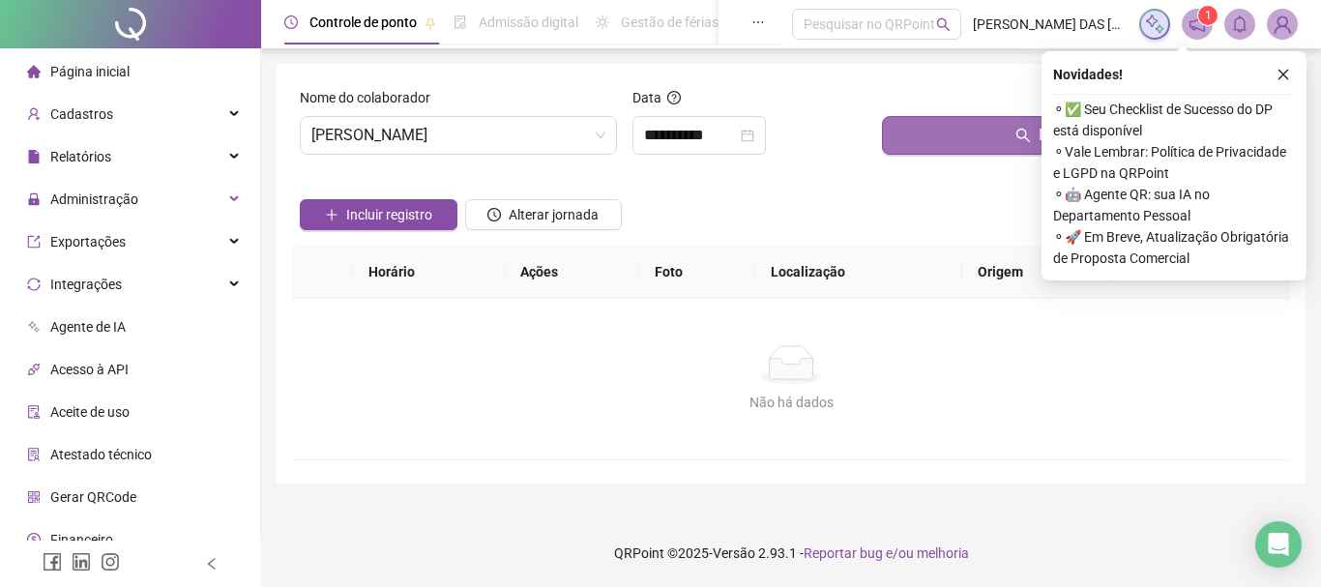
click at [958, 143] on button "Buscar registros" at bounding box center [1082, 135] width 400 height 39
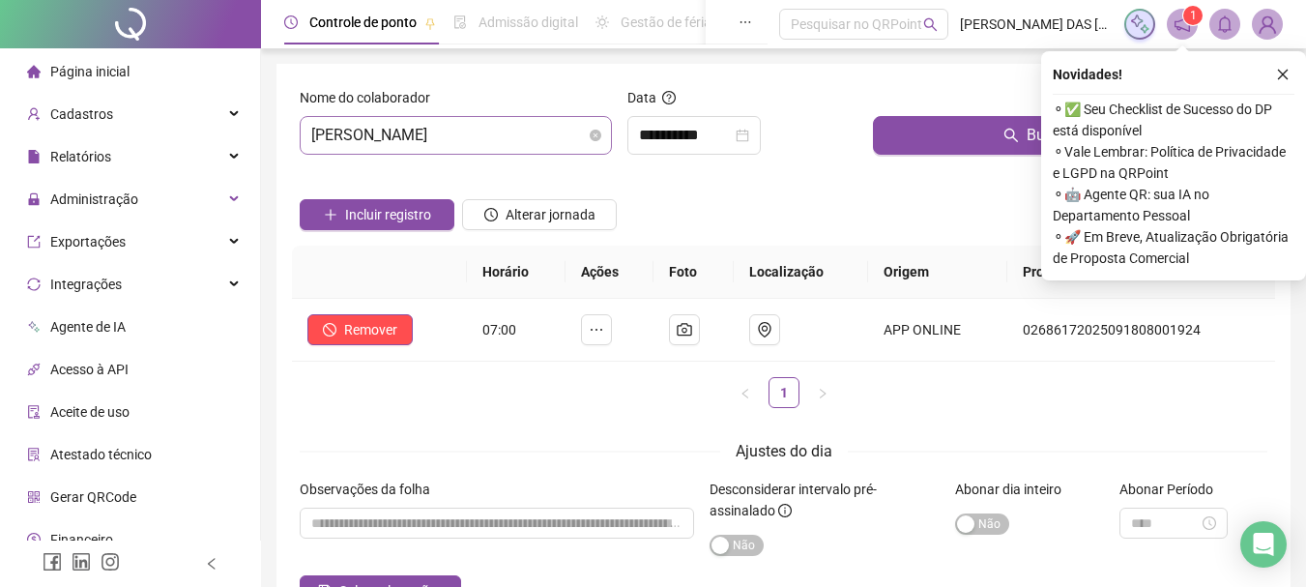
click at [532, 132] on span "[PERSON_NAME]" at bounding box center [455, 135] width 289 height 37
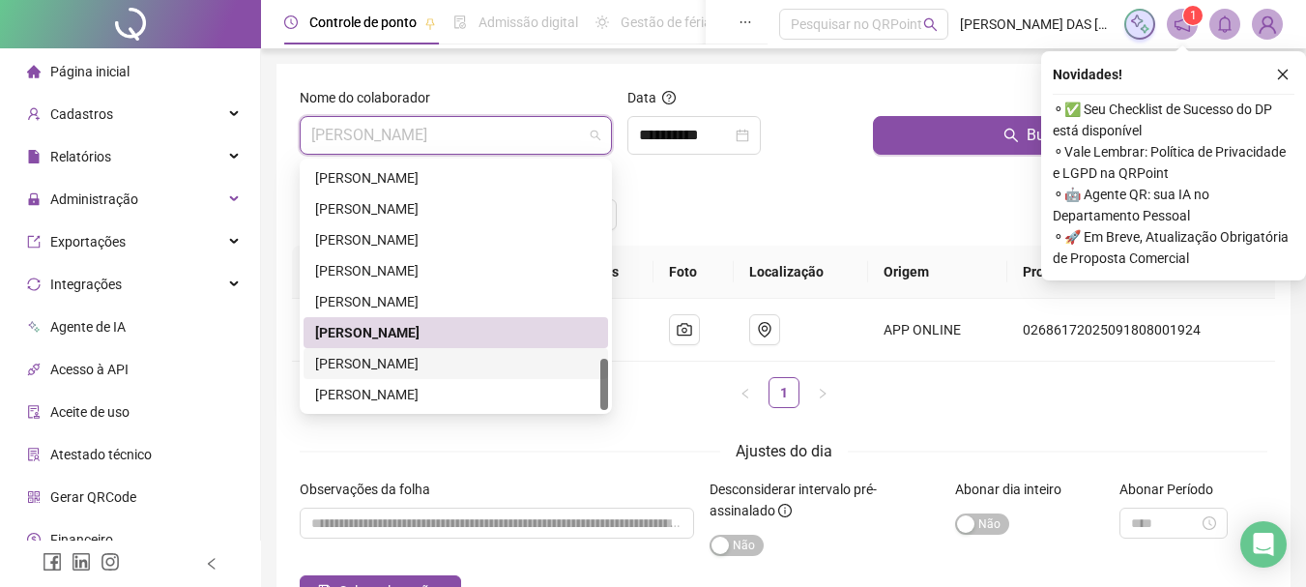
click at [357, 361] on div "[PERSON_NAME]" at bounding box center [455, 363] width 281 height 21
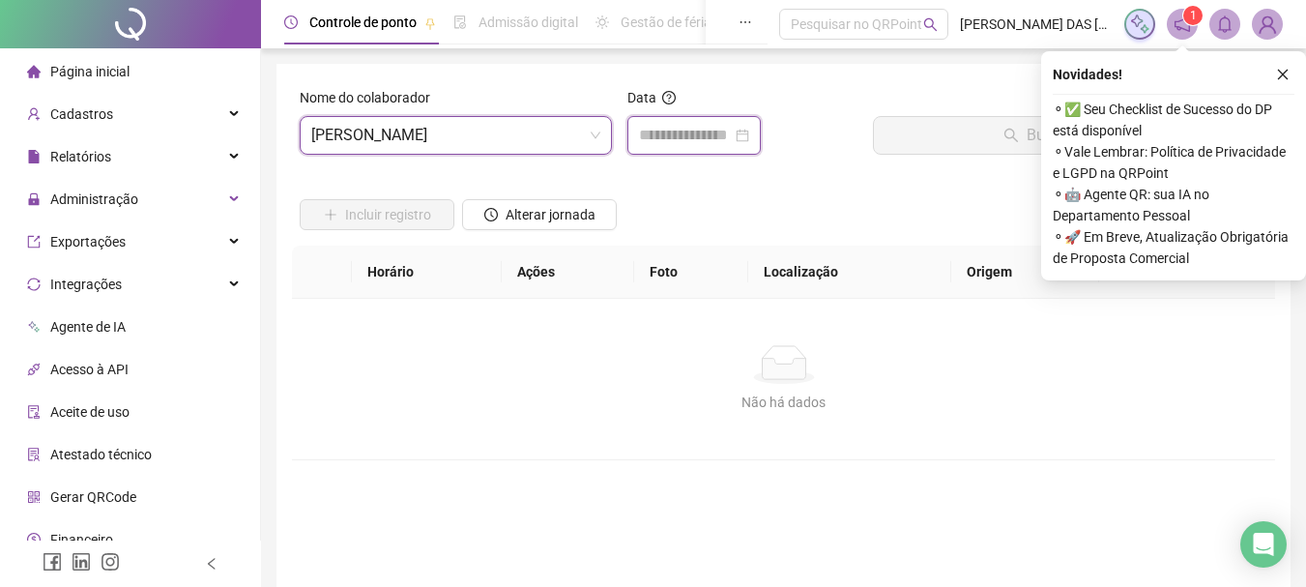
click at [691, 132] on input at bounding box center [685, 135] width 93 height 23
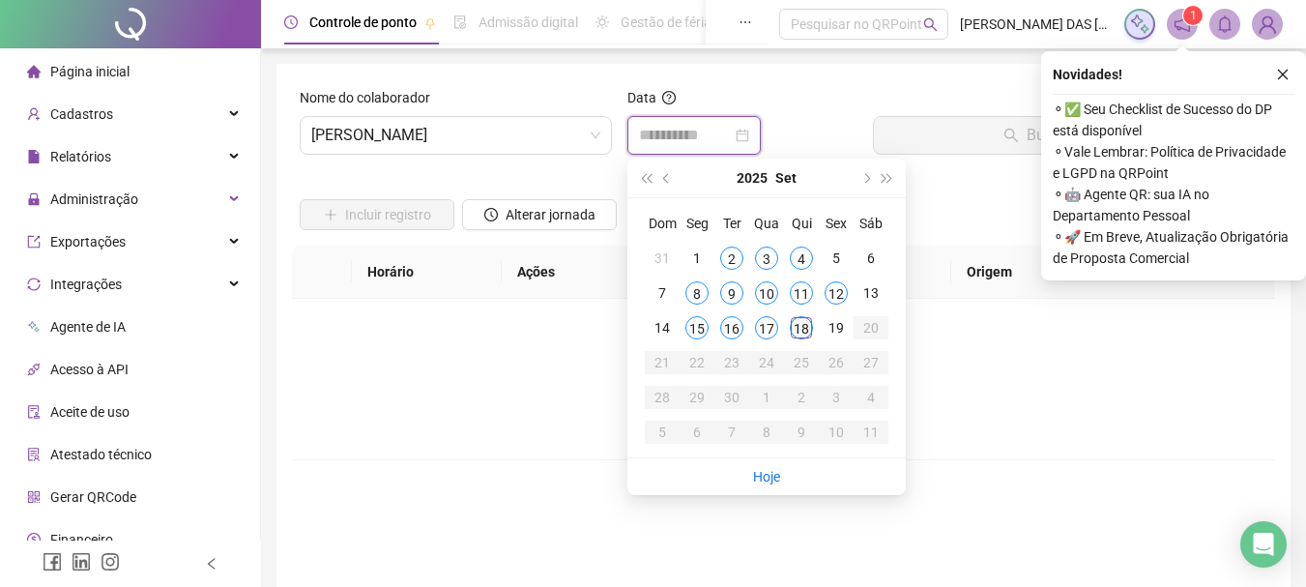
type input "**********"
drag, startPoint x: 801, startPoint y: 331, endPoint x: 832, endPoint y: 276, distance: 63.2
click at [802, 331] on div "18" at bounding box center [801, 327] width 23 height 23
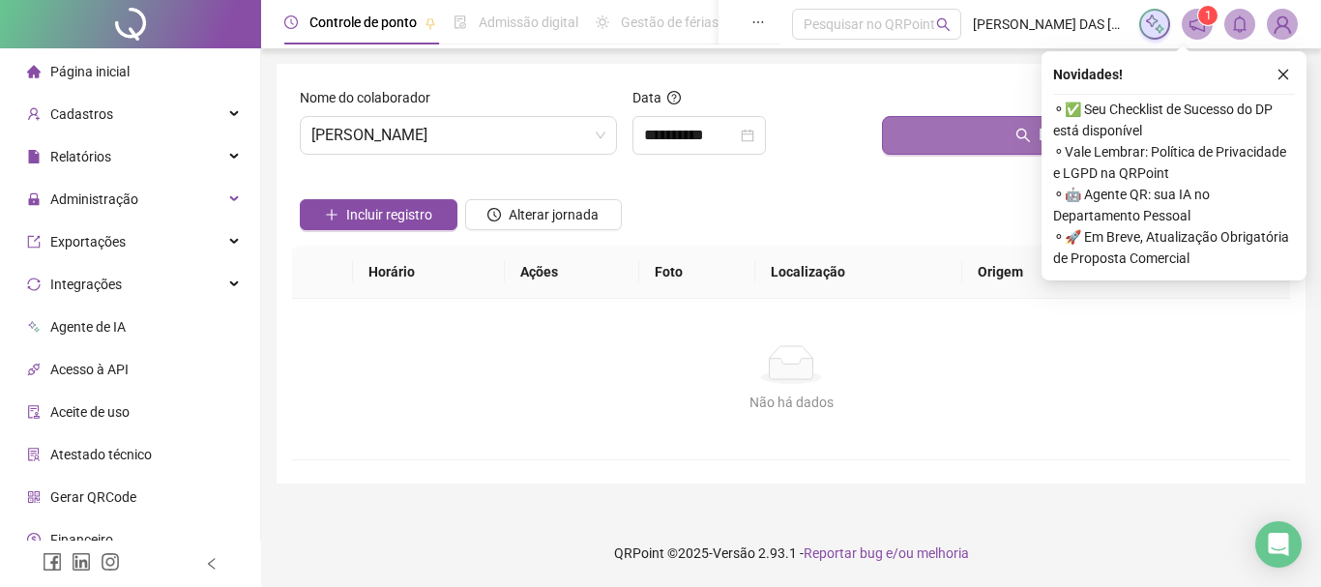
click at [930, 132] on button "Buscar registros" at bounding box center [1082, 135] width 400 height 39
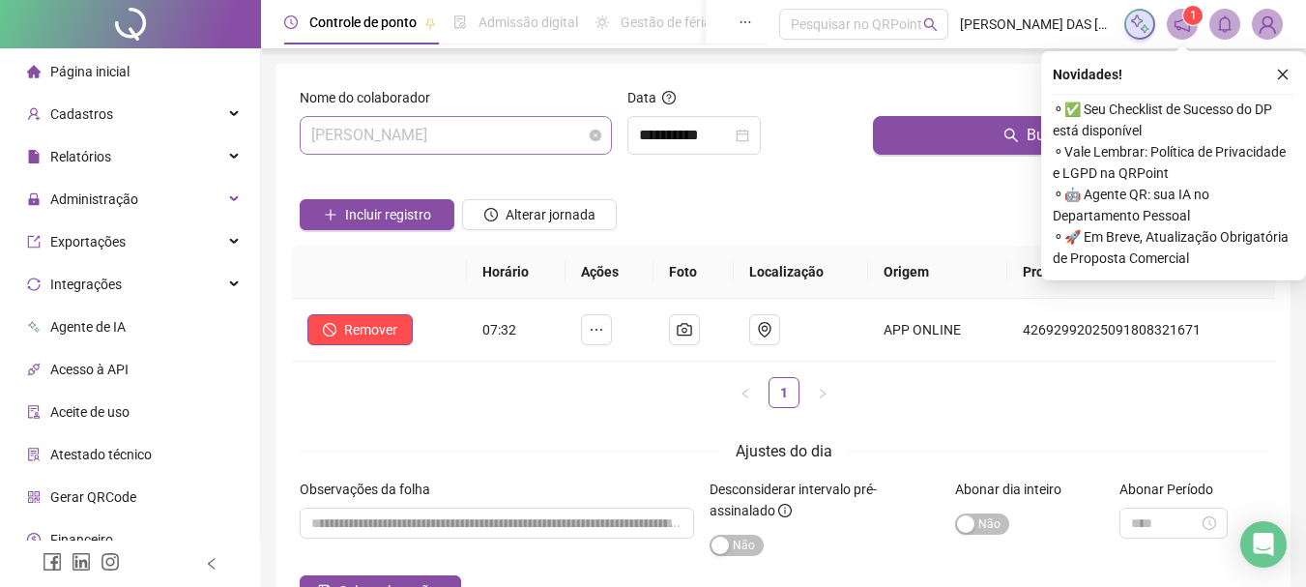
click at [520, 138] on span "[PERSON_NAME]" at bounding box center [455, 135] width 289 height 37
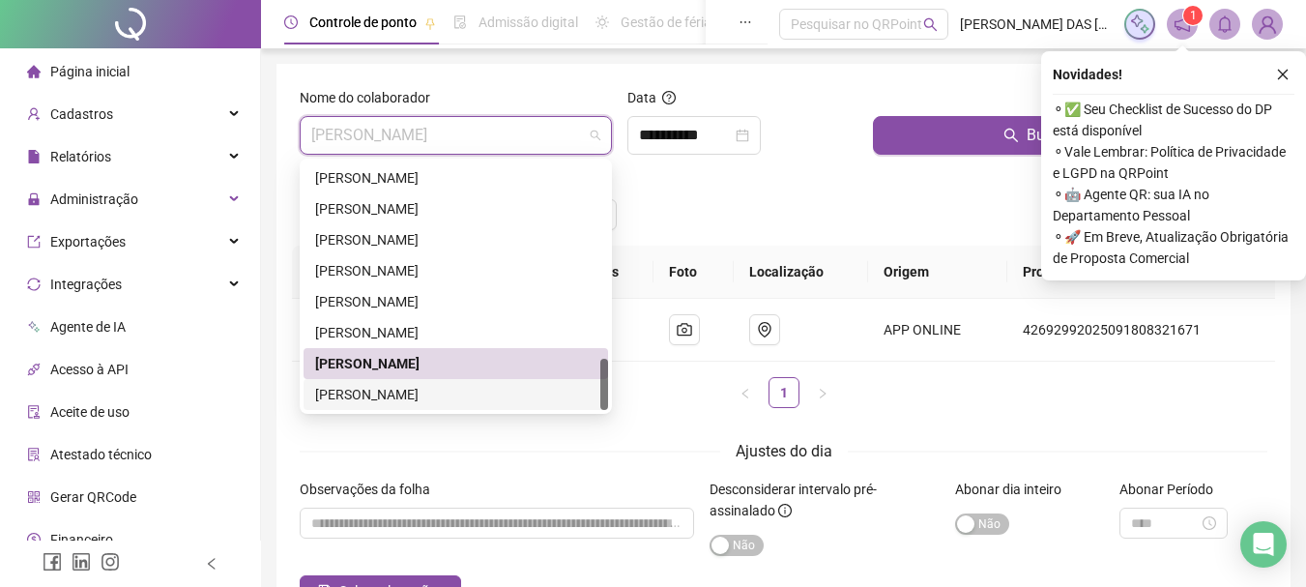
click at [401, 396] on div "WALLACE PINHEIRO DOS SANTOS" at bounding box center [455, 394] width 281 height 21
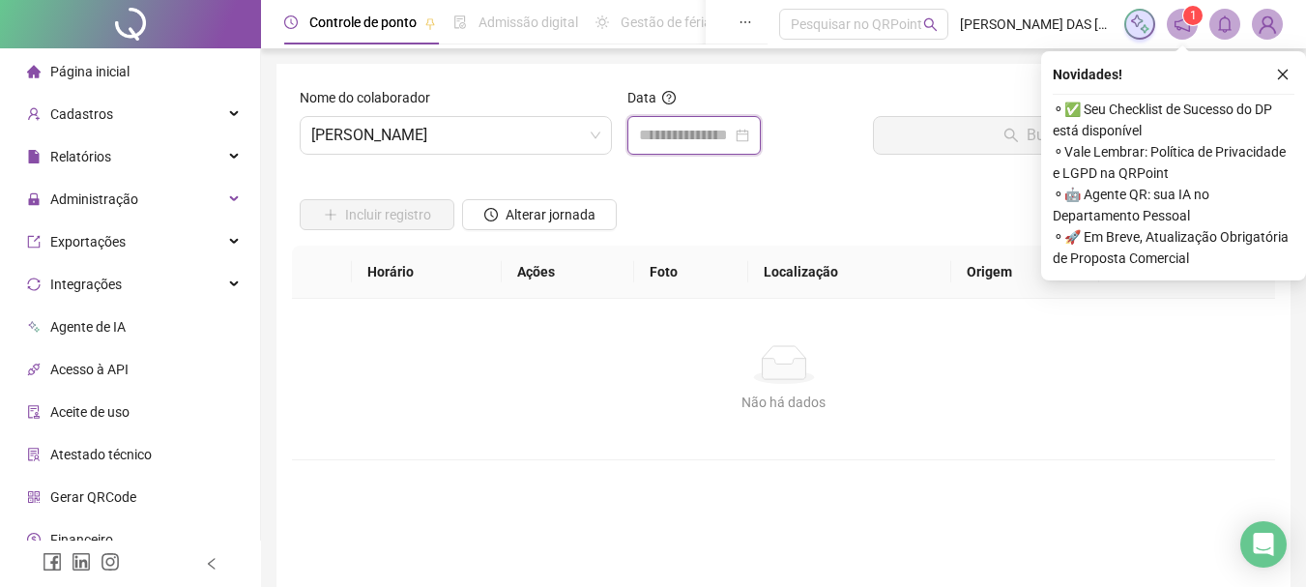
click at [696, 132] on input at bounding box center [685, 135] width 93 height 23
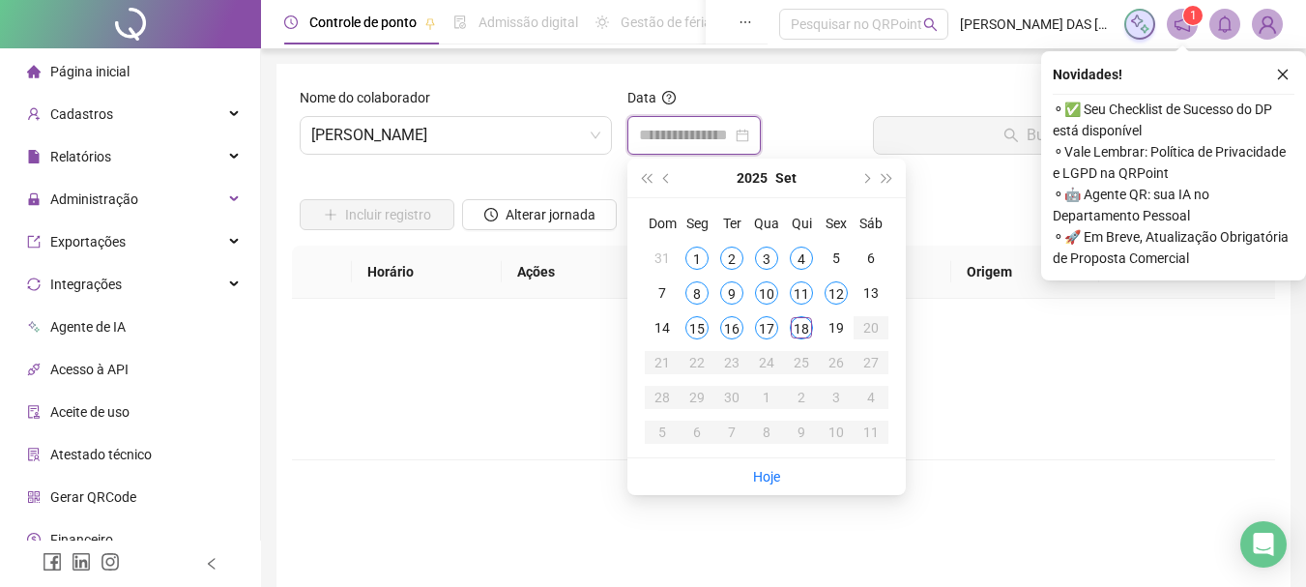
type input "**********"
click at [800, 332] on div "18" at bounding box center [801, 327] width 23 height 23
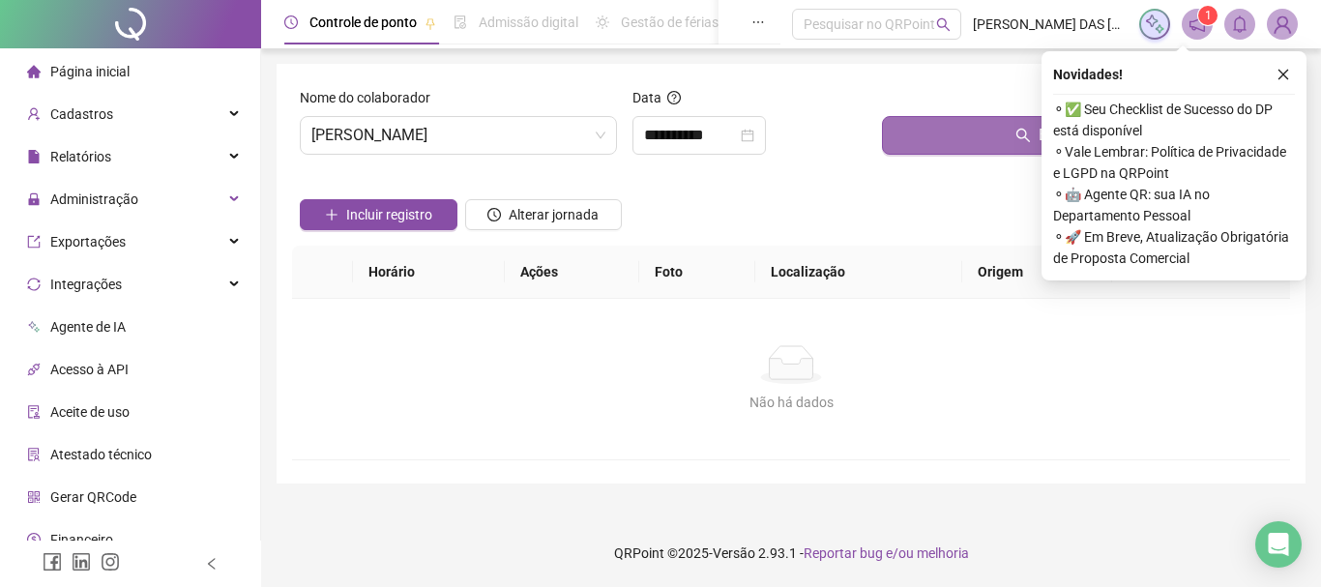
click at [955, 131] on button "Buscar registros" at bounding box center [1082, 135] width 400 height 39
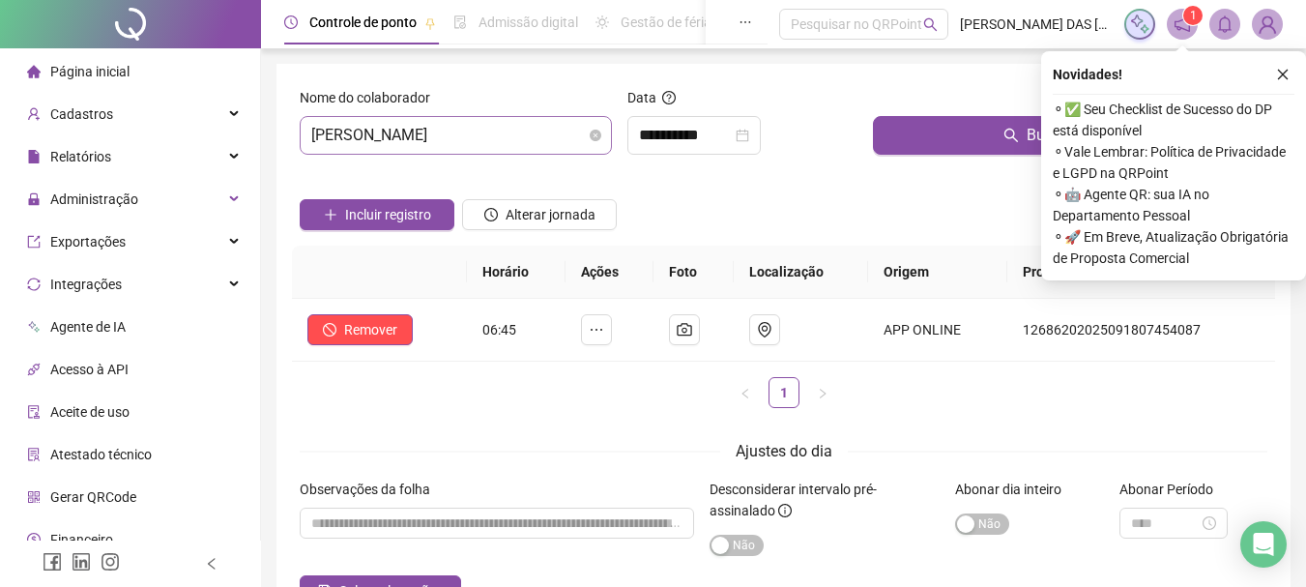
click at [560, 140] on span "WALLACE PINHEIRO DOS SANTOS" at bounding box center [455, 135] width 289 height 37
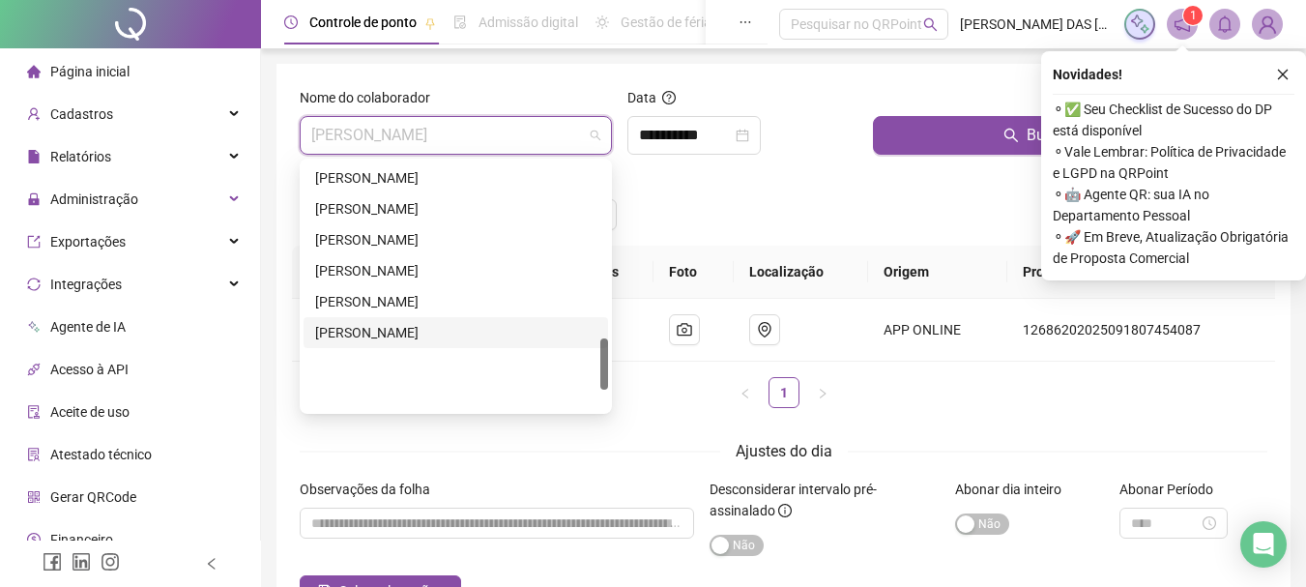
scroll to position [831, 0]
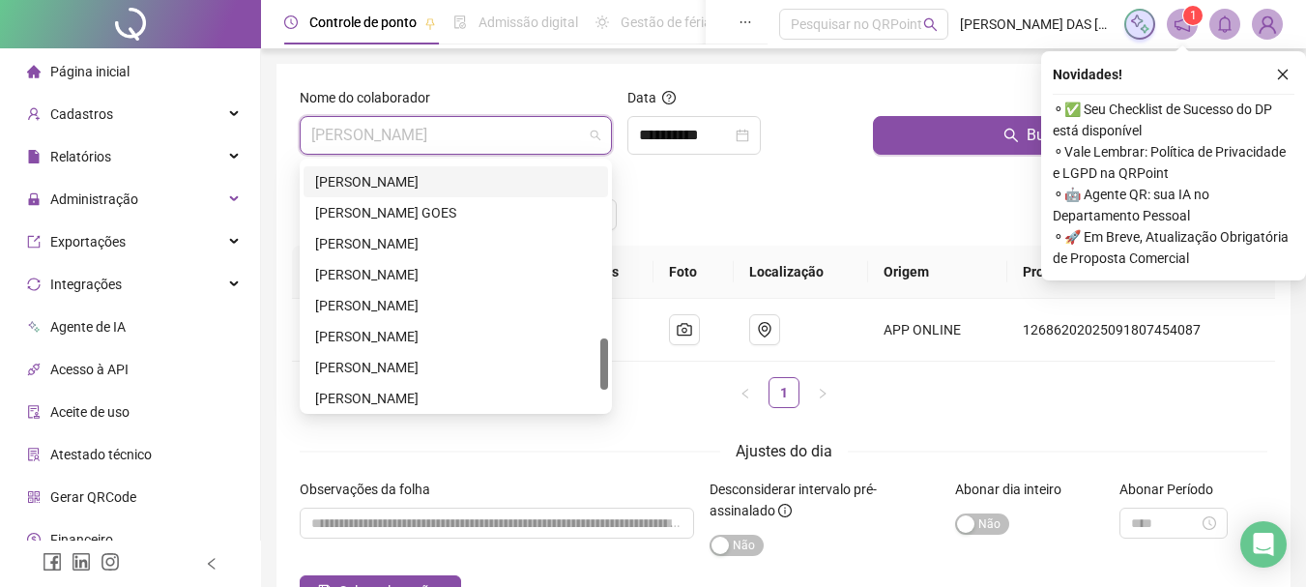
click at [392, 188] on div "[PERSON_NAME]" at bounding box center [455, 181] width 281 height 21
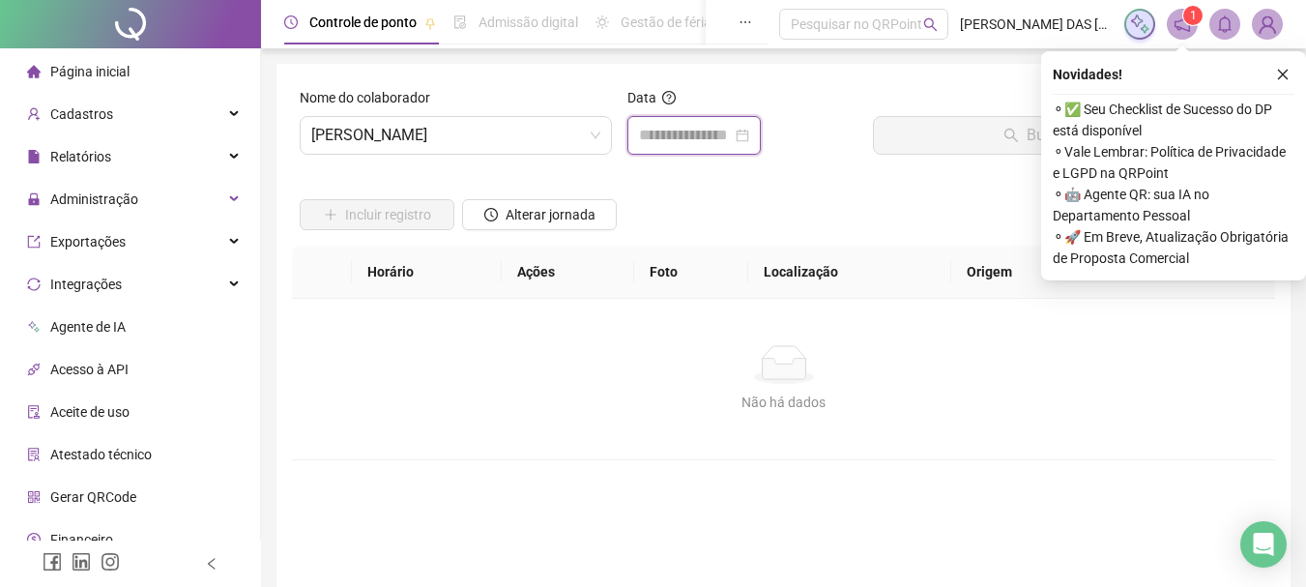
click at [704, 137] on input at bounding box center [685, 135] width 93 height 23
click at [465, 144] on input "search" at bounding box center [447, 135] width 272 height 37
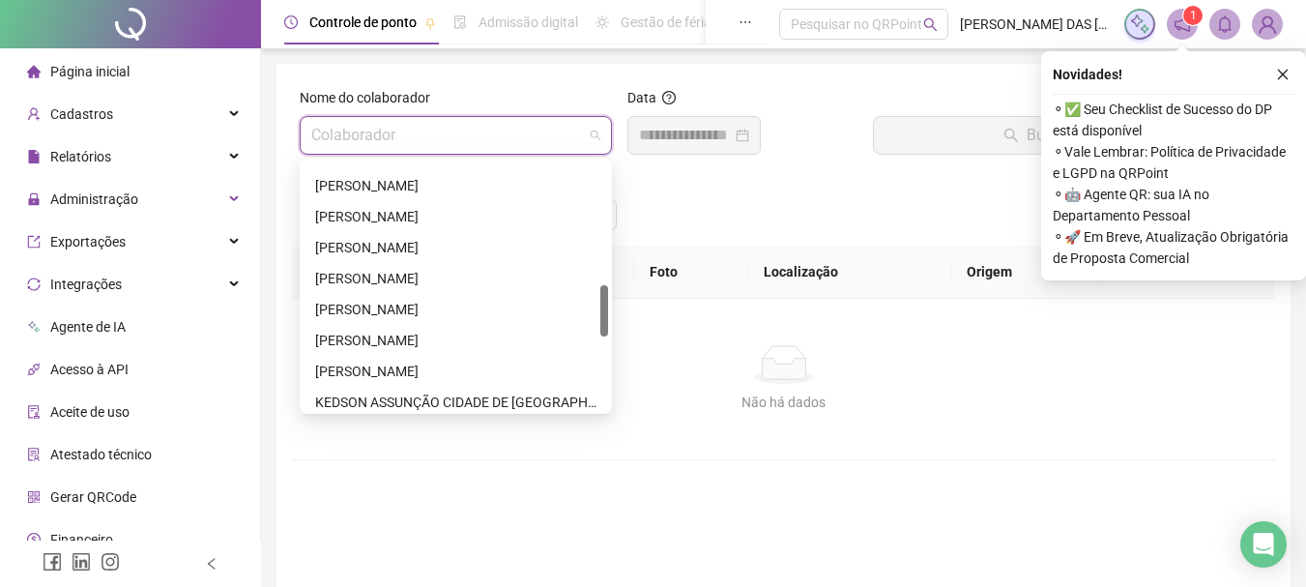
scroll to position [773, 0]
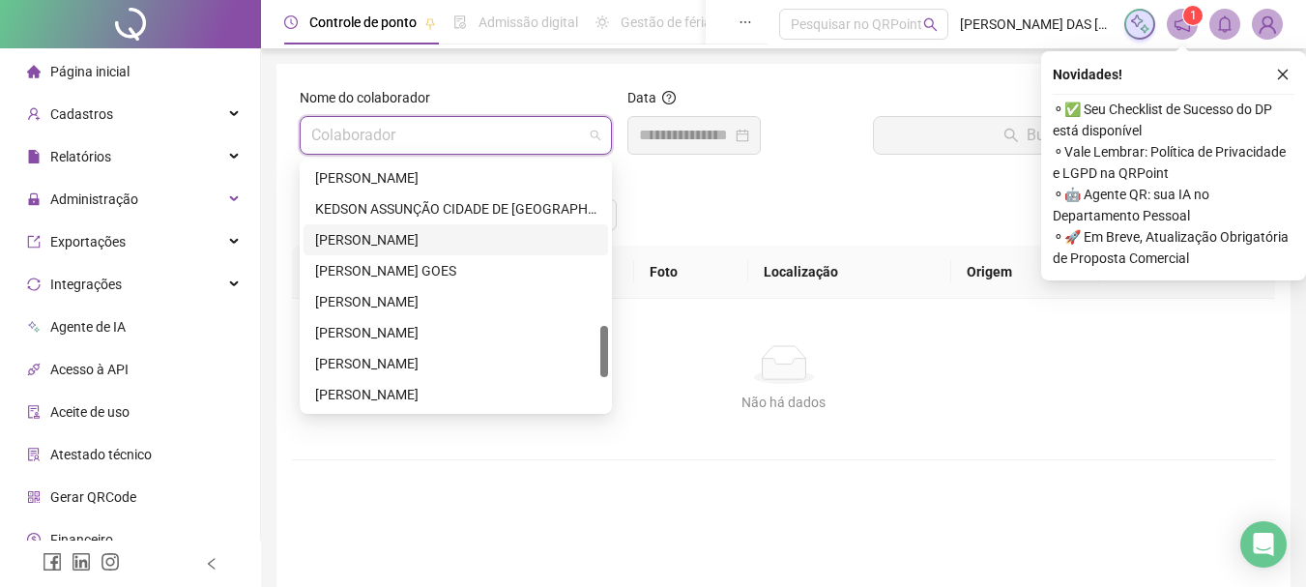
click at [421, 245] on div "[PERSON_NAME]" at bounding box center [455, 239] width 281 height 21
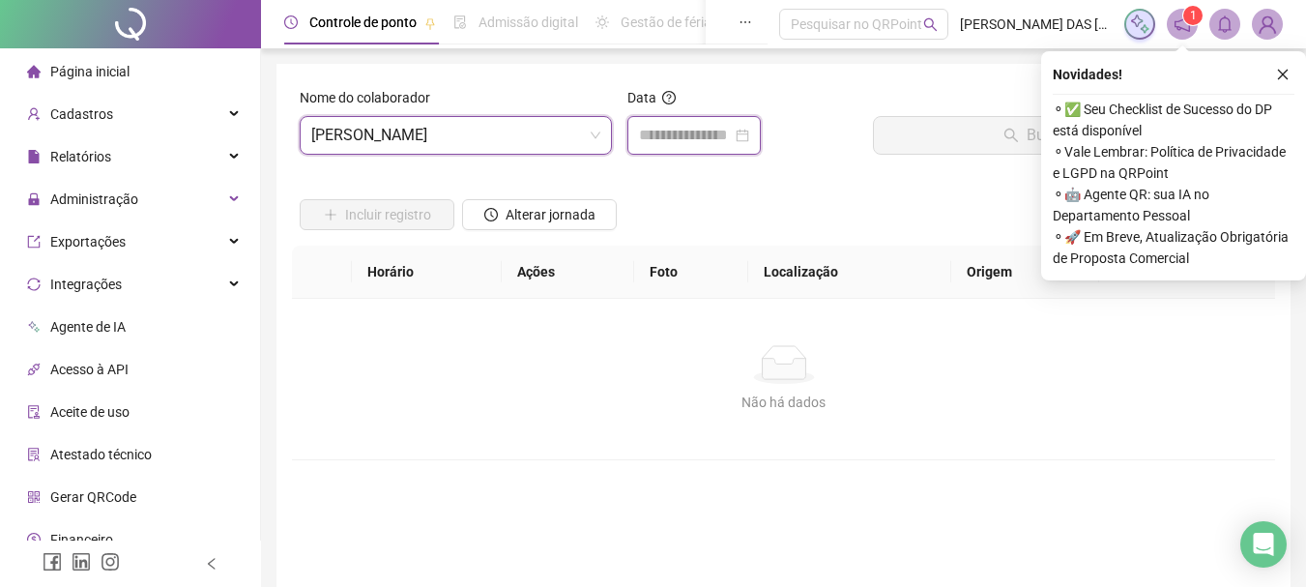
click at [681, 142] on input at bounding box center [685, 135] width 93 height 23
click at [410, 135] on input "search" at bounding box center [447, 135] width 272 height 37
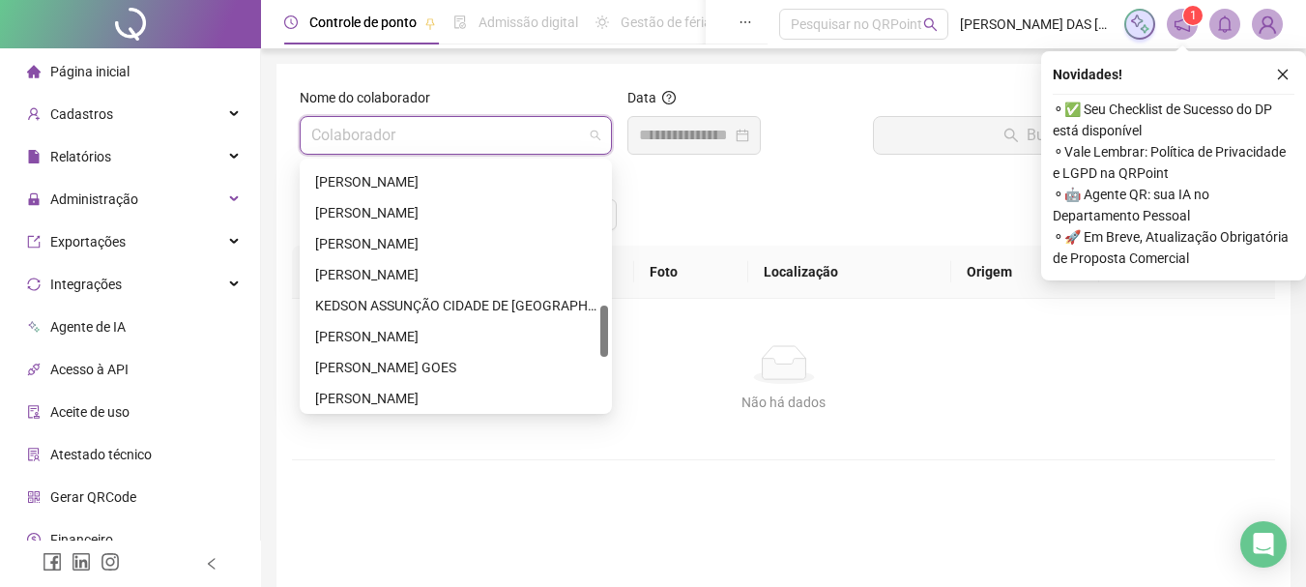
scroll to position [773, 0]
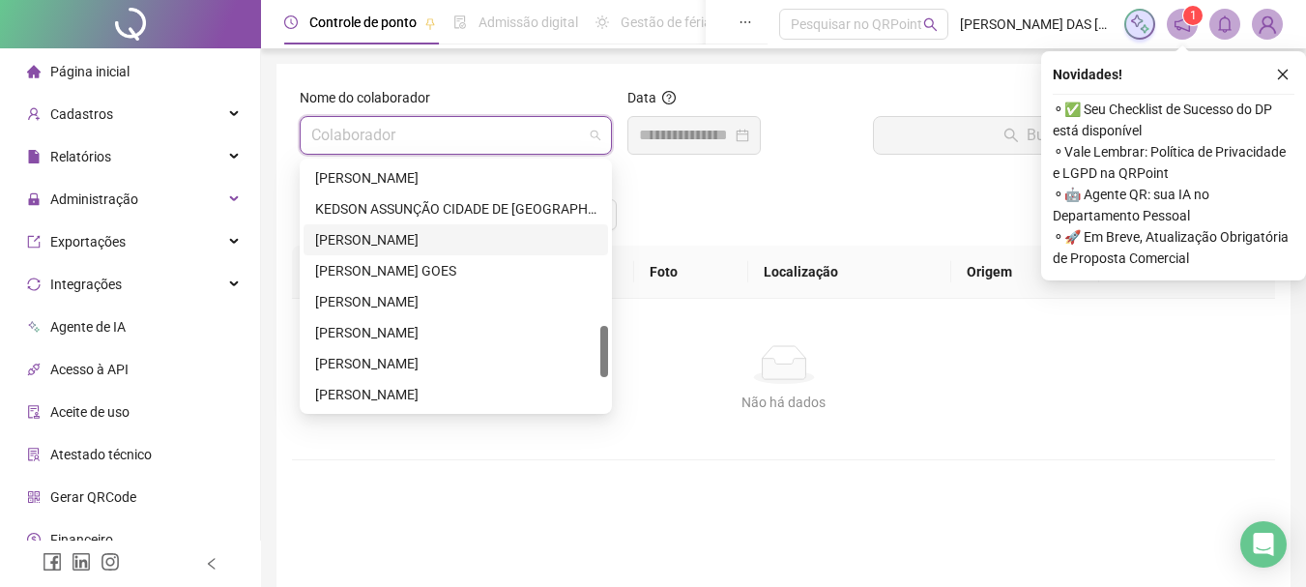
click at [363, 242] on div "[PERSON_NAME]" at bounding box center [455, 239] width 281 height 21
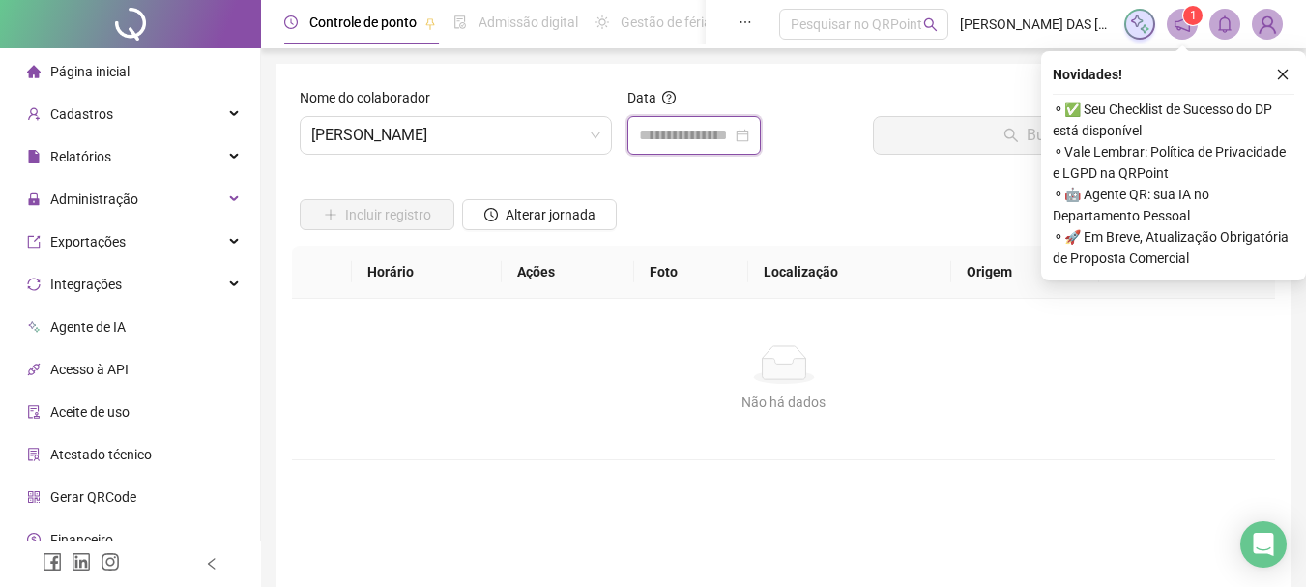
click at [719, 142] on input at bounding box center [685, 135] width 93 height 23
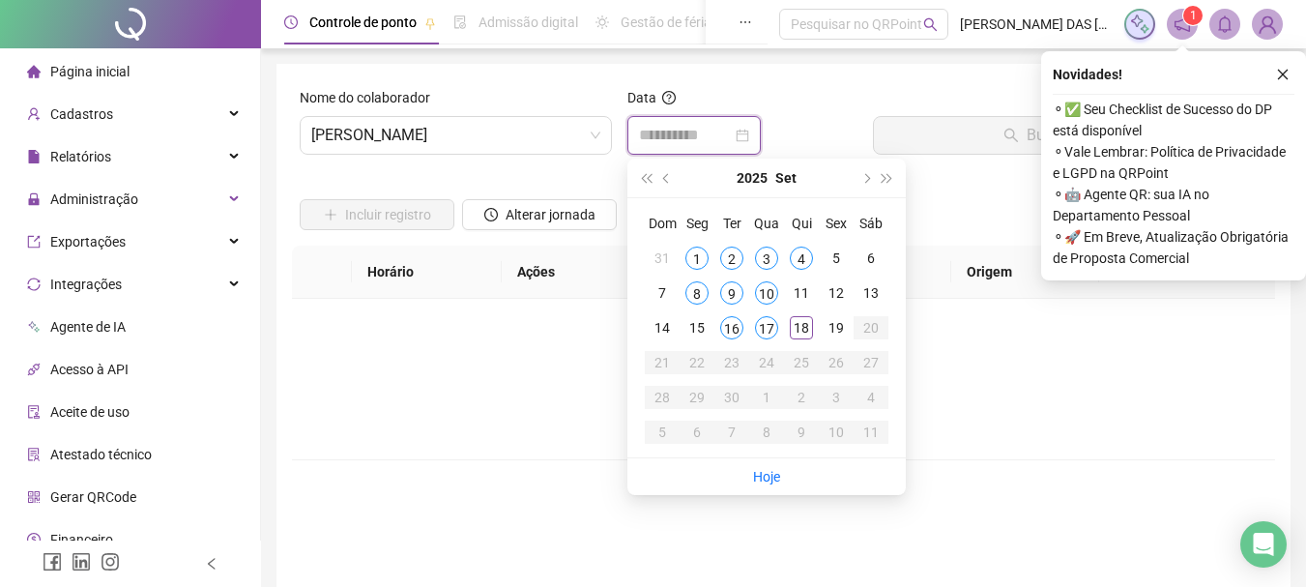
type input "**********"
click at [102, 74] on span "Página inicial" at bounding box center [89, 71] width 79 height 15
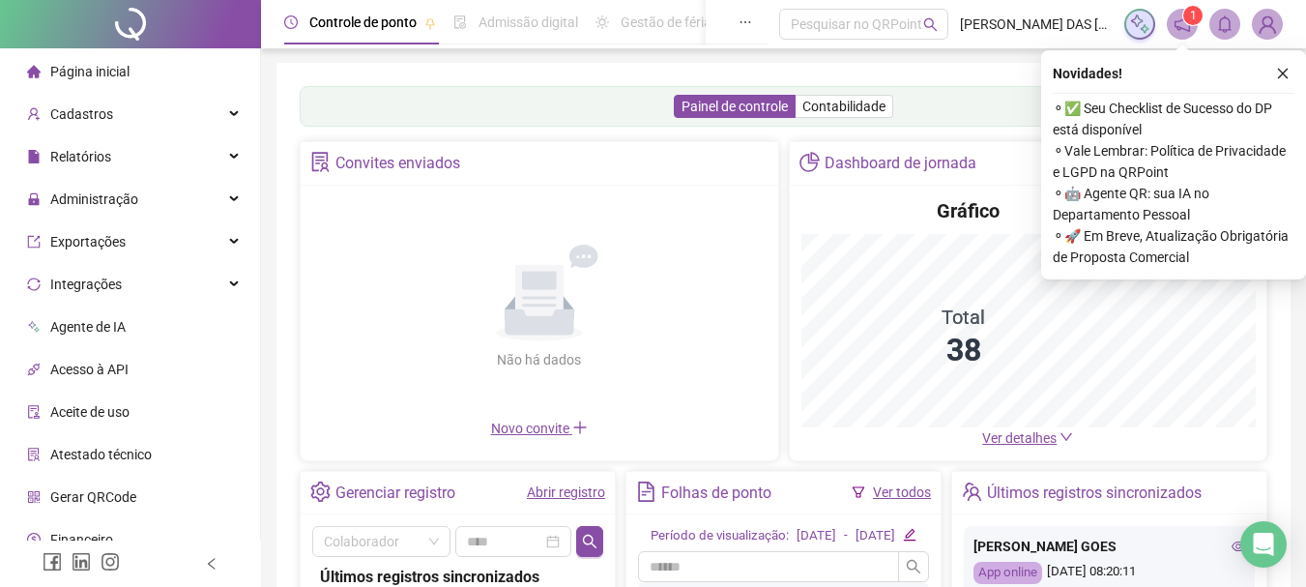
scroll to position [97, 0]
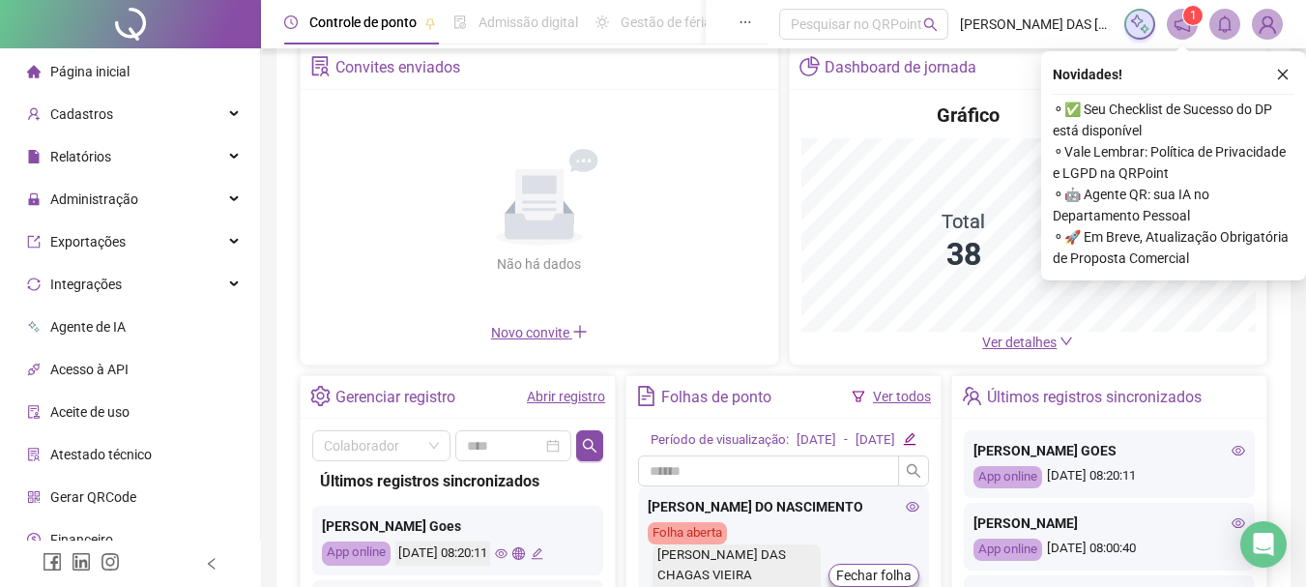
click at [543, 365] on div "Convites enviados Não há dados Não há dados Novo convite" at bounding box center [540, 205] width 480 height 320
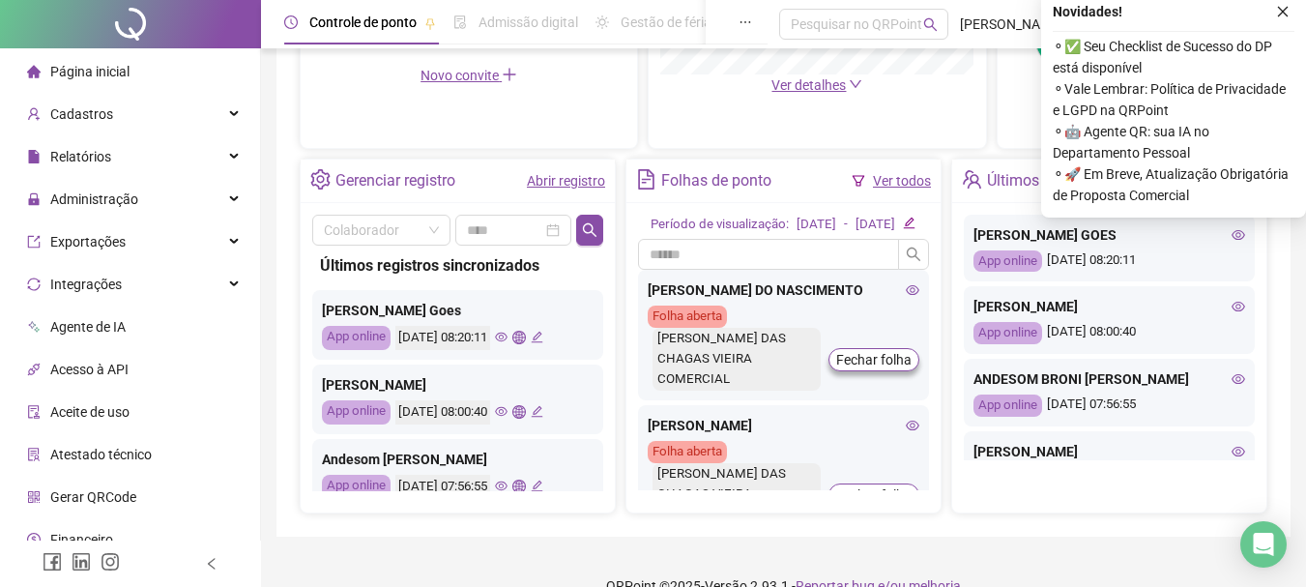
scroll to position [672, 0]
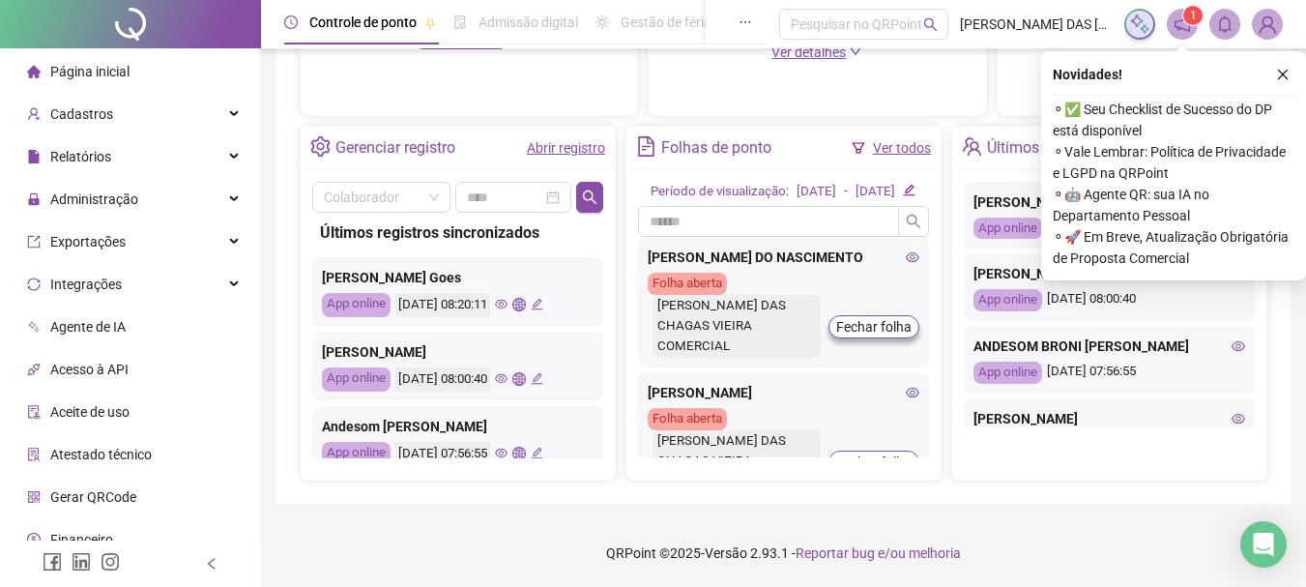
click at [575, 150] on link "Abrir registro" at bounding box center [566, 147] width 78 height 15
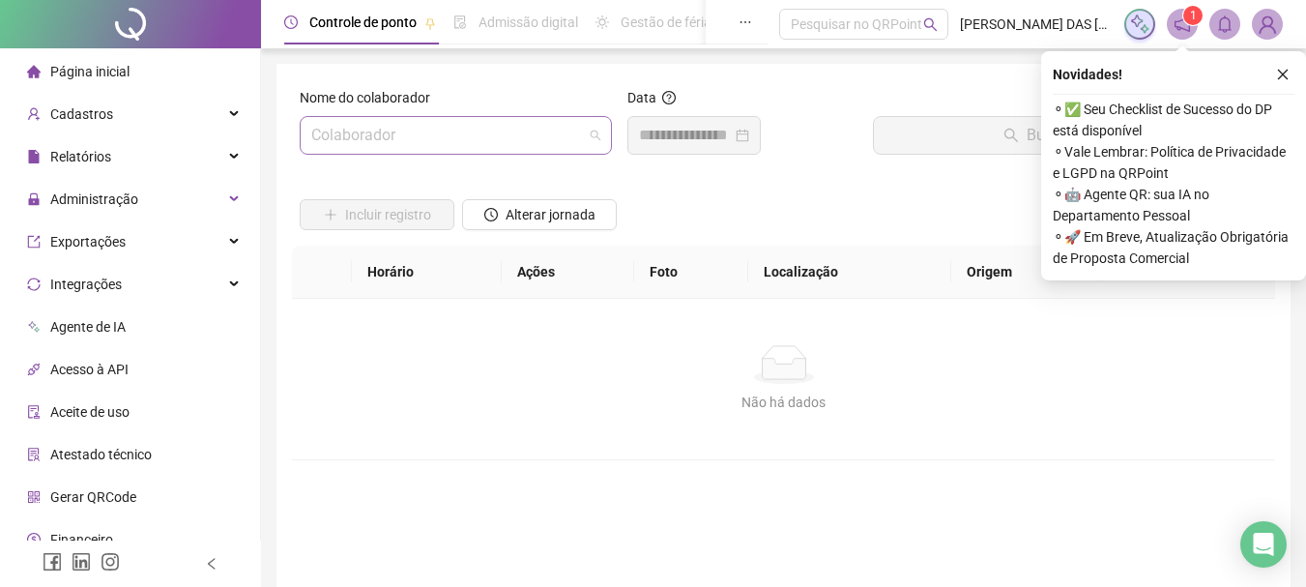
click at [477, 135] on input "search" at bounding box center [447, 135] width 272 height 37
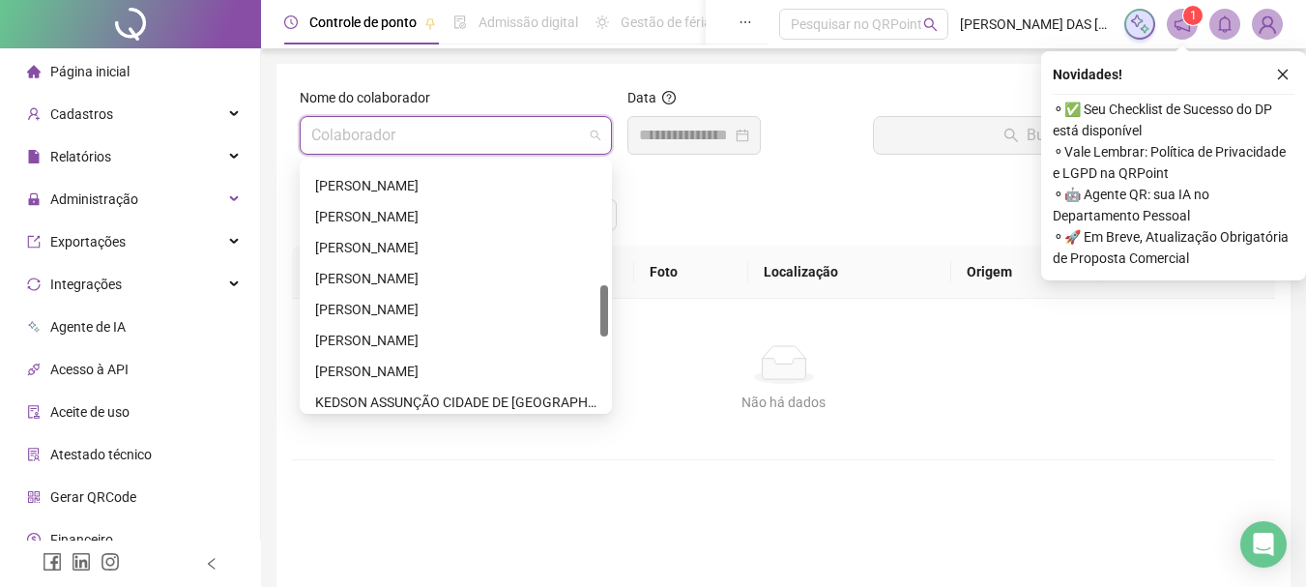
scroll to position [677, 0]
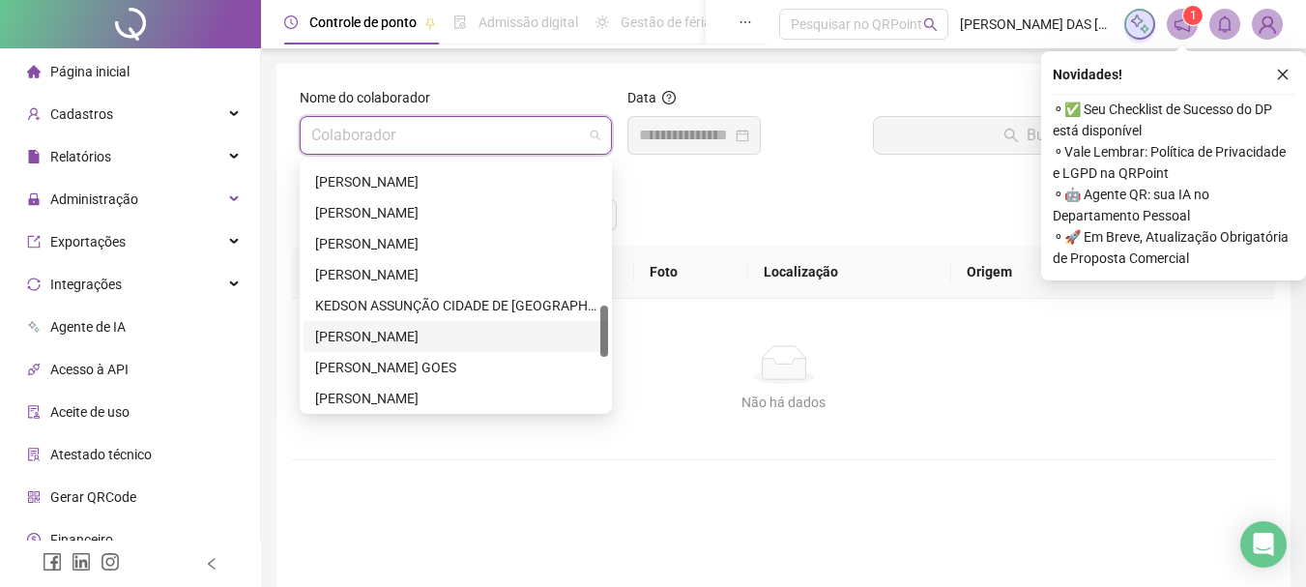
click at [393, 332] on div "[PERSON_NAME]" at bounding box center [455, 336] width 281 height 21
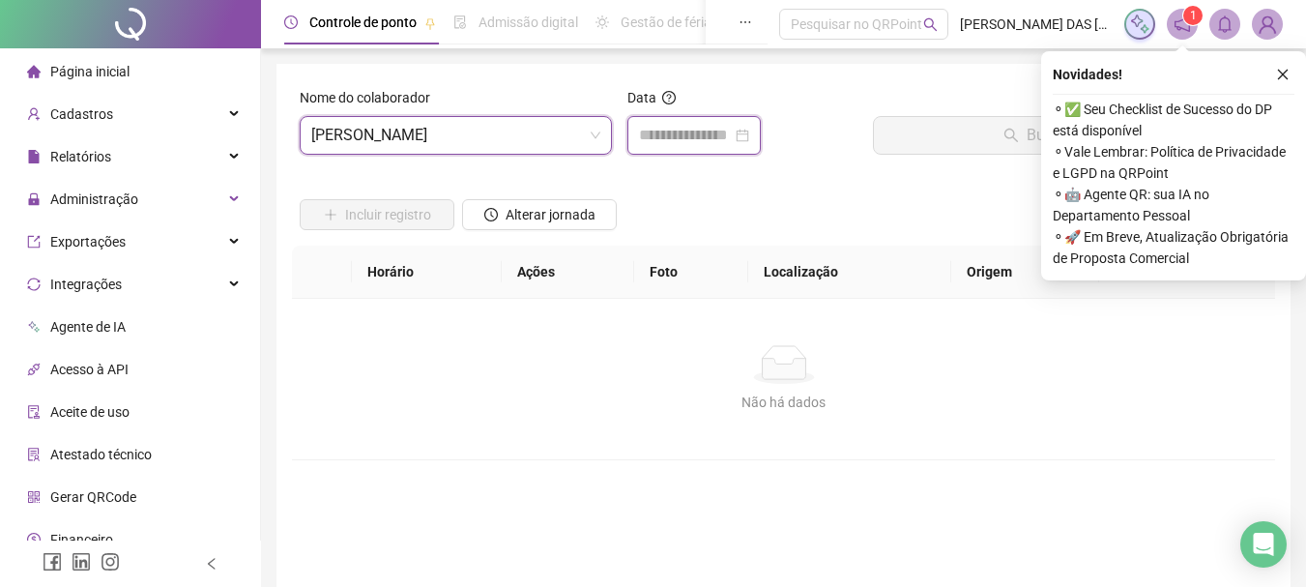
click at [682, 135] on input at bounding box center [685, 135] width 93 height 23
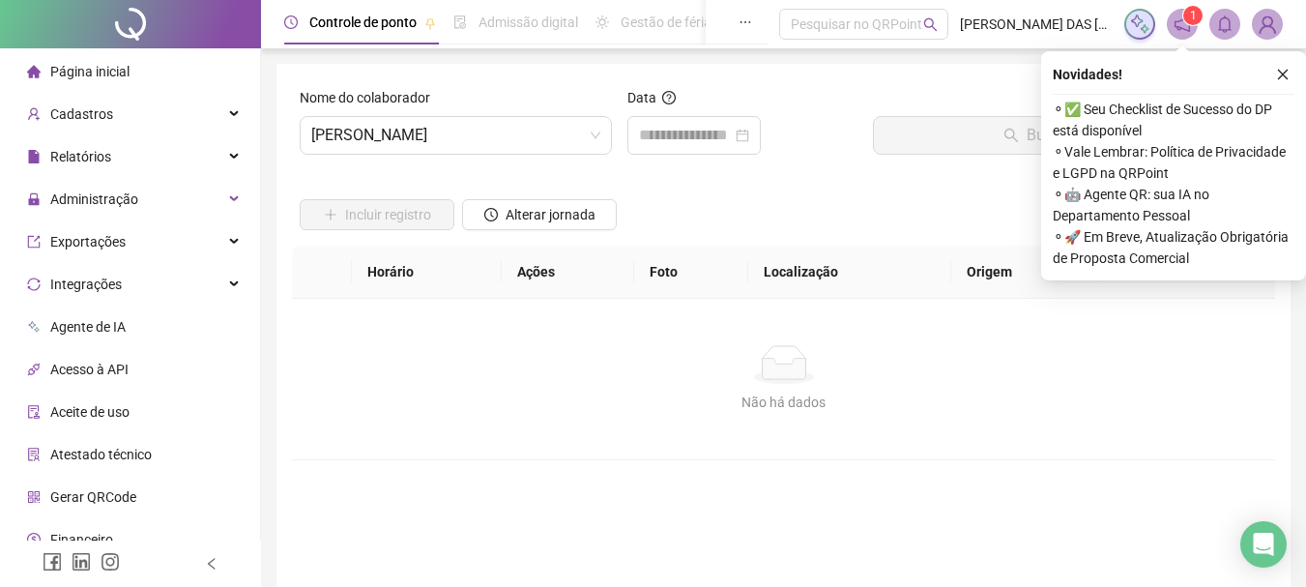
click at [76, 64] on span "Página inicial" at bounding box center [89, 71] width 79 height 15
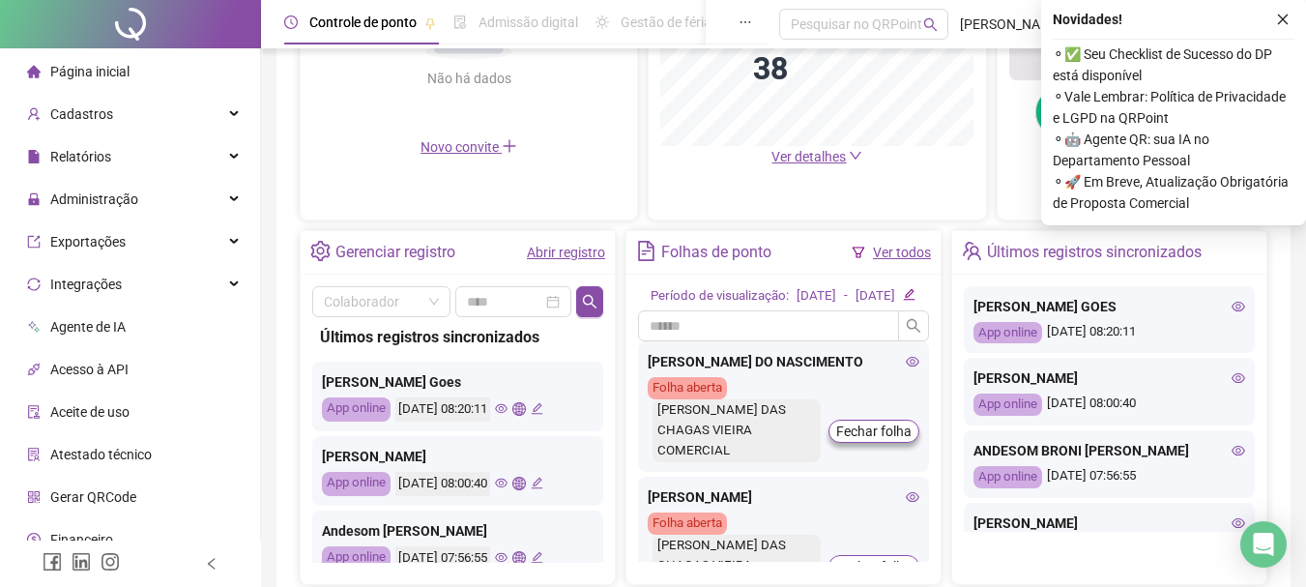
scroll to position [580, 0]
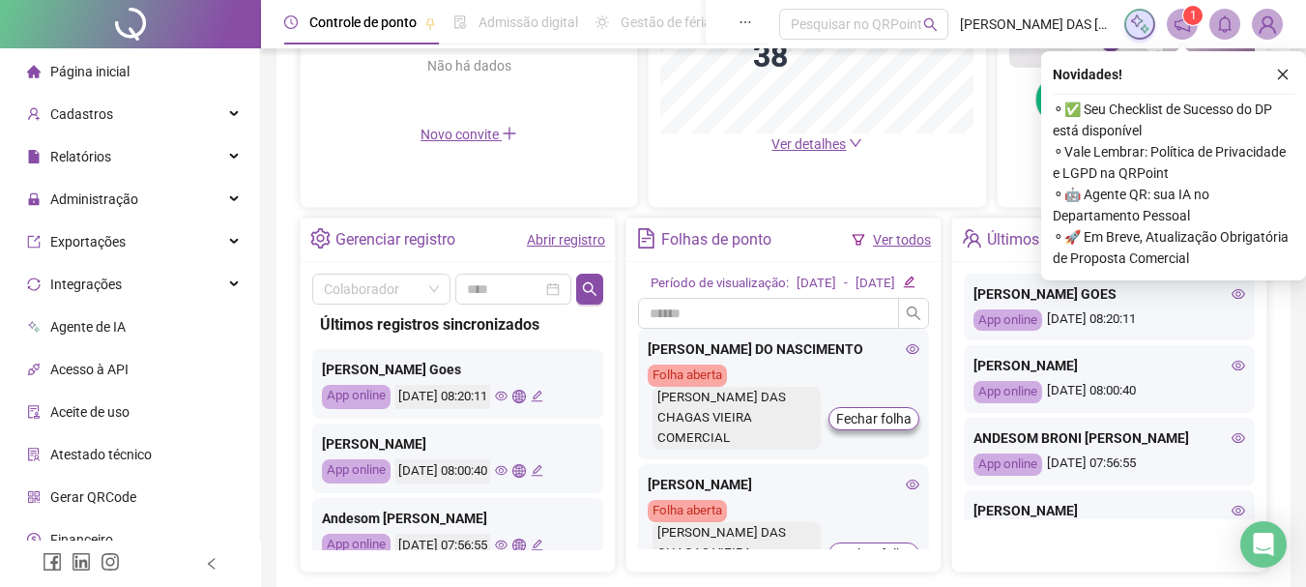
click at [572, 239] on link "Abrir registro" at bounding box center [566, 239] width 78 height 15
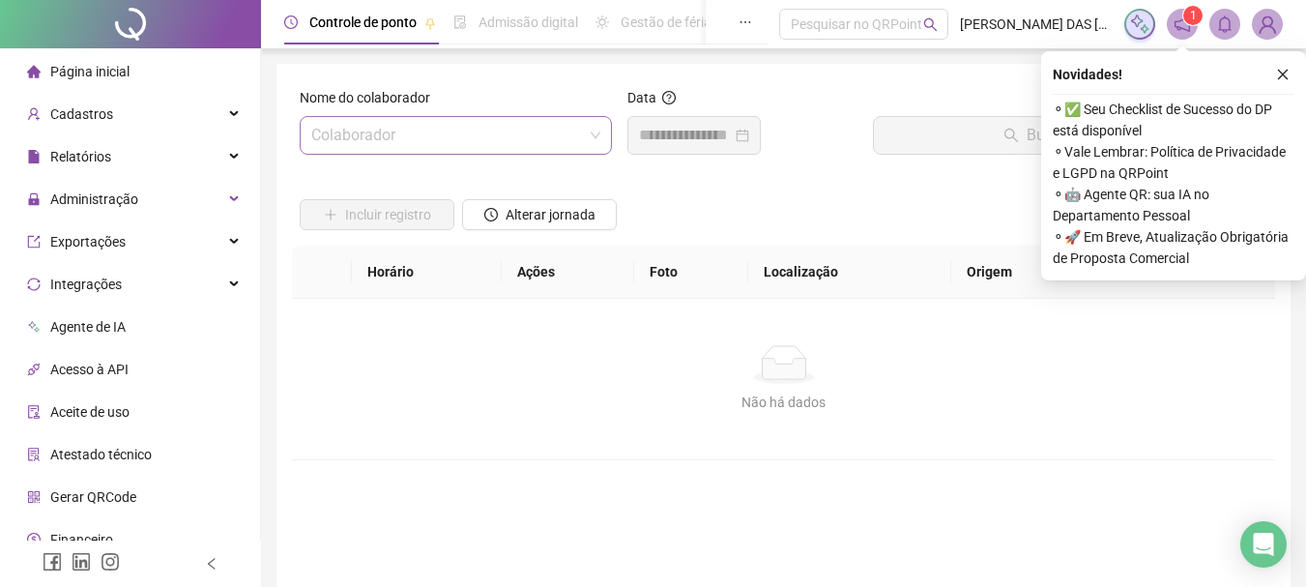
click at [511, 134] on input "search" at bounding box center [447, 135] width 272 height 37
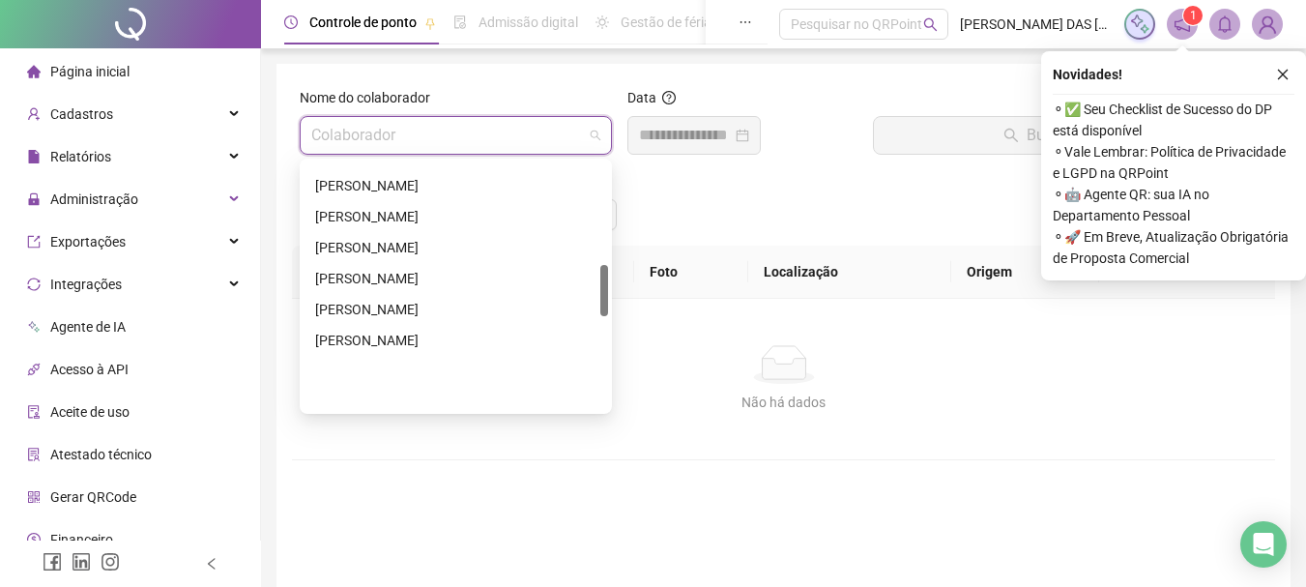
scroll to position [483, 0]
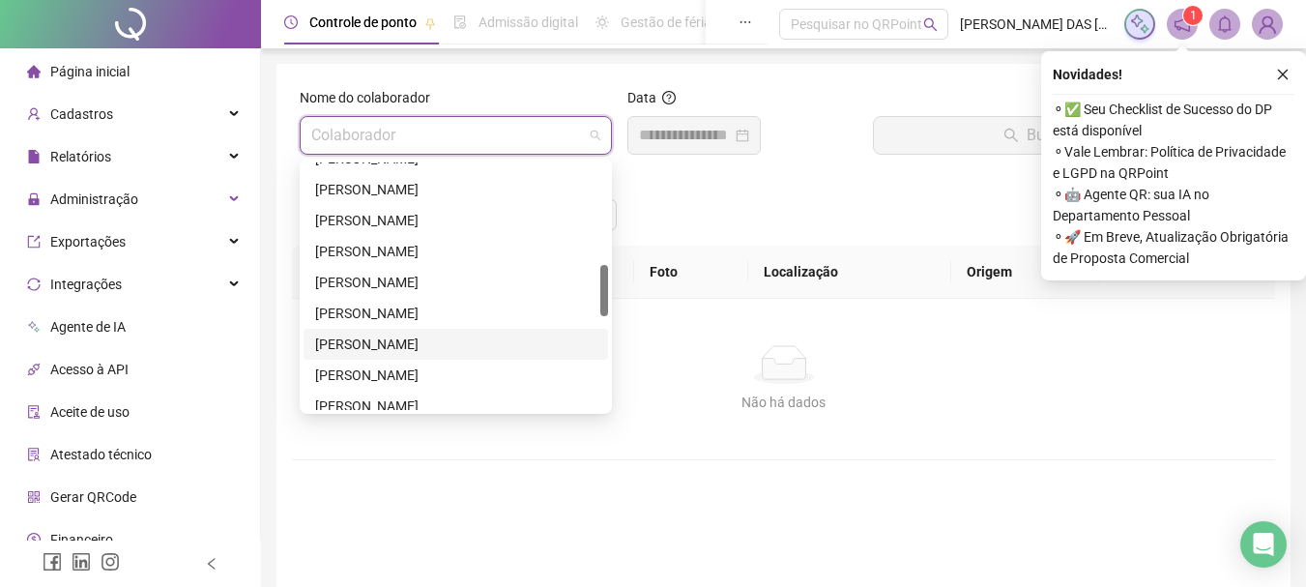
click at [370, 342] on div "[PERSON_NAME]" at bounding box center [455, 344] width 281 height 21
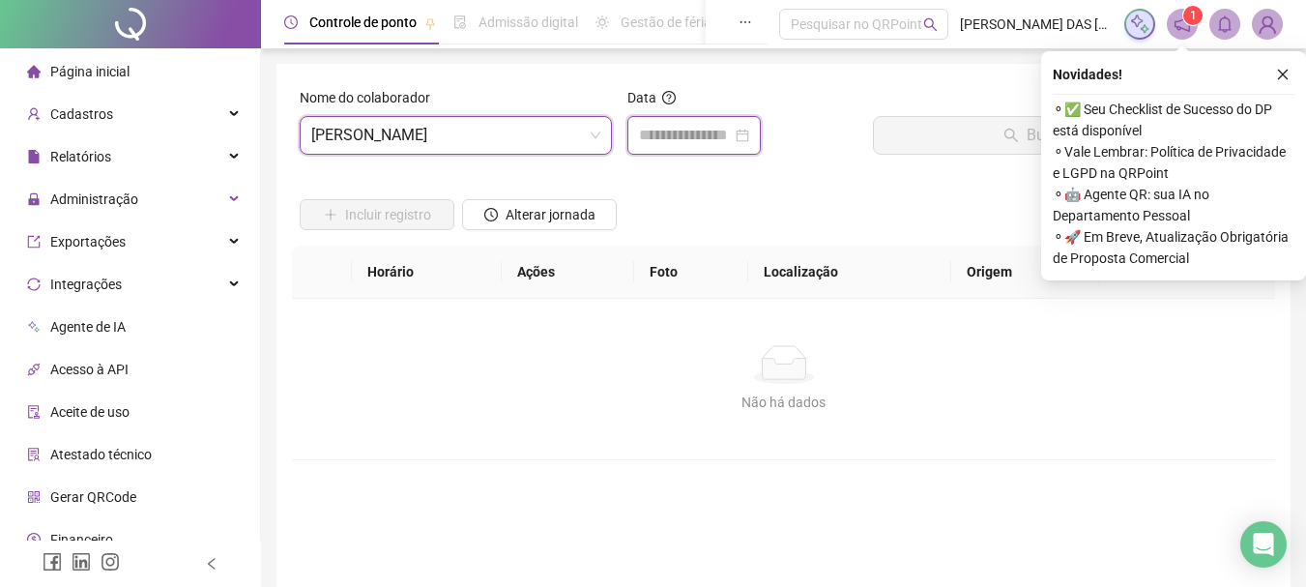
click at [661, 143] on input at bounding box center [685, 135] width 93 height 23
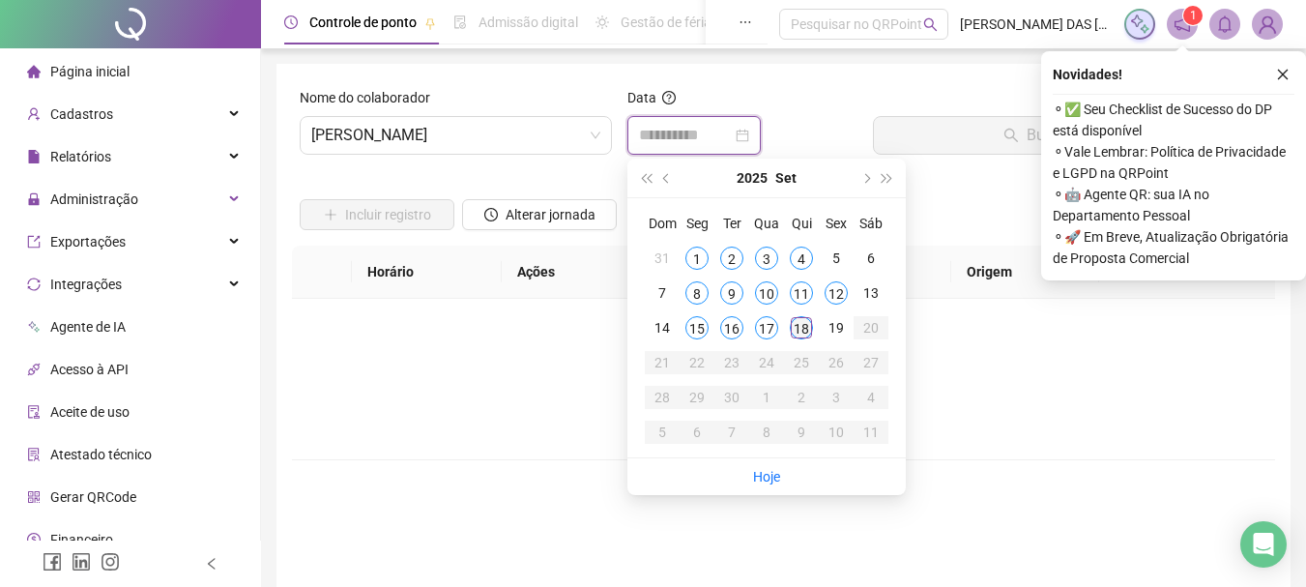
type input "**********"
click at [799, 329] on div "18" at bounding box center [801, 327] width 23 height 23
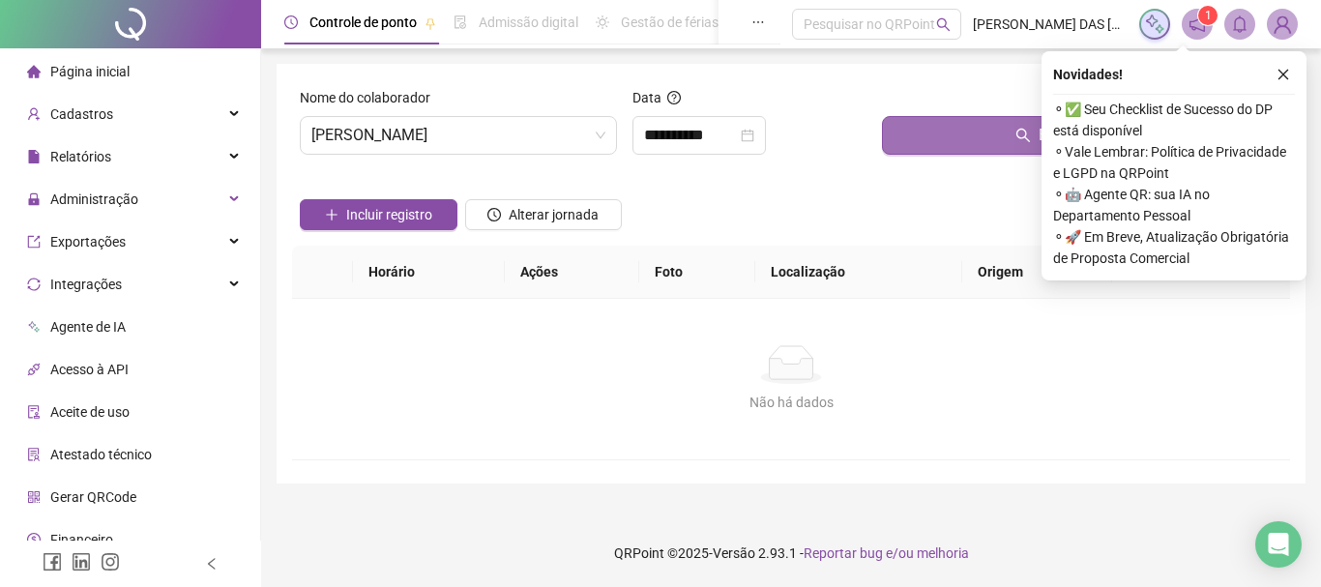
click at [994, 142] on button "Buscar registros" at bounding box center [1082, 135] width 400 height 39
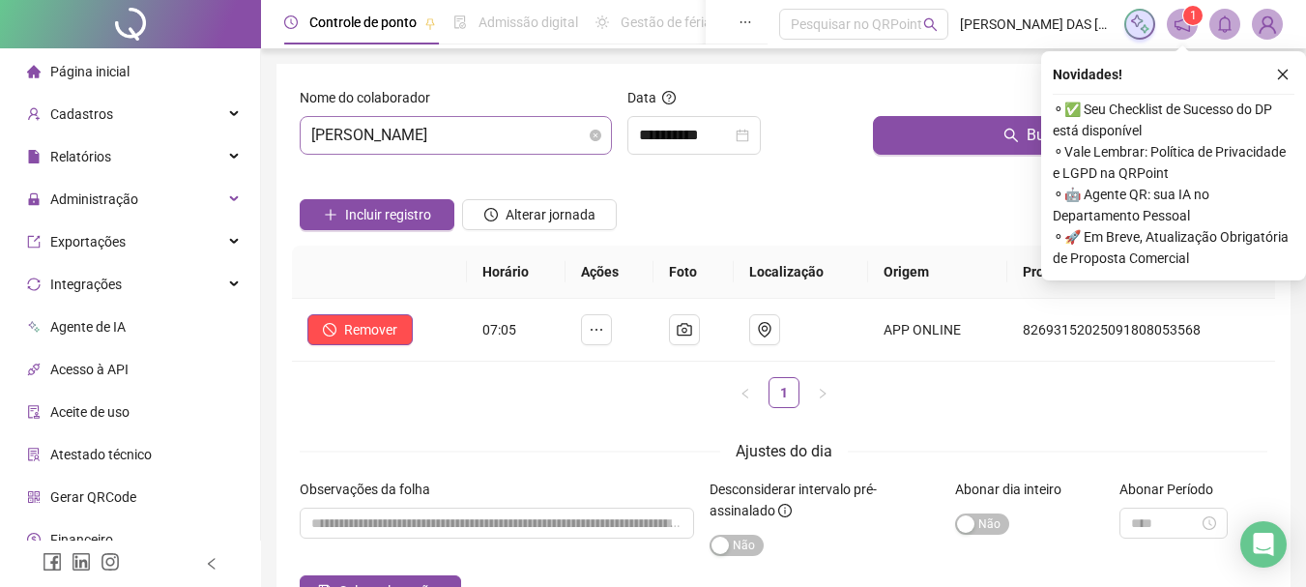
click at [567, 137] on span "[PERSON_NAME]" at bounding box center [455, 135] width 289 height 37
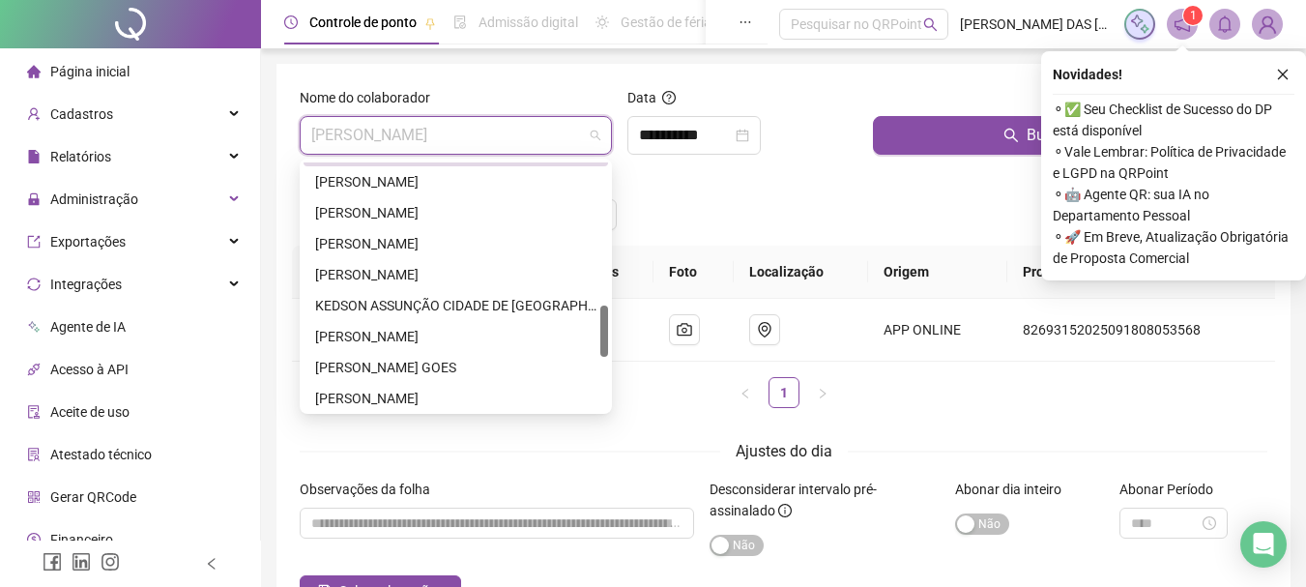
scroll to position [773, 0]
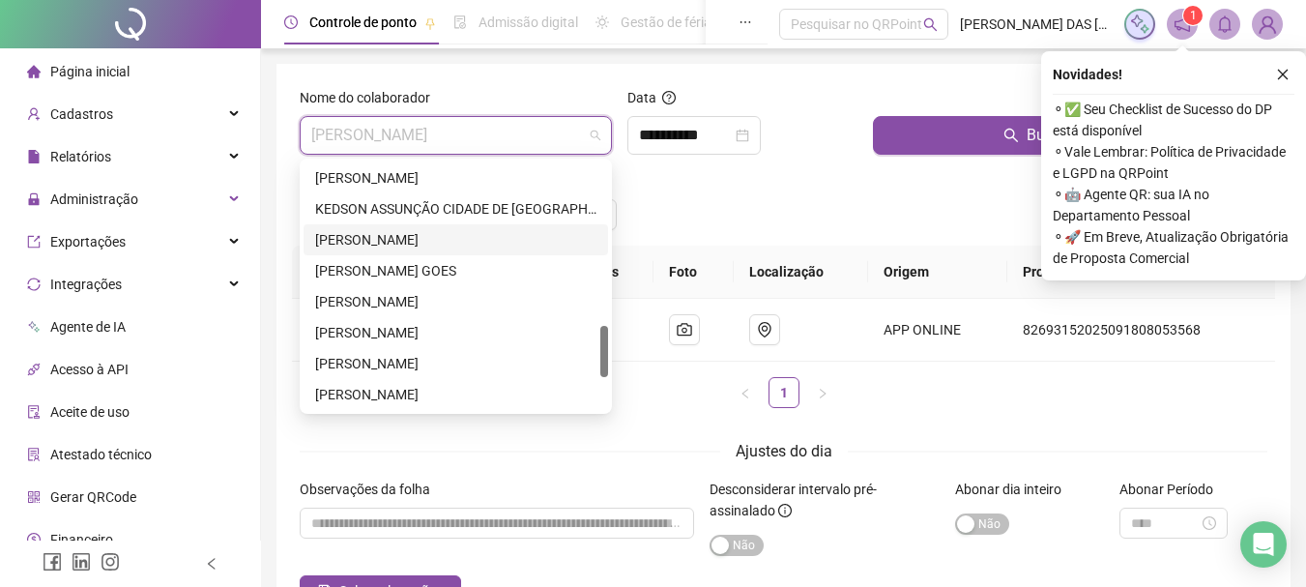
click at [366, 246] on div "[PERSON_NAME]" at bounding box center [455, 239] width 281 height 21
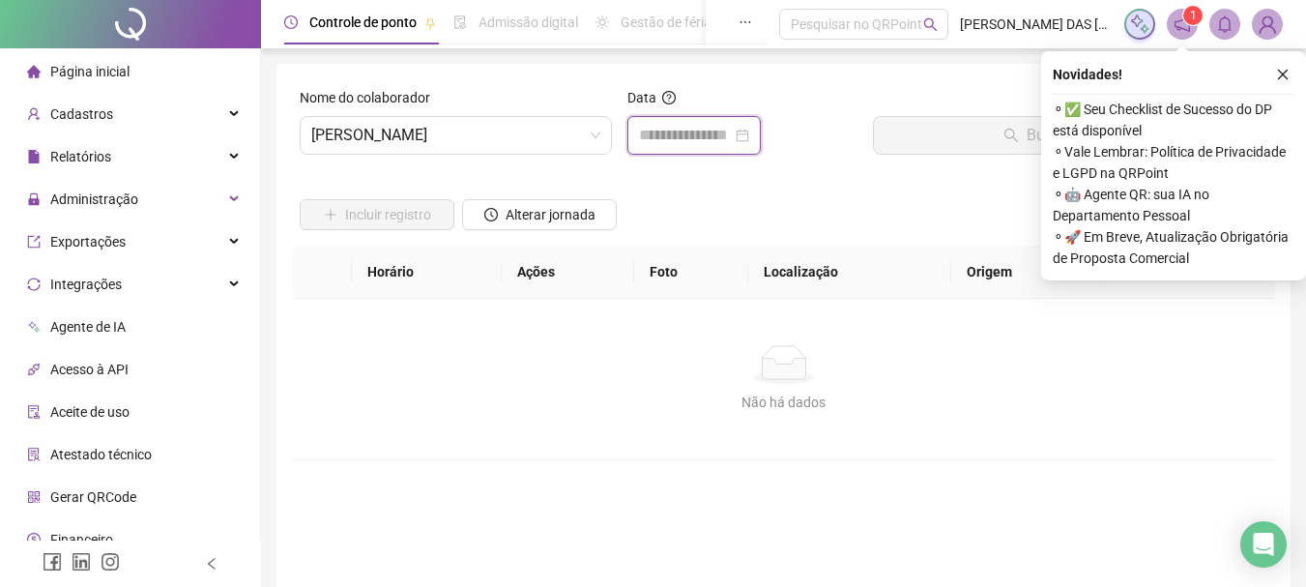
click at [670, 144] on input at bounding box center [685, 135] width 93 height 23
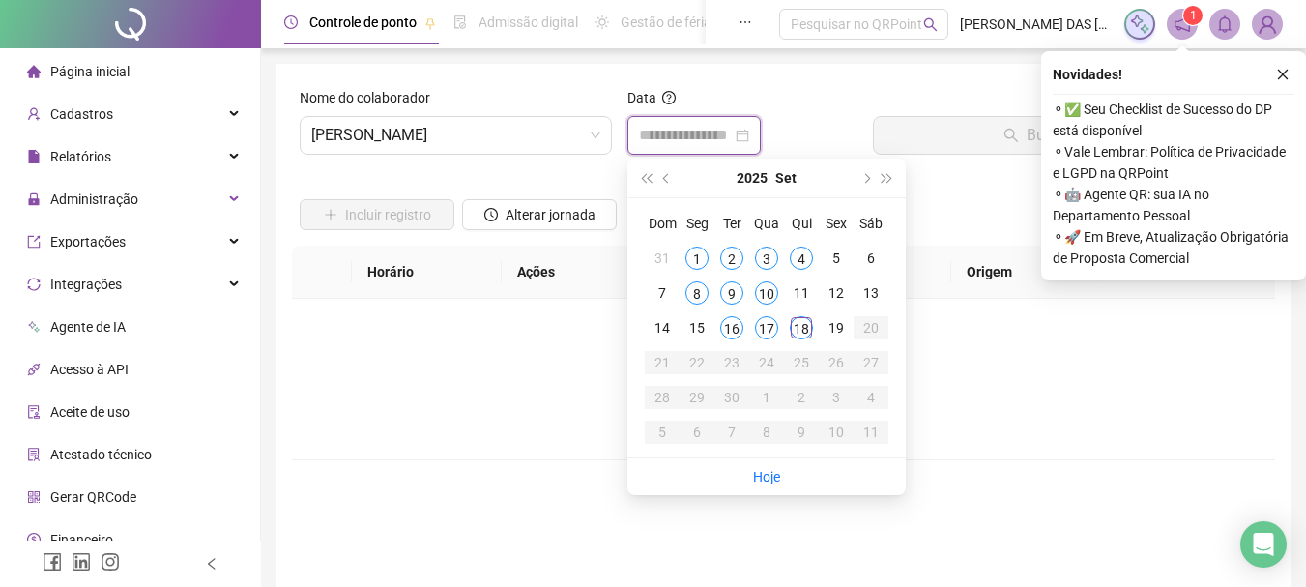
type input "**********"
click at [802, 327] on div "18" at bounding box center [801, 327] width 23 height 23
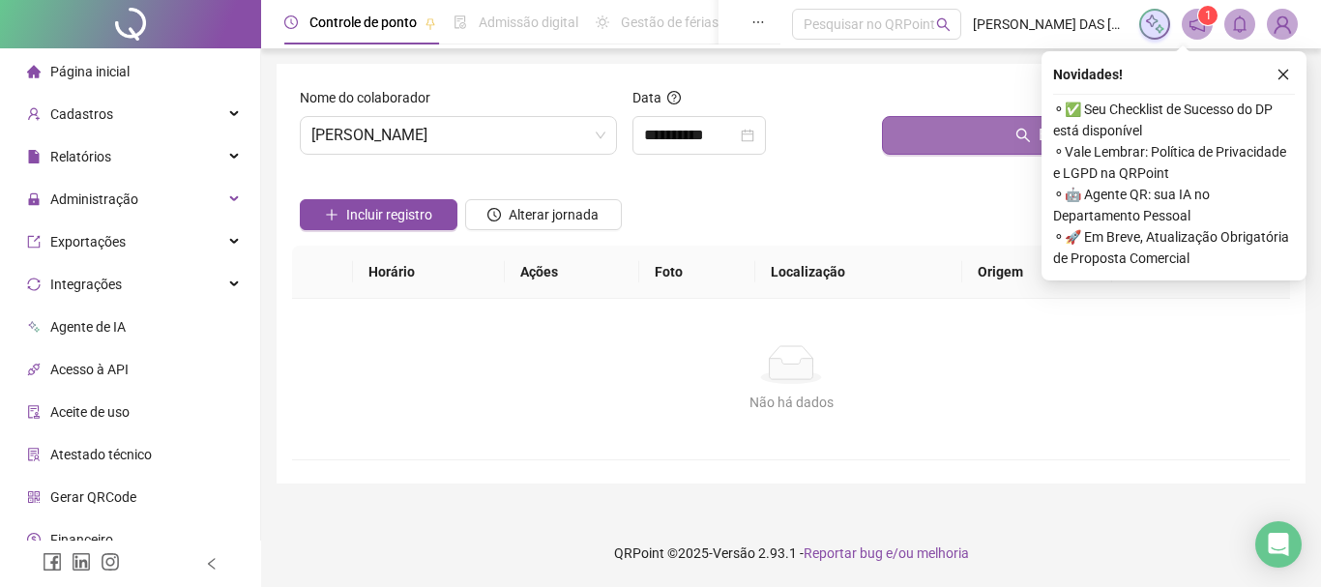
click at [975, 131] on button "Buscar registros" at bounding box center [1082, 135] width 400 height 39
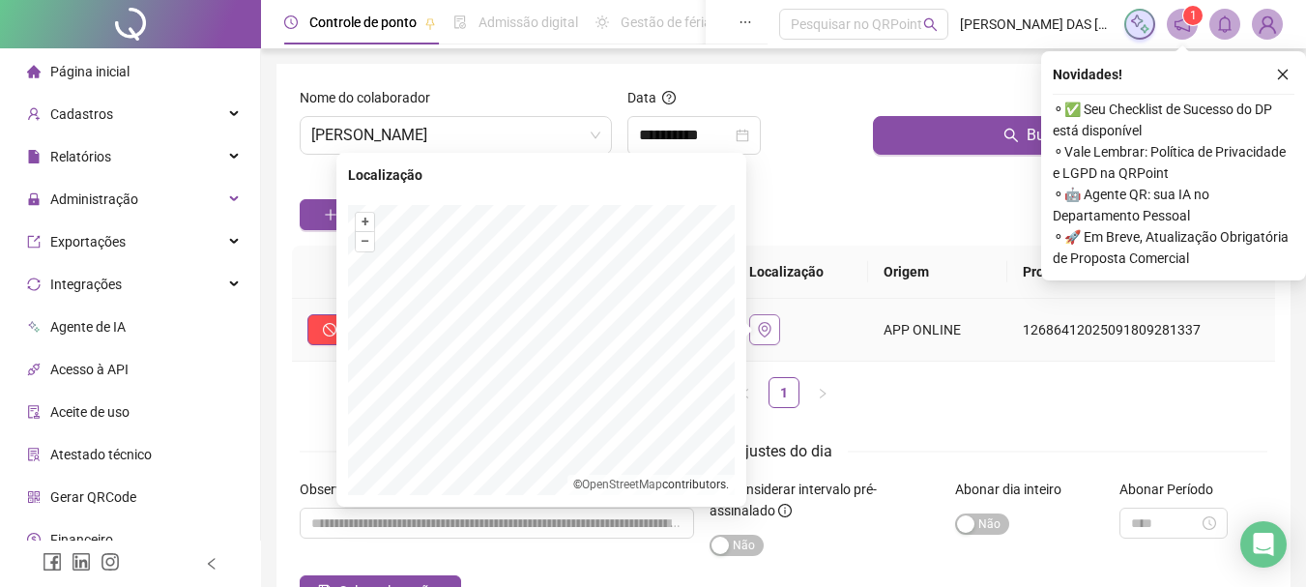
click at [773, 338] on button "button" at bounding box center [764, 329] width 31 height 31
click at [371, 247] on button "–" at bounding box center [365, 241] width 18 height 18
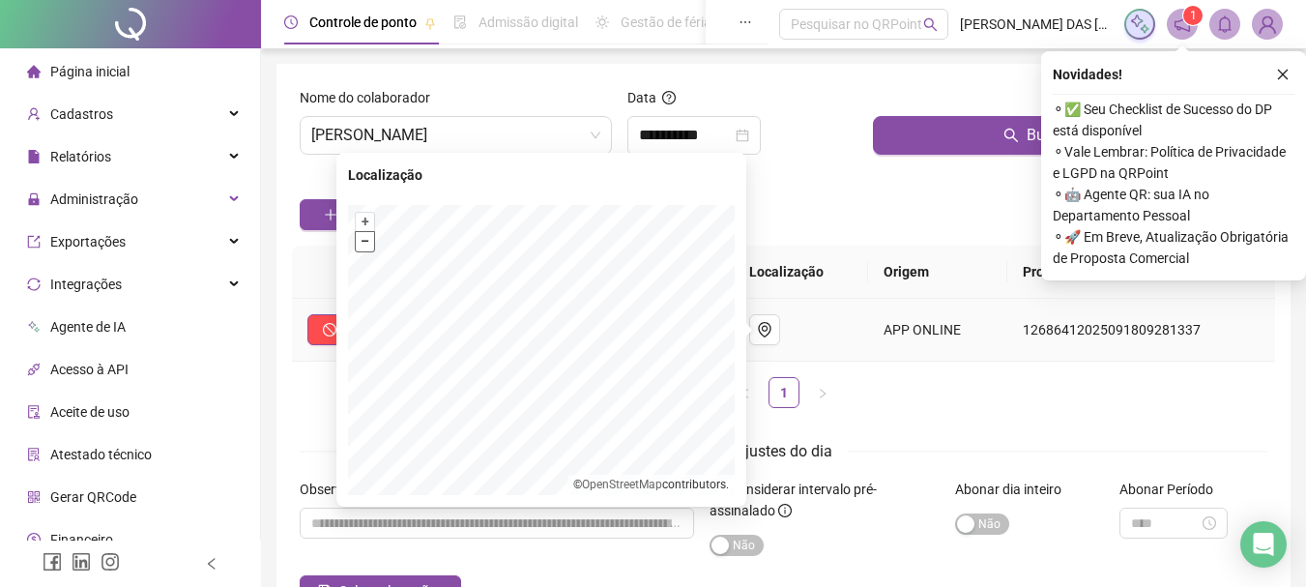
click at [371, 247] on button "–" at bounding box center [365, 241] width 18 height 18
click at [366, 217] on button "+" at bounding box center [365, 222] width 18 height 18
click at [367, 221] on button "+" at bounding box center [365, 222] width 18 height 18
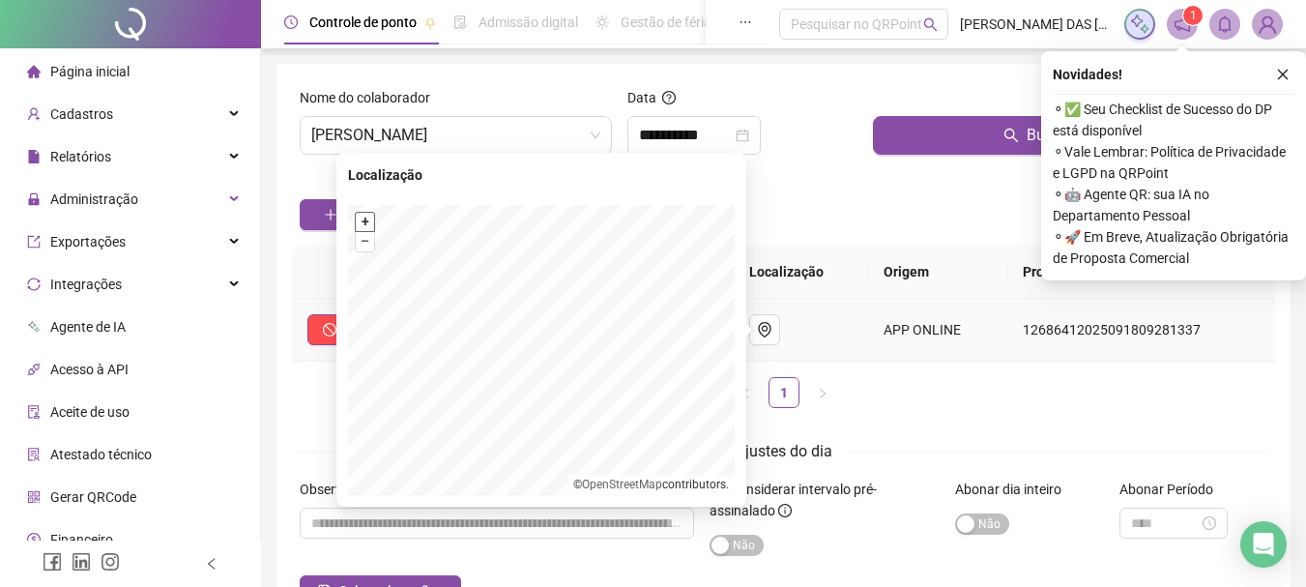
click at [364, 220] on button "+" at bounding box center [365, 222] width 18 height 18
click at [366, 228] on button "+" at bounding box center [365, 222] width 18 height 18
click at [363, 247] on button "–" at bounding box center [365, 241] width 18 height 18
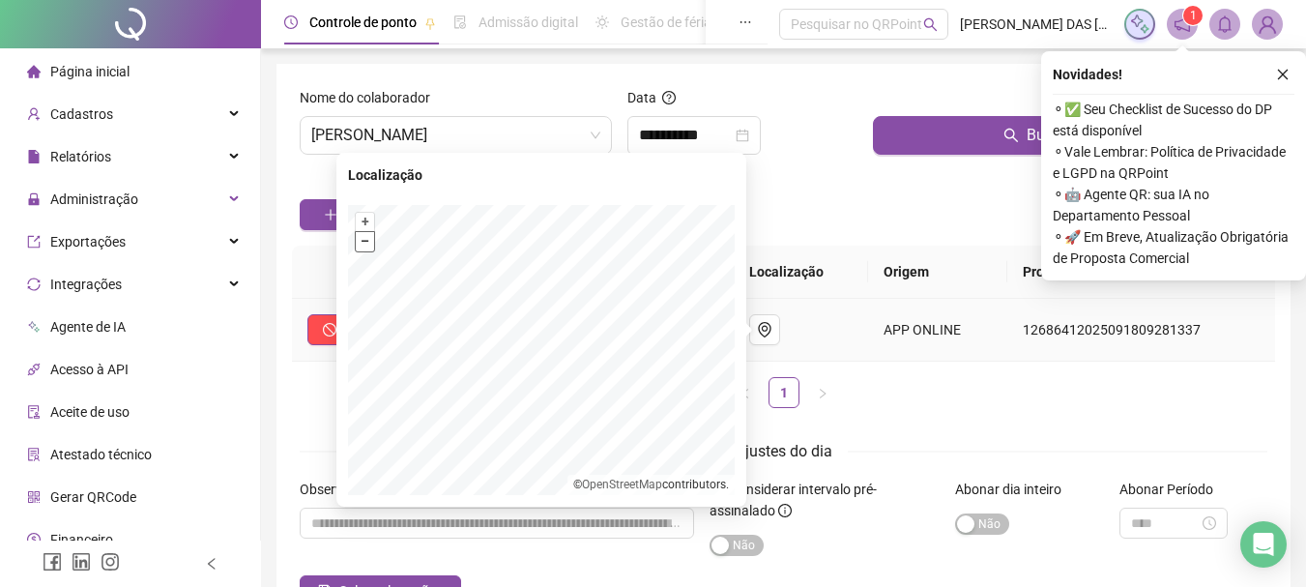
click at [363, 247] on button "–" at bounding box center [365, 241] width 18 height 18
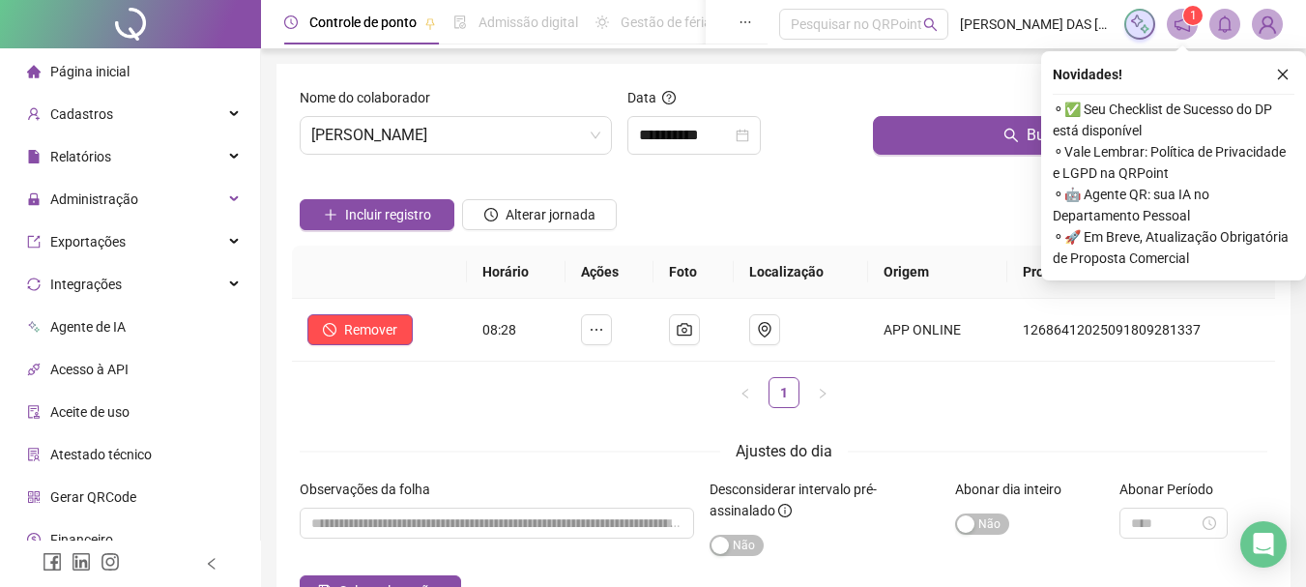
click at [799, 204] on div "Incluir registro Alterar jornada" at bounding box center [783, 207] width 975 height 75
click at [69, 78] on span "Página inicial" at bounding box center [89, 71] width 79 height 15
